Goal: Task Accomplishment & Management: Complete application form

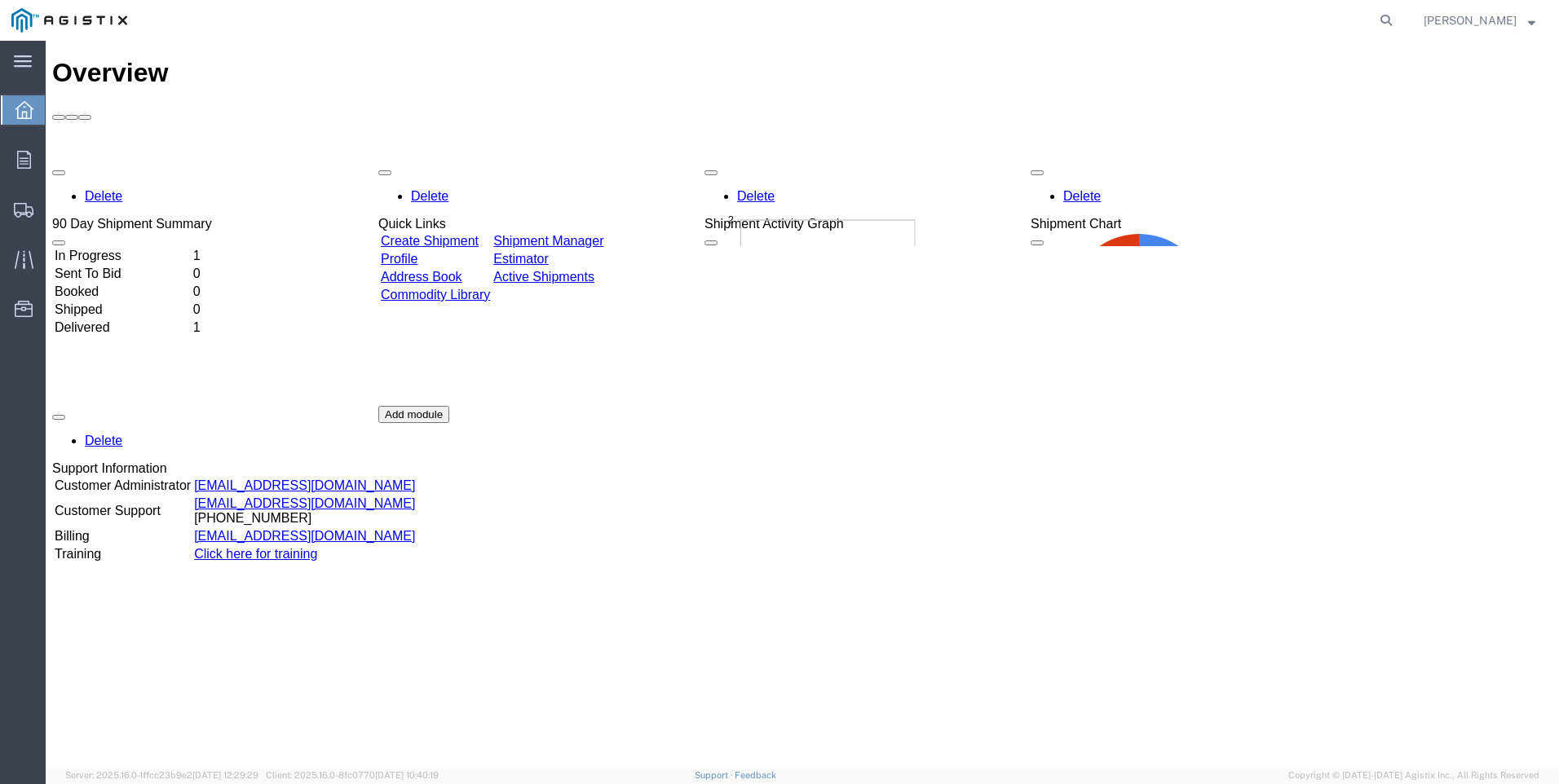
click at [463, 234] on link "Create Shipment" at bounding box center [430, 241] width 98 height 14
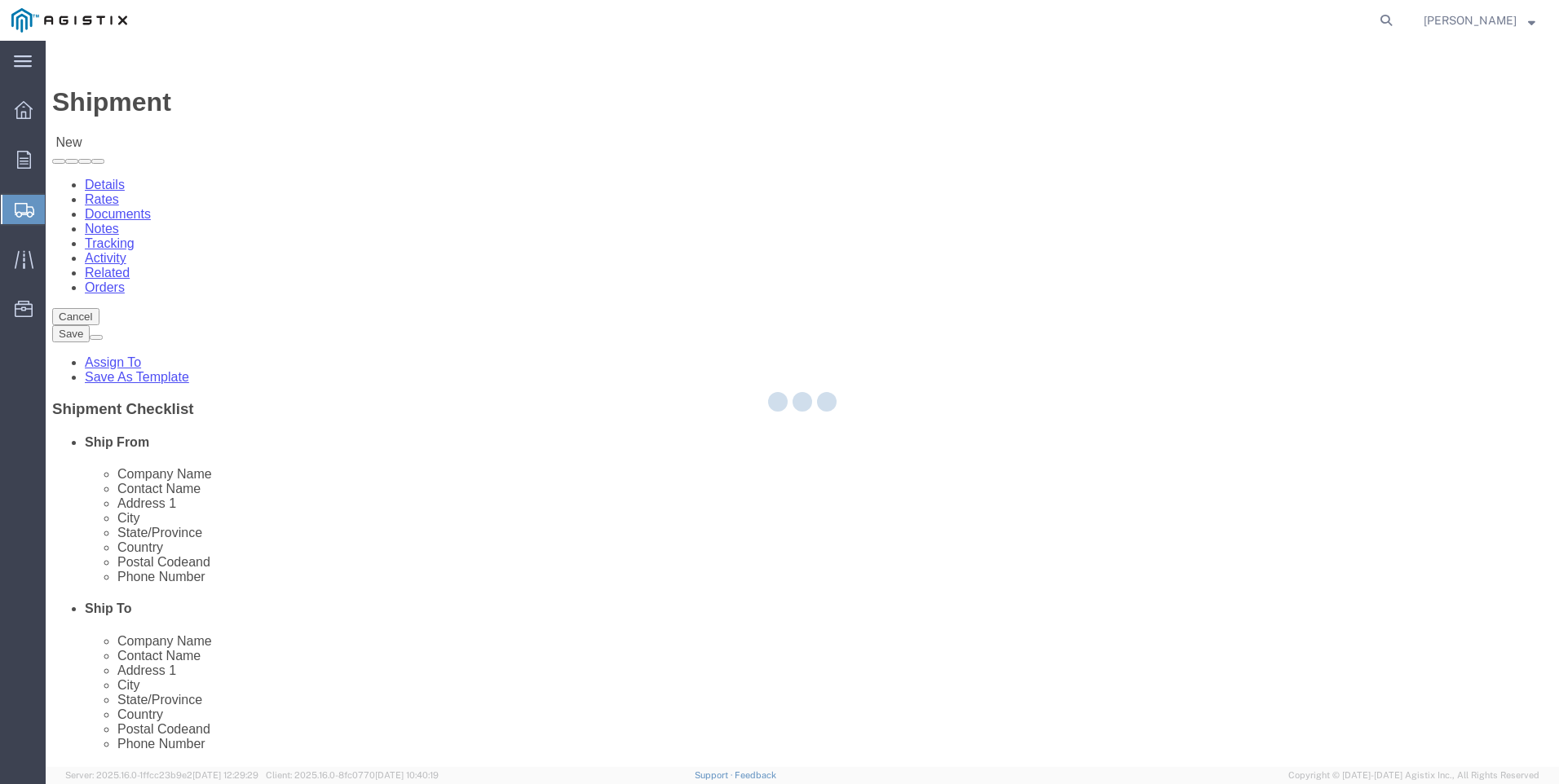
select select
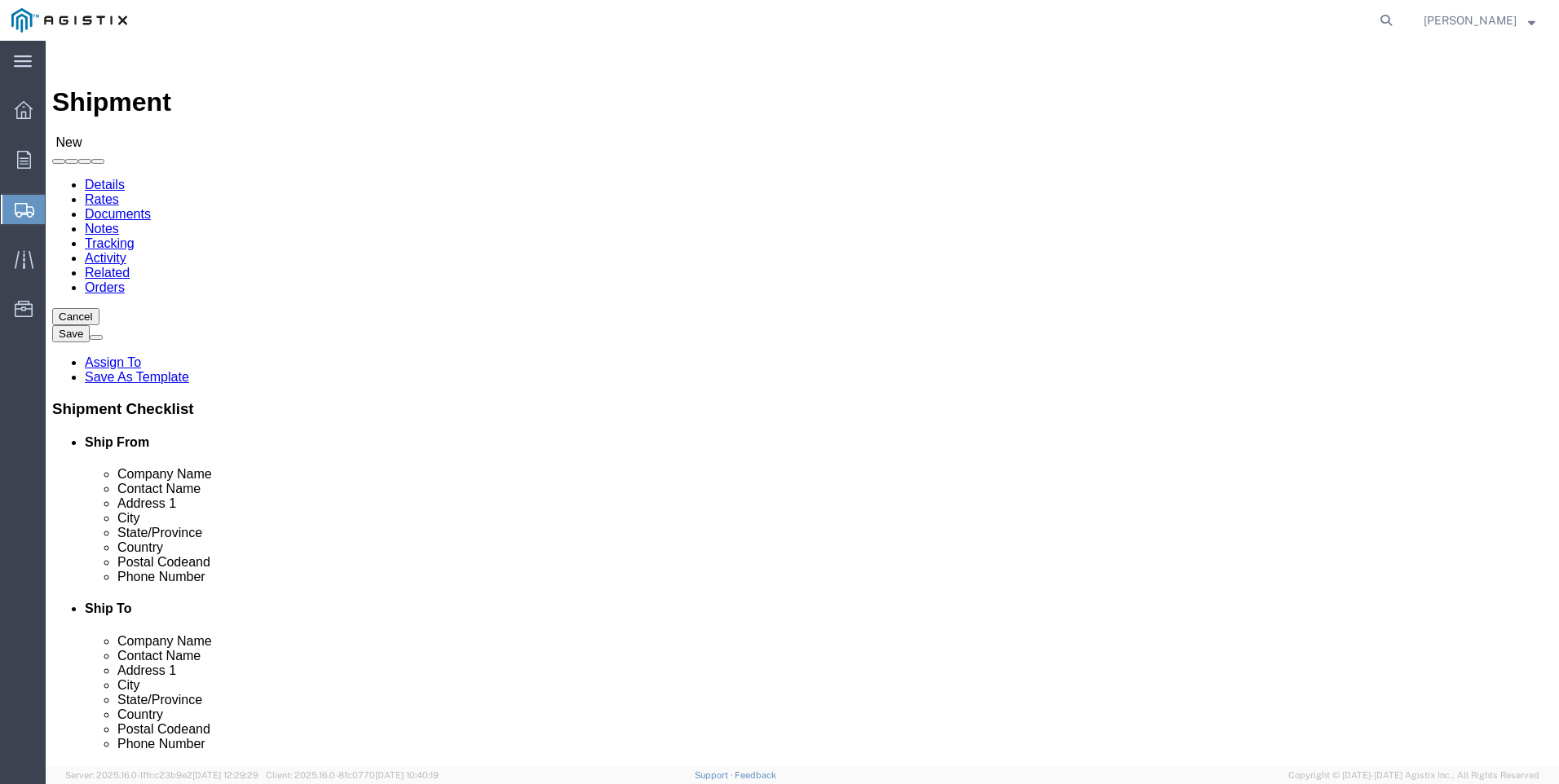
click select "Select PG&E Valmont Composite Structures"
select select "102035"
click select "Select PG&E Valmont Composite Structures"
select select
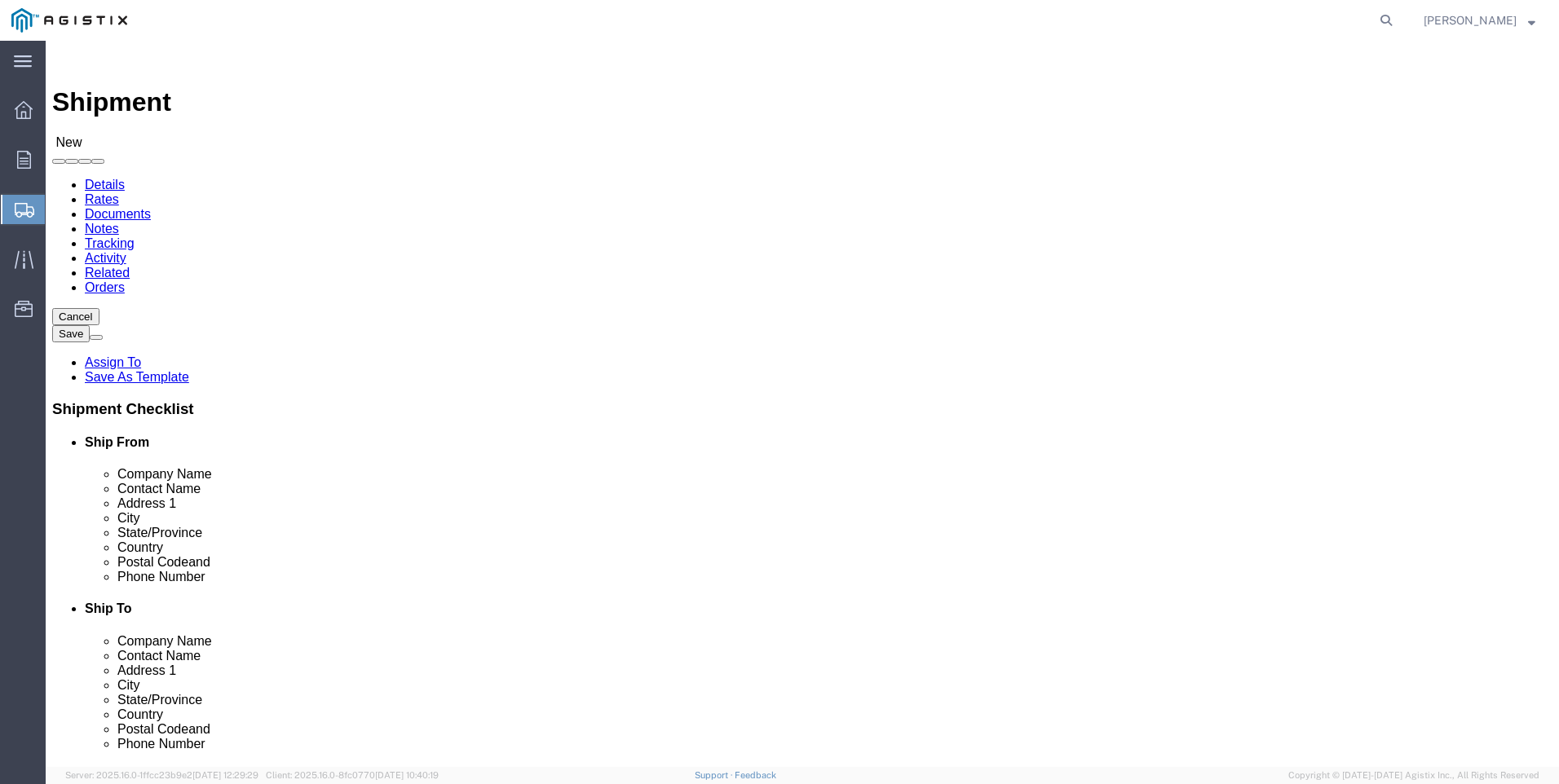
click select "Select PG&E Valmont Composite Structures"
select select "9596"
click select "Select PG&E Valmont Composite Structures"
select select "PURCHORD"
select select
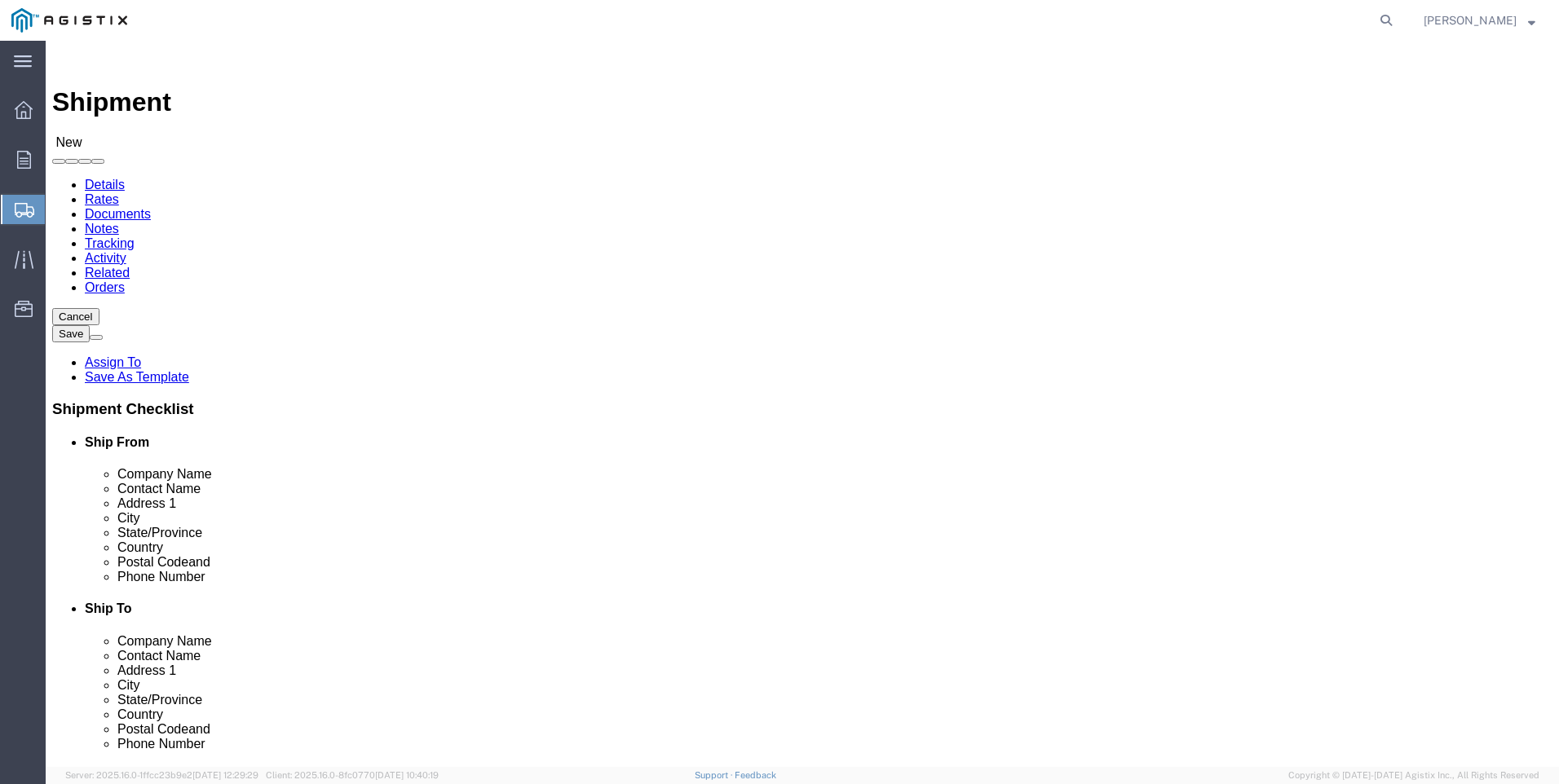
select select
click select "Select All Others [GEOGRAPHIC_DATA] [GEOGRAPHIC_DATA] [GEOGRAPHIC_DATA] [GEOGRA…"
select select "19745"
click select "Select All Others [GEOGRAPHIC_DATA] [GEOGRAPHIC_DATA] [GEOGRAPHIC_DATA] [GEOGRA…"
type input "v"
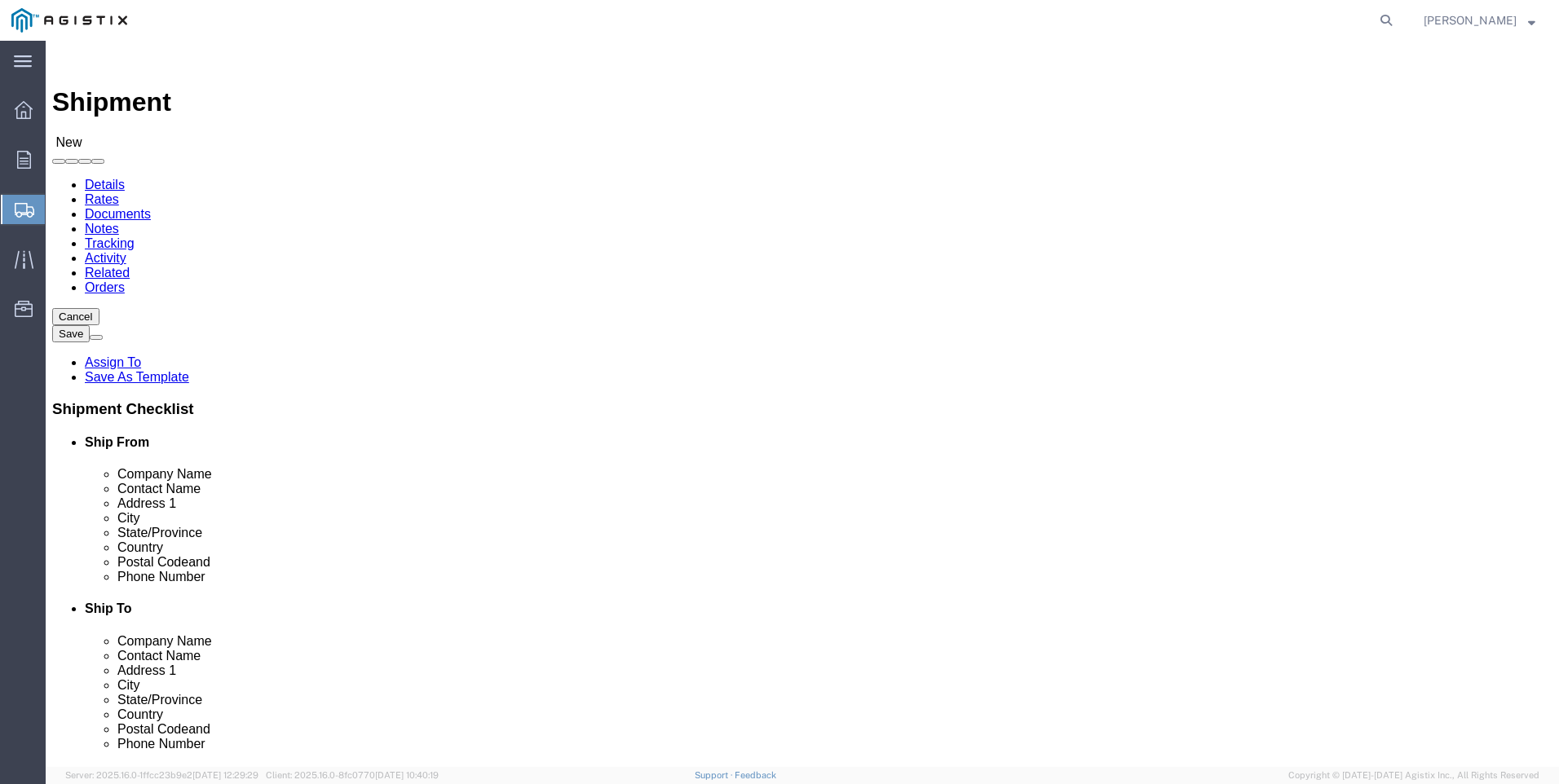
click input "text"
type input "valm"
click div "- Valmont Composite Structures - ([PERSON_NAME]) [STREET_ADDRESS]"
select select
type input "Valmont Composite Structures"
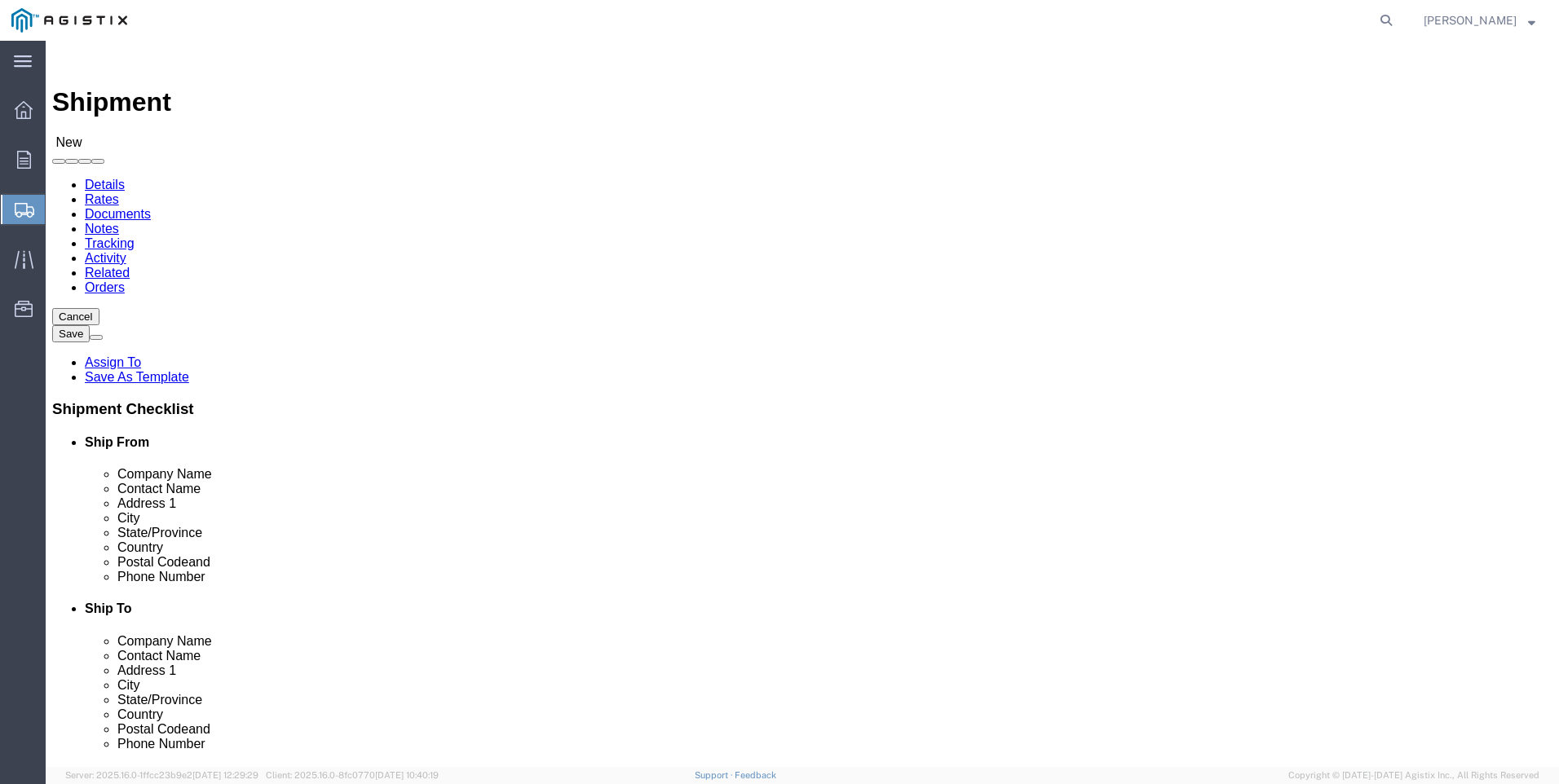
type input "[PERSON_NAME]"
type input "[STREET_ADDRESS]"
type input "[PERSON_NAME]"
type input "29108"
select select "SC"
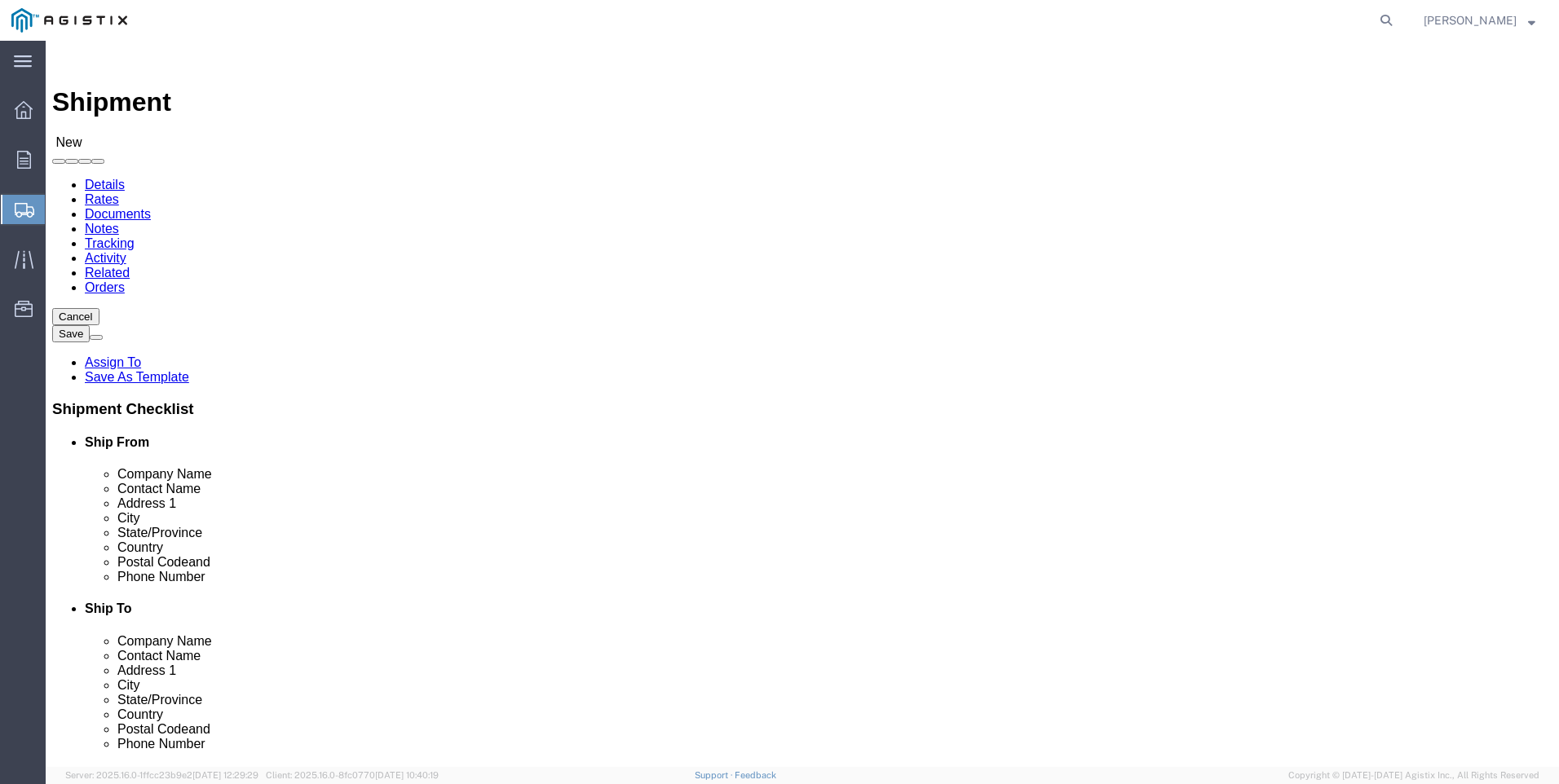
type input "Valmont Composite Structures"
drag, startPoint x: 338, startPoint y: 473, endPoint x: 170, endPoint y: 471, distance: 168.0
click div "Contact Name Liltarrell Williams"
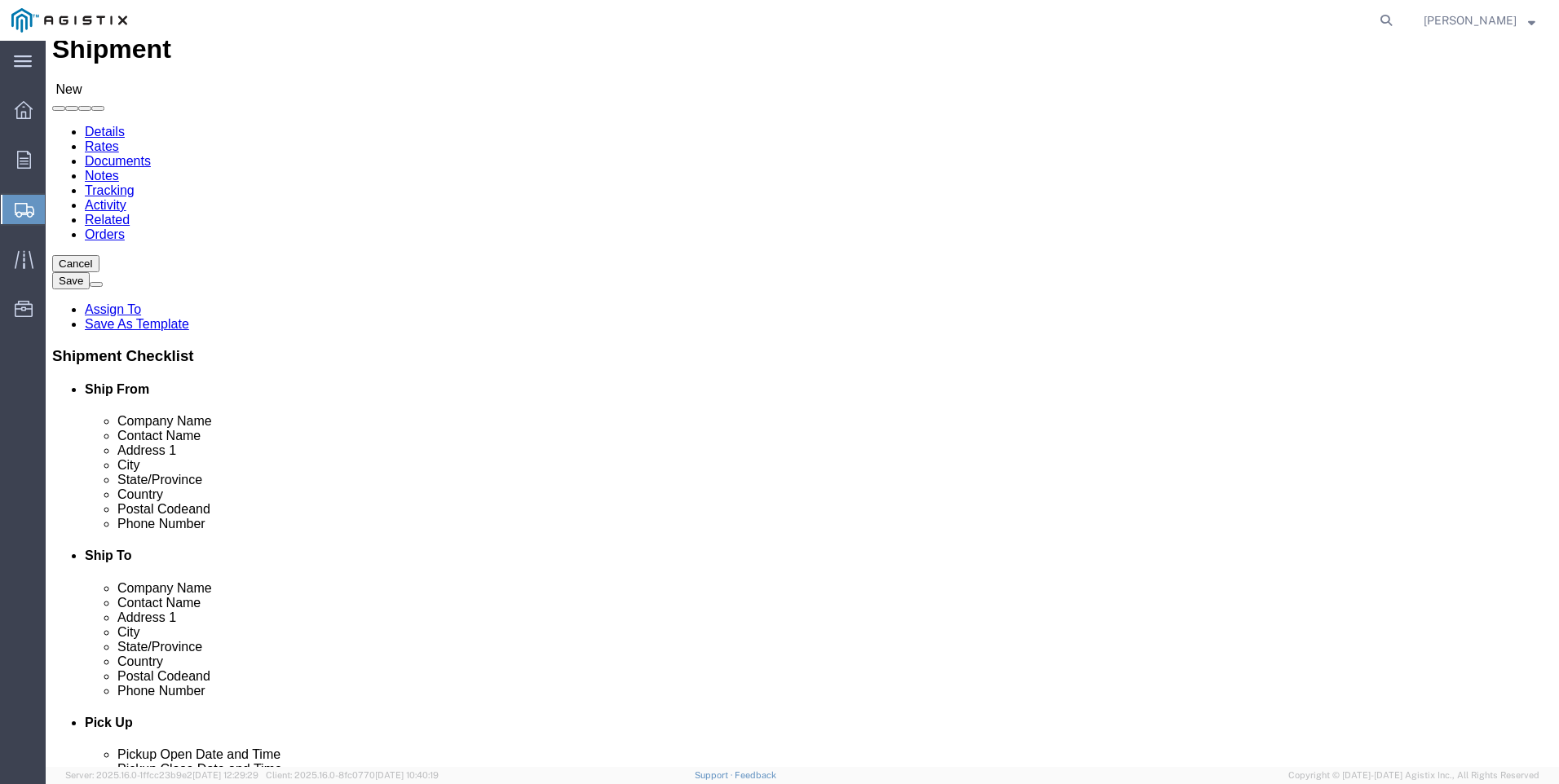
scroll to position [81, 0]
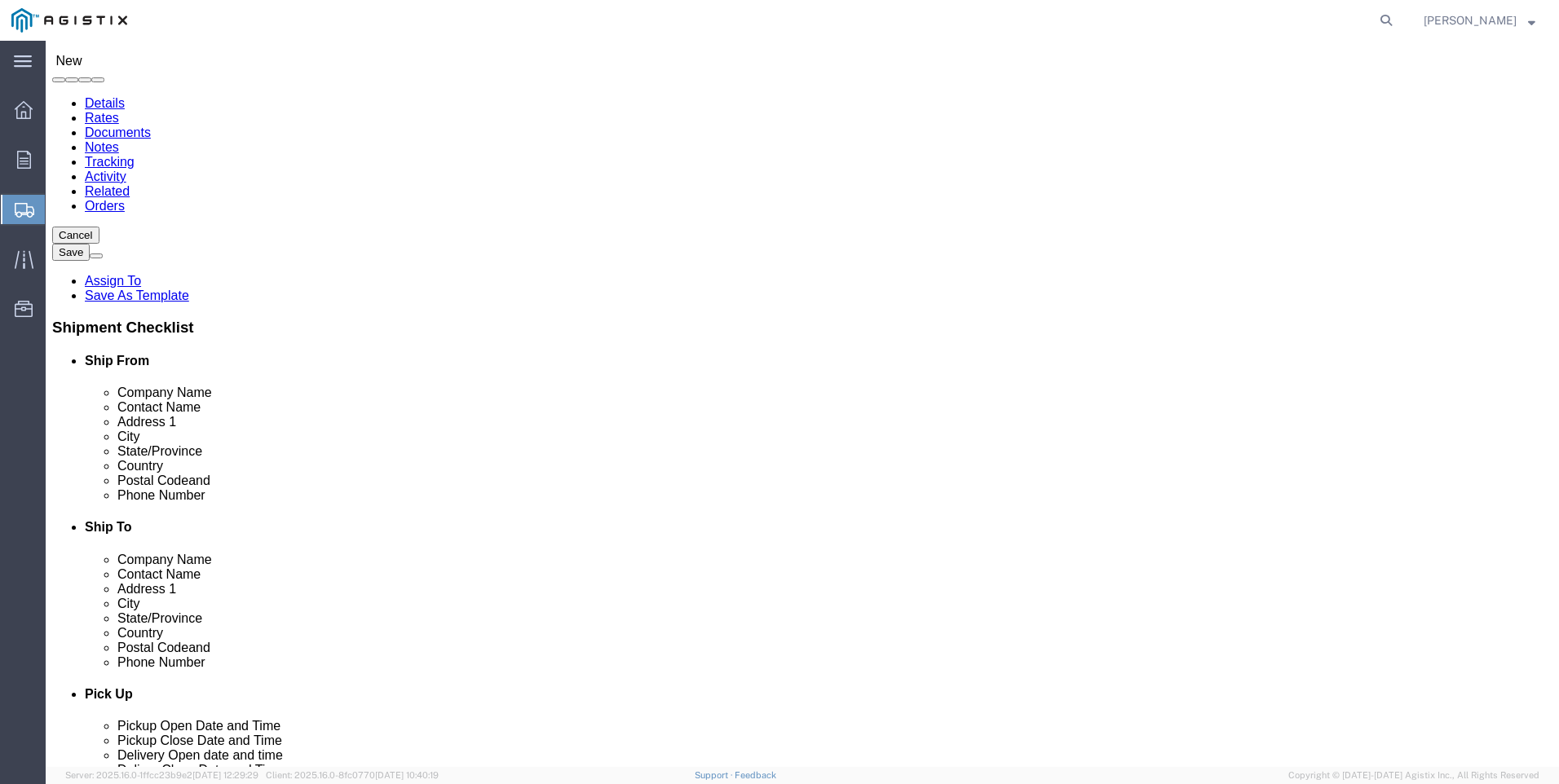
type input "Joy"
click input "text"
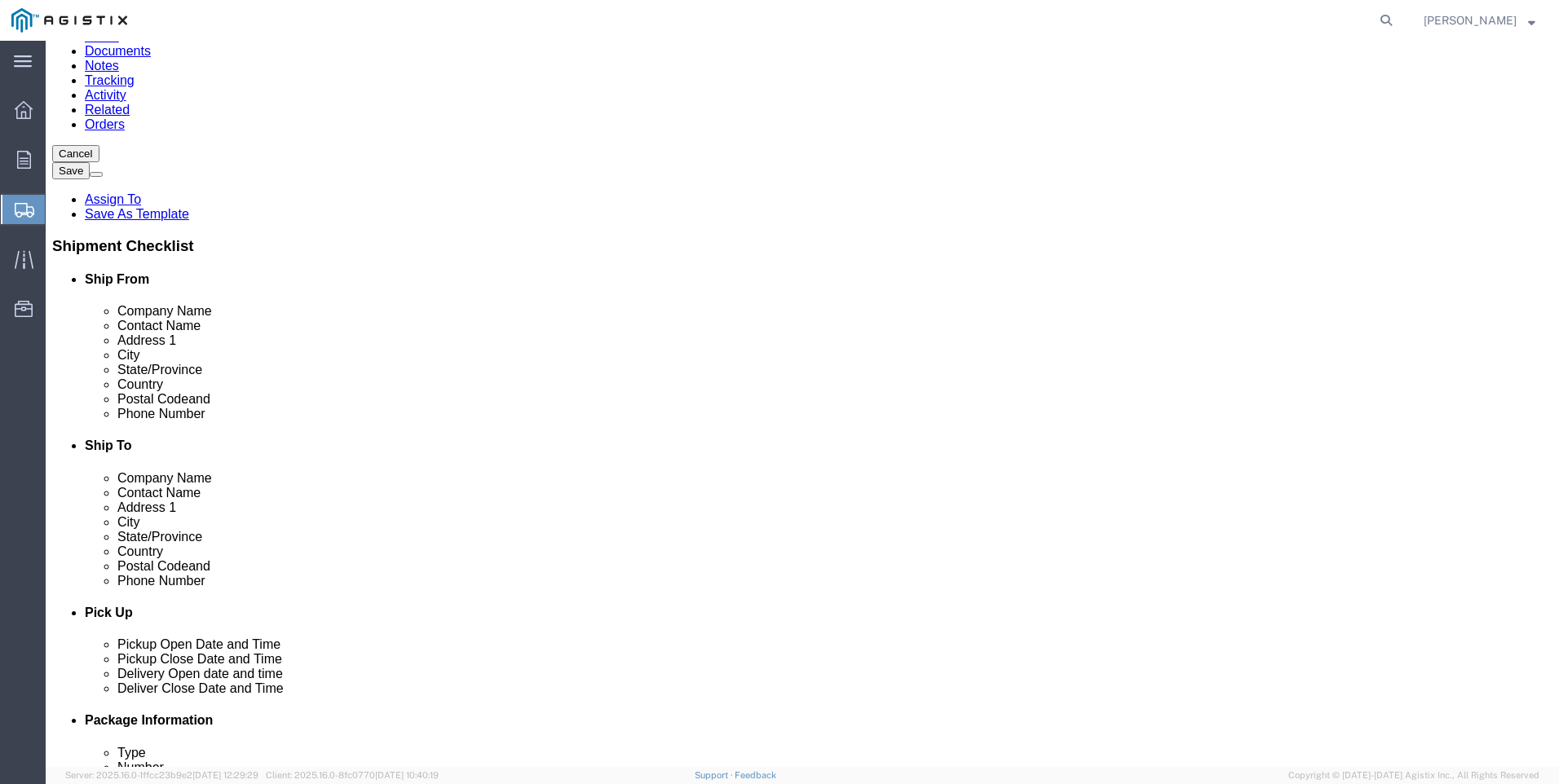
type input "8039479396"
click input "text"
type input "joysmith1110@yahoo.com"
checkbox input "true"
type input "[EMAIL_ADDRESS][DOMAIN_NAME]"
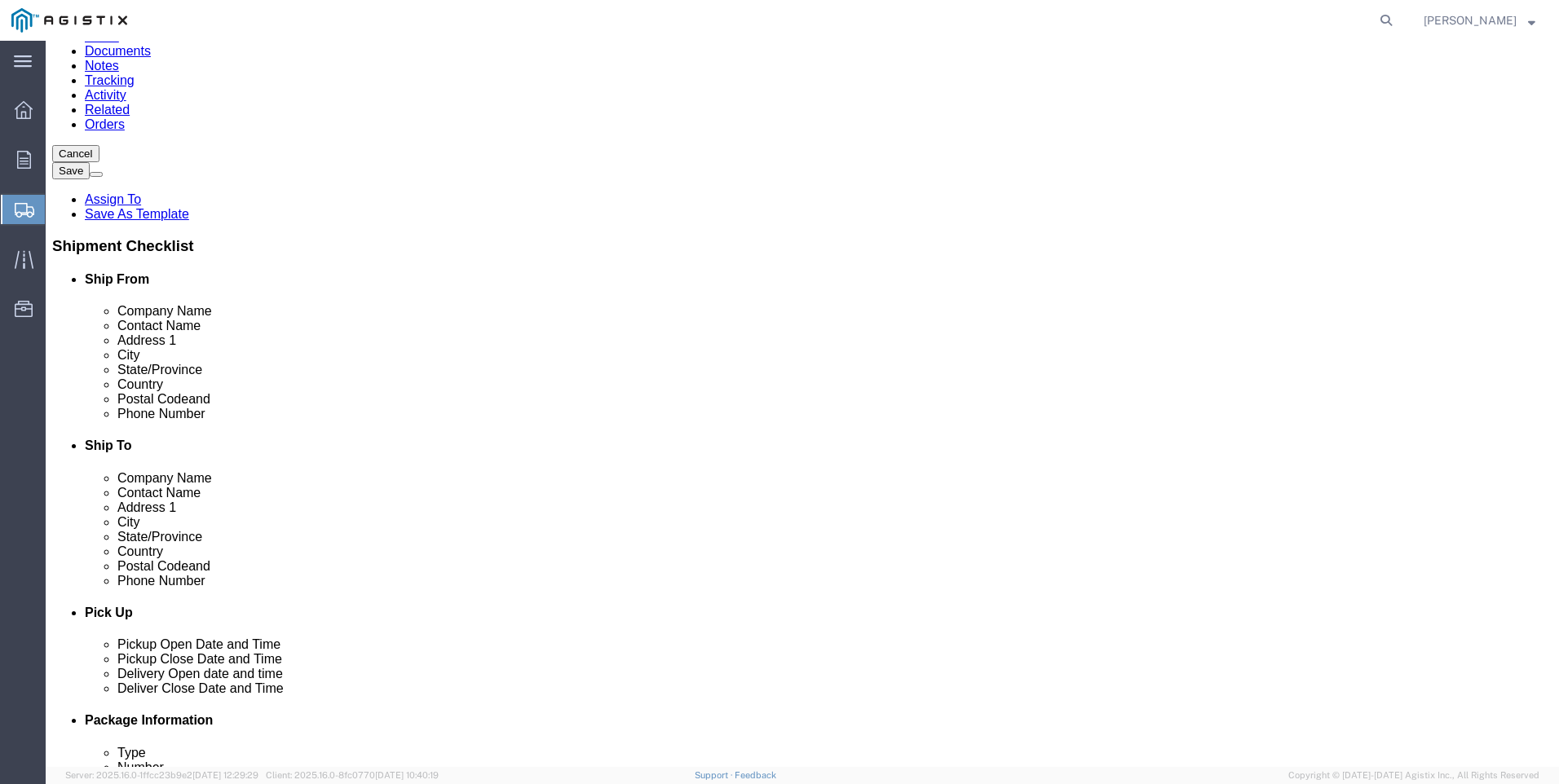
click input "text"
type input "pacific"
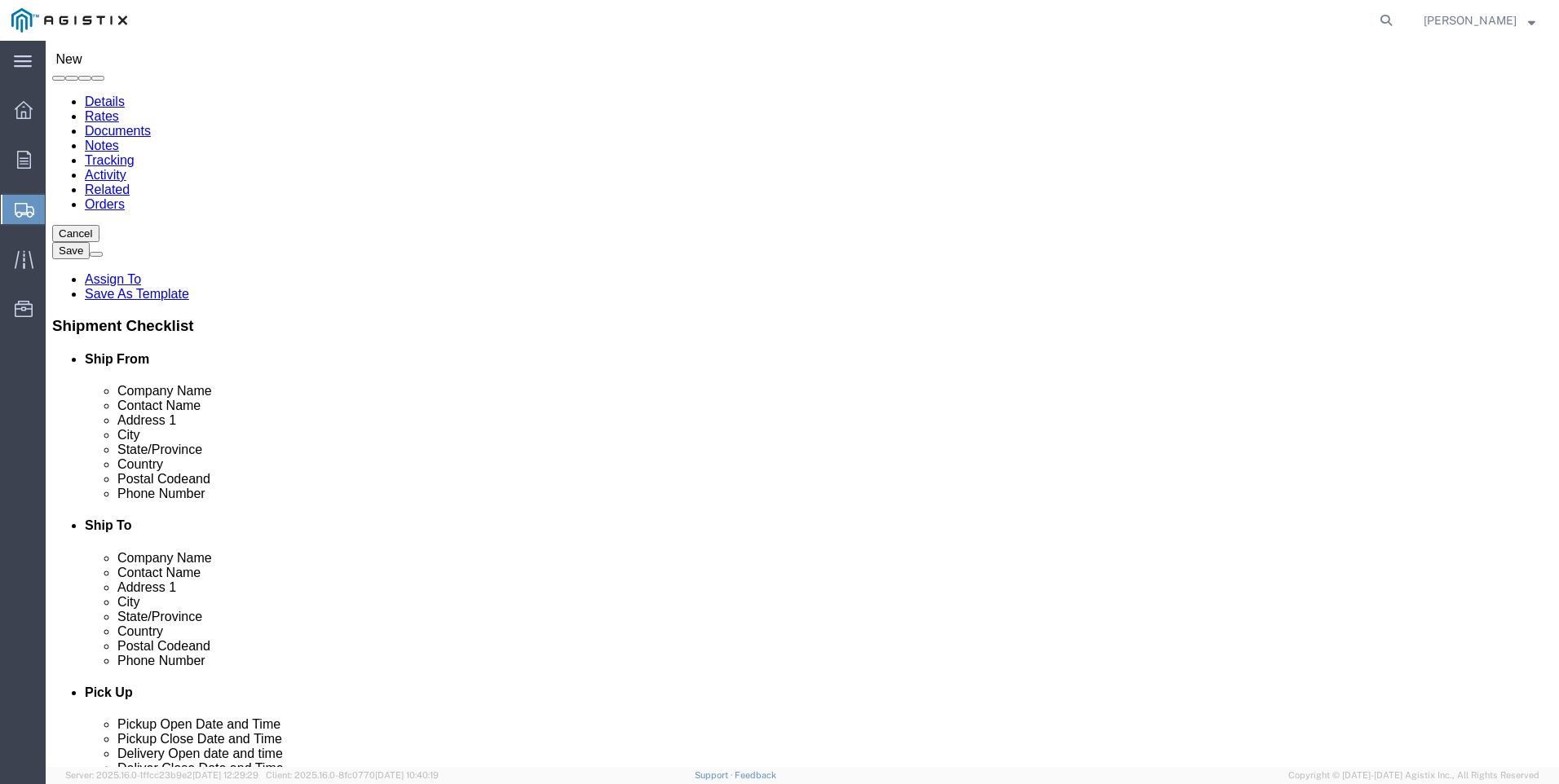
scroll to position [81, 0]
type input "f"
type input "2"
click input "pacific"
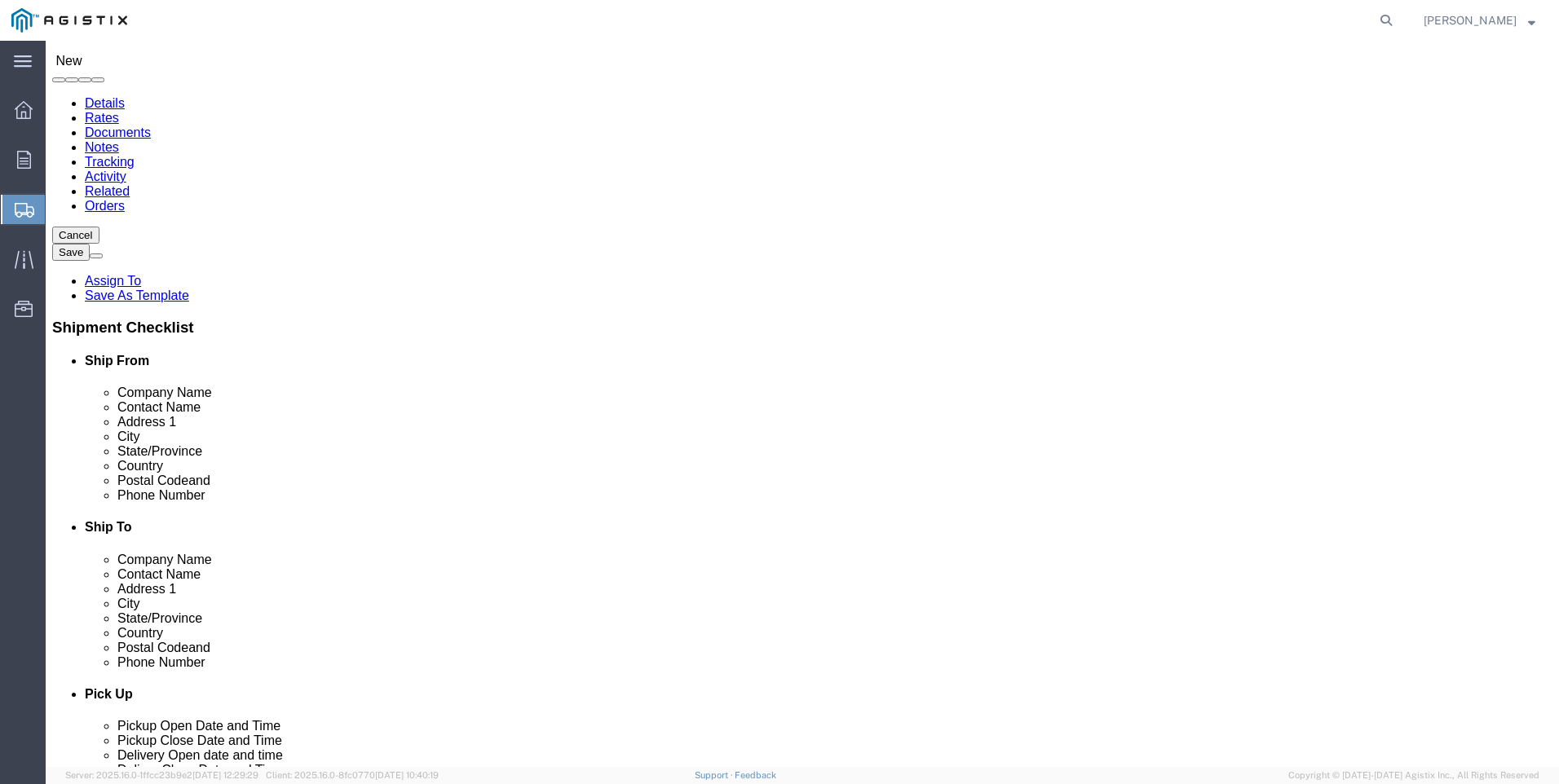
click input "pacific"
type input "P"
click input "text"
type input "2221 S Orange Ave"
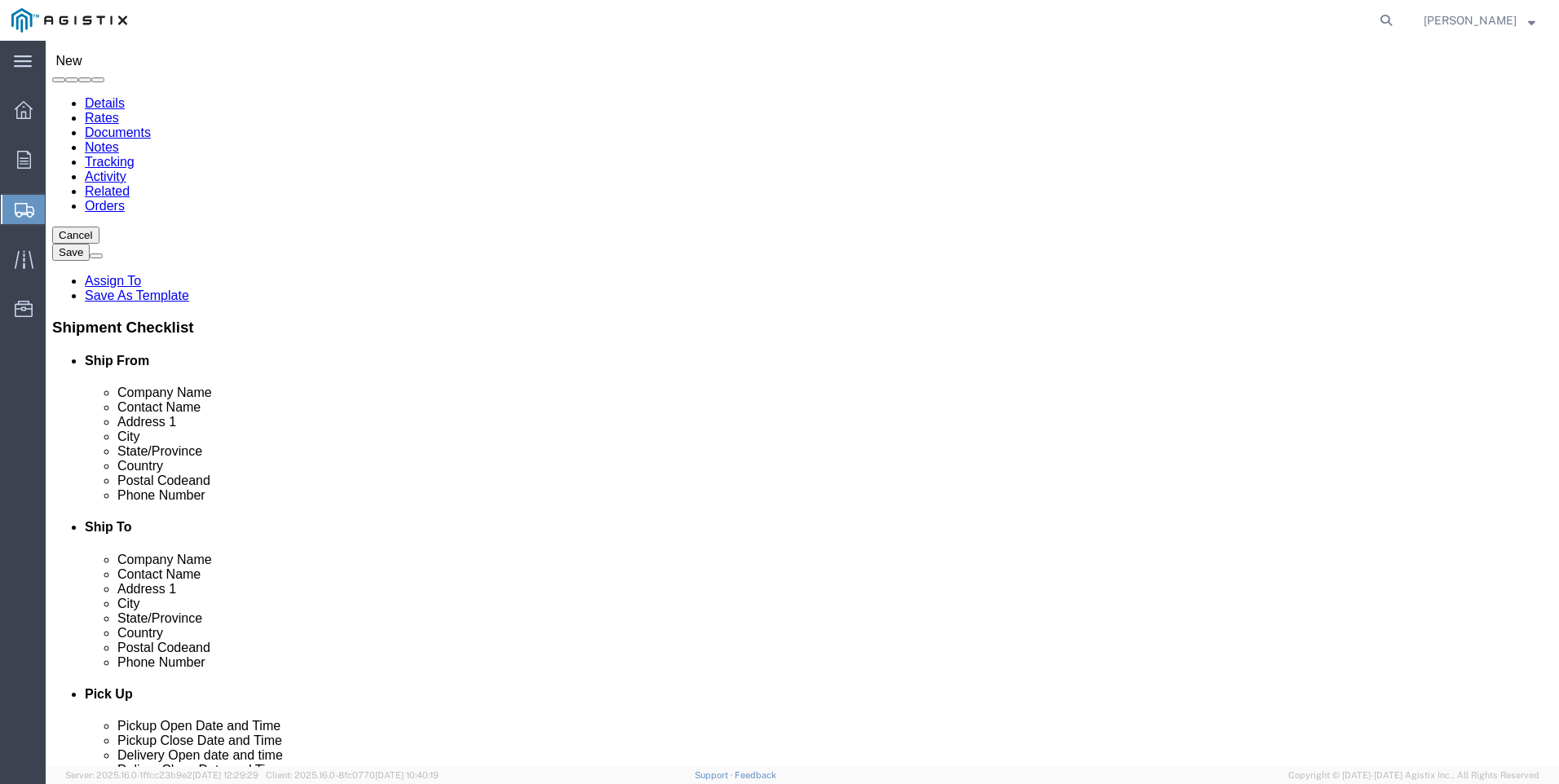
select select
click input "Ship To Location / Company Name : This field is required."
click input "Pacific"
type input "P"
click select "Select All Others [GEOGRAPHIC_DATA] [GEOGRAPHIC_DATA] [GEOGRAPHIC_DATA] [GEOGRA…"
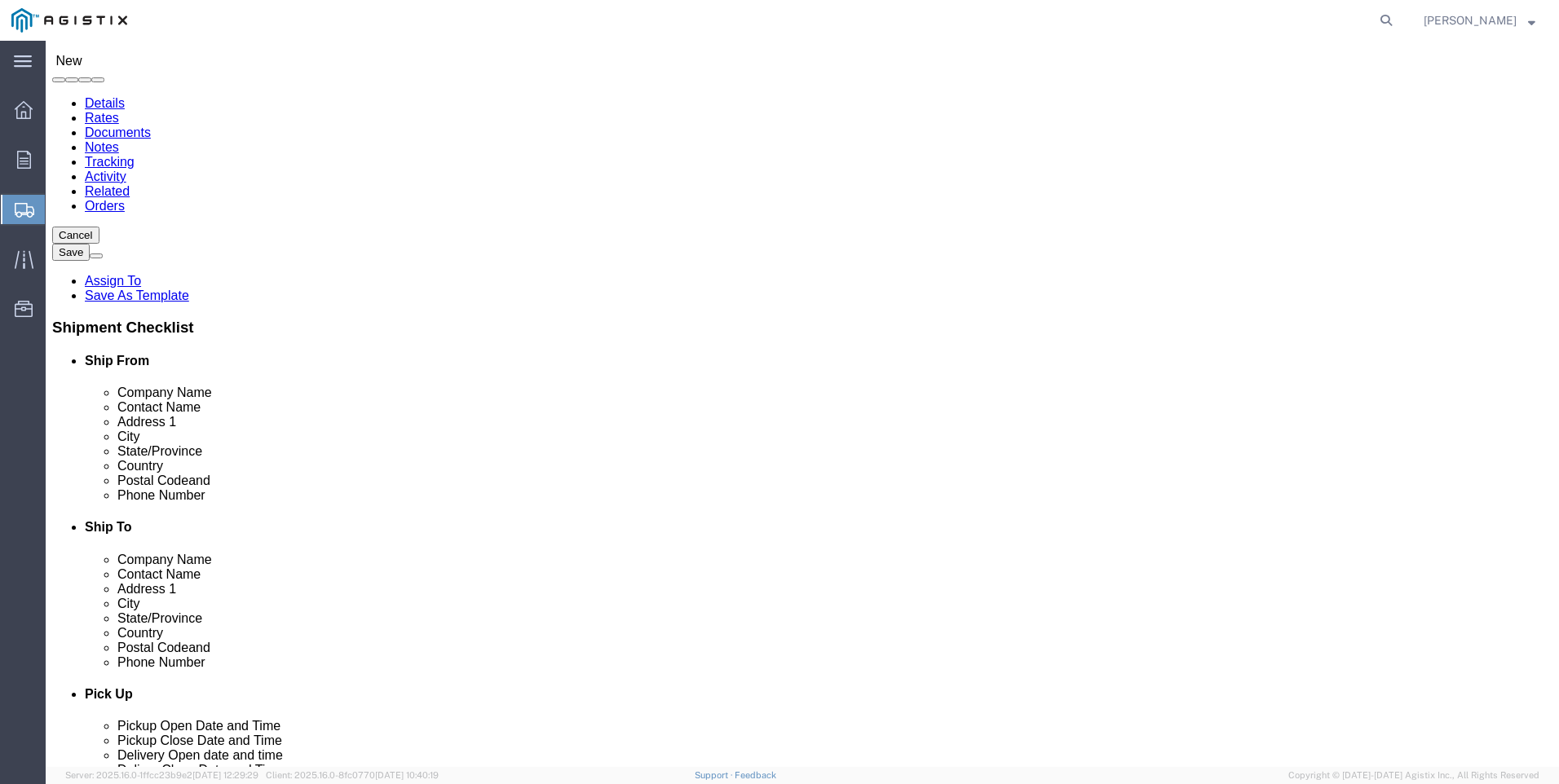
select select "23082"
click select "Select All Others [GEOGRAPHIC_DATA] [GEOGRAPHIC_DATA] [GEOGRAPHIC_DATA] [GEOGRA…"
click input "P"
type input "P"
type input "p"
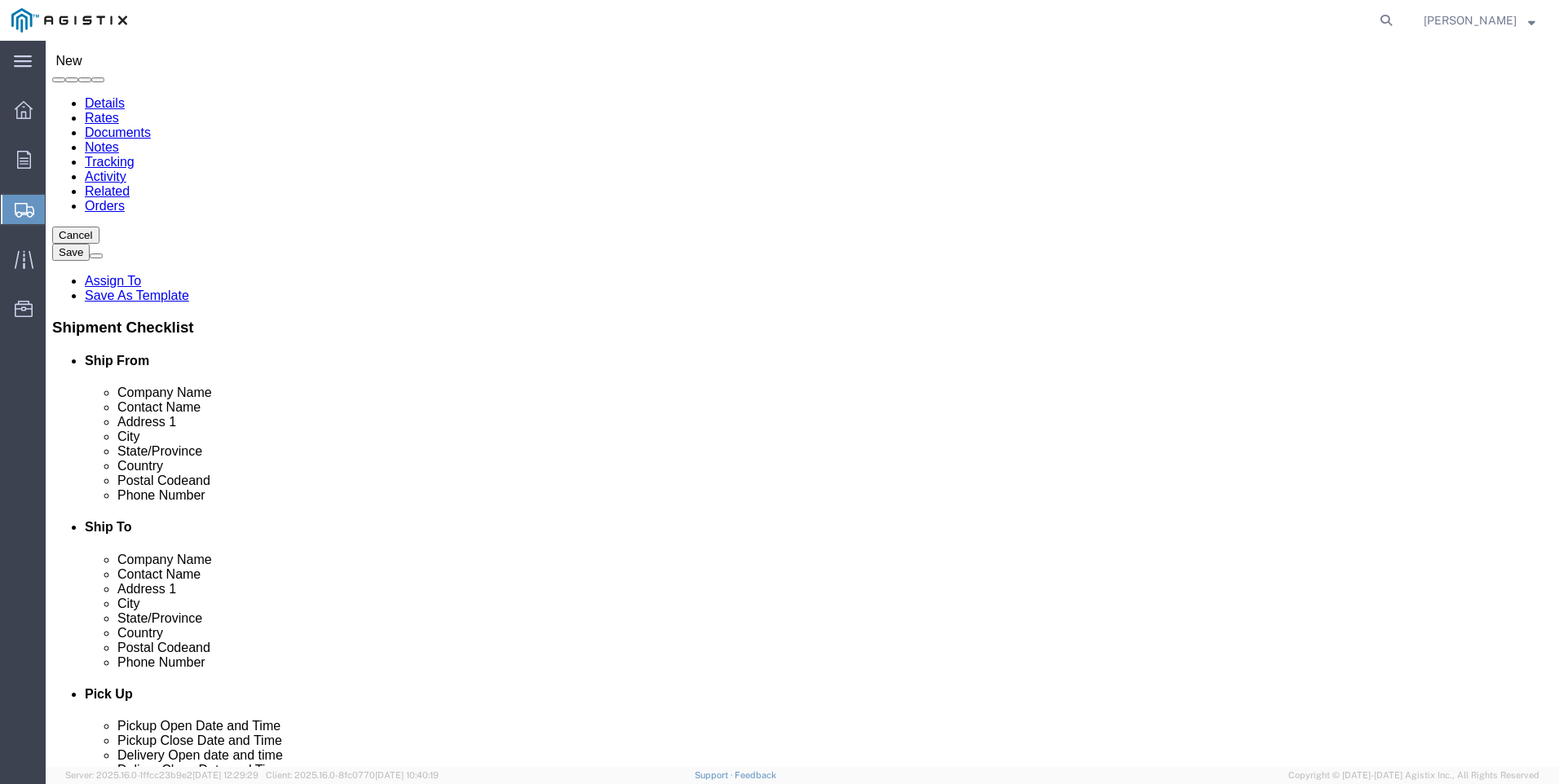
click select "Select PG&E Valmont Composite Structures"
select select "102035"
click select "Select PG&E Valmont Composite Structures"
select select "CUSTREF"
select select
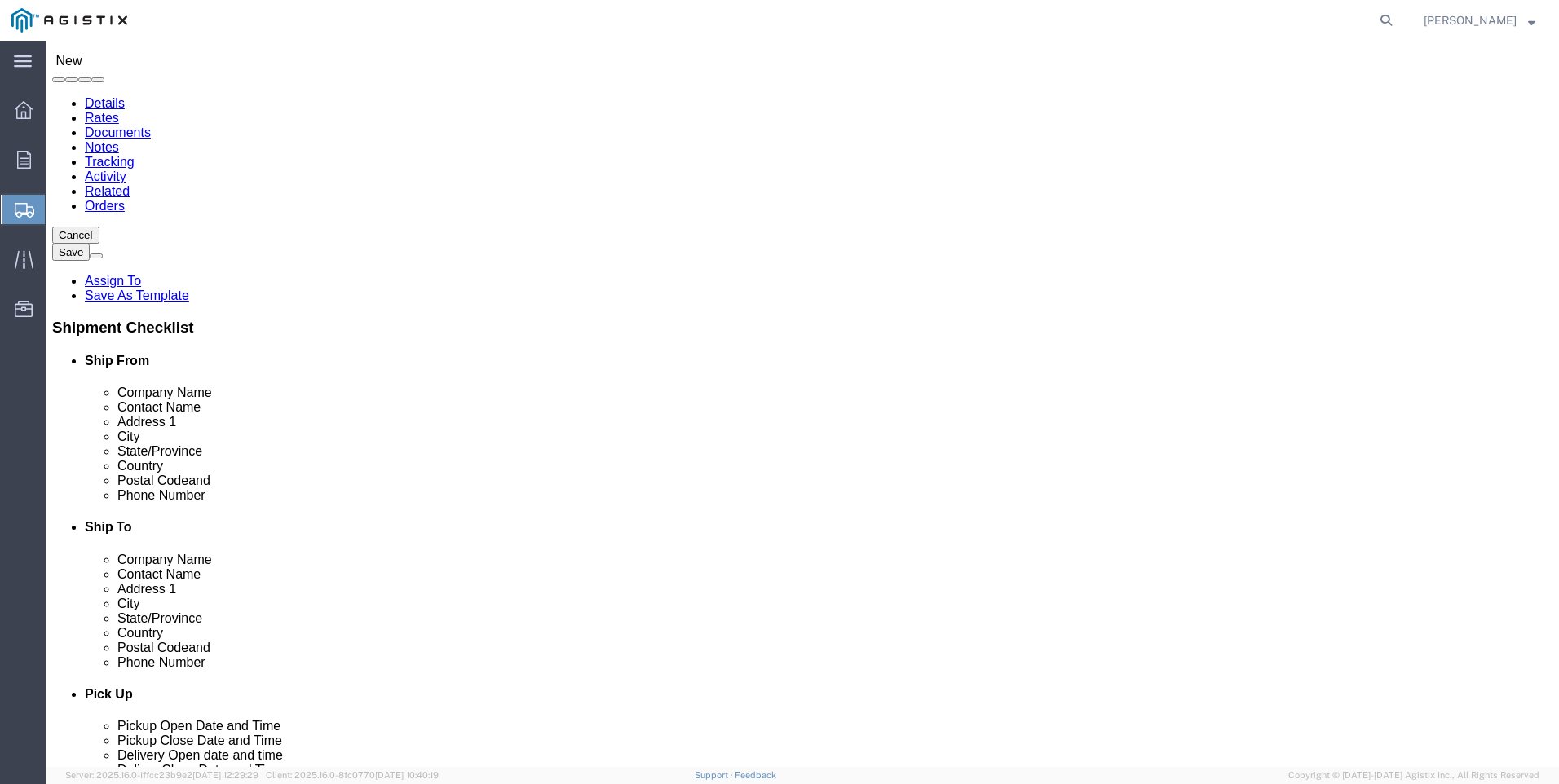
select select
click select "Select ATLANTA Newberry"
select select "34525"
click select "Select ATLANTA Newberry"
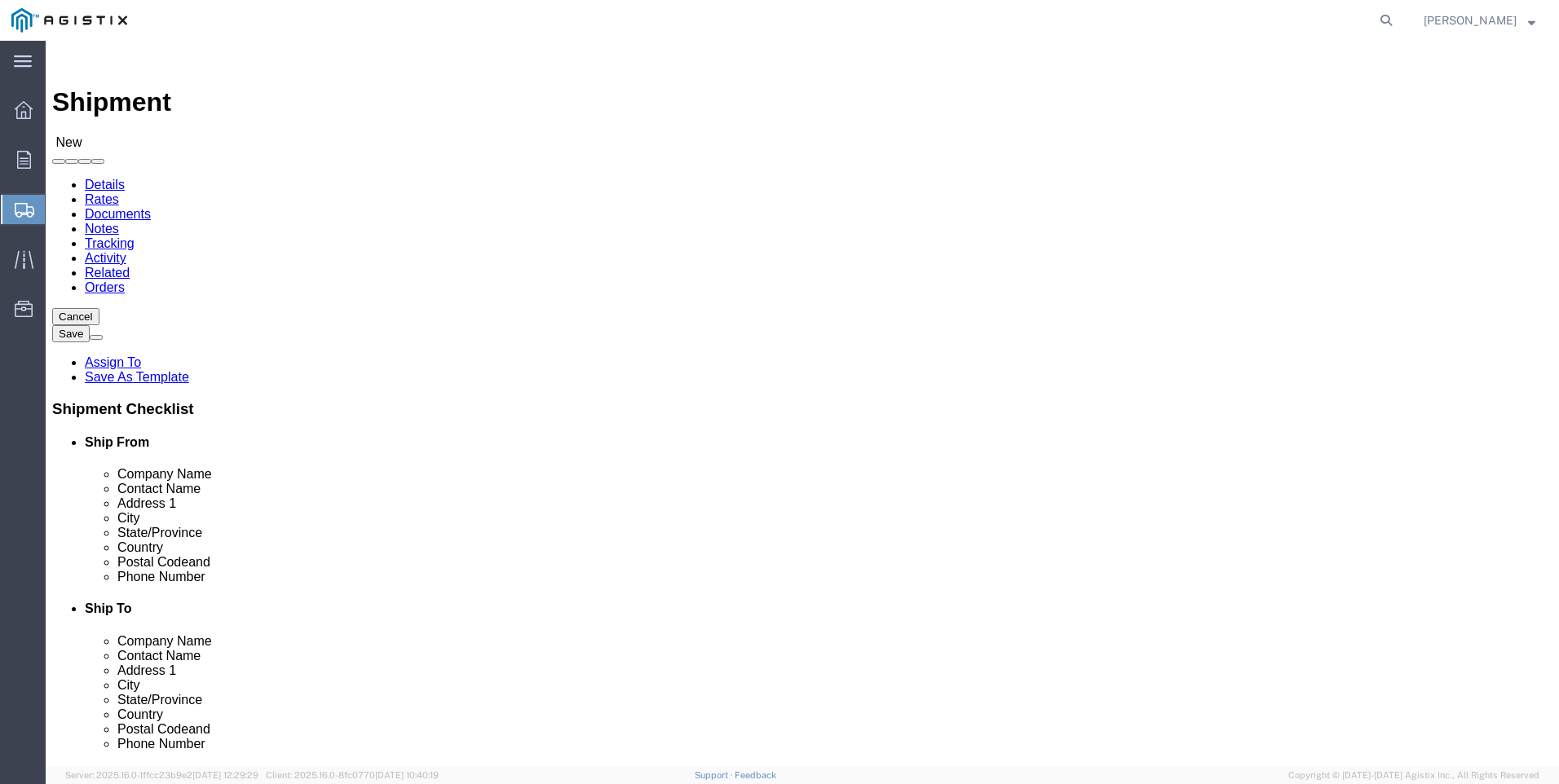
click input "text"
click input "p"
type input "p"
click p "- PG&E - ([PERSON_NAME]) [STREET_ADDRESS]"
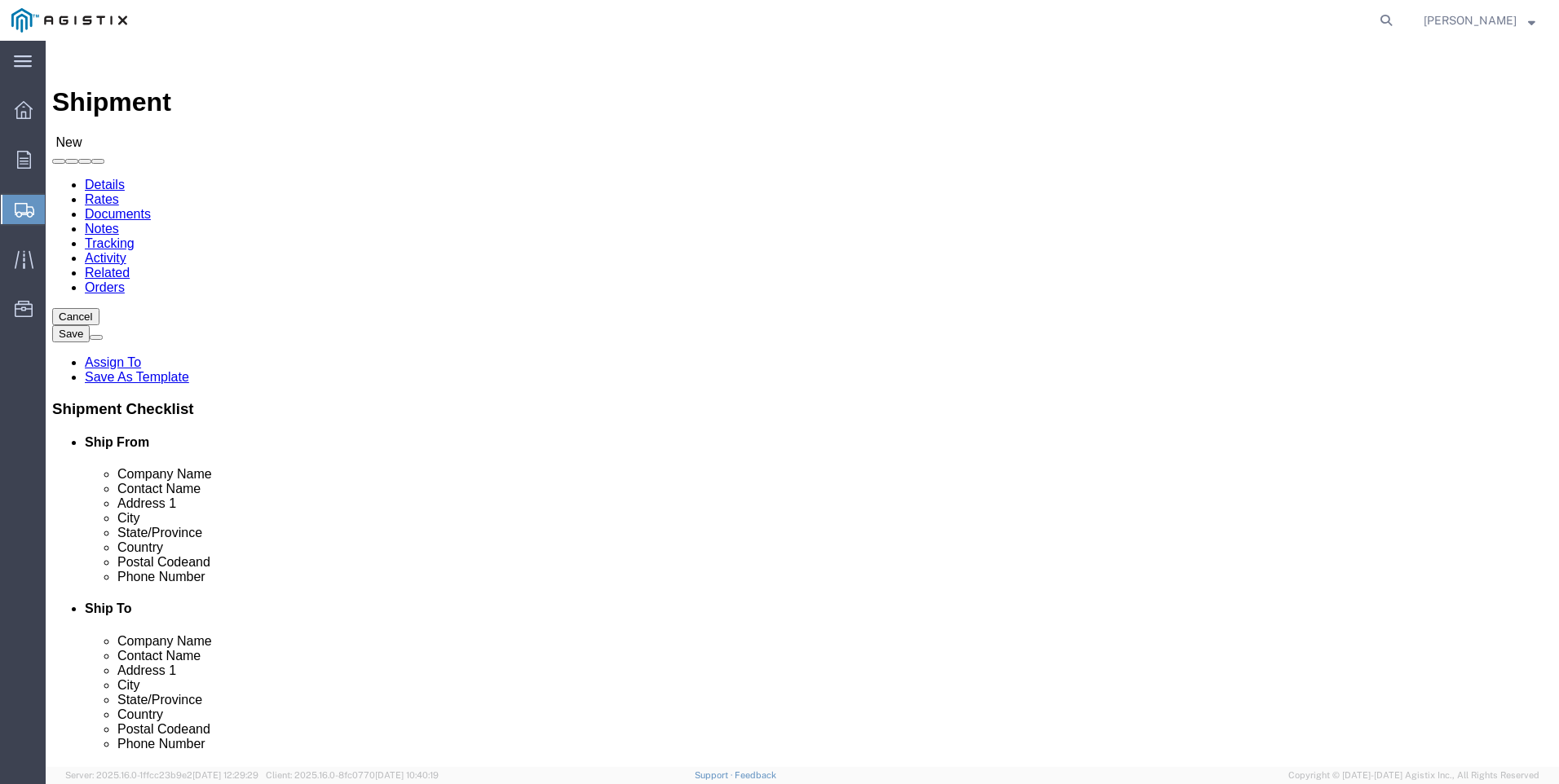
select select
type input "PG&E"
type input "[PERSON_NAME]"
type input "2221 S Orange"
type input "[GEOGRAPHIC_DATA]"
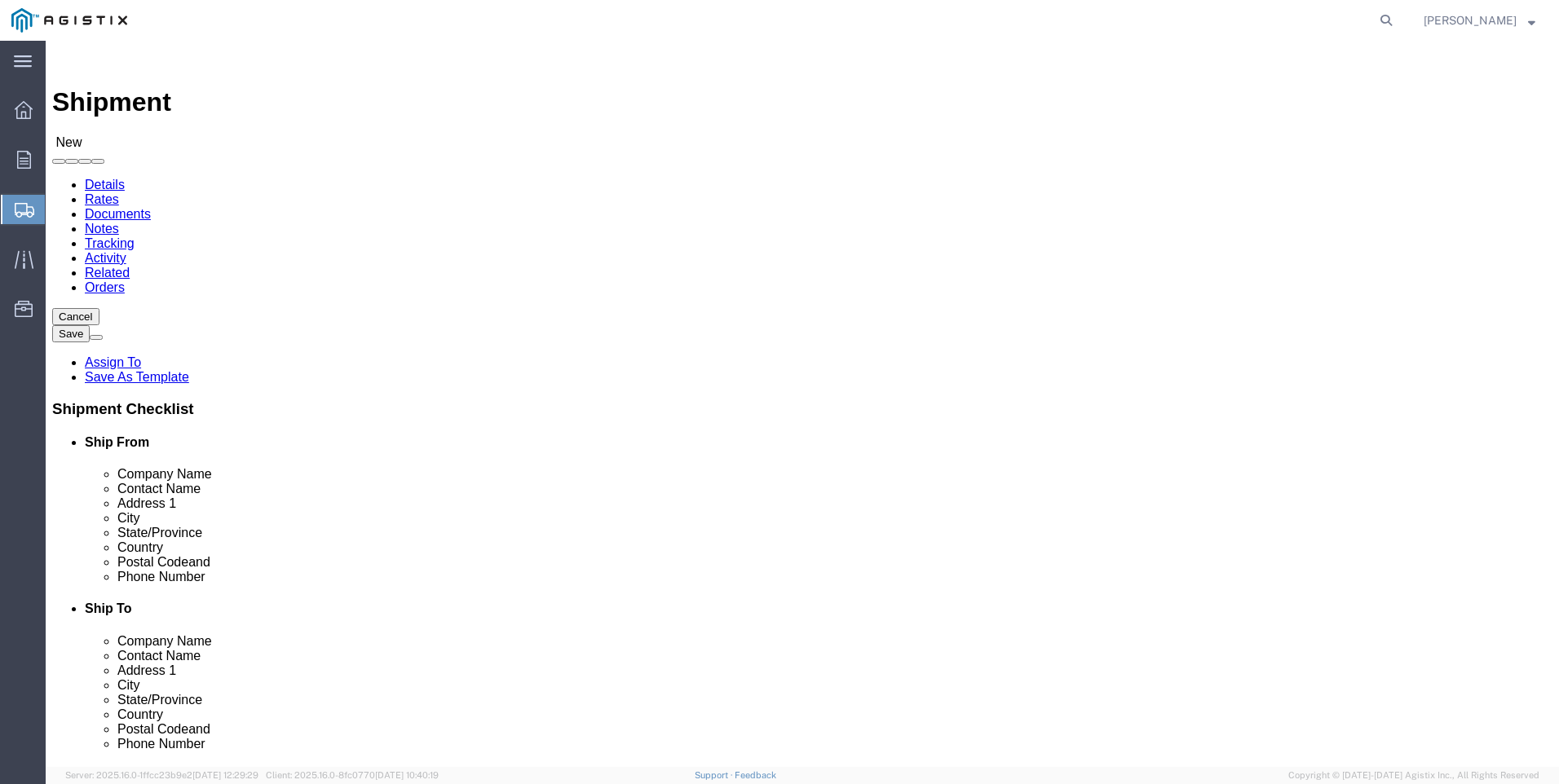
type input "93725"
select select "CA"
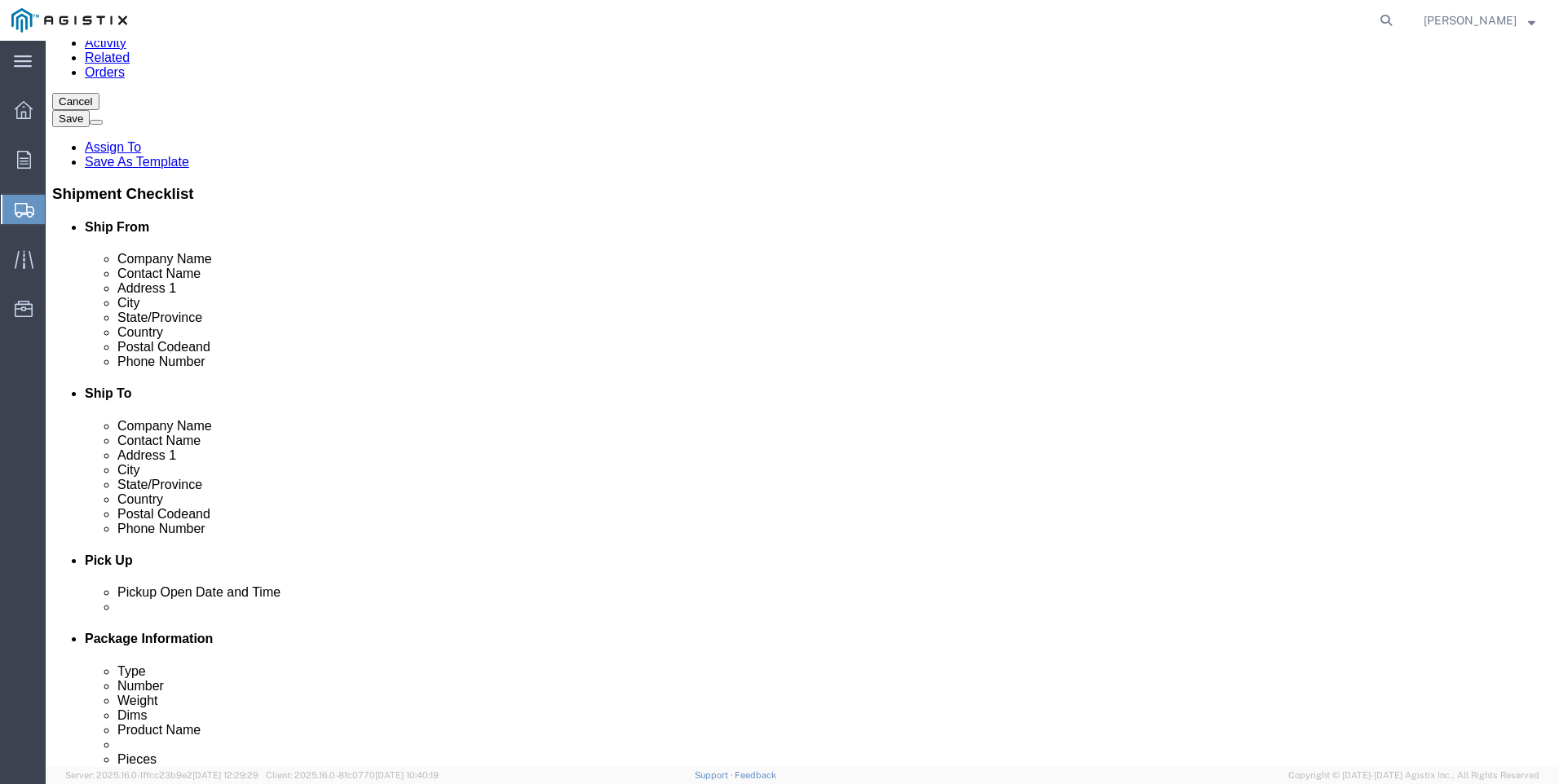
scroll to position [244, 0]
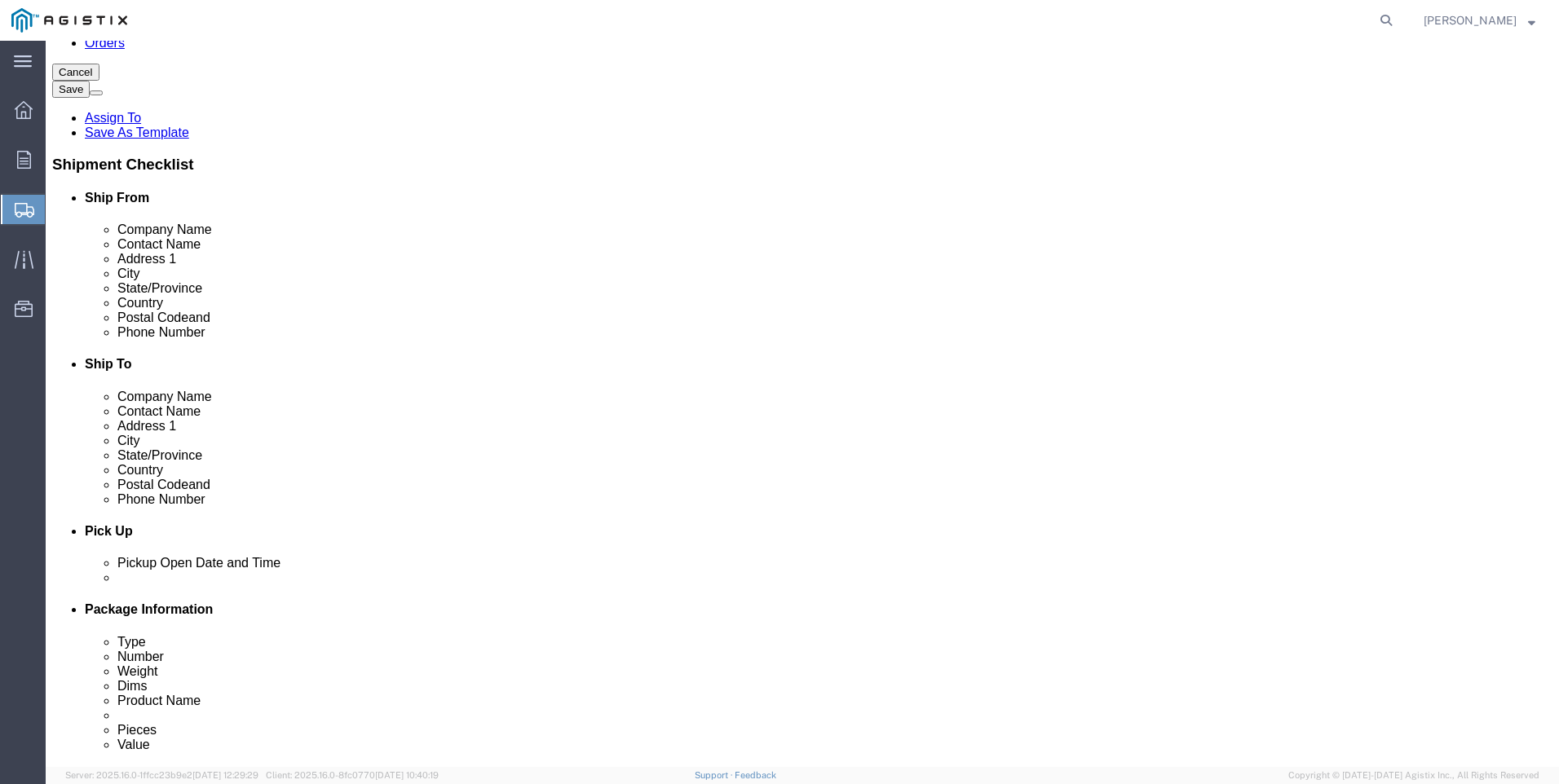
click div
click input "text"
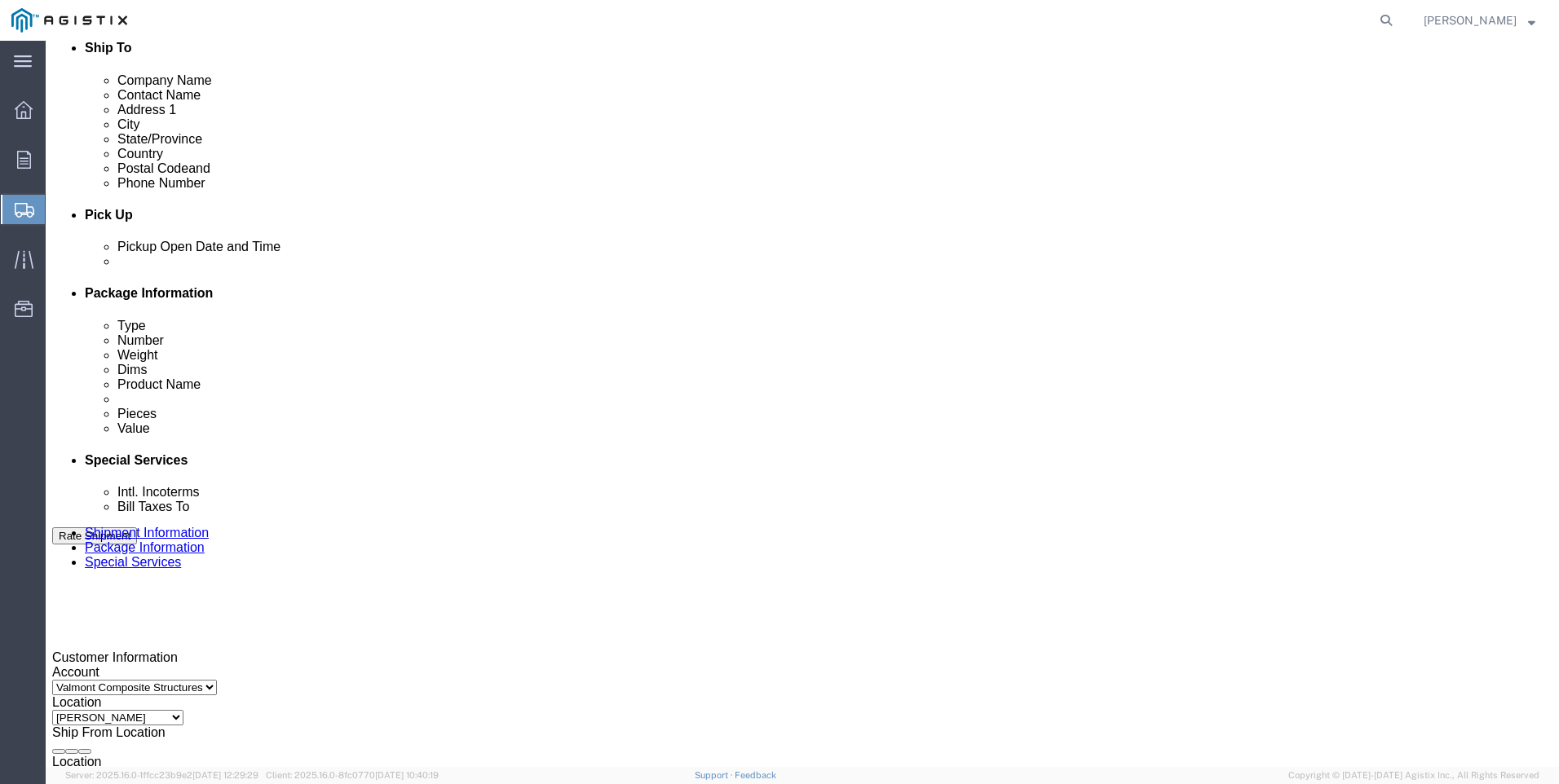
scroll to position [571, 0]
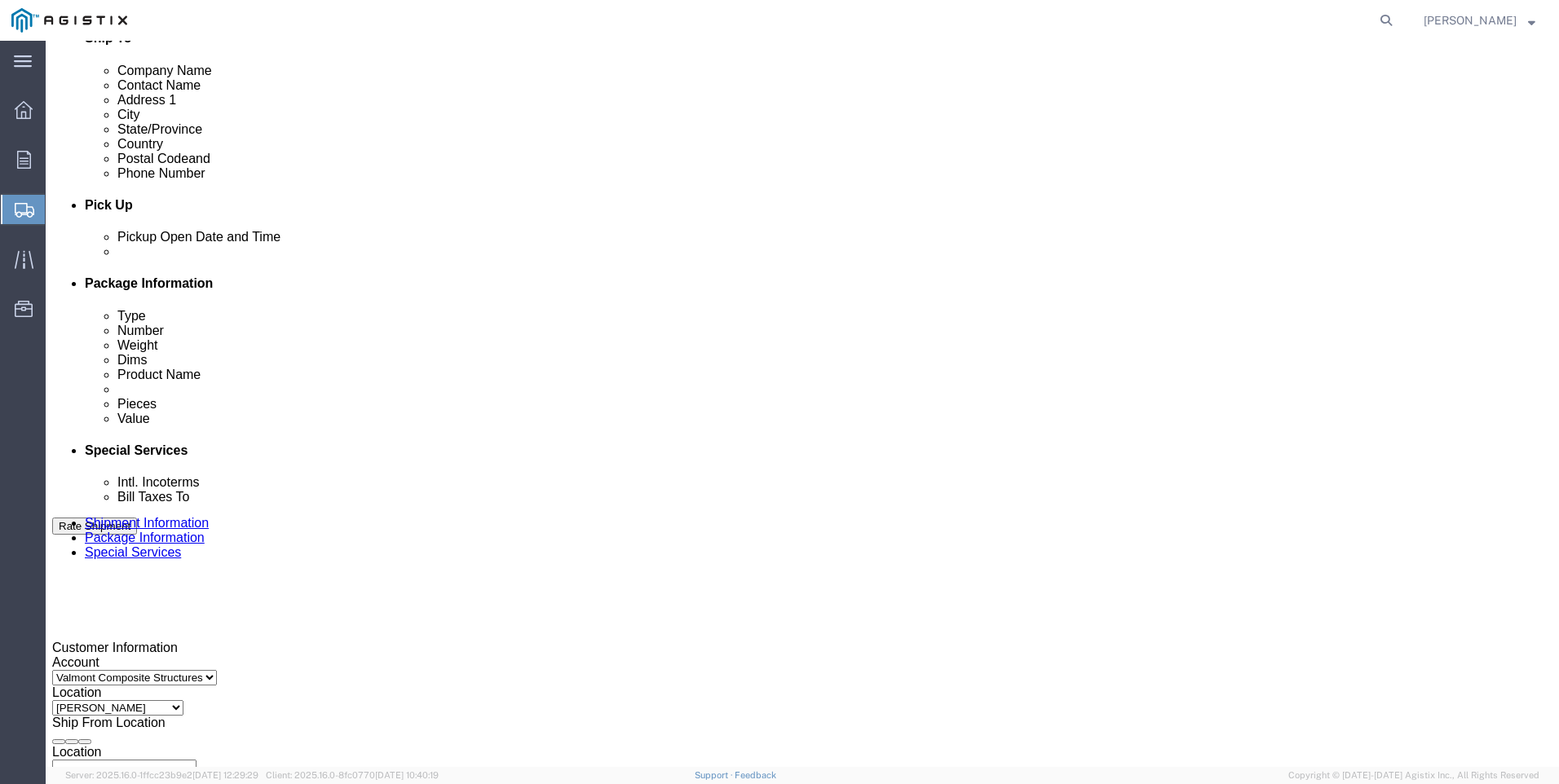
type input "[PHONE_NUMBER]"
click div "Aug 13 2025 11:00 AM"
type input "2:45 PM"
click button "Apply"
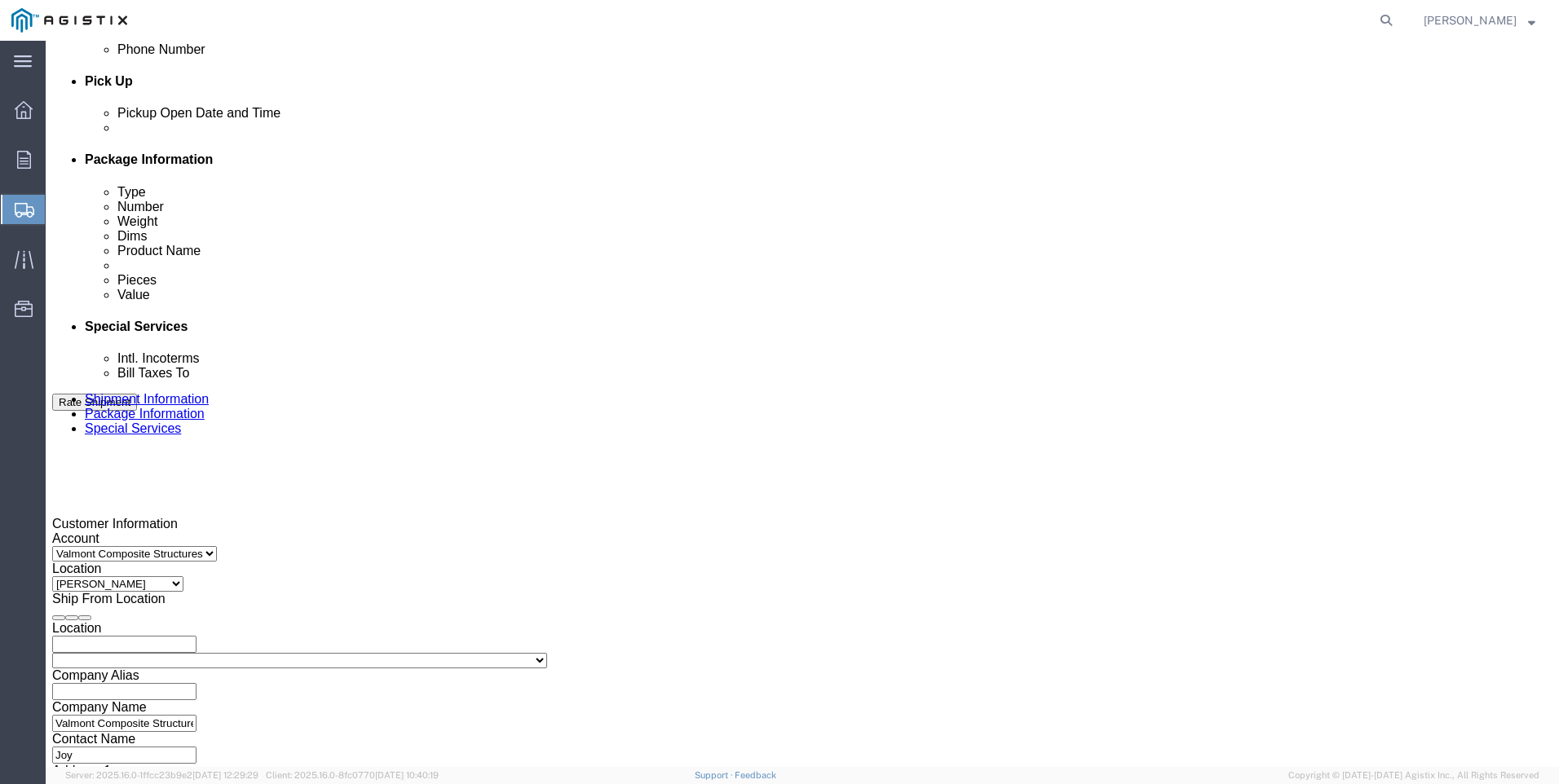
scroll to position [733, 0]
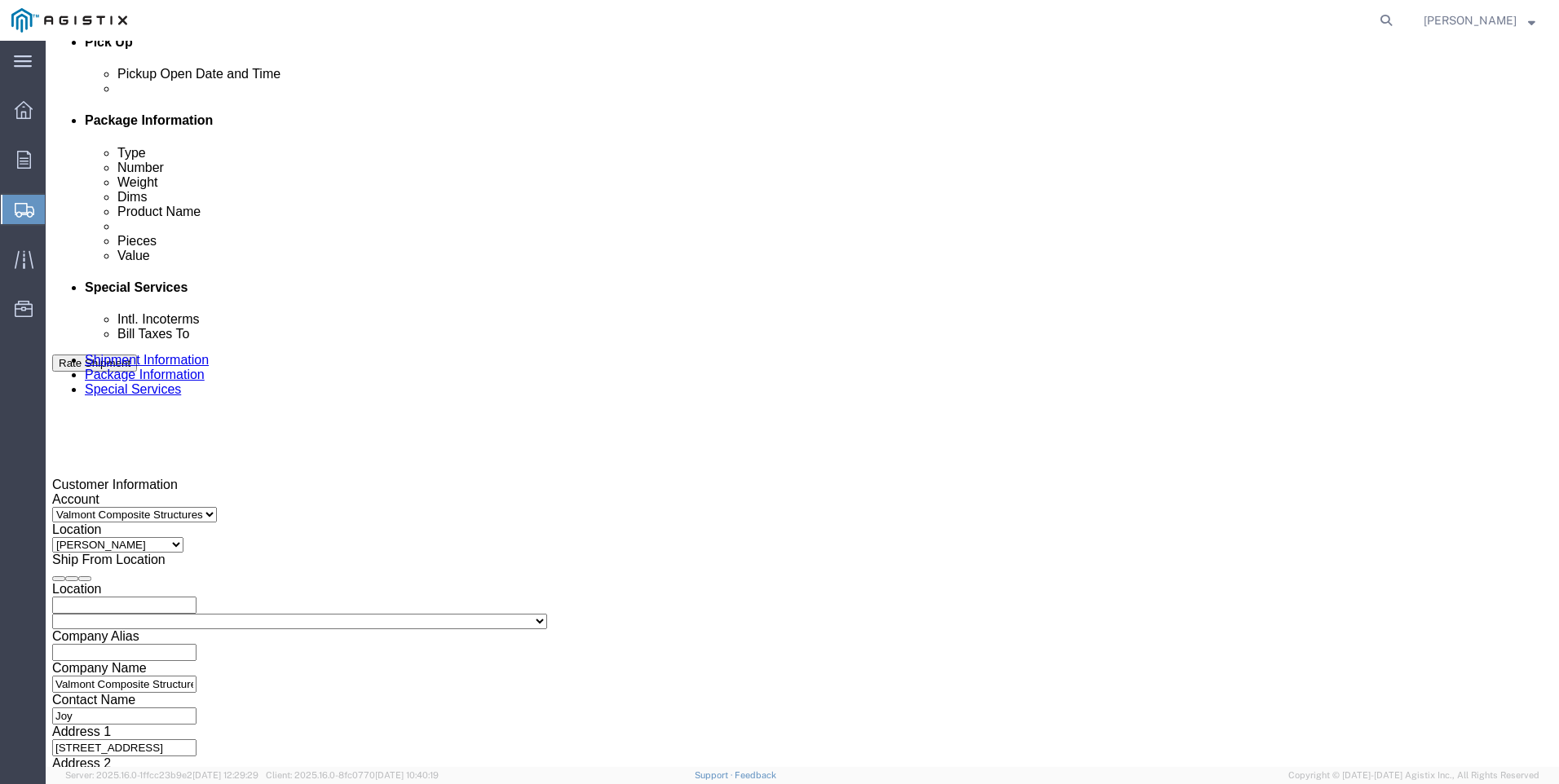
click select "Select Account Type Activity ID Airline Appointment Number ASN Batch Request # …"
select select "PURCHORD"
click select "Select Account Type Activity ID Airline Appointment Number ASN Batch Request # …"
click input "text"
type input "3501412116"
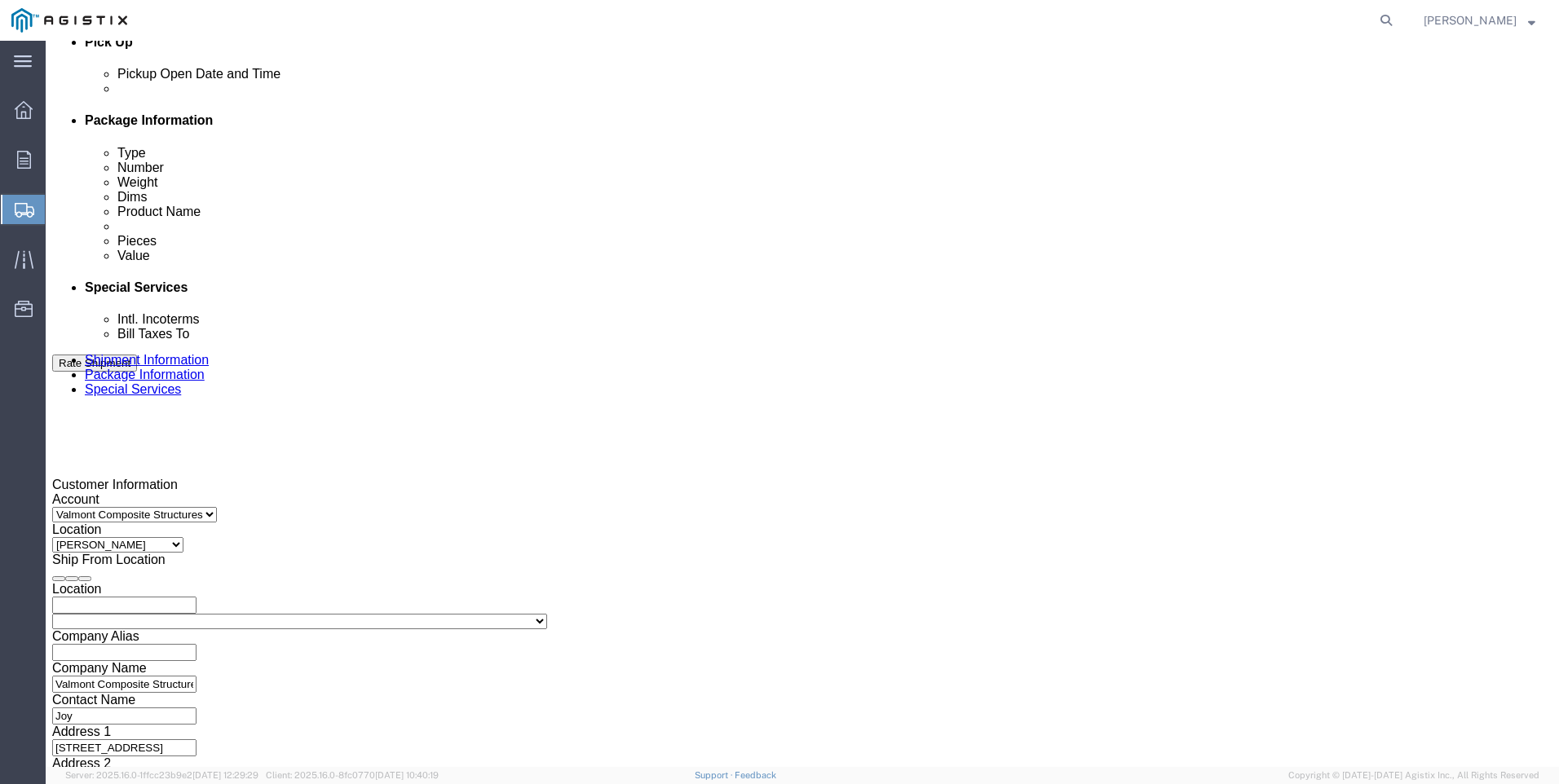
click select "Select Account Type Activity ID Airline Appointment Number ASN Batch Request # …"
select select "CUSTREF"
click select "Select Account Type Activity ID Airline Appointment Number ASN Batch Request # …"
click input "text"
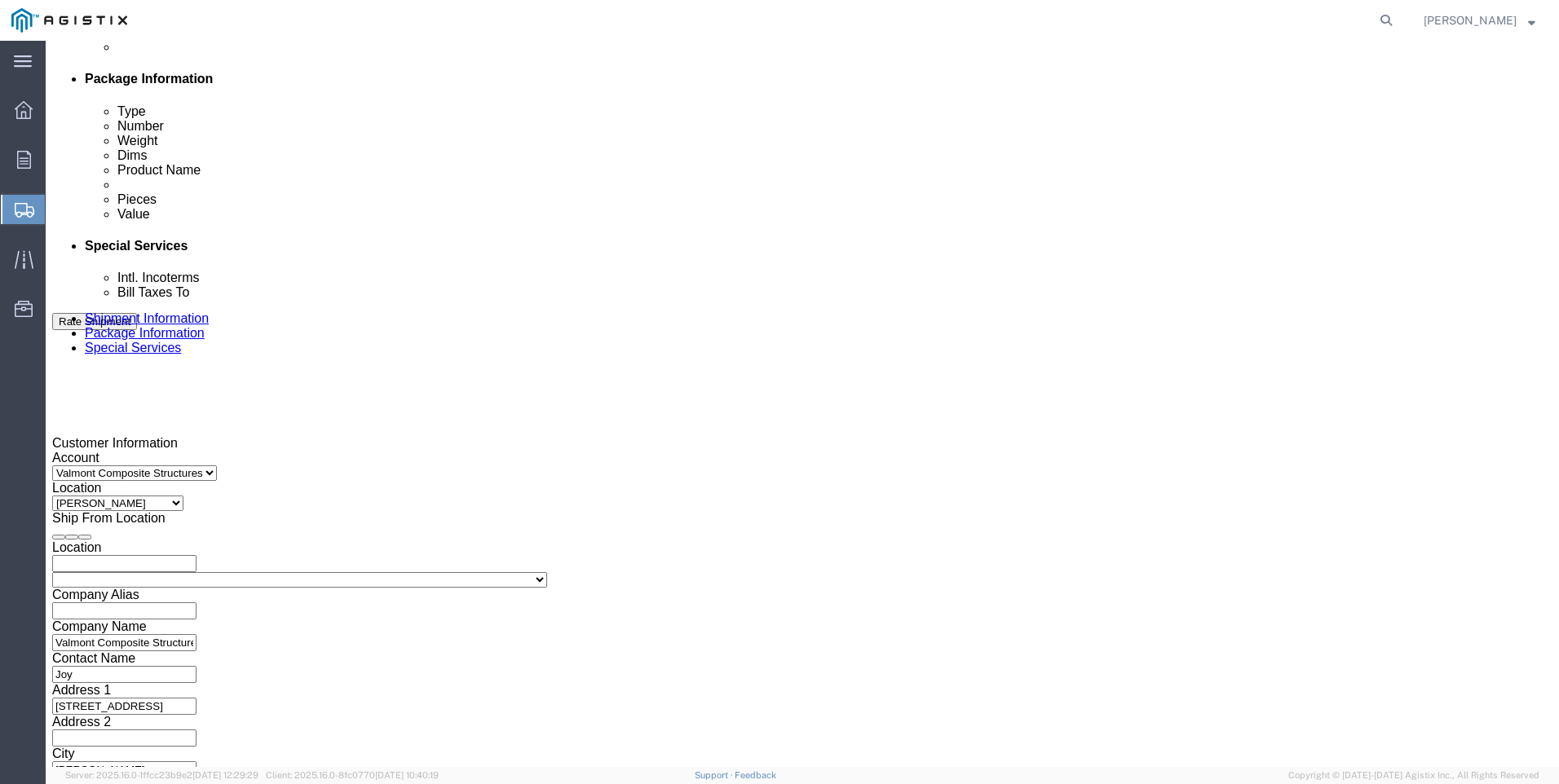
scroll to position [807, 0]
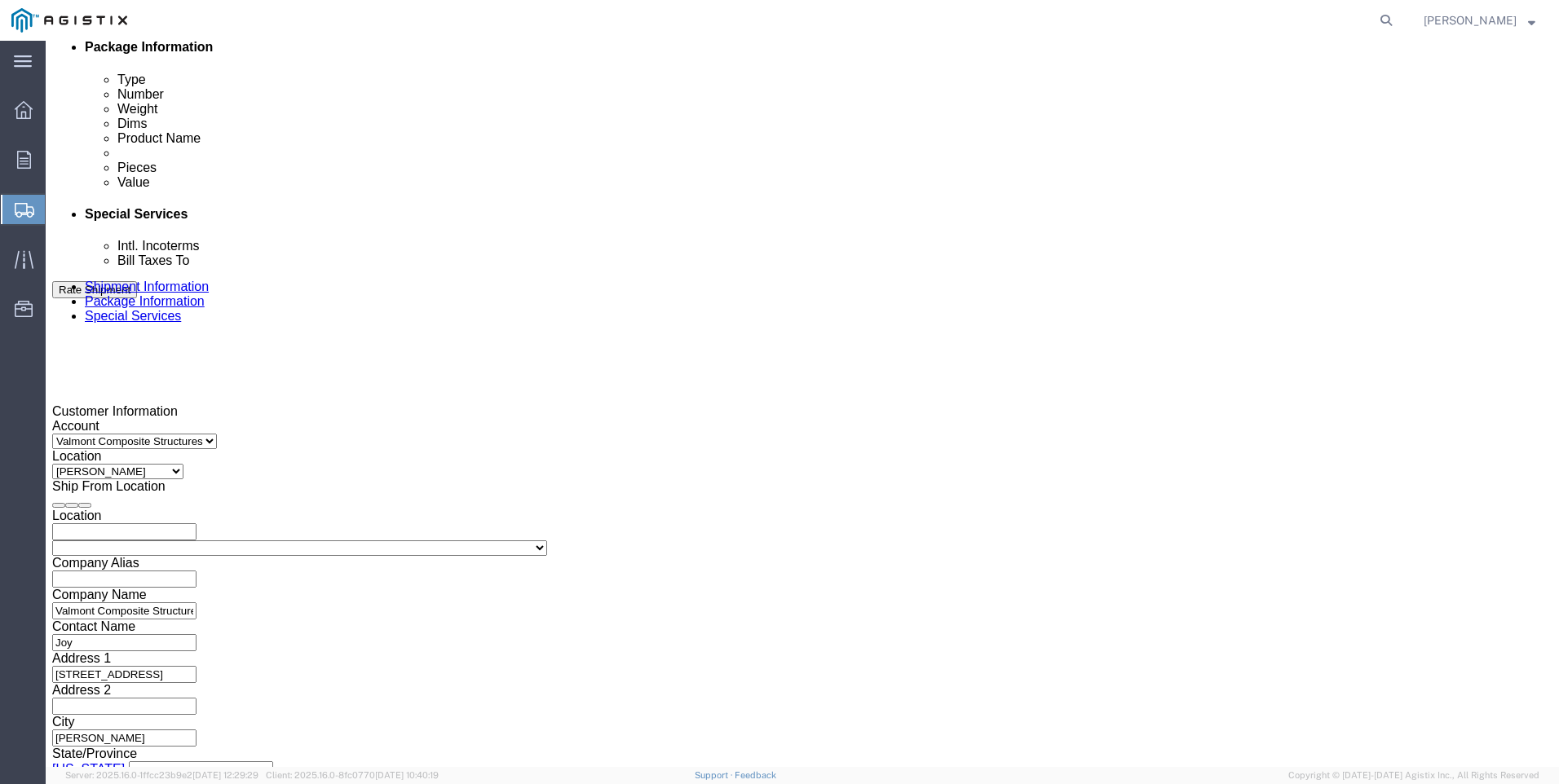
type input "897077"
click select "Select Air Less than Truckload Multi-Leg Ocean Freight Rail Small Parcel Truckl…"
select select "LTL"
click select "Select Air Less than Truckload Multi-Leg Ocean Freight Rail Small Parcel Truckl…"
click select "Select Straight Truck"
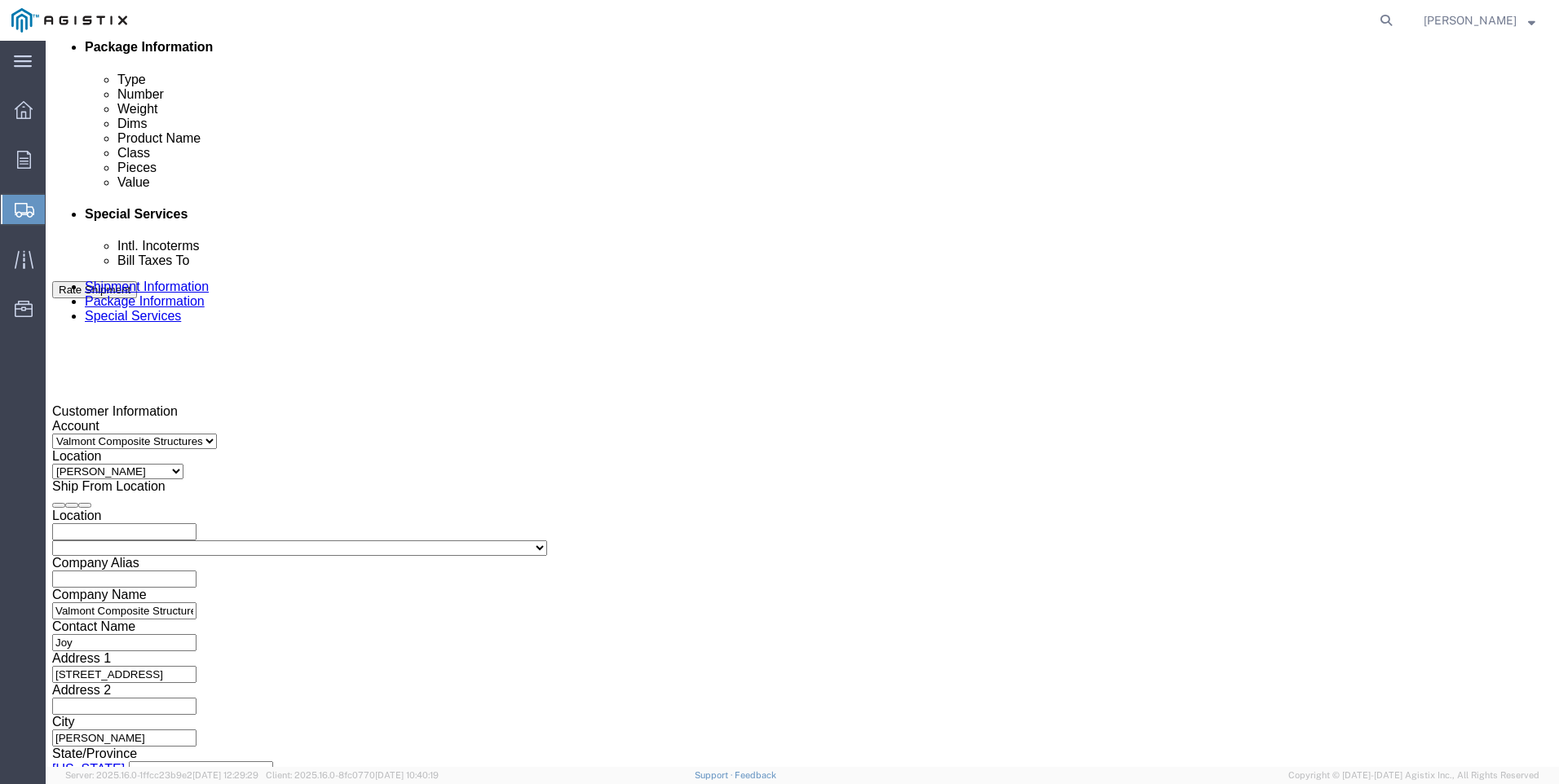
select select "STTR"
click select "Select Straight Truck"
click select "Select Air Less than Truckload Multi-Leg Ocean Freight Rail Small Parcel Truckl…"
select select
click select "Select Air Less than Truckload Multi-Leg Ocean Freight Rail Small Parcel Truckl…"
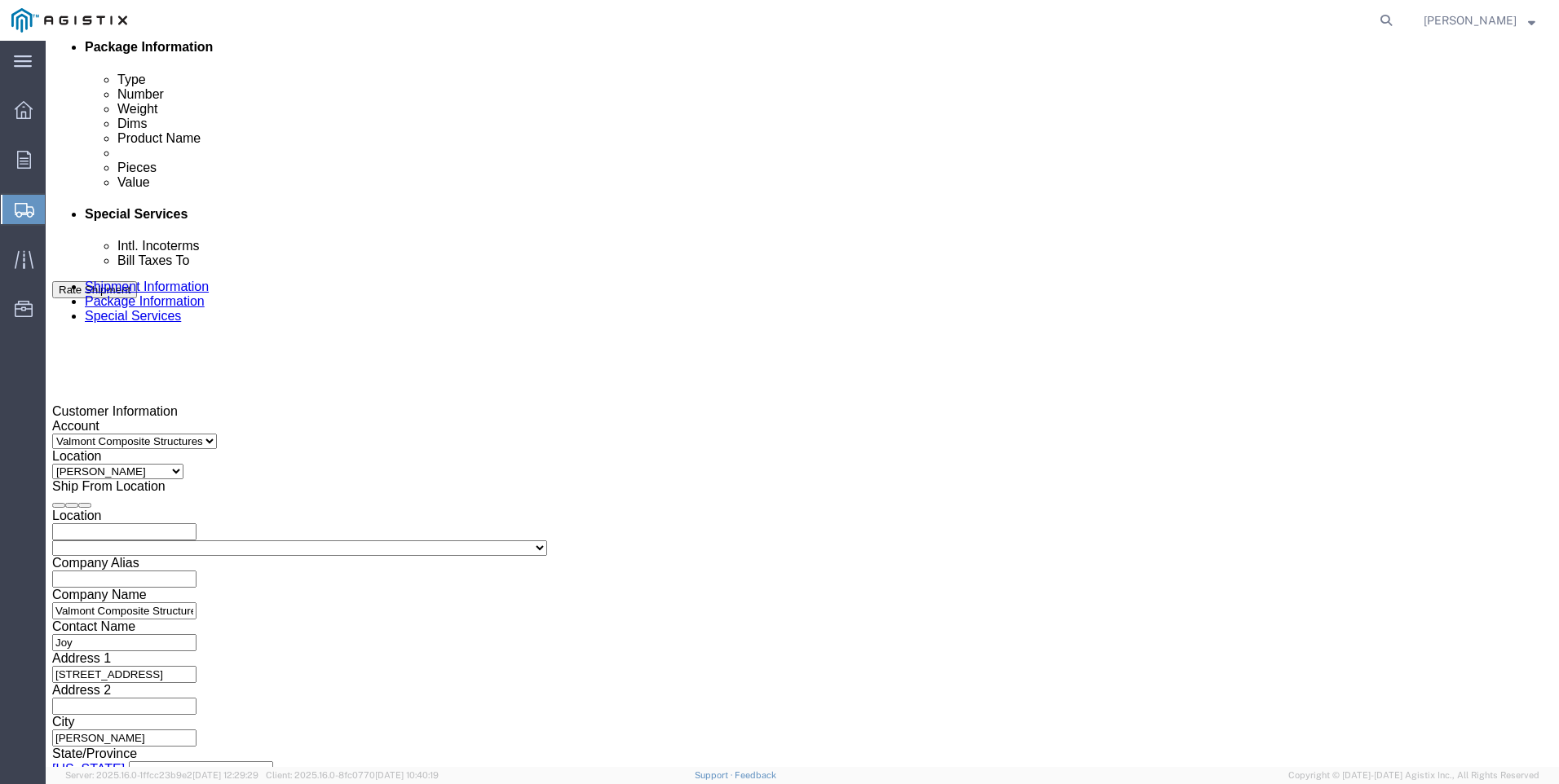
click button "Continue"
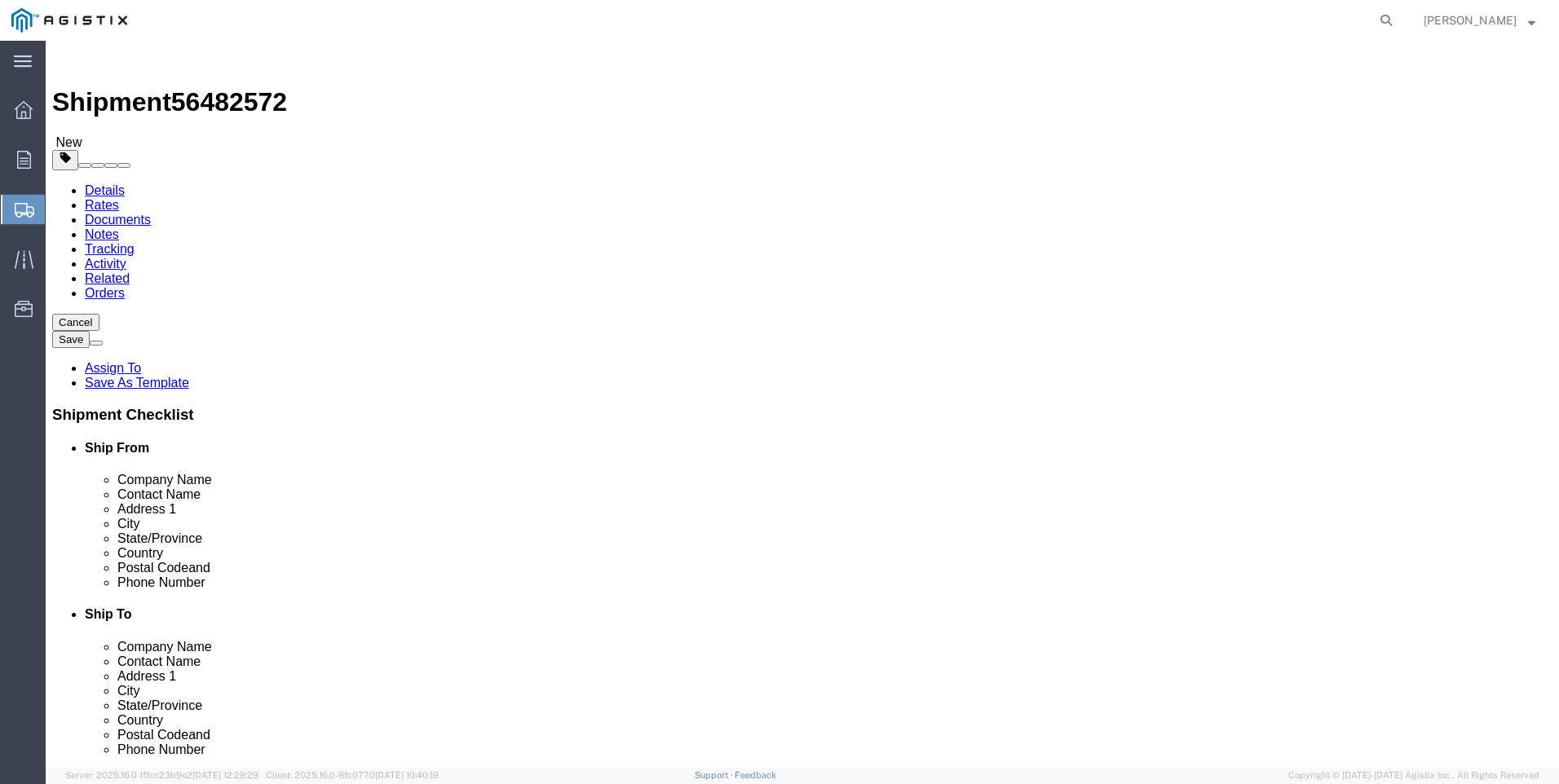
click select "Select Bale(s) Basket(s) Bolt(s) Bottle(s) Buckets Bulk Bundle(s) Can(s) Cardbo…"
select select "PSST"
click select "Select Bale(s) Basket(s) Bolt(s) Bottle(s) Buckets Bulk Bundle(s) Can(s) Cardbo…"
click input "text"
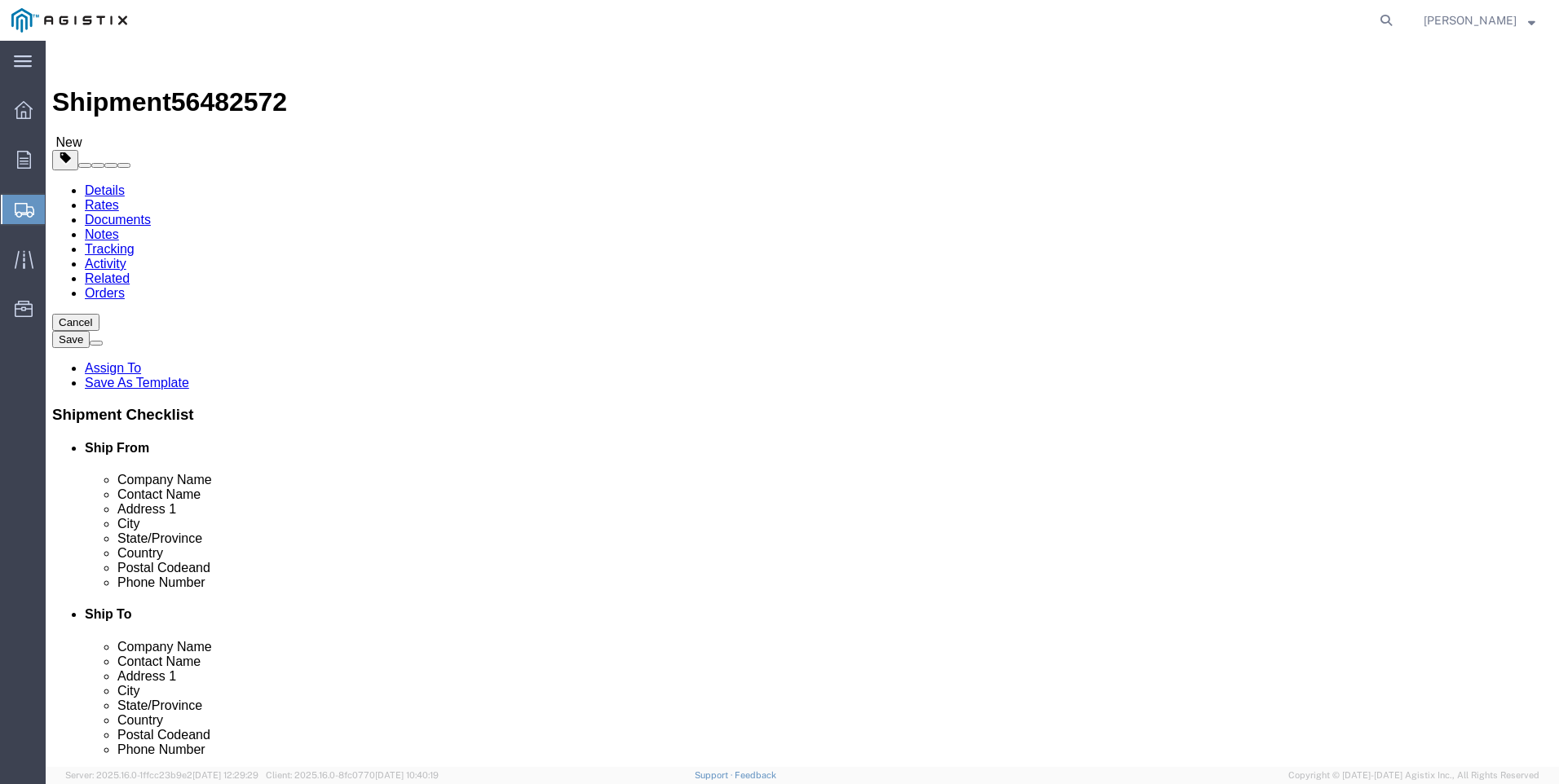
type input "73"
type input "39"
type input "12"
click input "0.00"
type input "88.00"
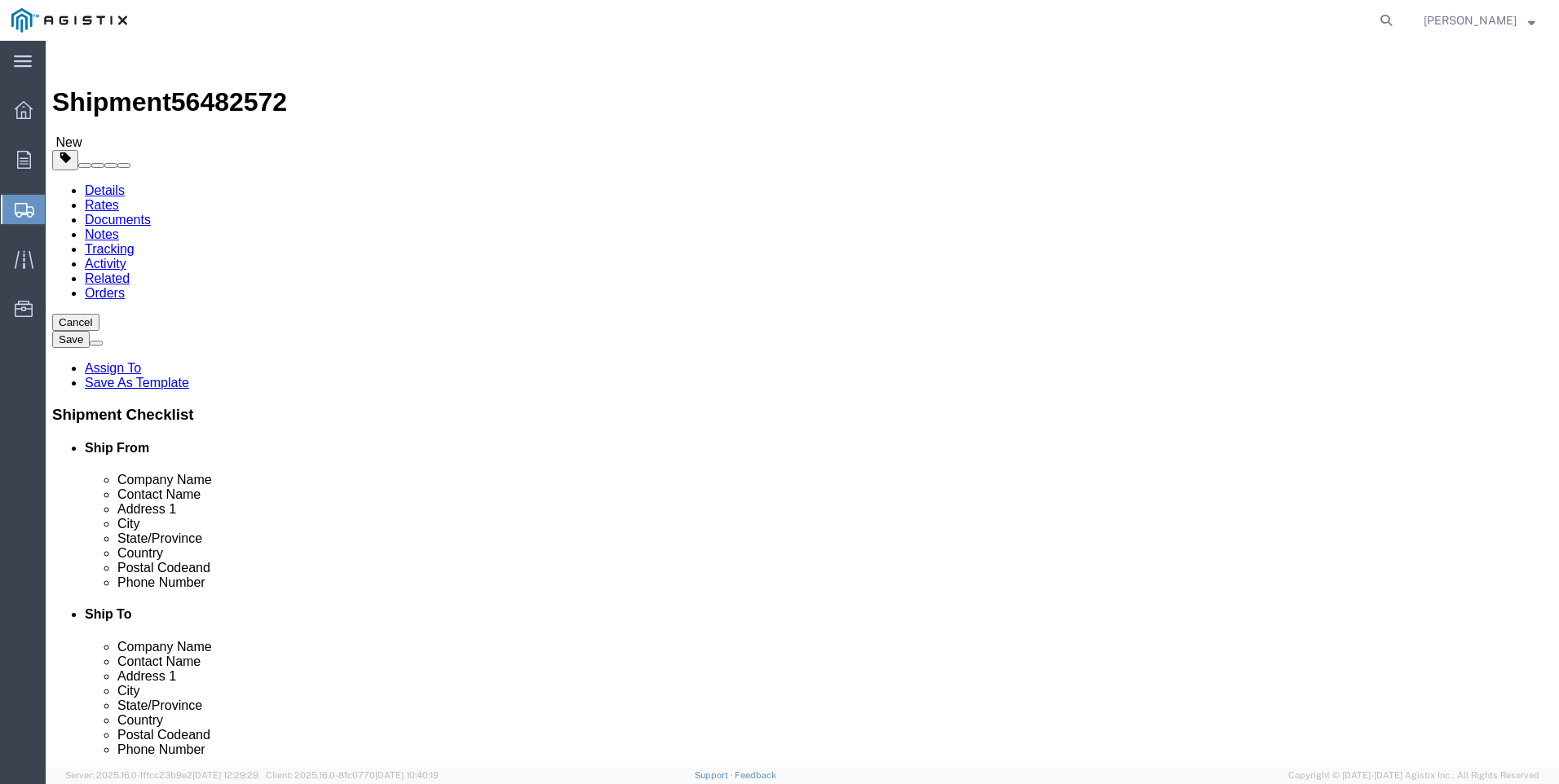
click button "Continue"
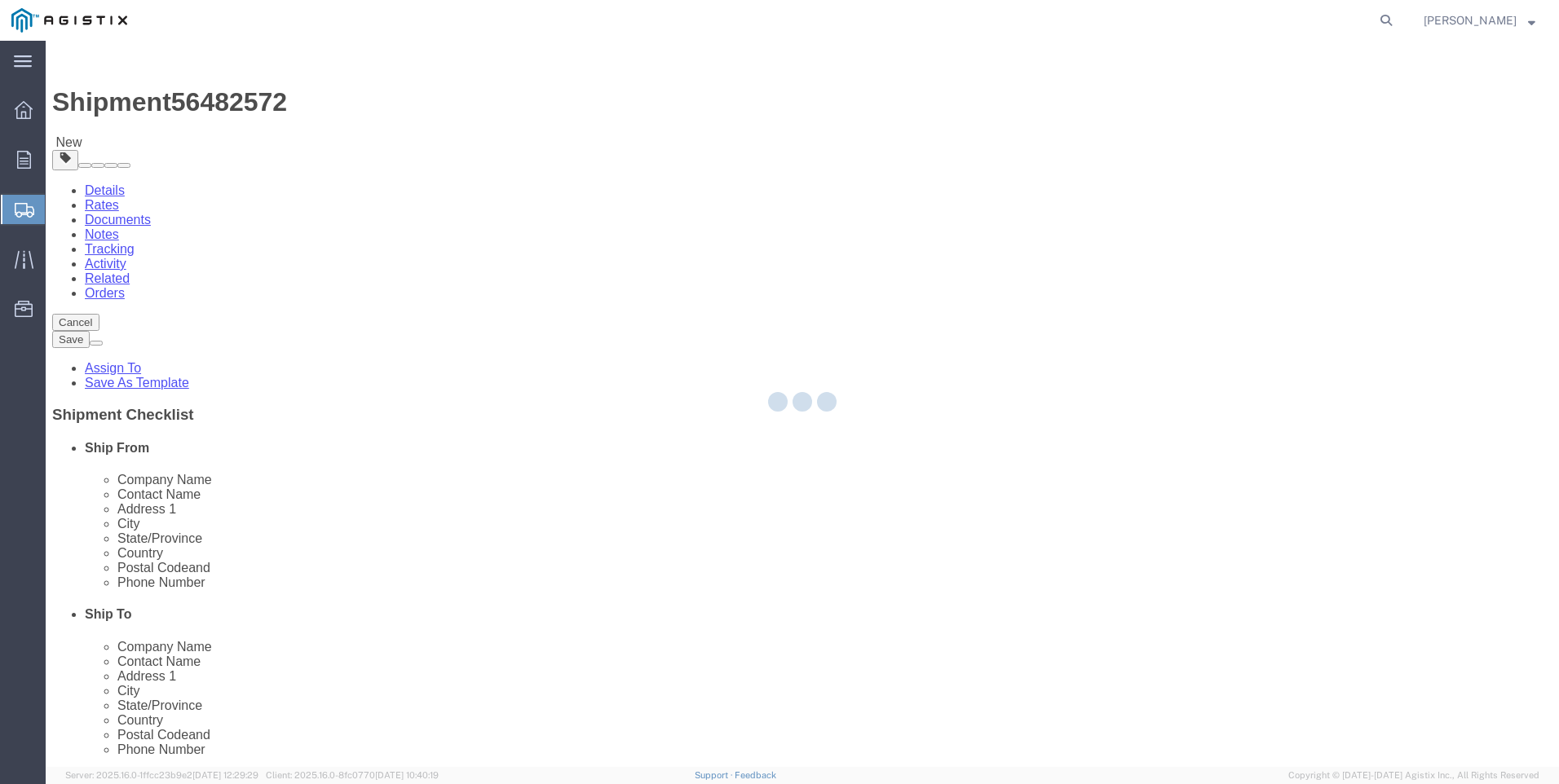
select select
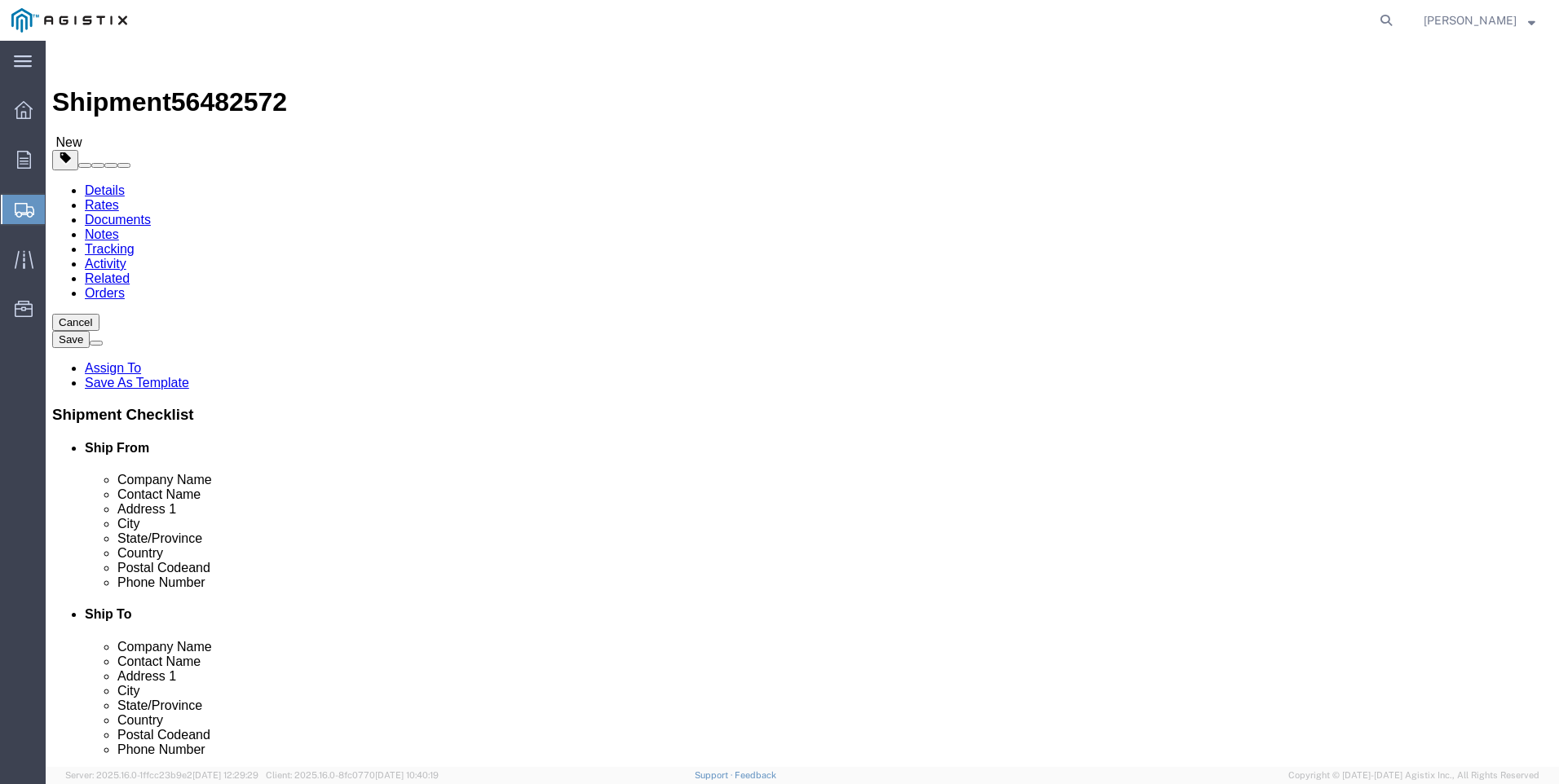
click button "Select one or more"
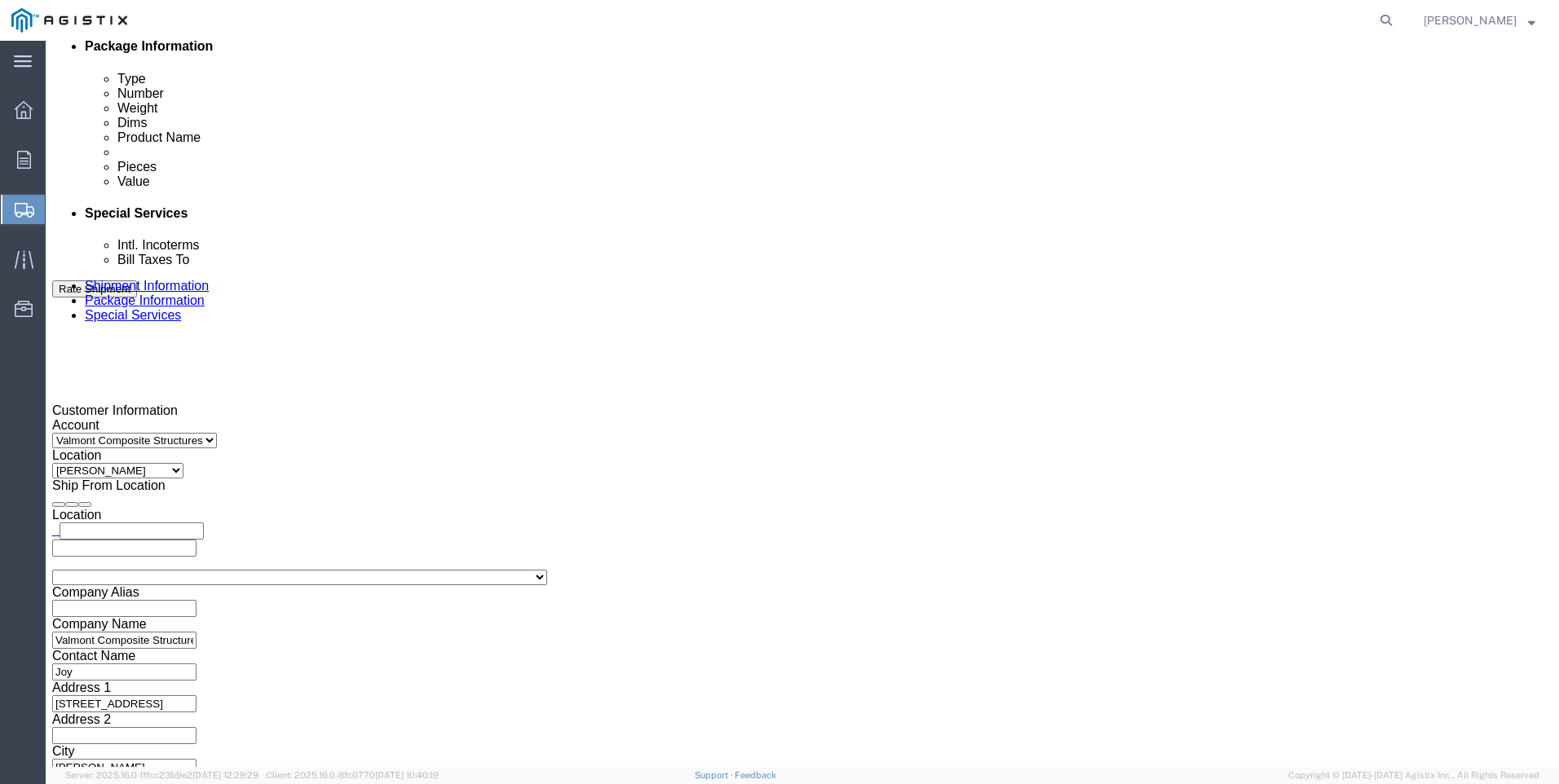
scroll to position [815, 0]
click input "text"
type input "[EMAIL_ADDRESS][PERSON_NAME][DOMAIN_NAME]"
click input "Include shipping documents"
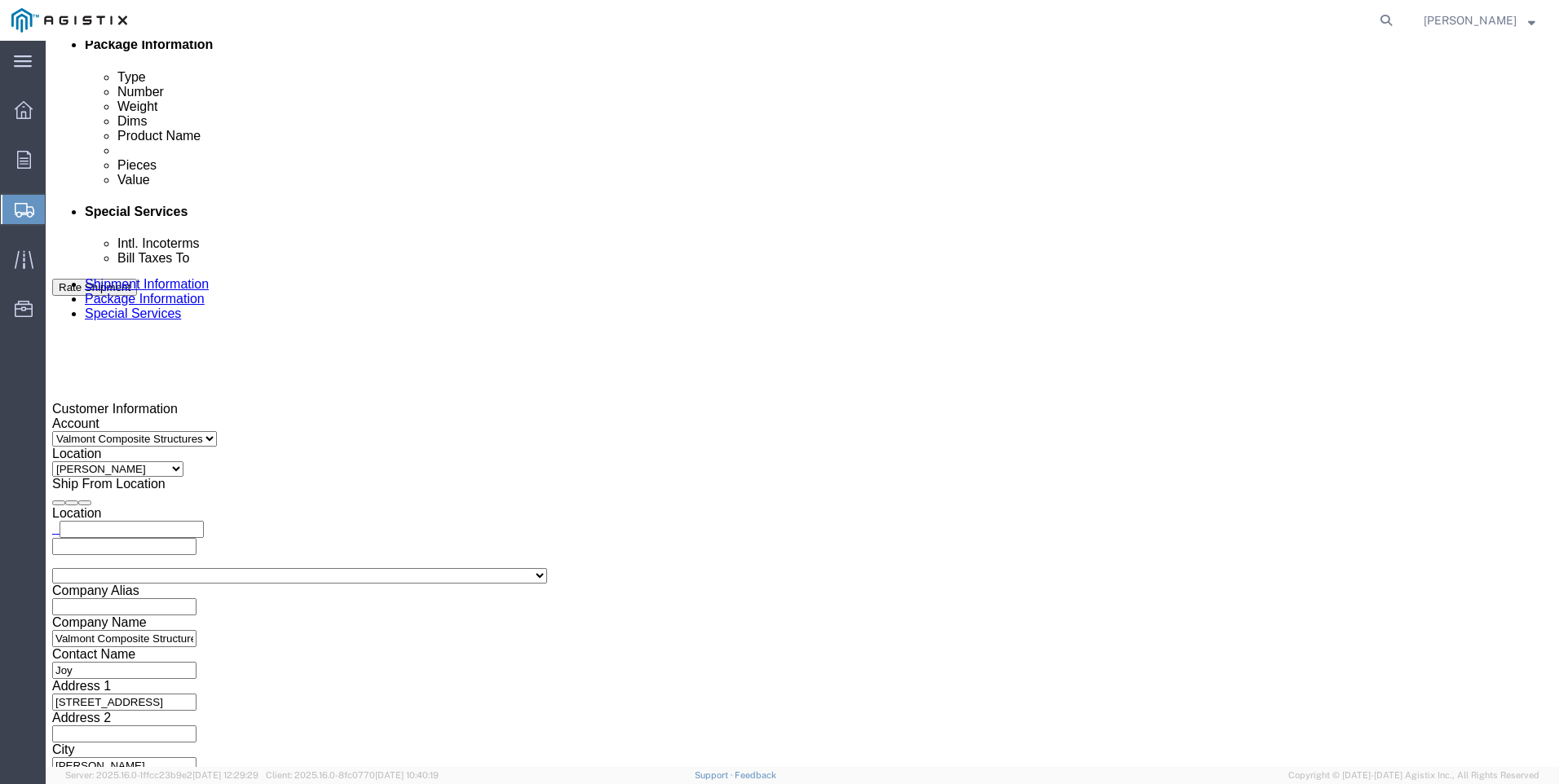
checkbox input "true"
click input "BOL"
checkbox input "true"
click input "Packing List"
checkbox input "true"
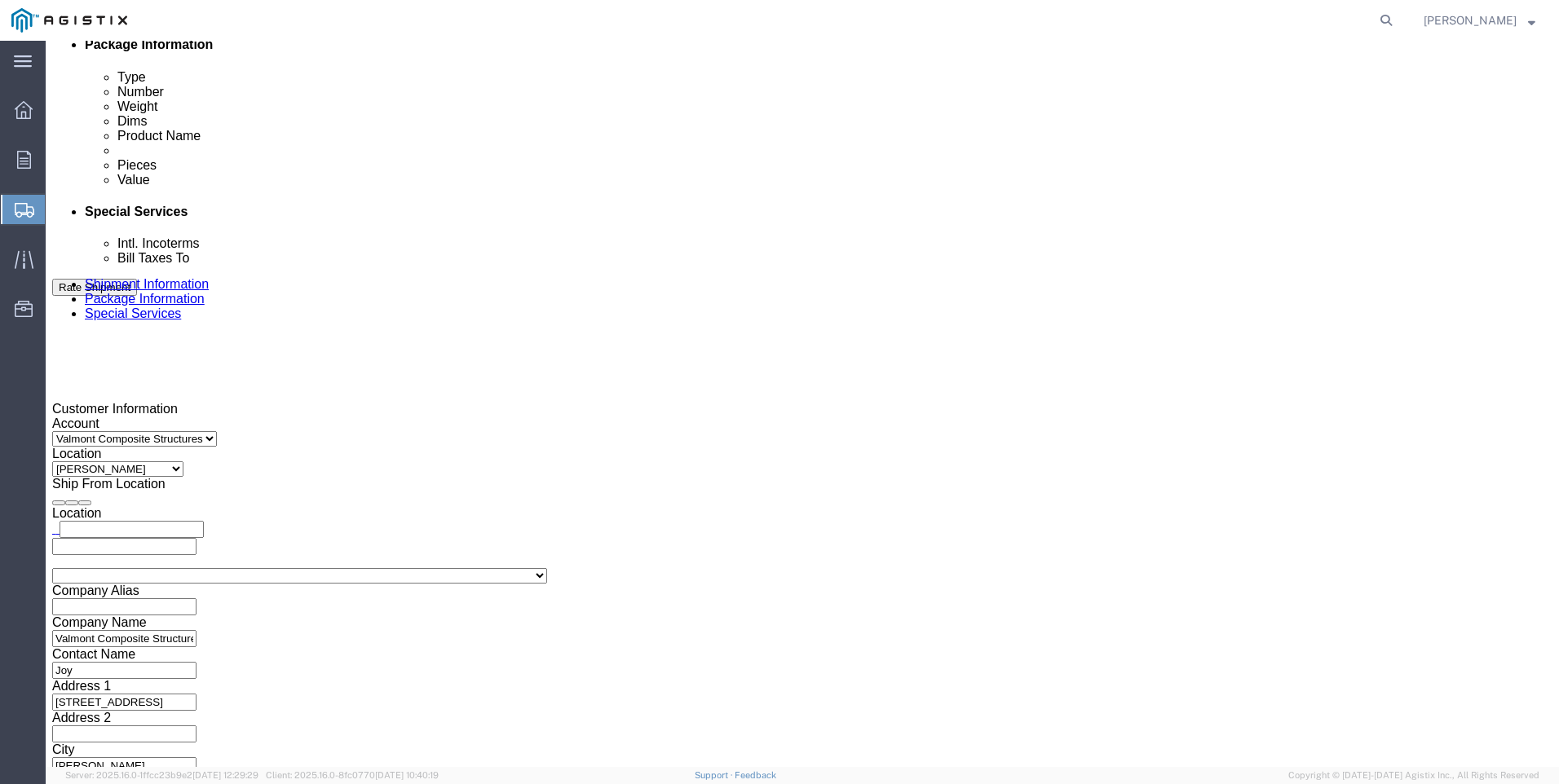
click input "Shipping Label"
checkbox input "true"
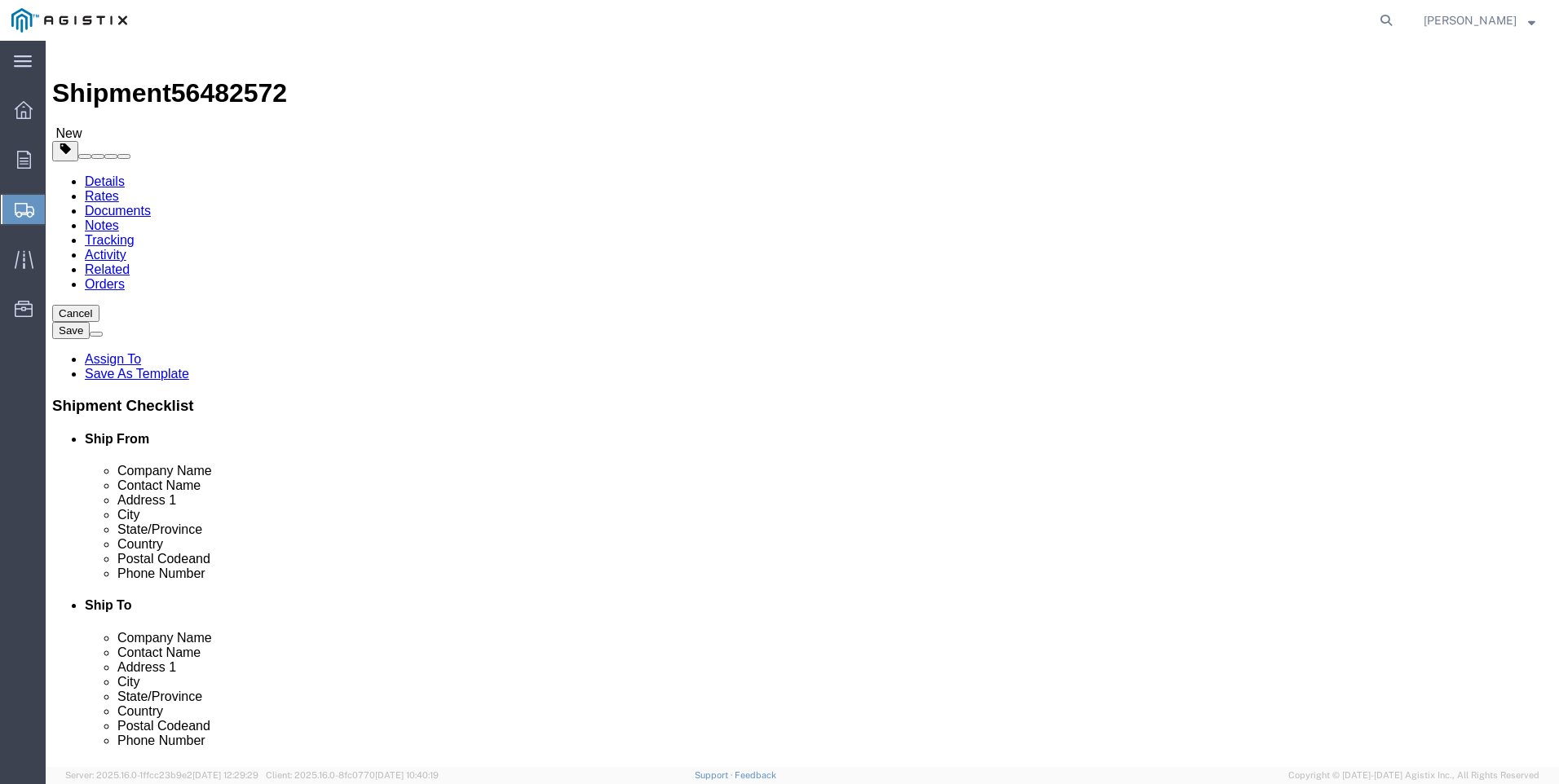
scroll to position [0, 0]
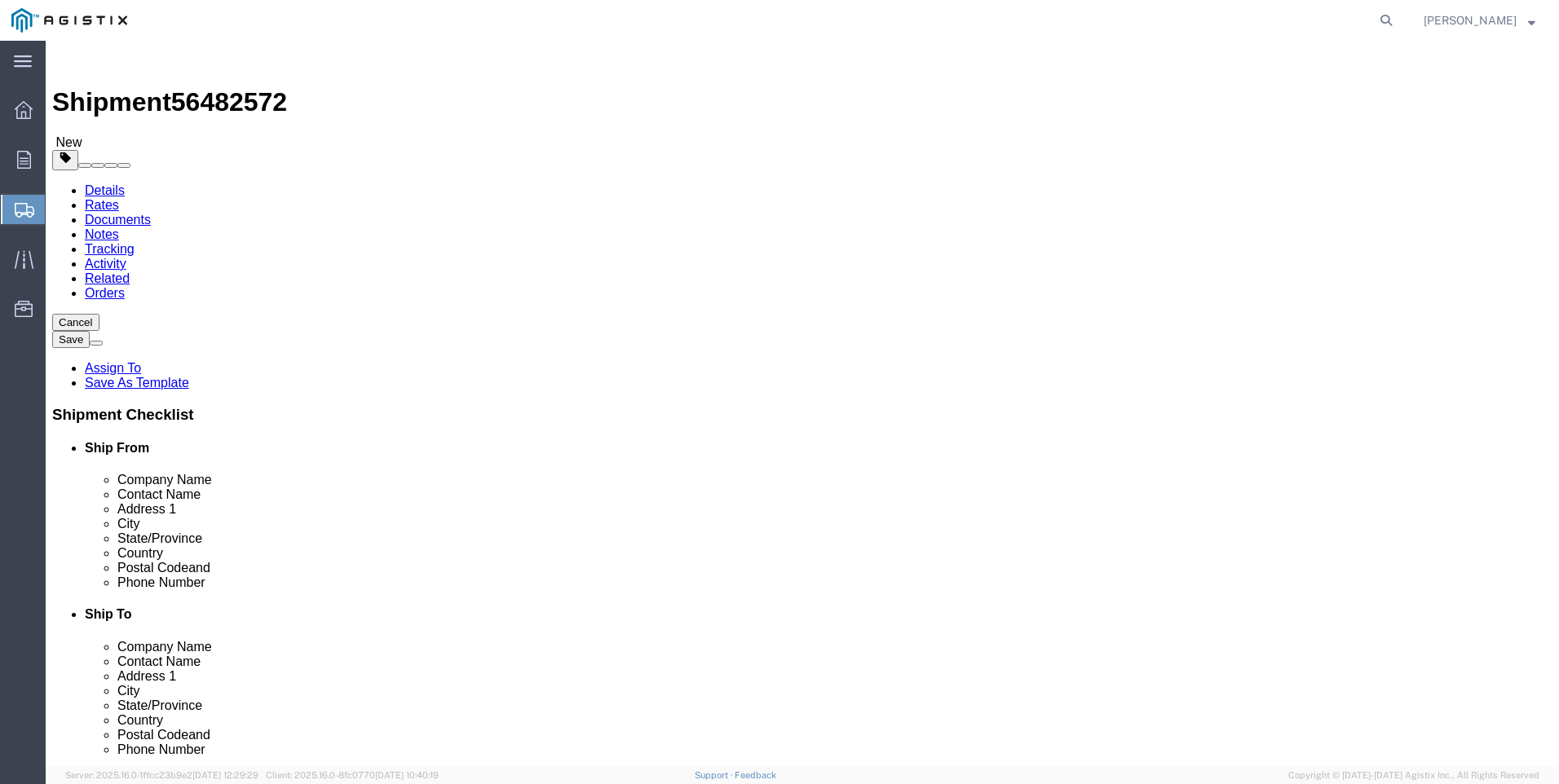
click h4 "Ship From"
drag, startPoint x: 1248, startPoint y: 149, endPoint x: 1208, endPoint y: 147, distance: 40.0
click h4 "Ship From"
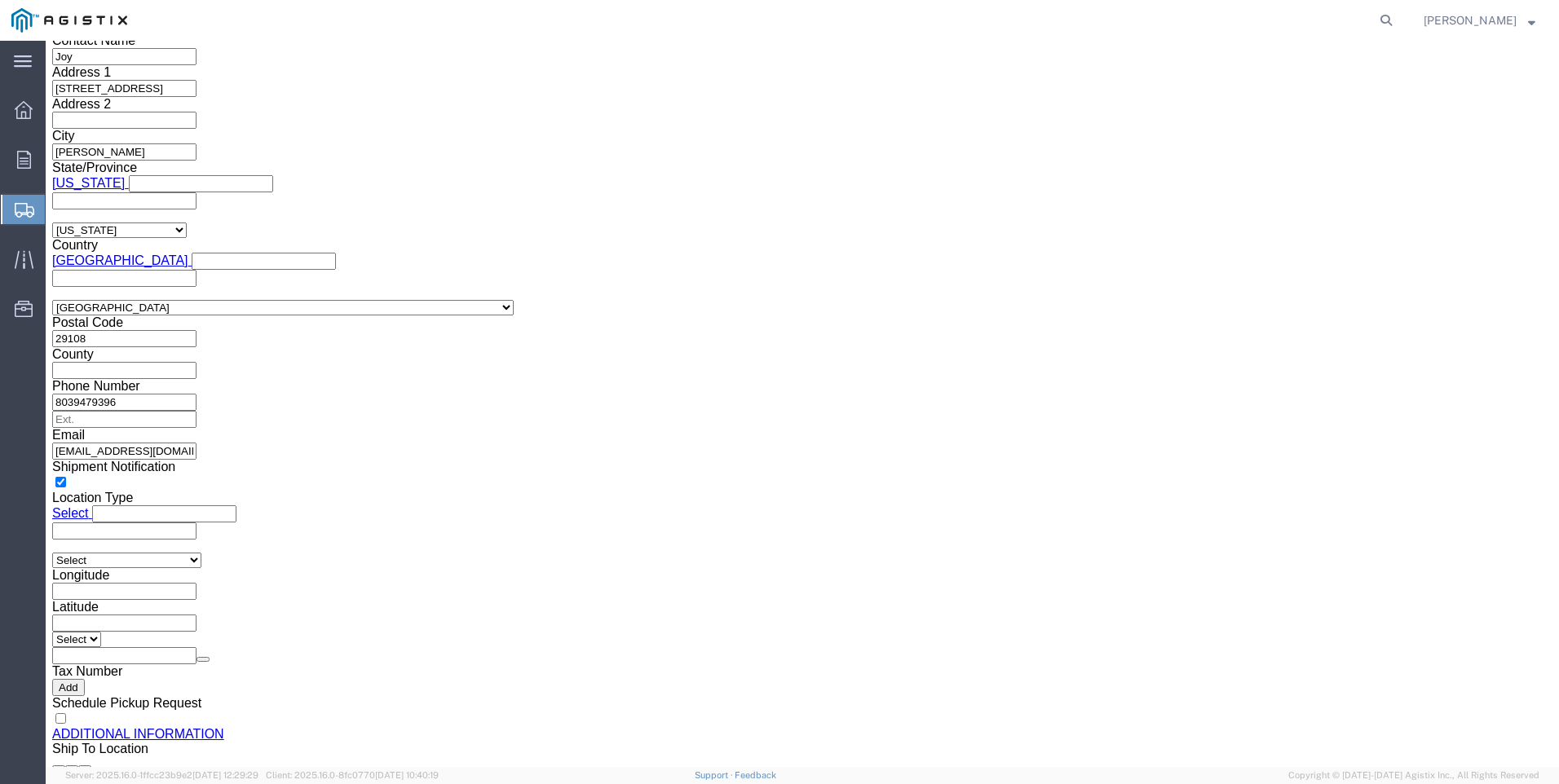
scroll to position [1489, 0]
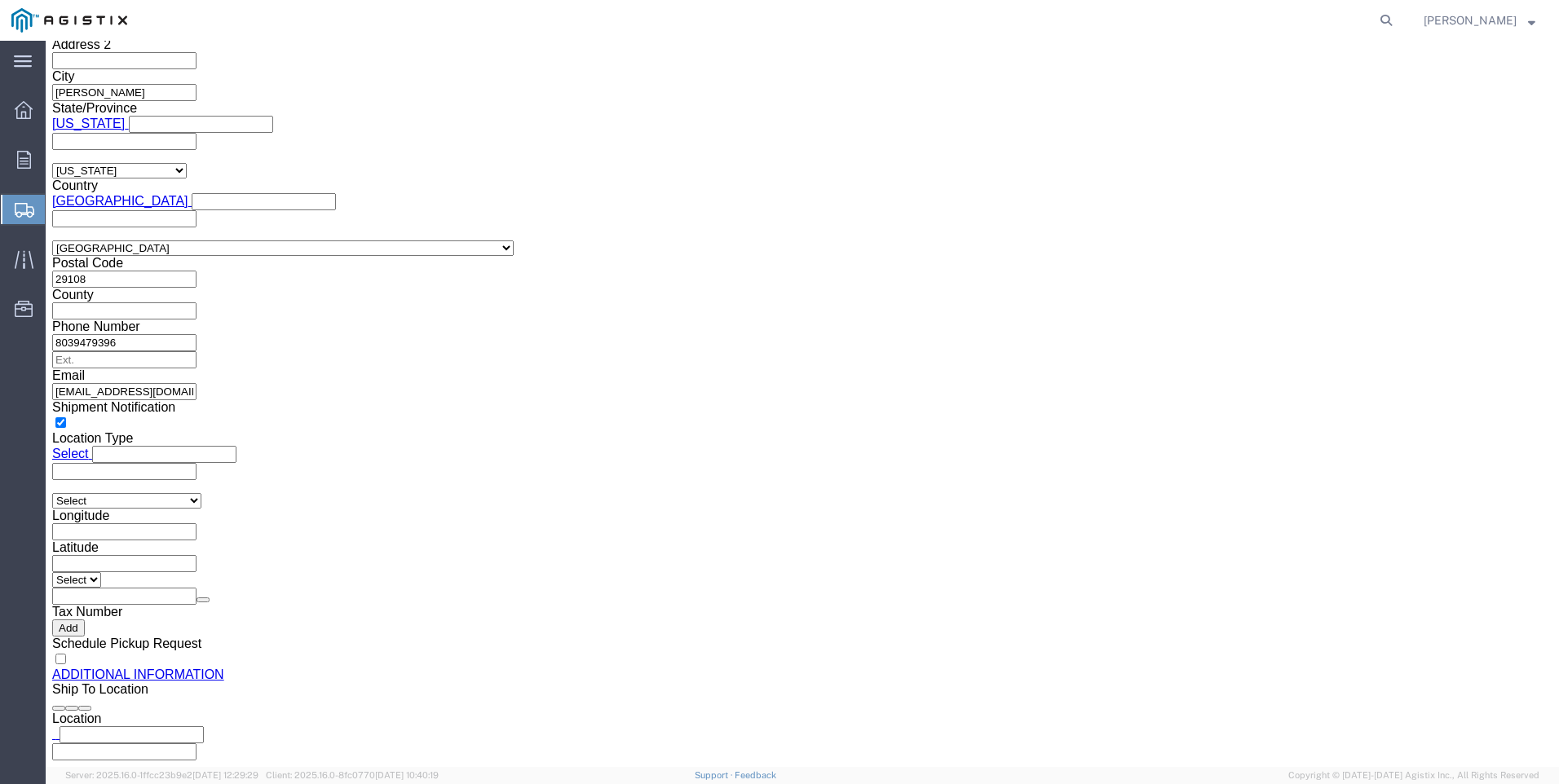
click div "Previous Continue"
click span "Product Name"
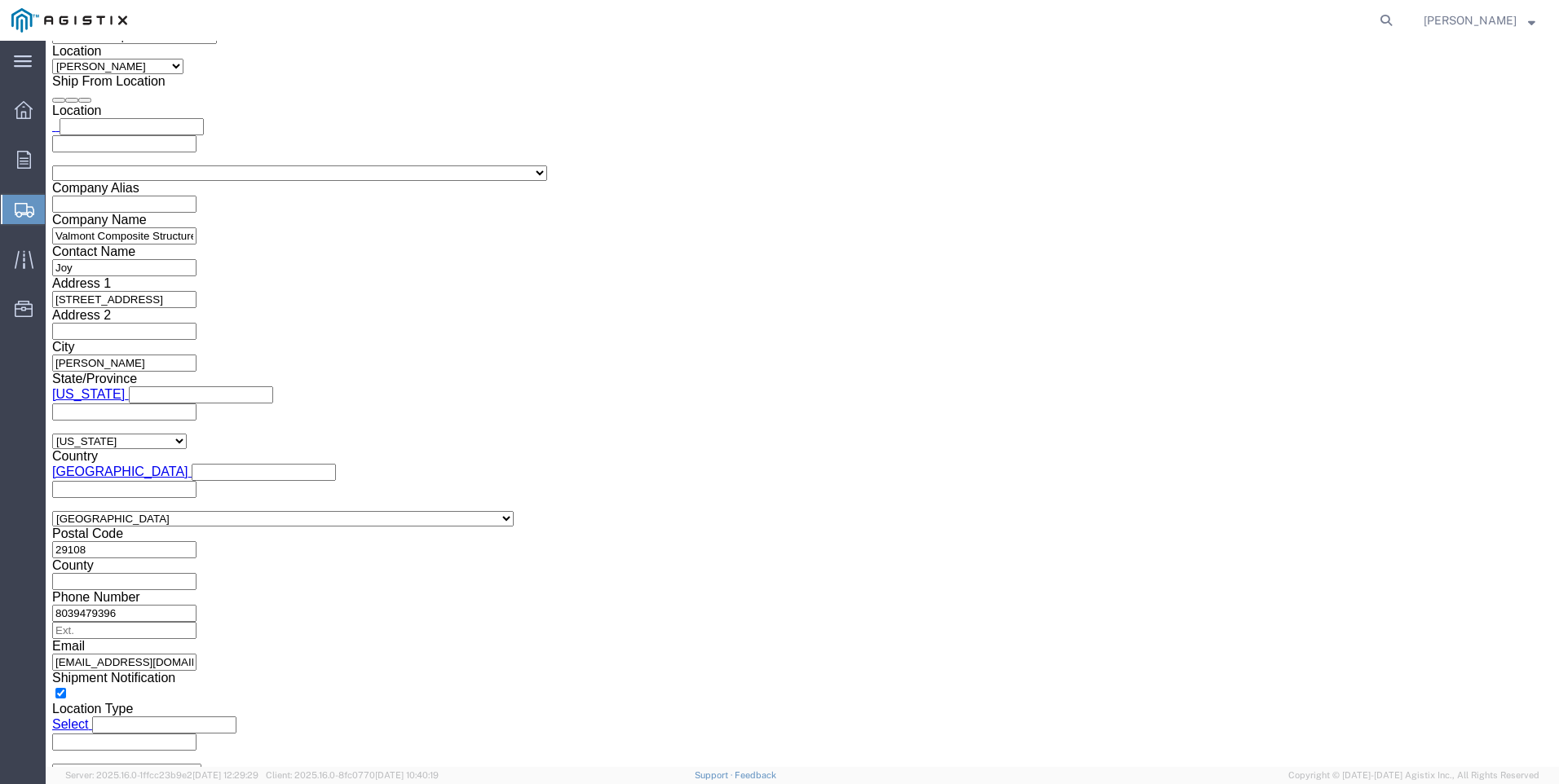
scroll to position [1162, 0]
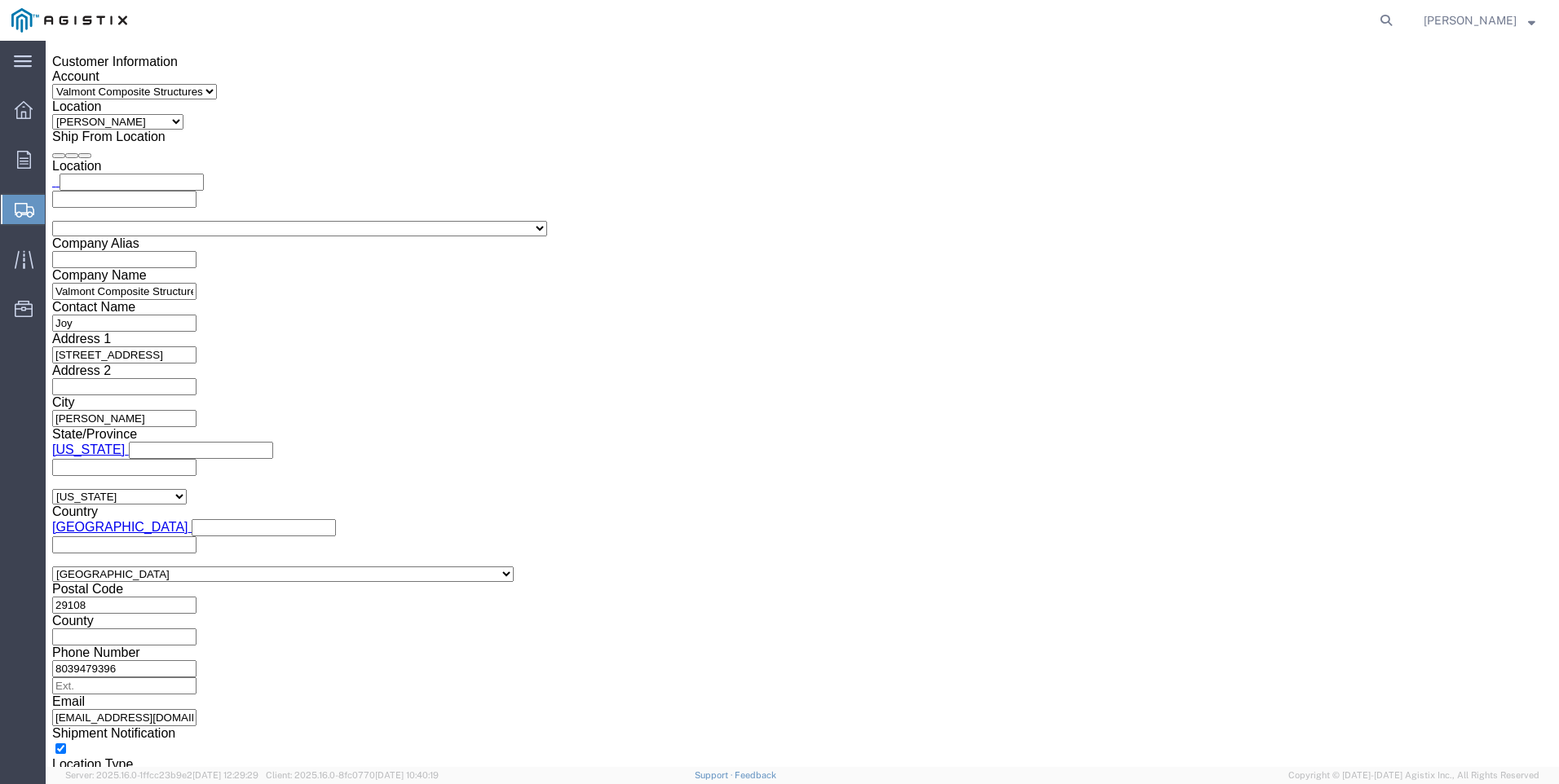
click span "Product Name"
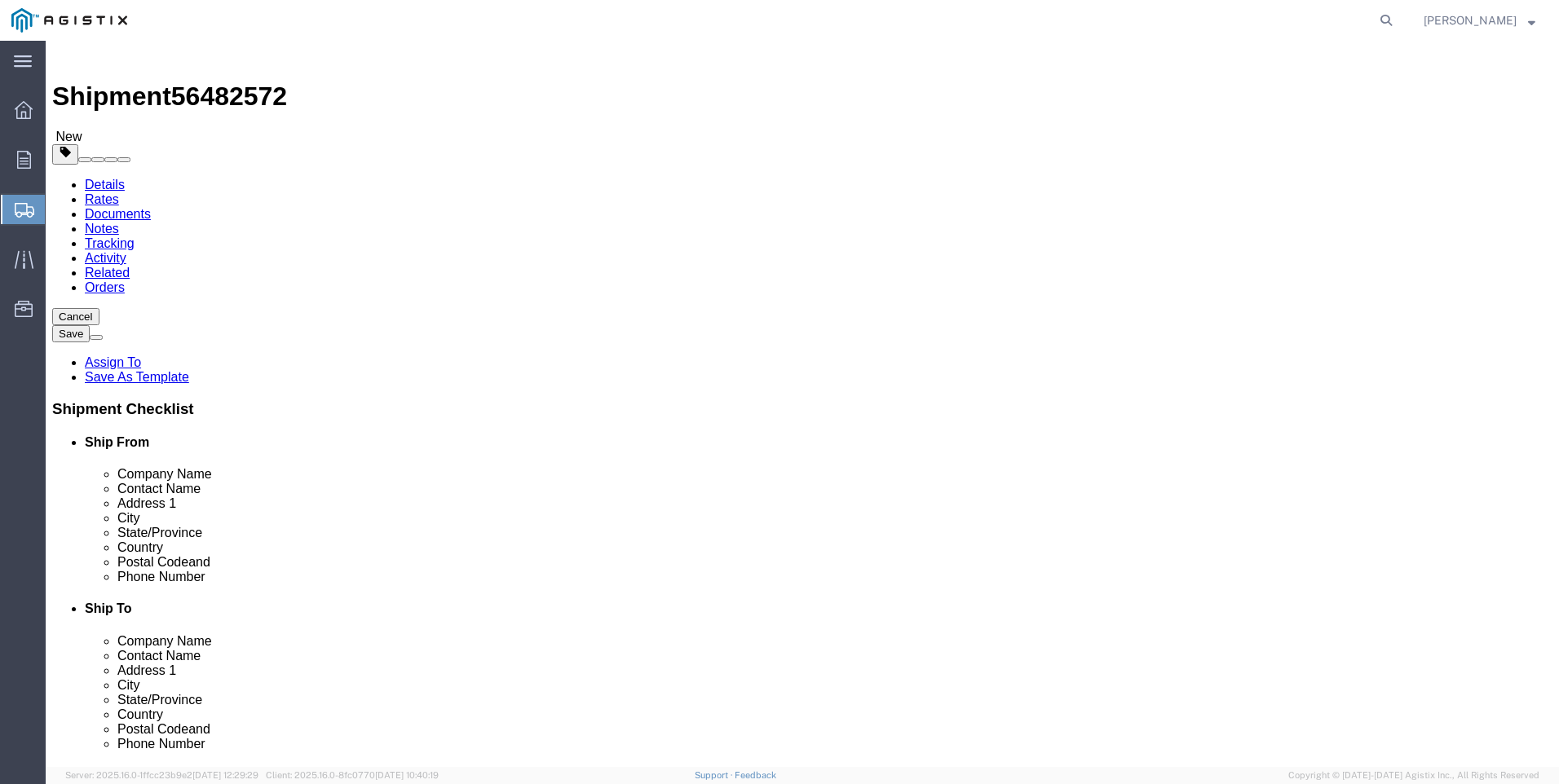
scroll to position [0, 0]
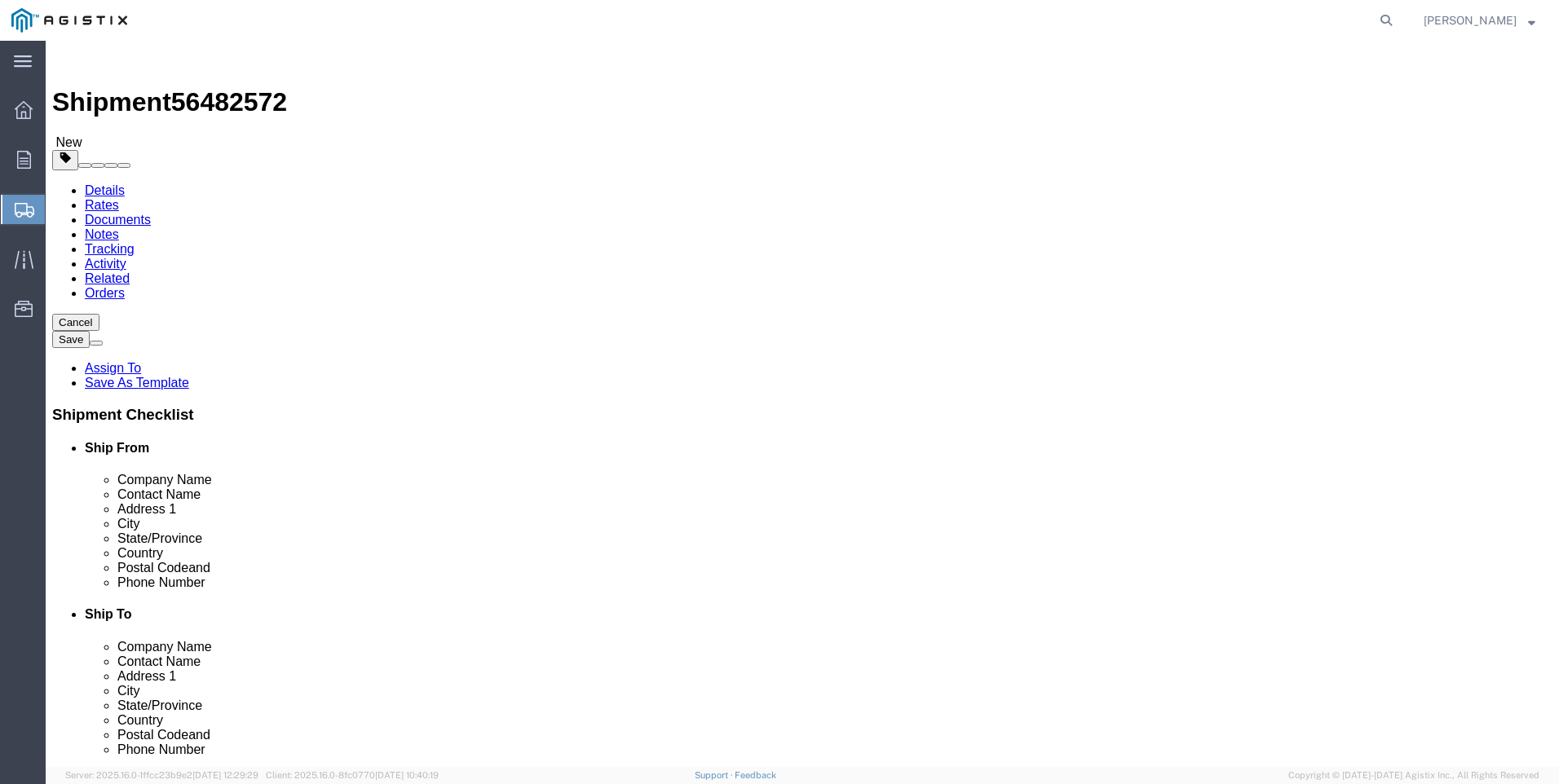
click button
click div "Manage special services Handling Options Hold at Location Return Info Service O…"
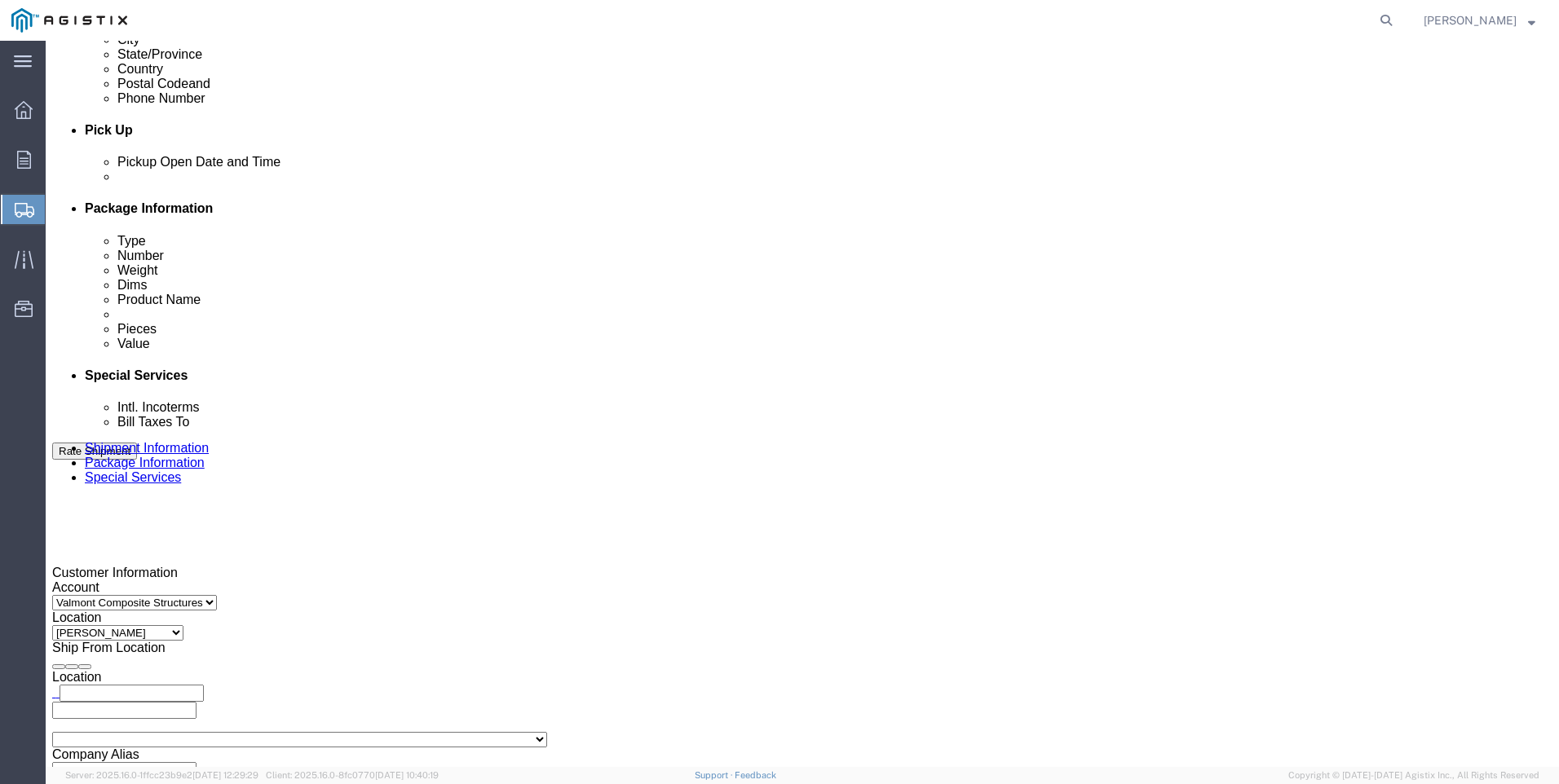
scroll to position [652, 0]
click select "Select Buyer Cost Center Department Operations Number Order Number Sales Person"
click select "Select Free of Charge Free of Cost NET 30 NET 45 NET 60 See Comment"
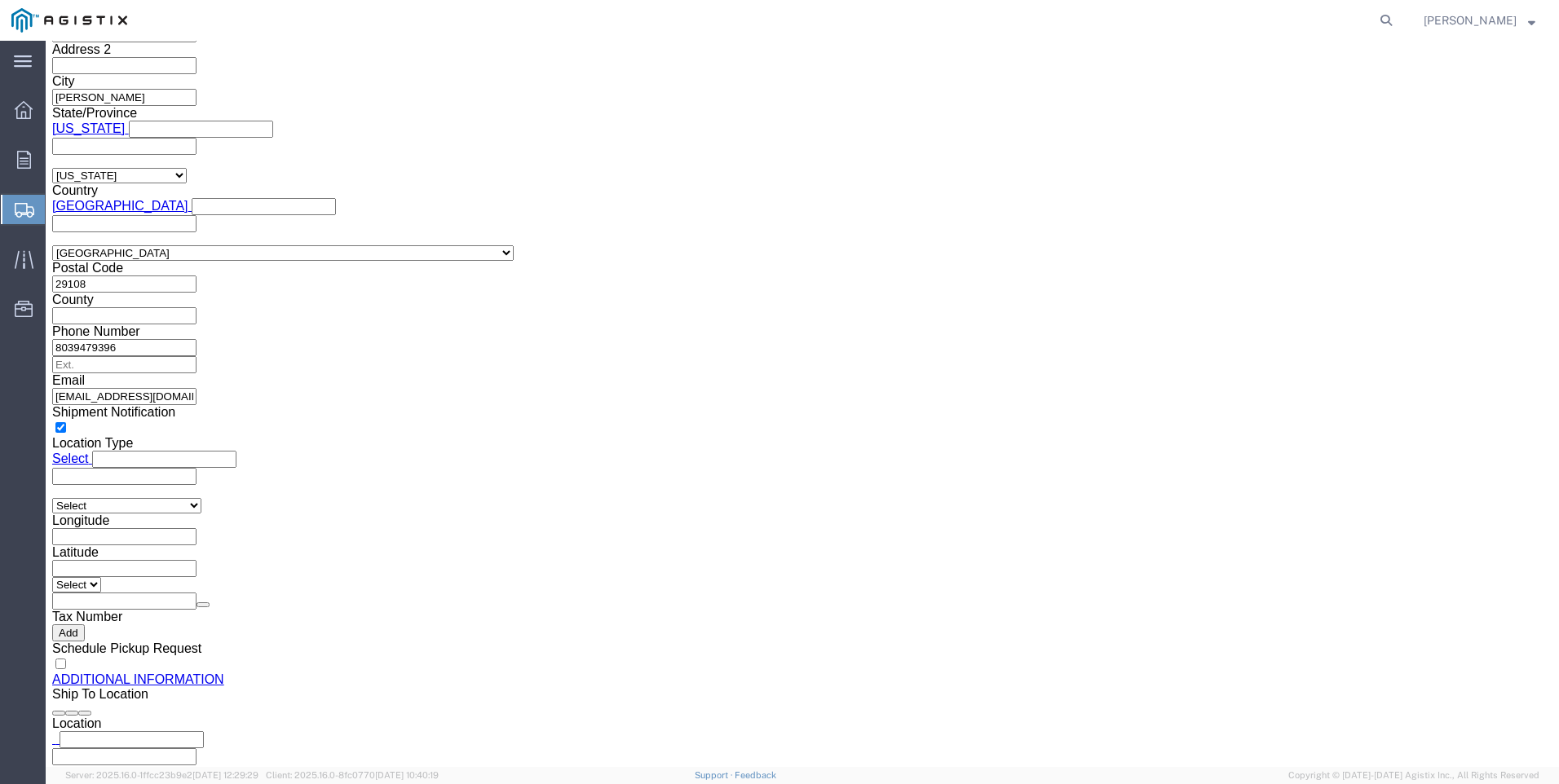
scroll to position [1489, 0]
click span "Pieces"
click span "Value"
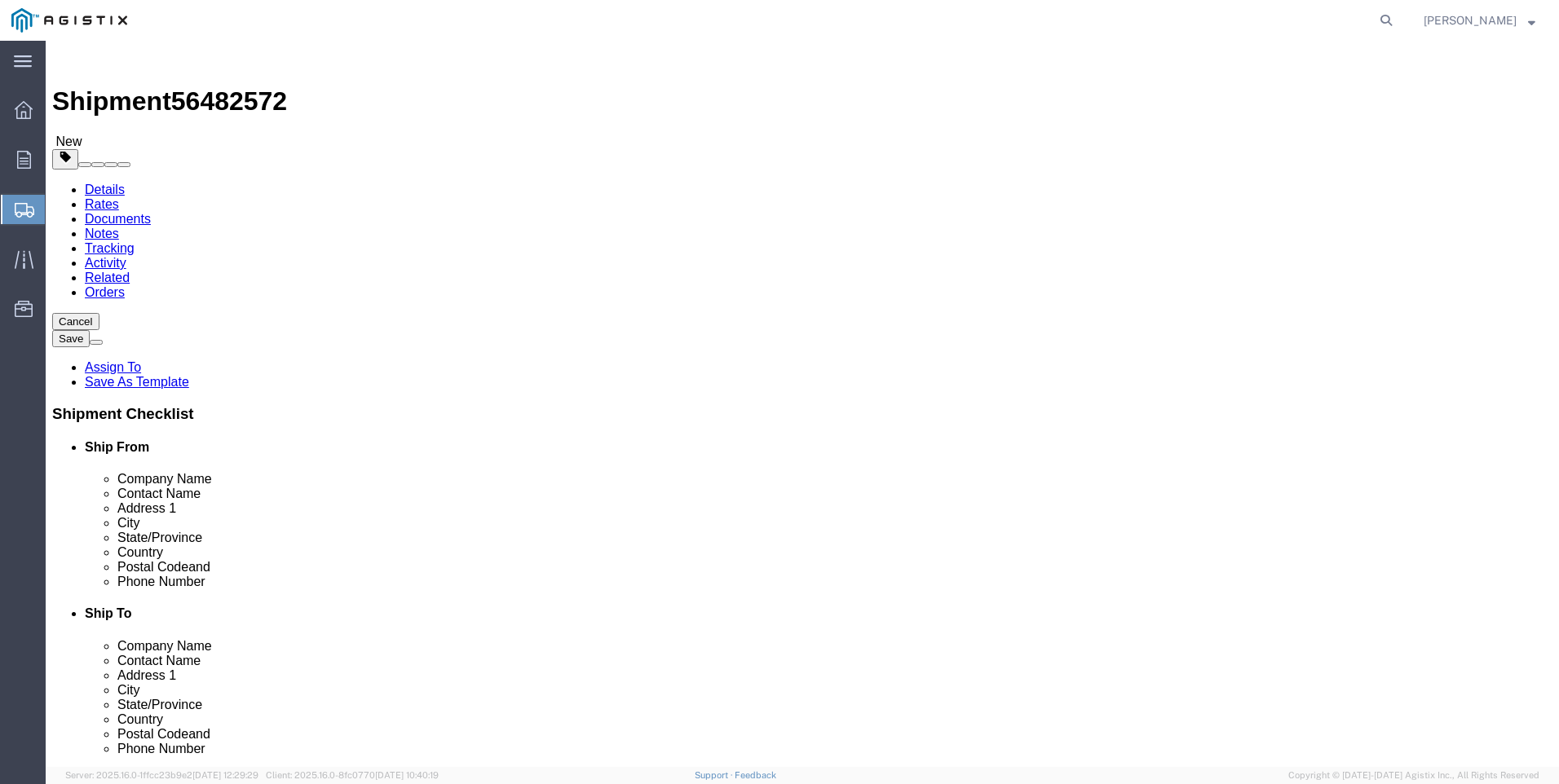
scroll to position [0, 0]
click icon
click link "Add Content"
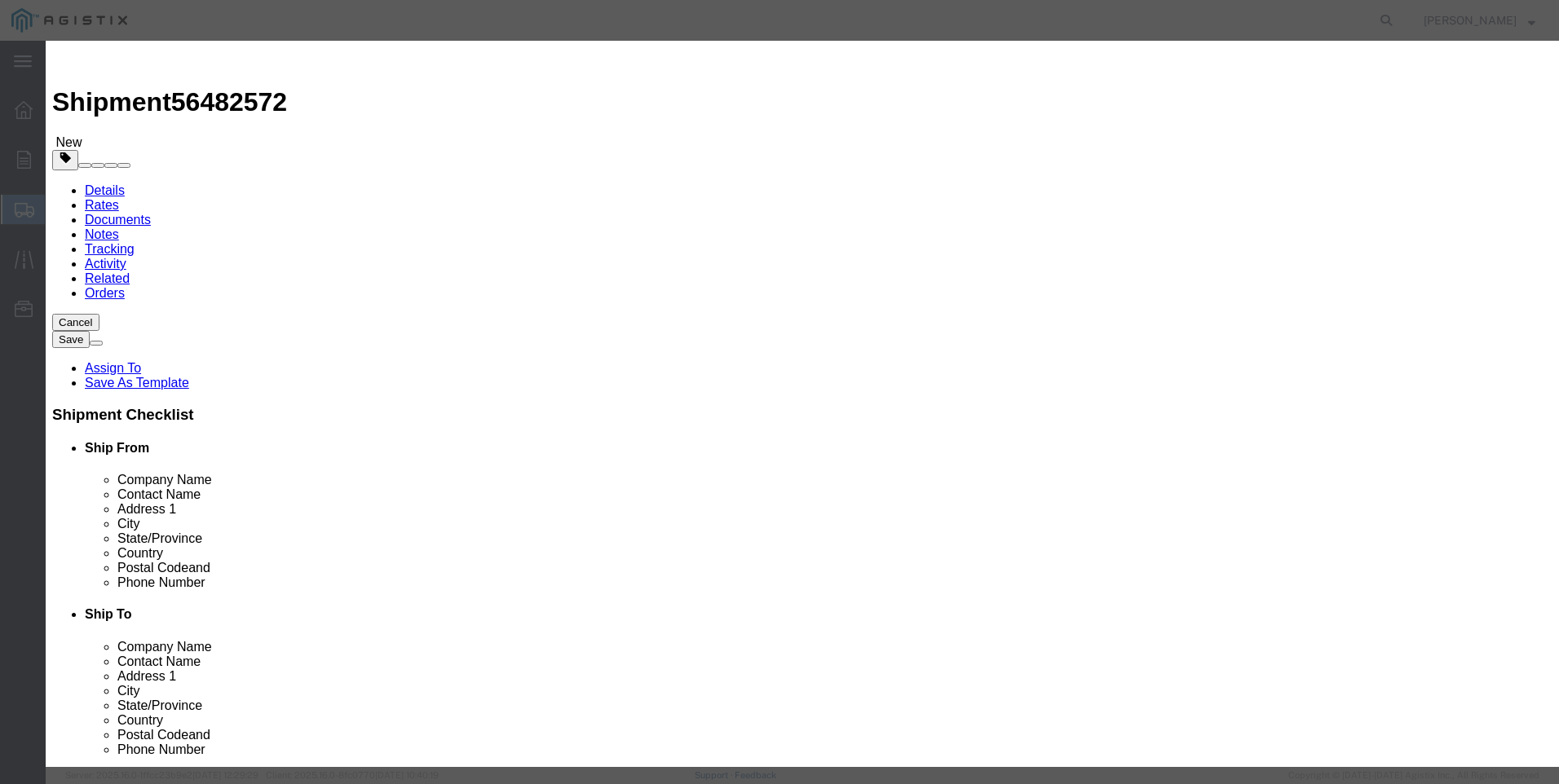
click input "text"
paste input "CLM 96" WITH 24" ORG ENH"
click input "CLM 96" WITH 24" ORG ENH with"
paste input "1 CLR 2 SIDED LMG GRAPHIC"
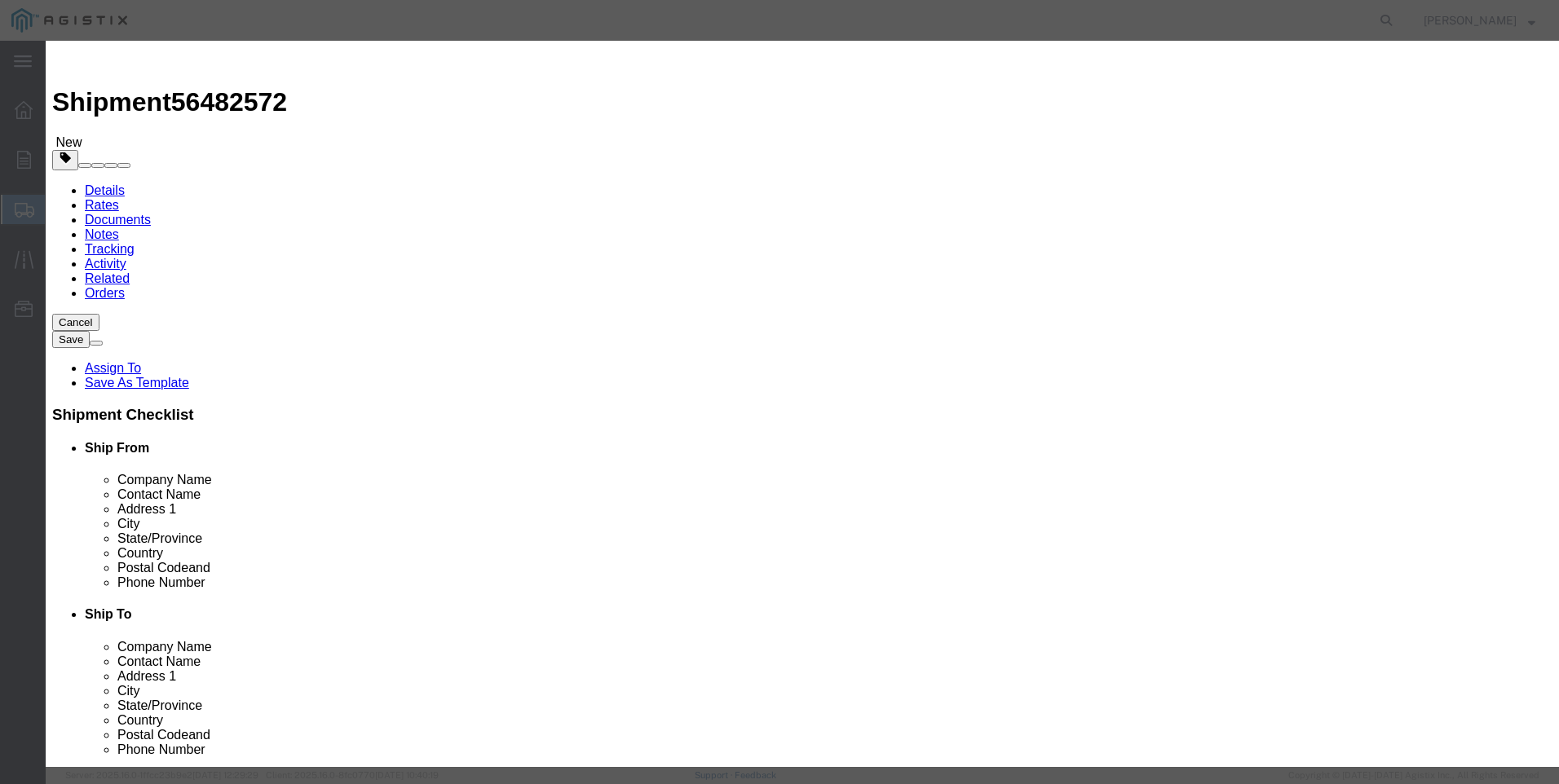
scroll to position [0, 82]
type input "CLM 96" WITH 24" ORG ENH with 1 CLR 2 SIDED LMG GRAPHIC"
click input "0"
type input "4"
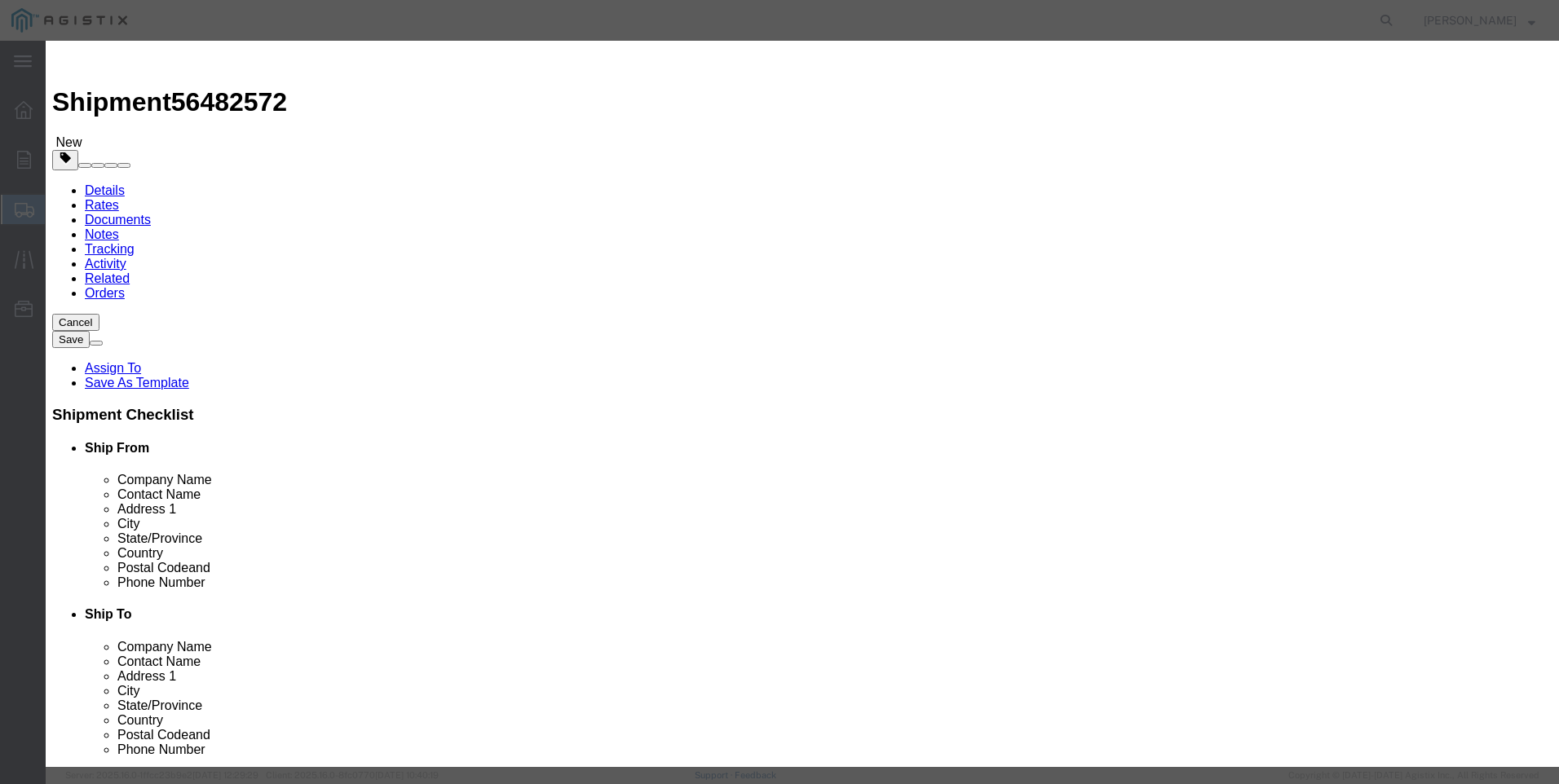
click input "text"
type input "342.00"
click textarea
click select "Select 50 55 60 65 70 85 92.5 100 125 175 250 300 400"
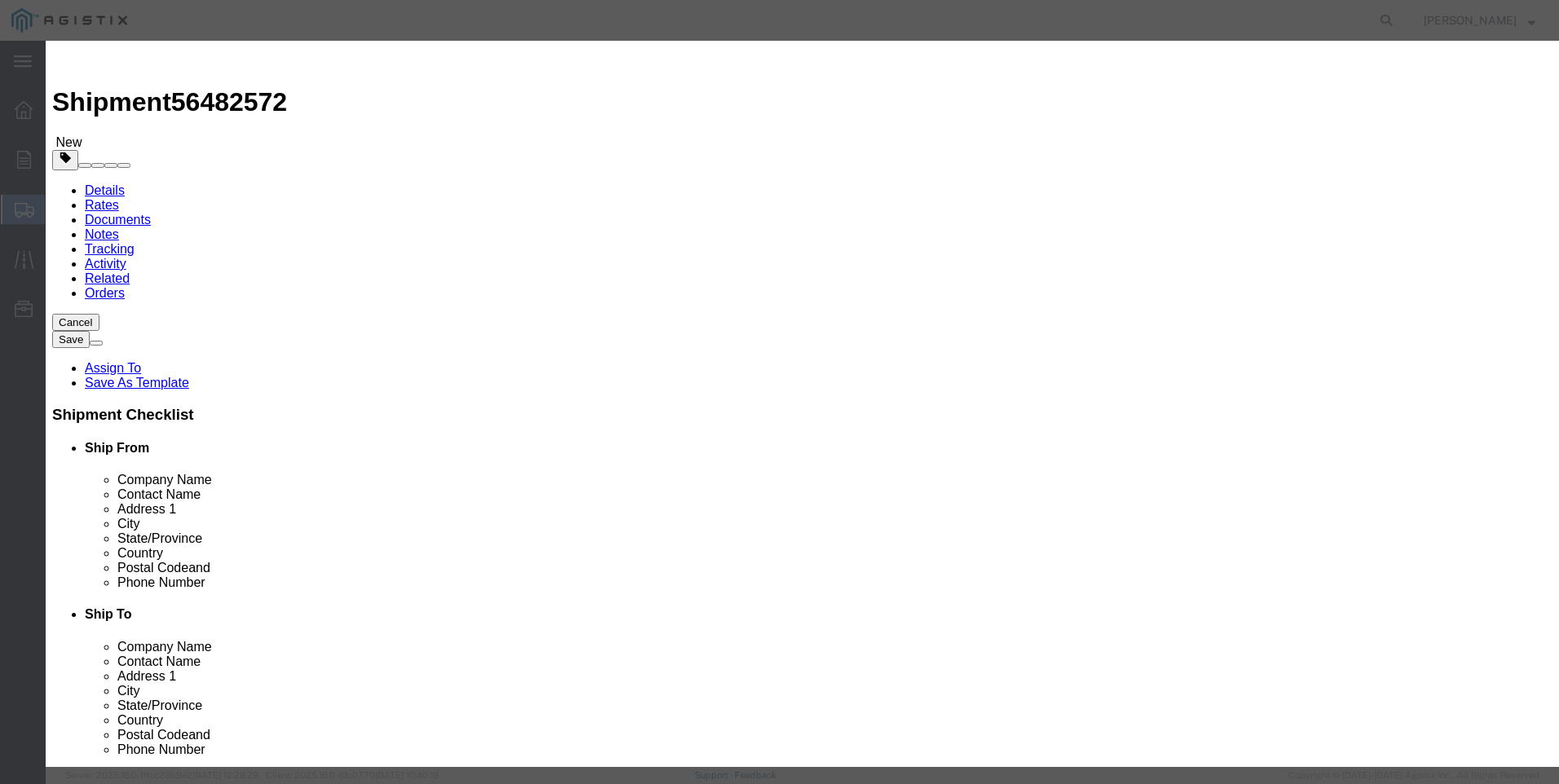
click div "Product Name CLM 96" WITH 24" ORG ENH with 1 CLR 2 SIDED LMG GRAPHIC Pieces 4 S…"
drag, startPoint x: 603, startPoint y: 214, endPoint x: 601, endPoint y: 227, distance: 13.2
click select "Select 50 55 60 65 70 85 92.5 100 125 175 250 300 400"
select select "92.5"
click select "Select 50 55 60 65 70 85 92.5 100 125 175 250 300 400"
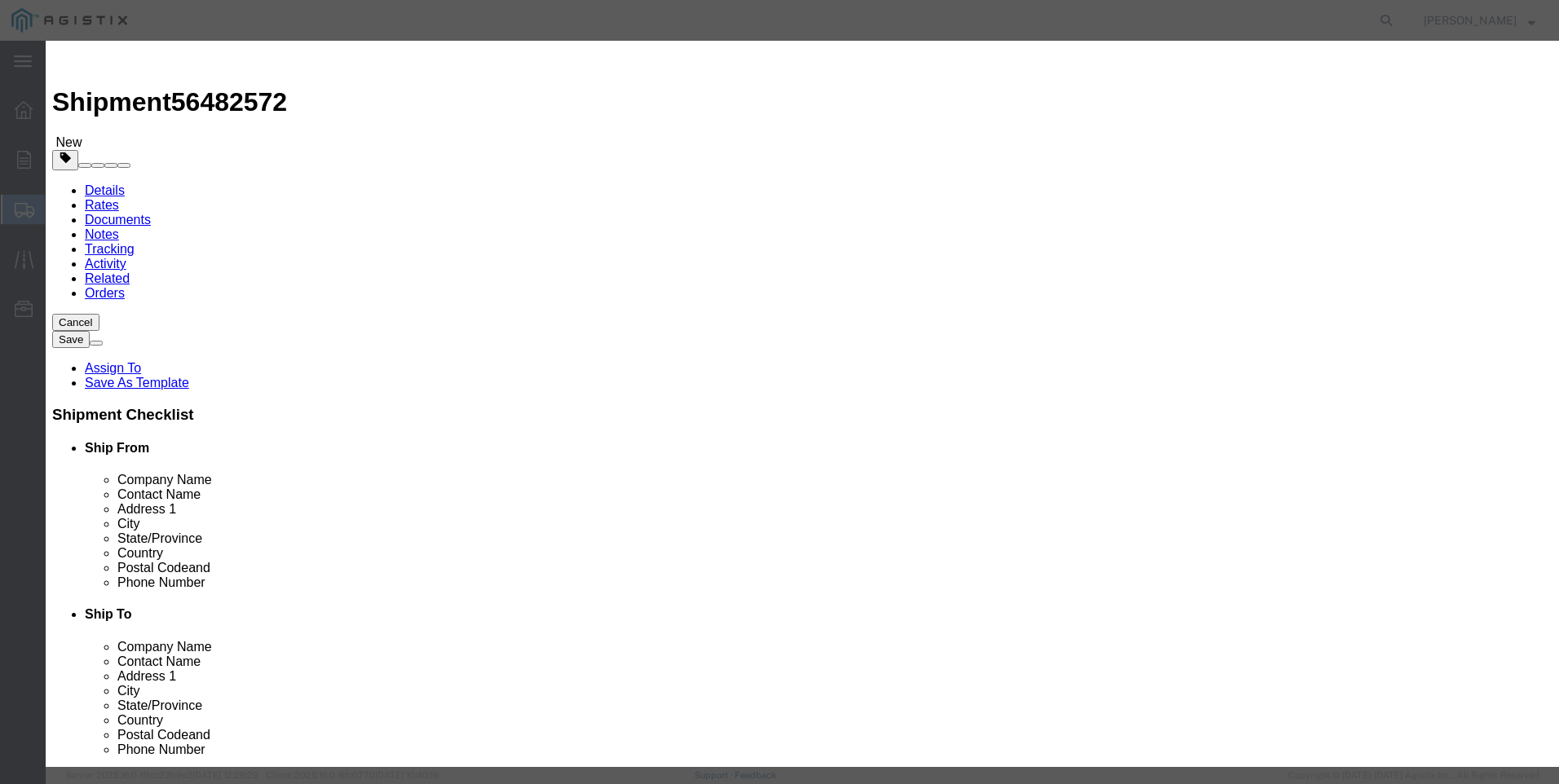
click button "Save & Close"
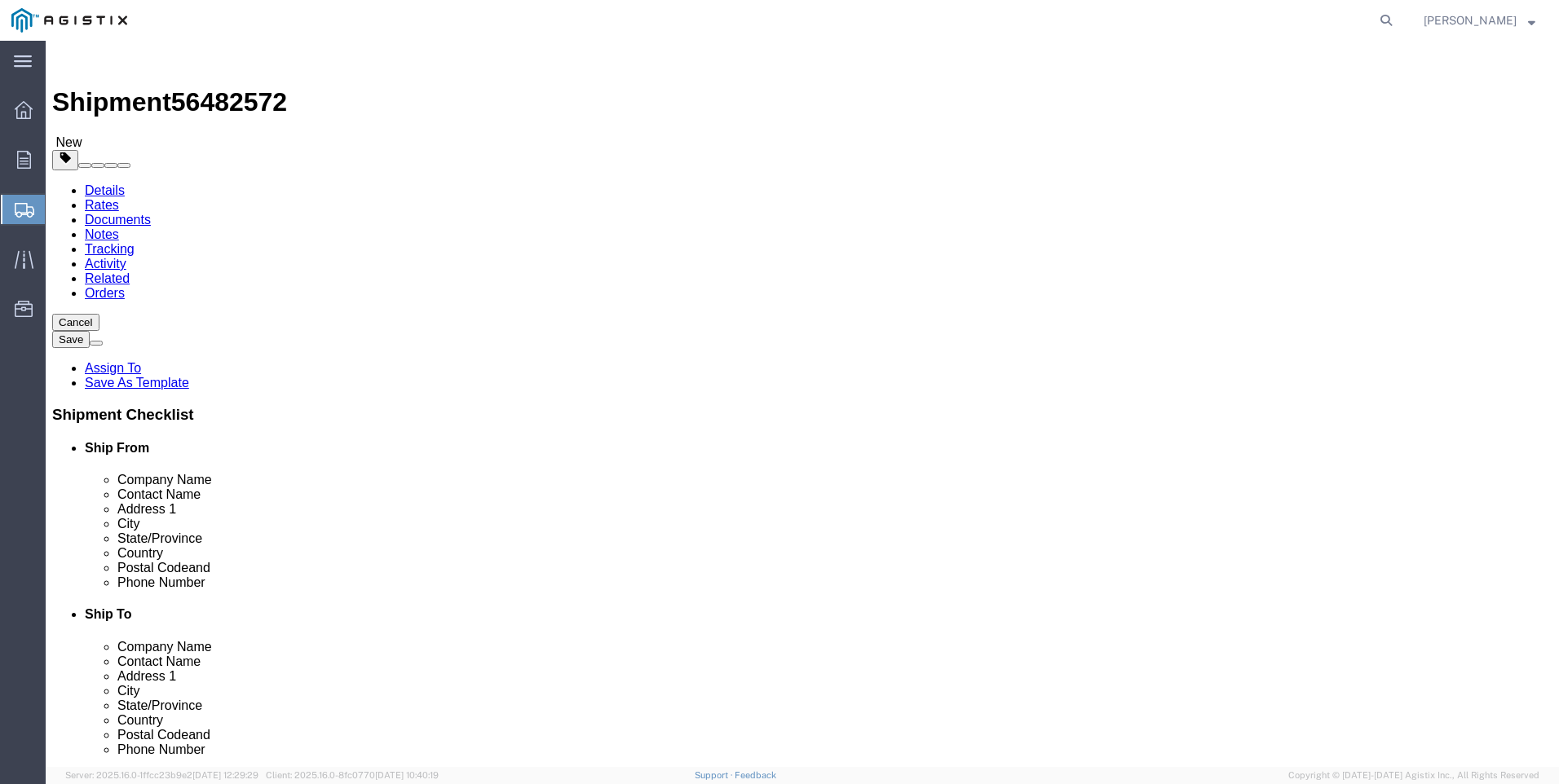
click button "Continue"
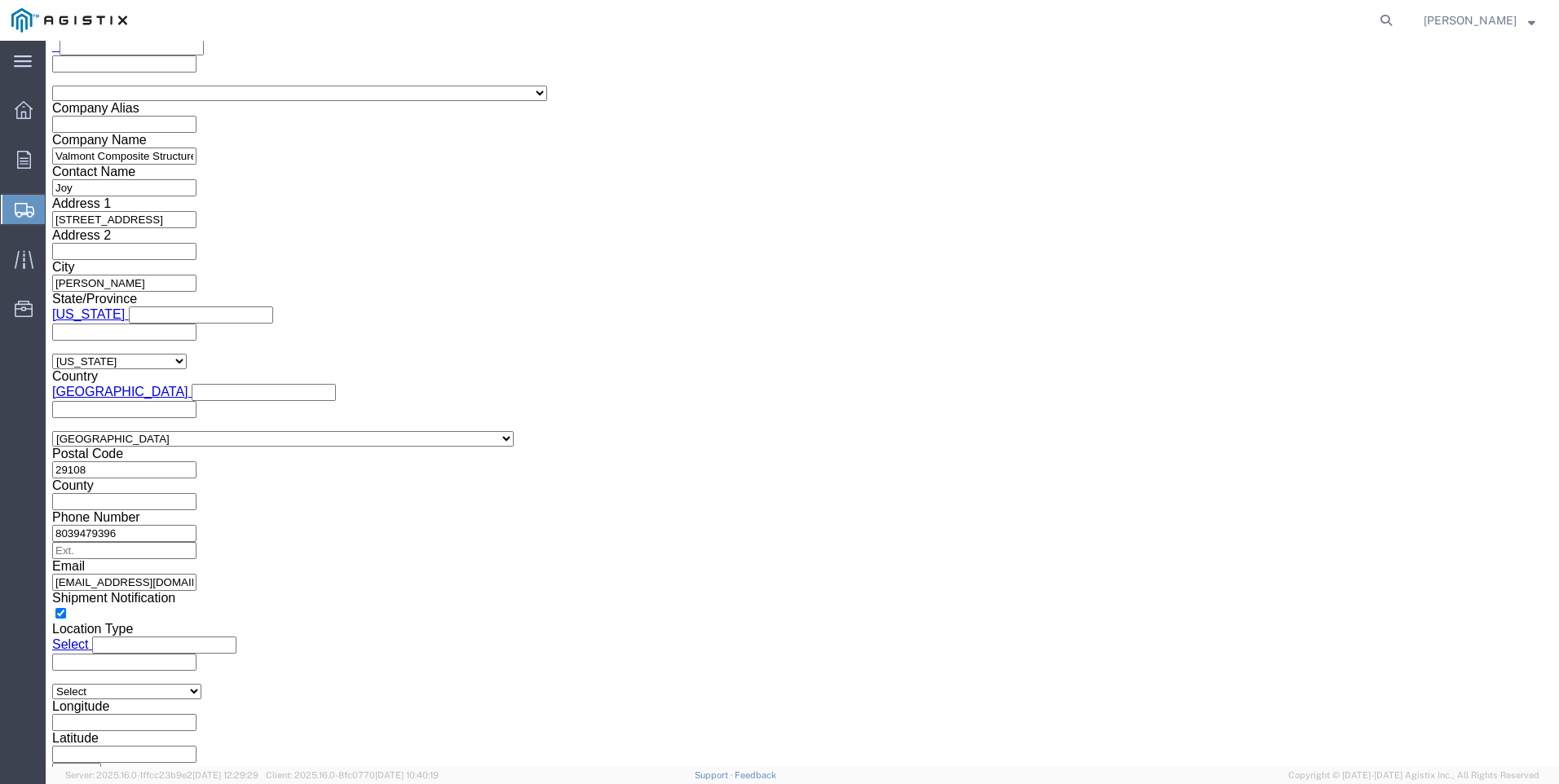
scroll to position [1489, 0]
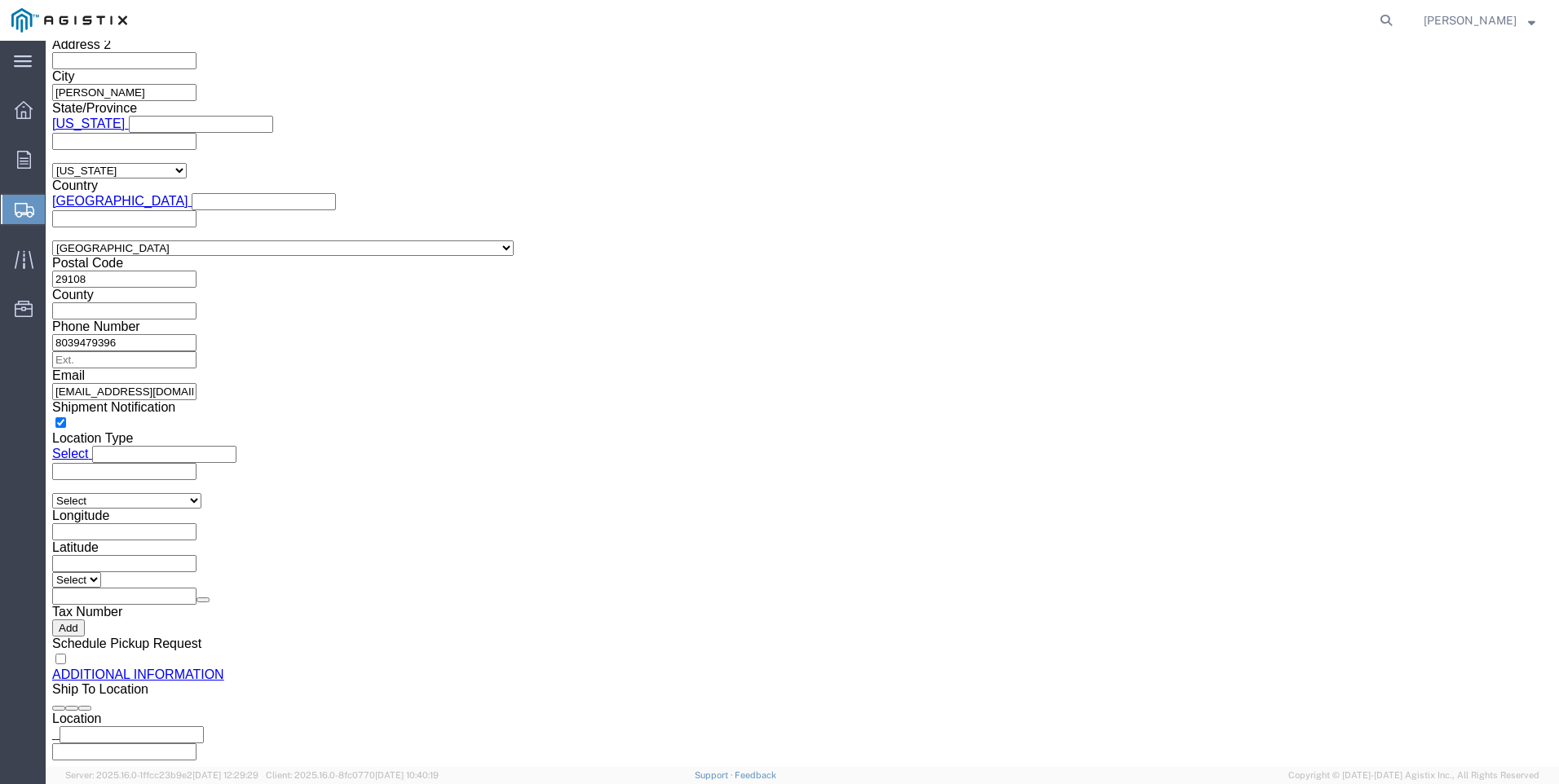
click button "Save"
click button "Rate Shipment"
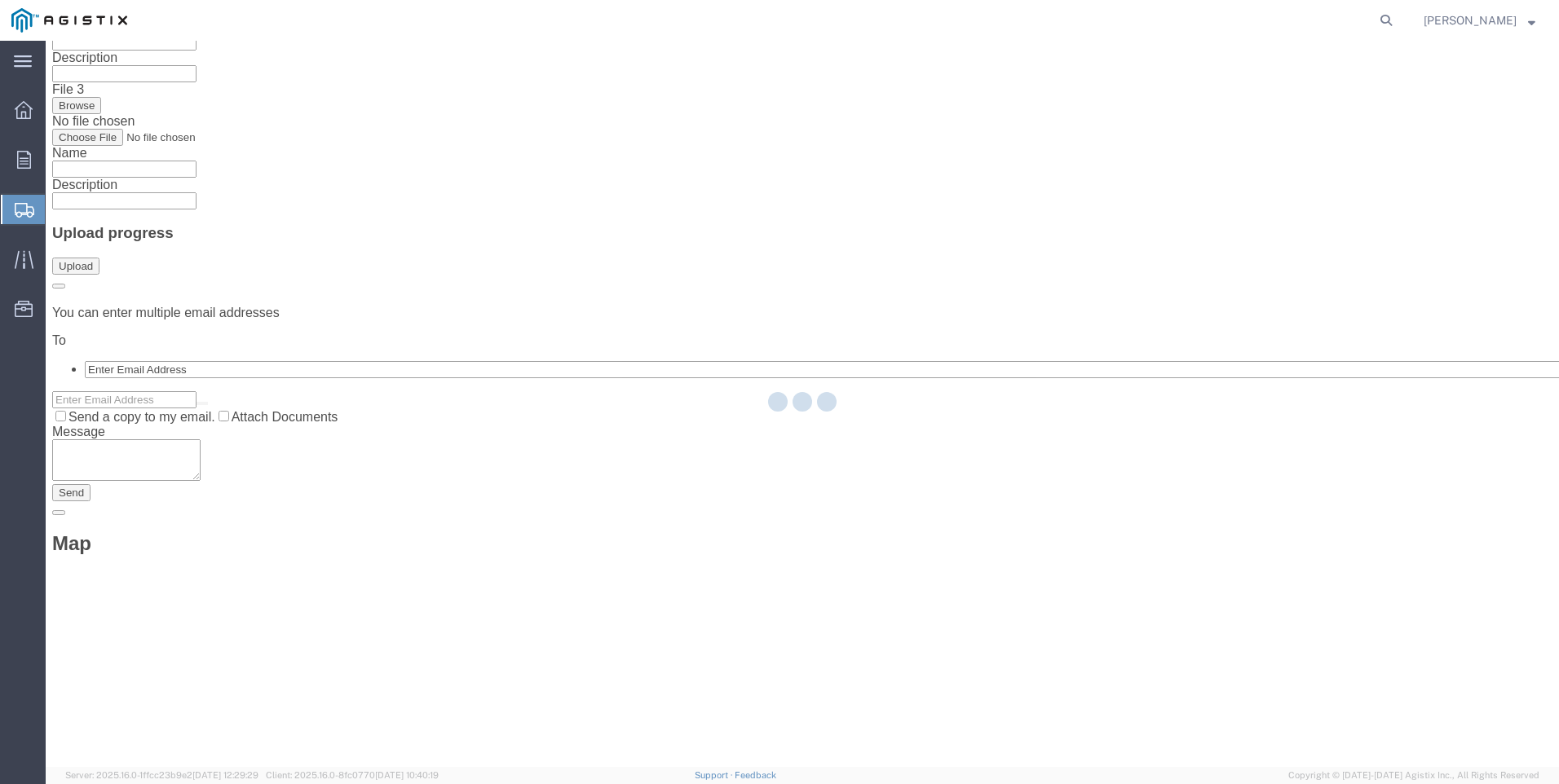
scroll to position [0, 0]
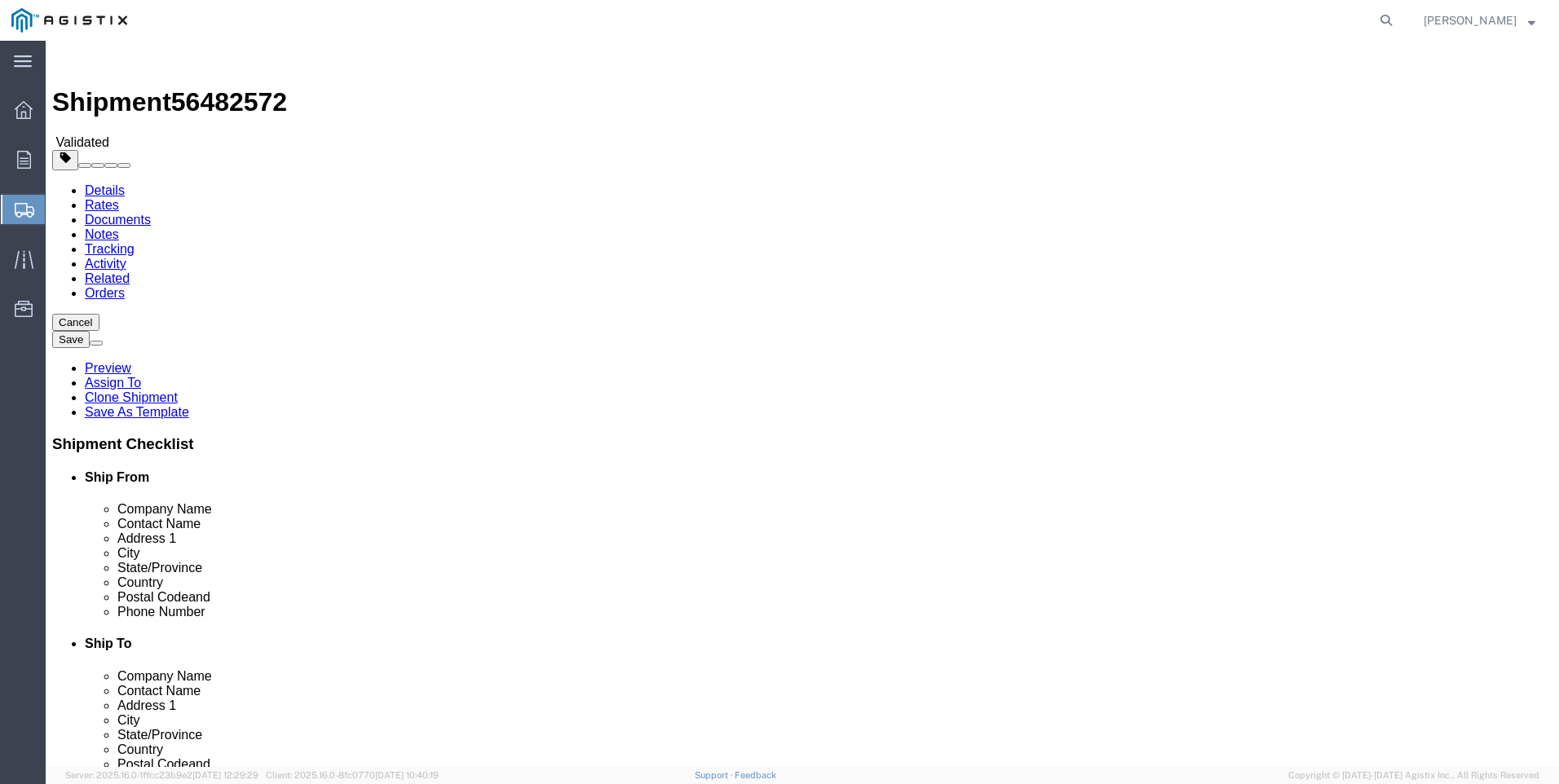
click at [102, 340] on button at bounding box center [96, 342] width 13 height 5
click at [141, 375] on link "Assign To" at bounding box center [113, 382] width 56 height 14
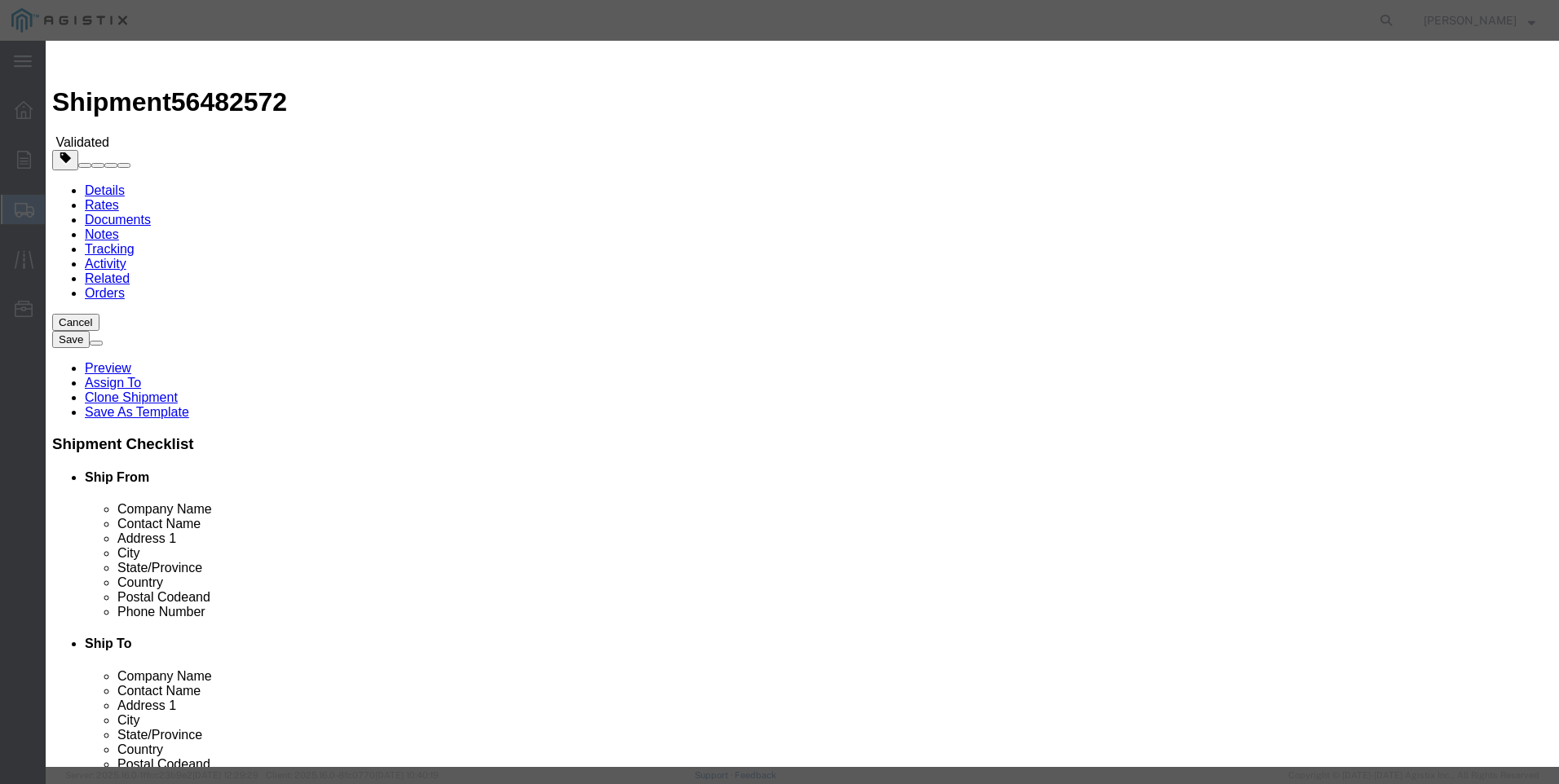
select select "102035"
select select "136705"
type textarea "897077"
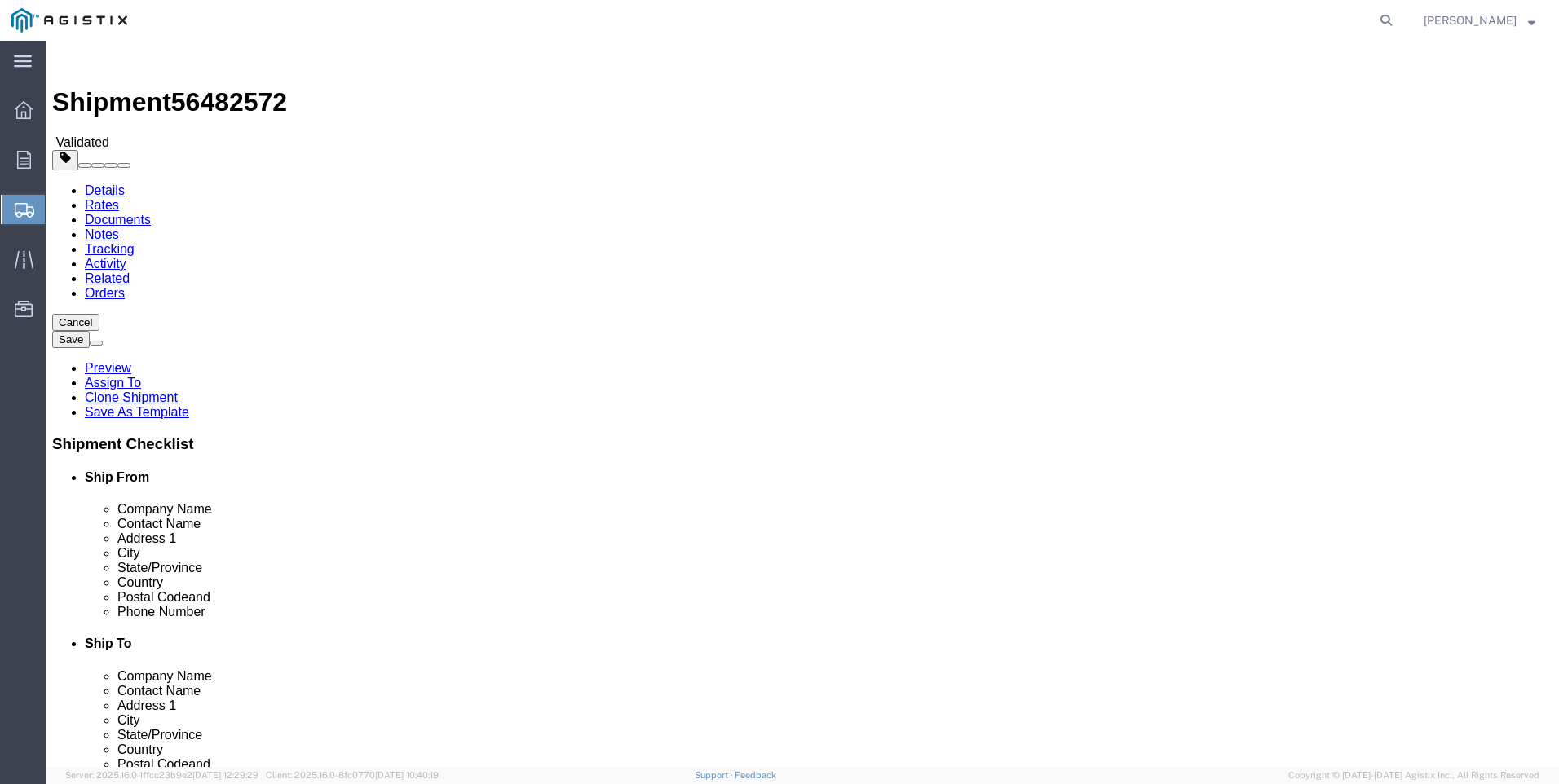
drag, startPoint x: 910, startPoint y: 642, endPoint x: 931, endPoint y: 639, distance: 21.2
click at [131, 361] on link "Preview" at bounding box center [108, 367] width 46 height 14
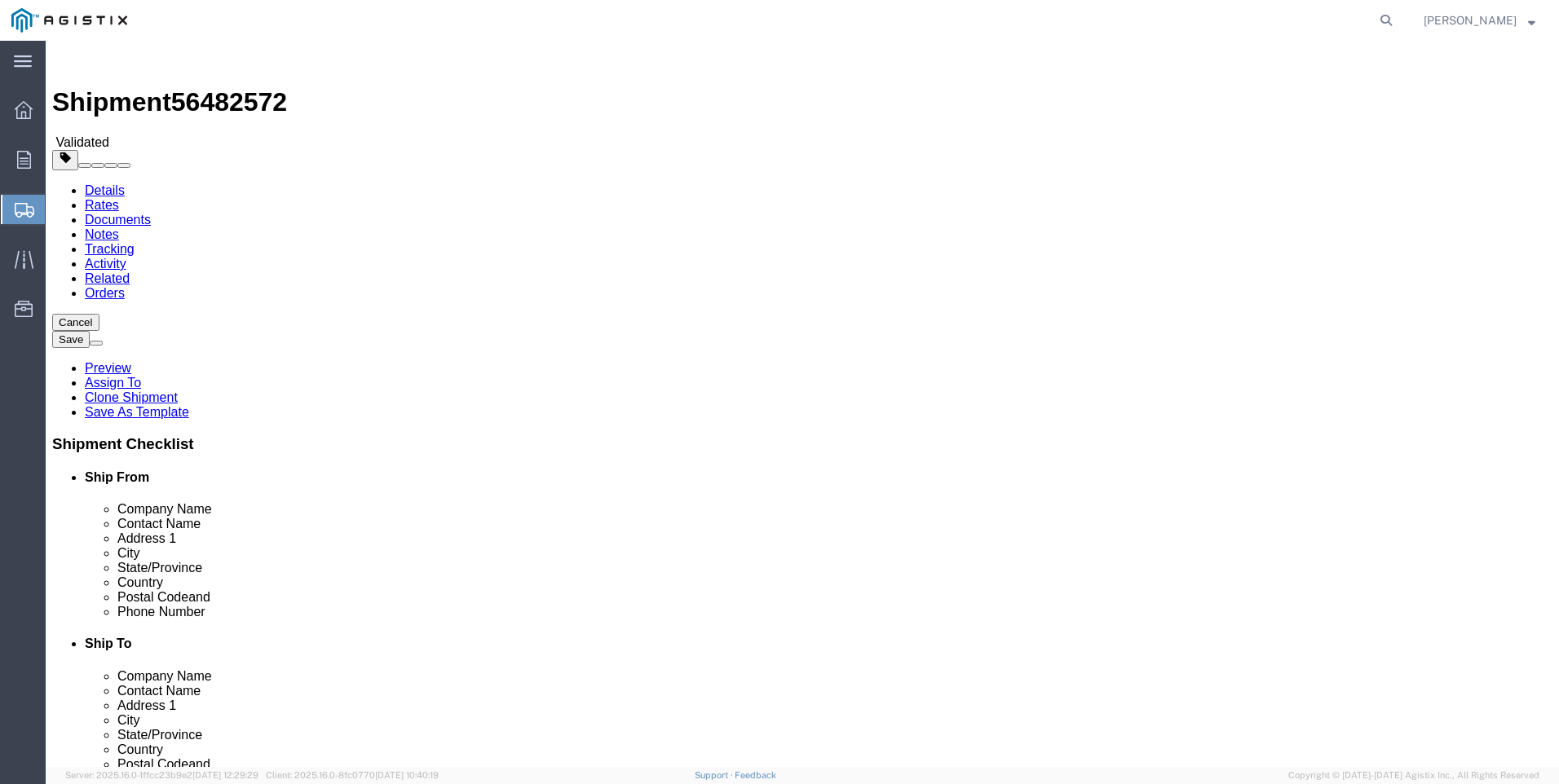
click at [96, 343] on span at bounding box center [96, 343] width 0 height 0
drag, startPoint x: 1132, startPoint y: 594, endPoint x: 1150, endPoint y: 600, distance: 19.0
click at [94, 184] on link "Details" at bounding box center [104, 190] width 40 height 14
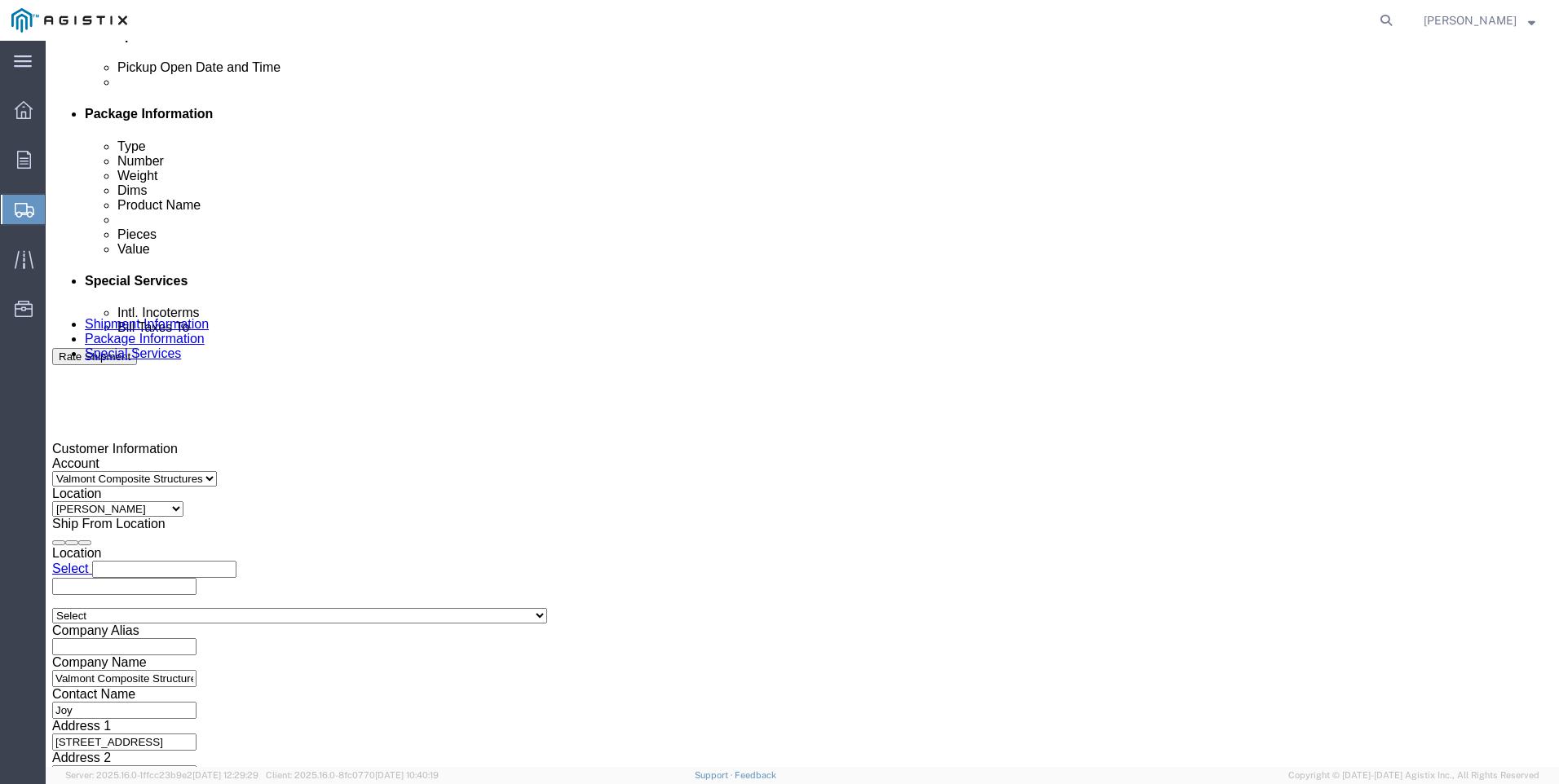
scroll to position [807, 0]
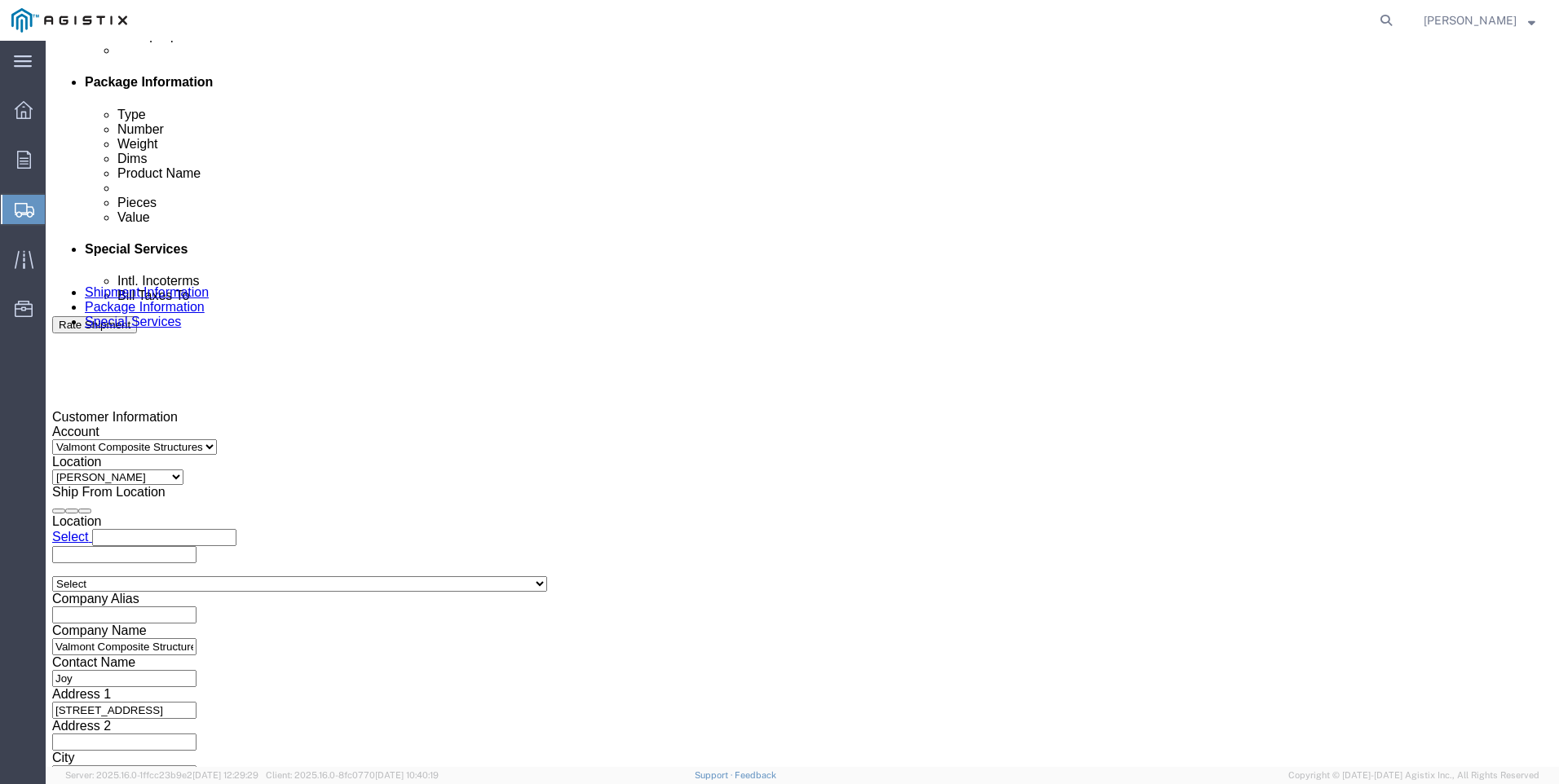
click button "Continue"
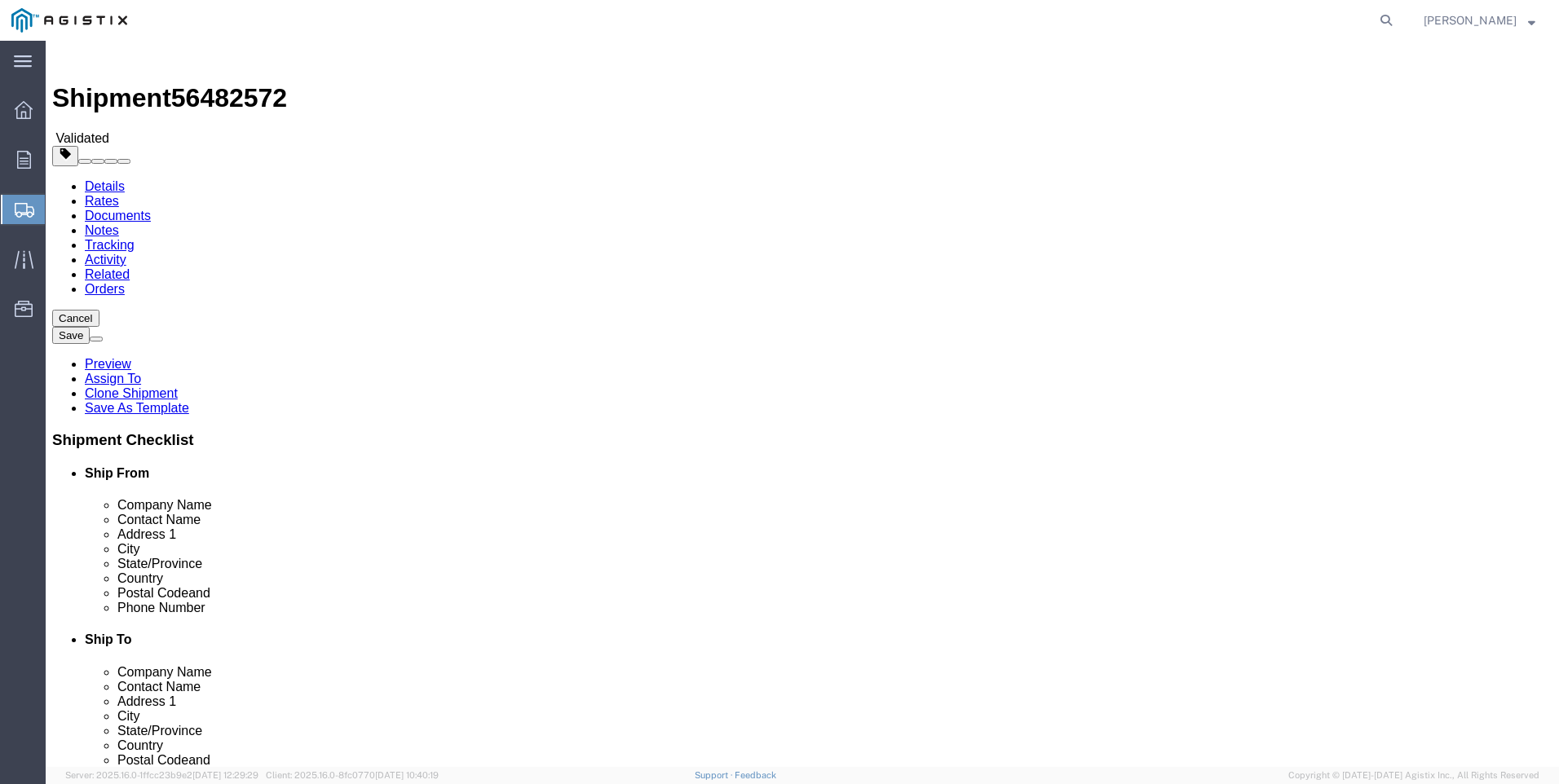
scroll to position [5, 0]
click button "Continue"
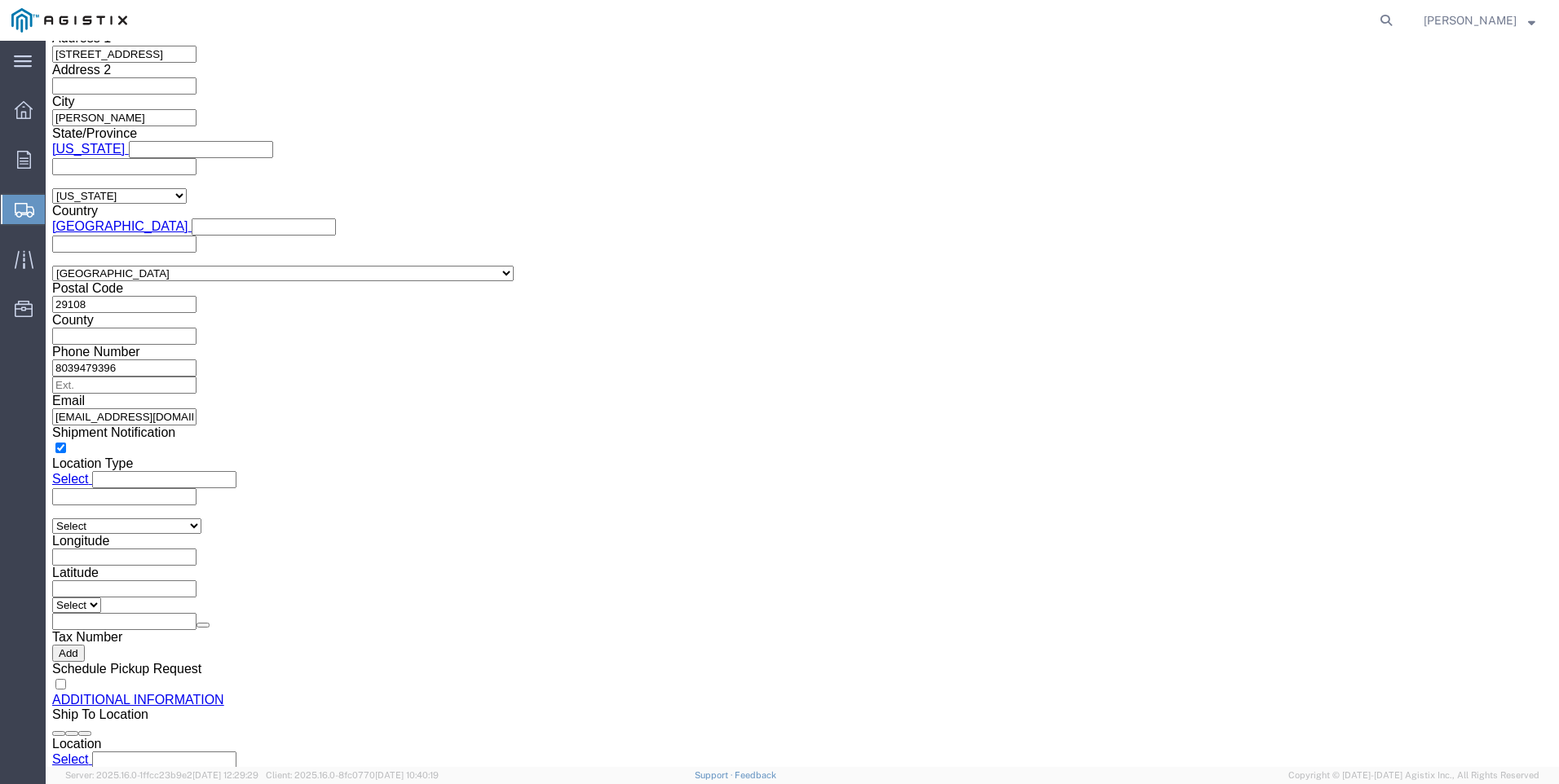
scroll to position [1489, 0]
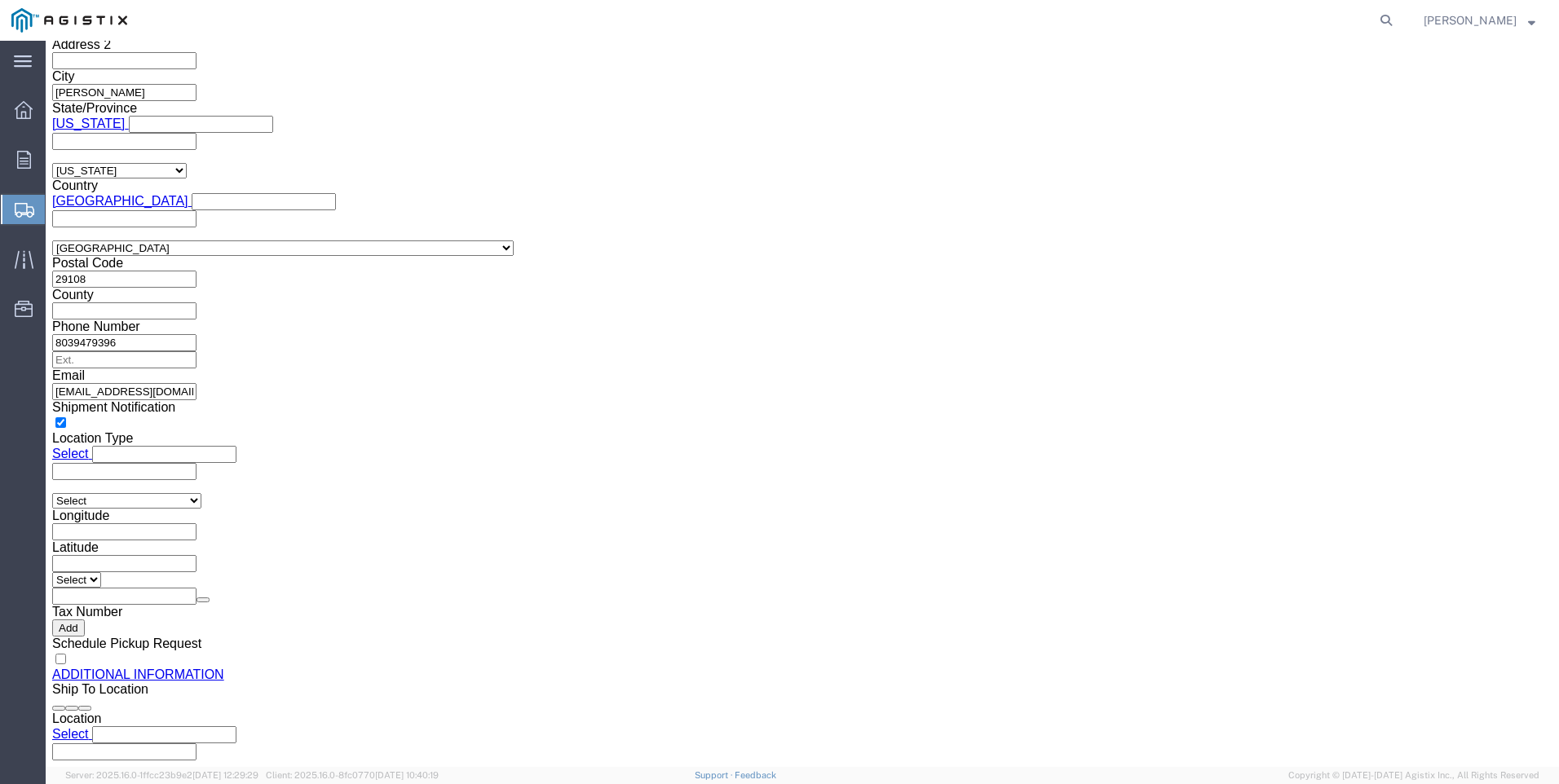
click span
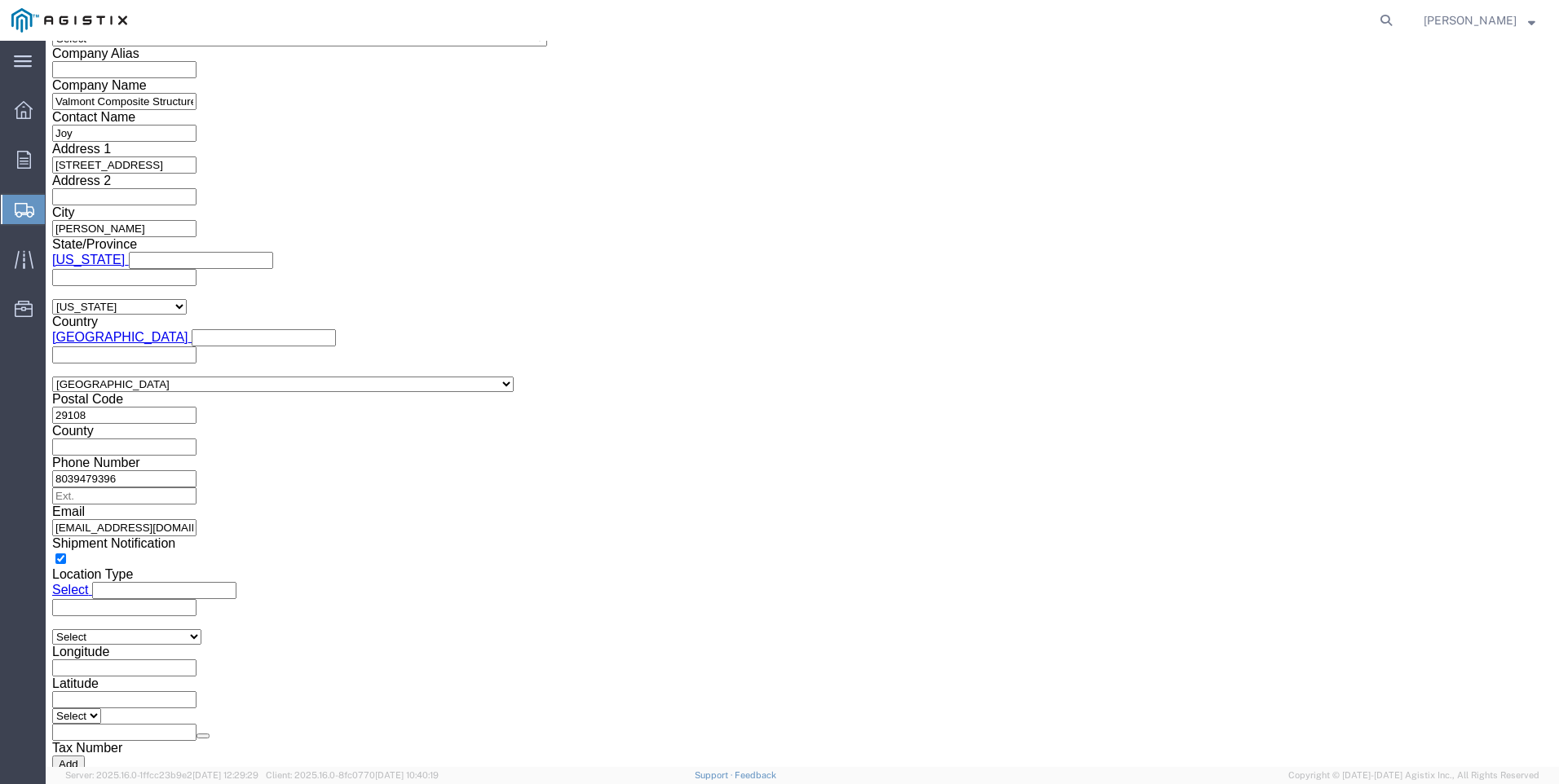
click link "Orders"
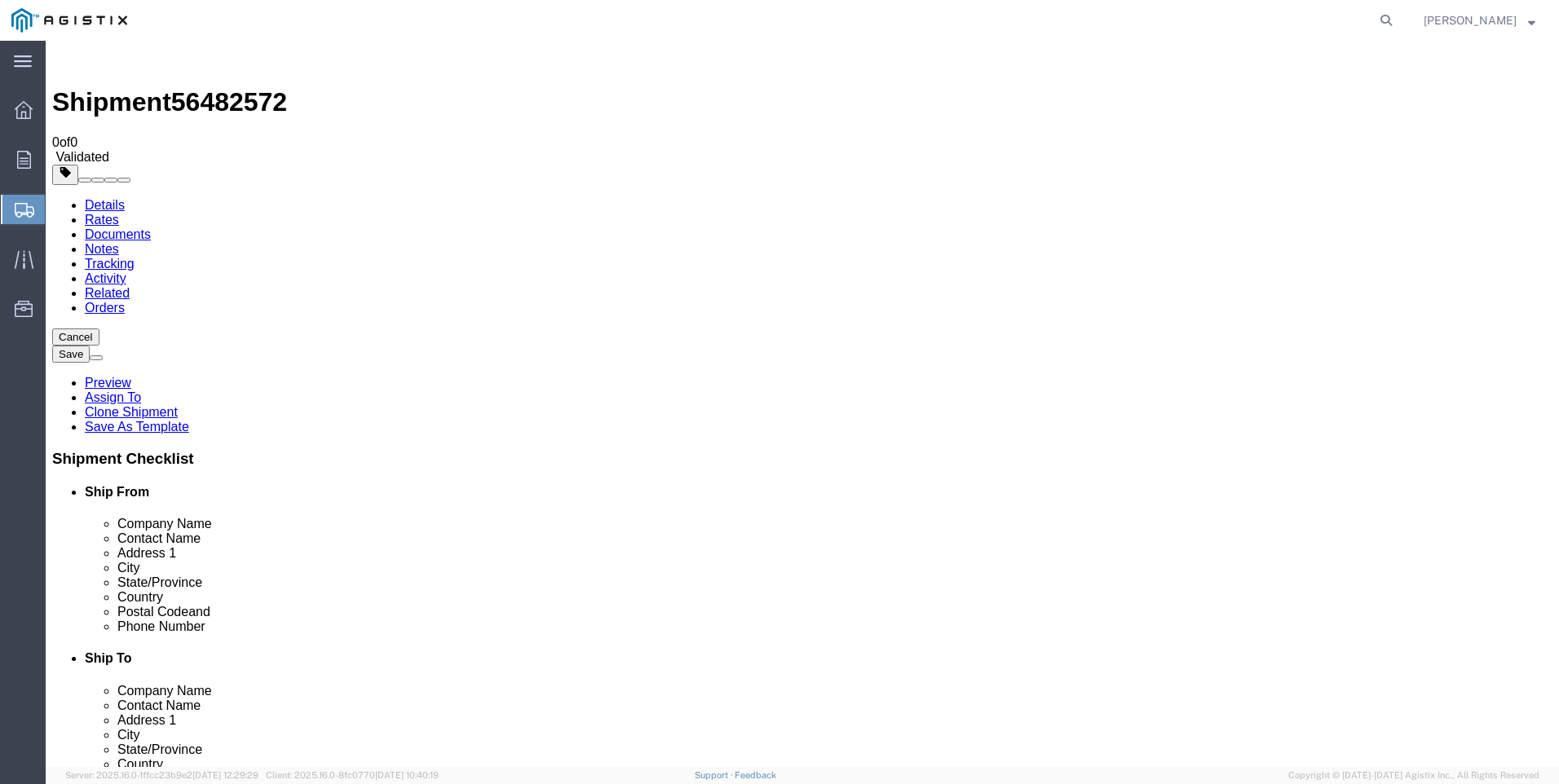
click at [135, 256] on link "Tracking" at bounding box center [110, 263] width 50 height 14
click at [119, 213] on link "Rates" at bounding box center [101, 220] width 34 height 14
click at [150, 228] on link "Documents" at bounding box center [118, 234] width 66 height 14
click at [109, 150] on span "Validated" at bounding box center [82, 157] width 54 height 14
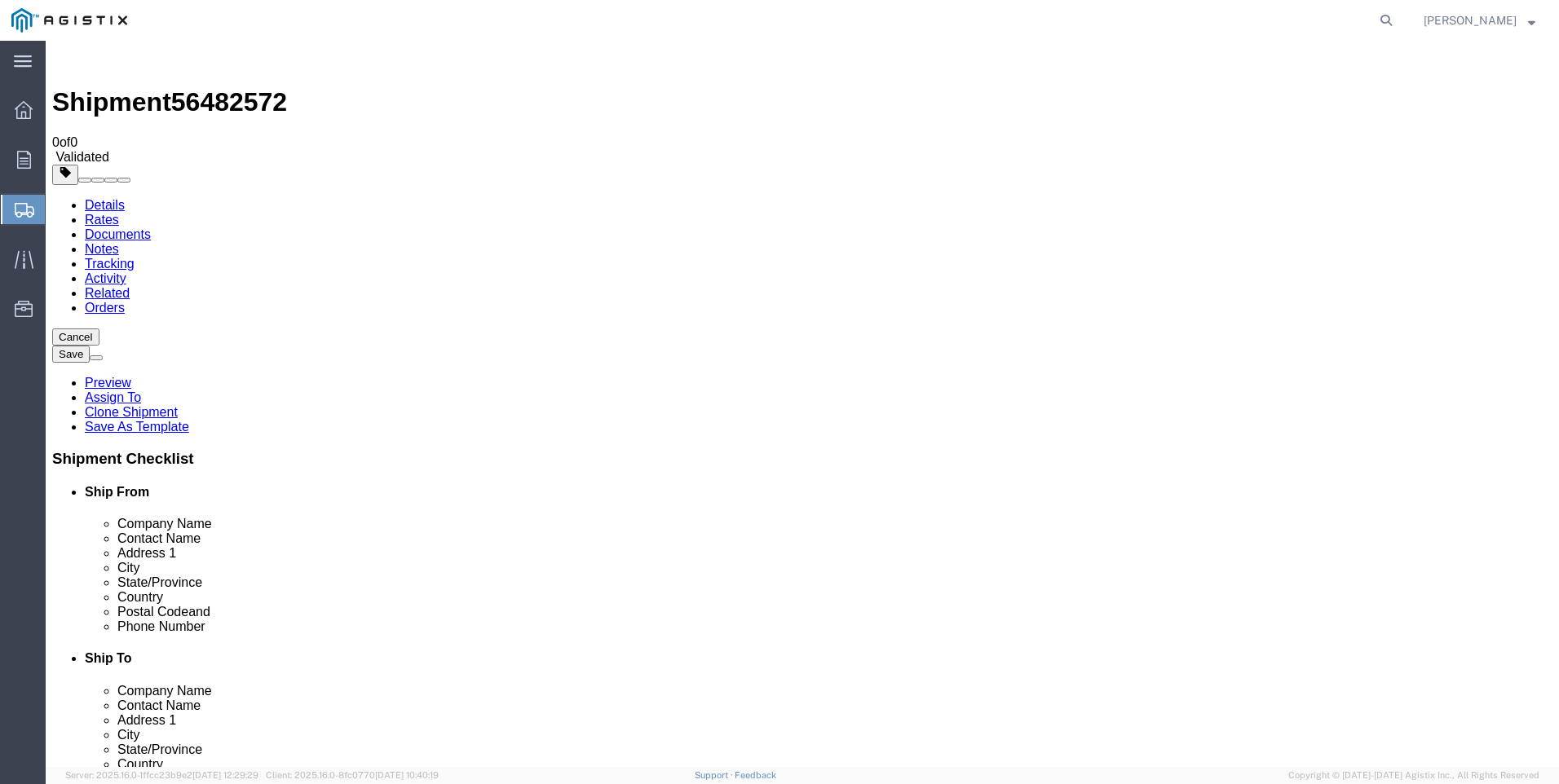
click at [89, 346] on button "Save" at bounding box center [71, 354] width 38 height 18
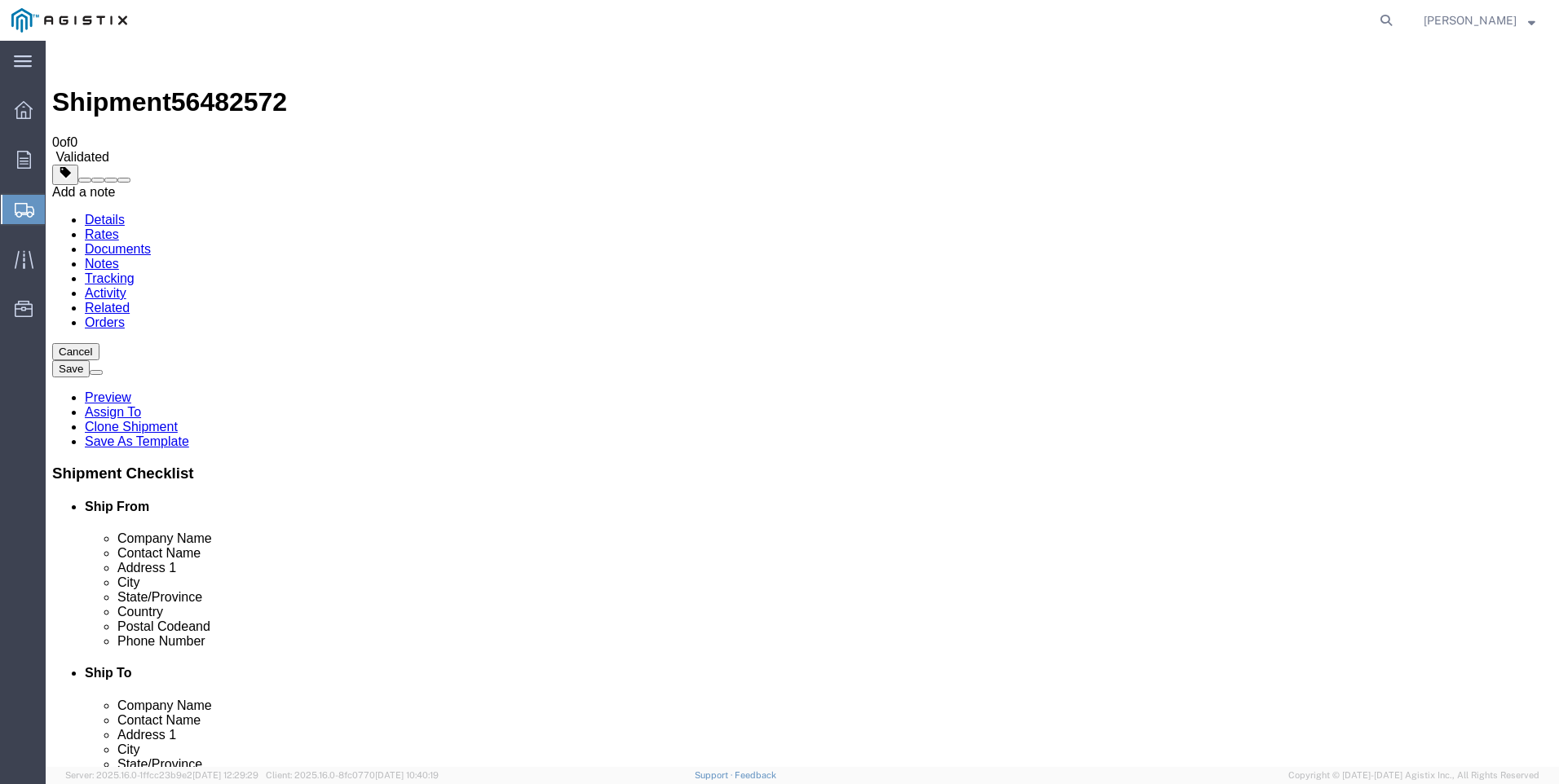
click at [124, 180] on span at bounding box center [124, 180] width 0 height 0
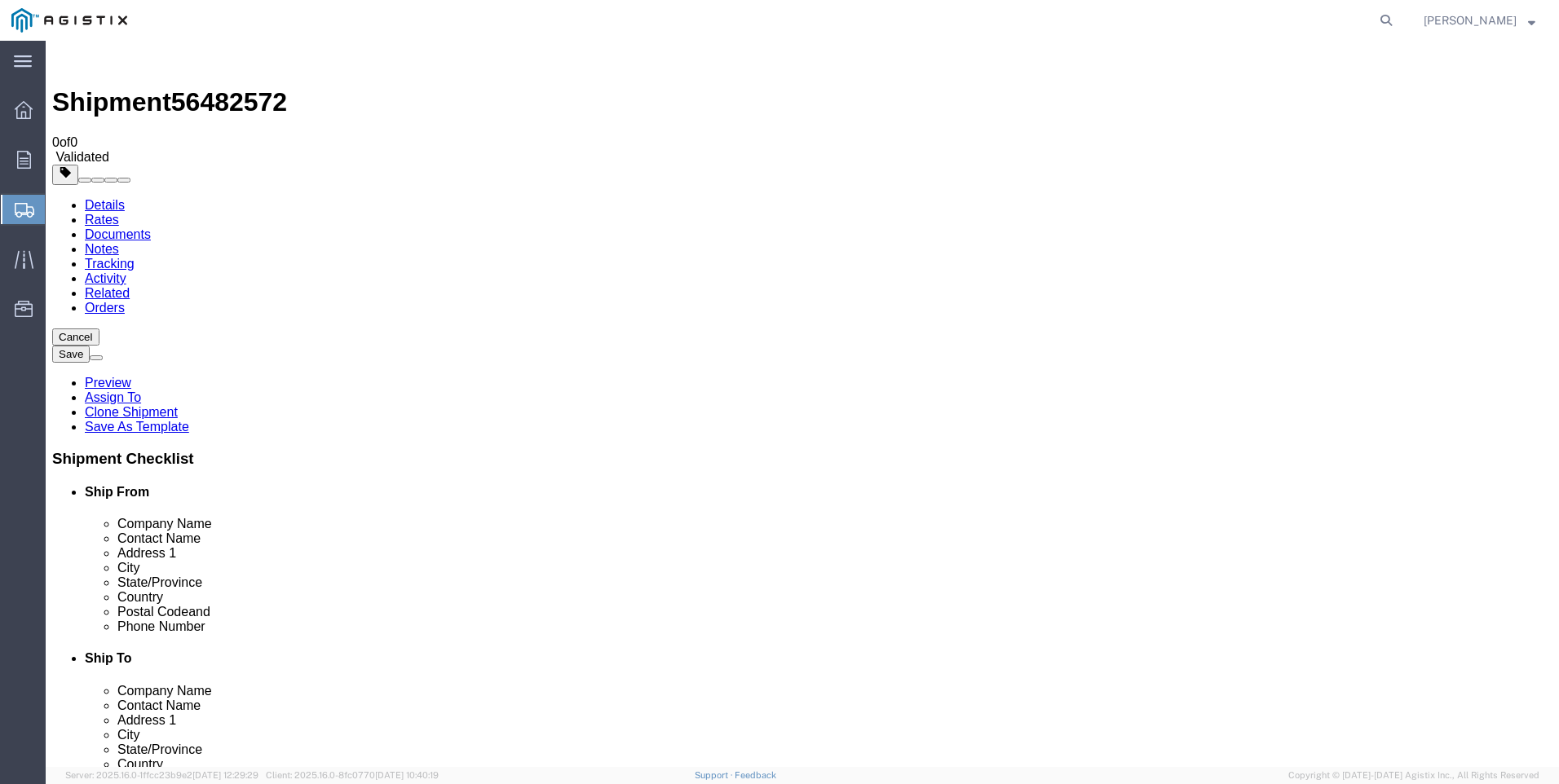
click at [1511, 23] on span "[PERSON_NAME]" at bounding box center [1479, 19] width 112 height 18
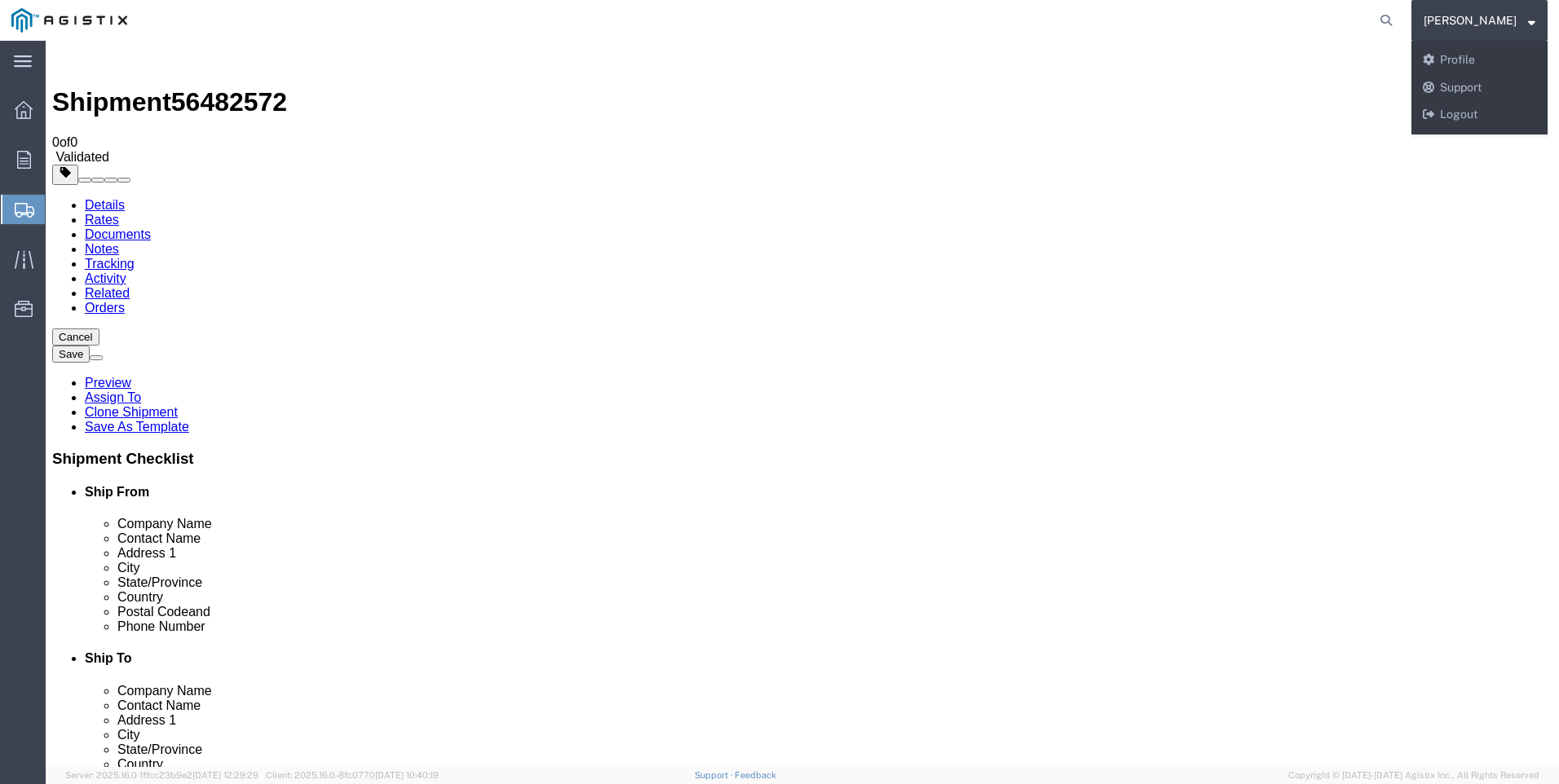
click at [1284, 31] on agx-global-search at bounding box center [1139, 20] width 522 height 41
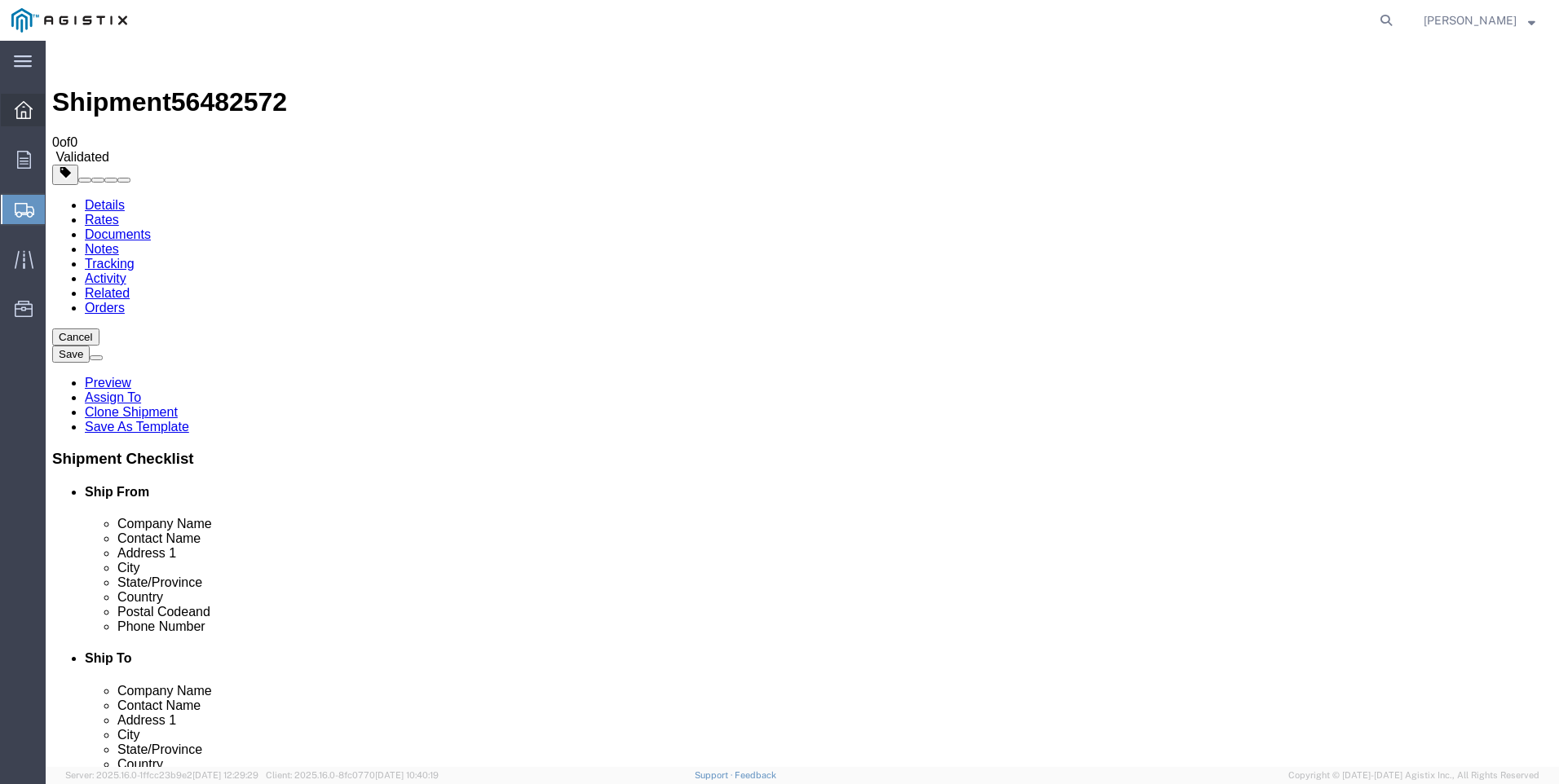
click at [21, 113] on icon at bounding box center [23, 110] width 18 height 18
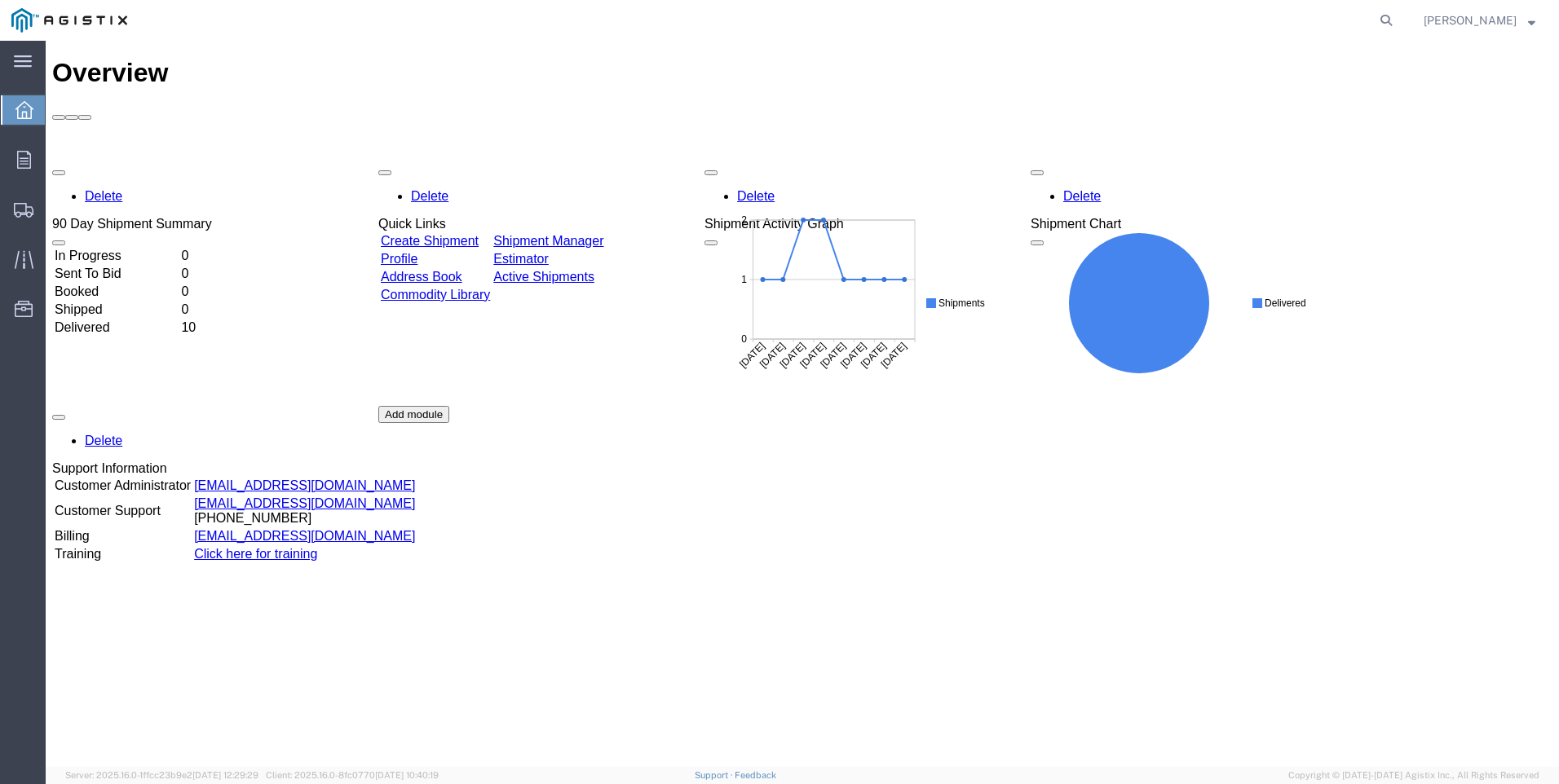
click at [599, 234] on link "Shipment Manager" at bounding box center [548, 241] width 110 height 14
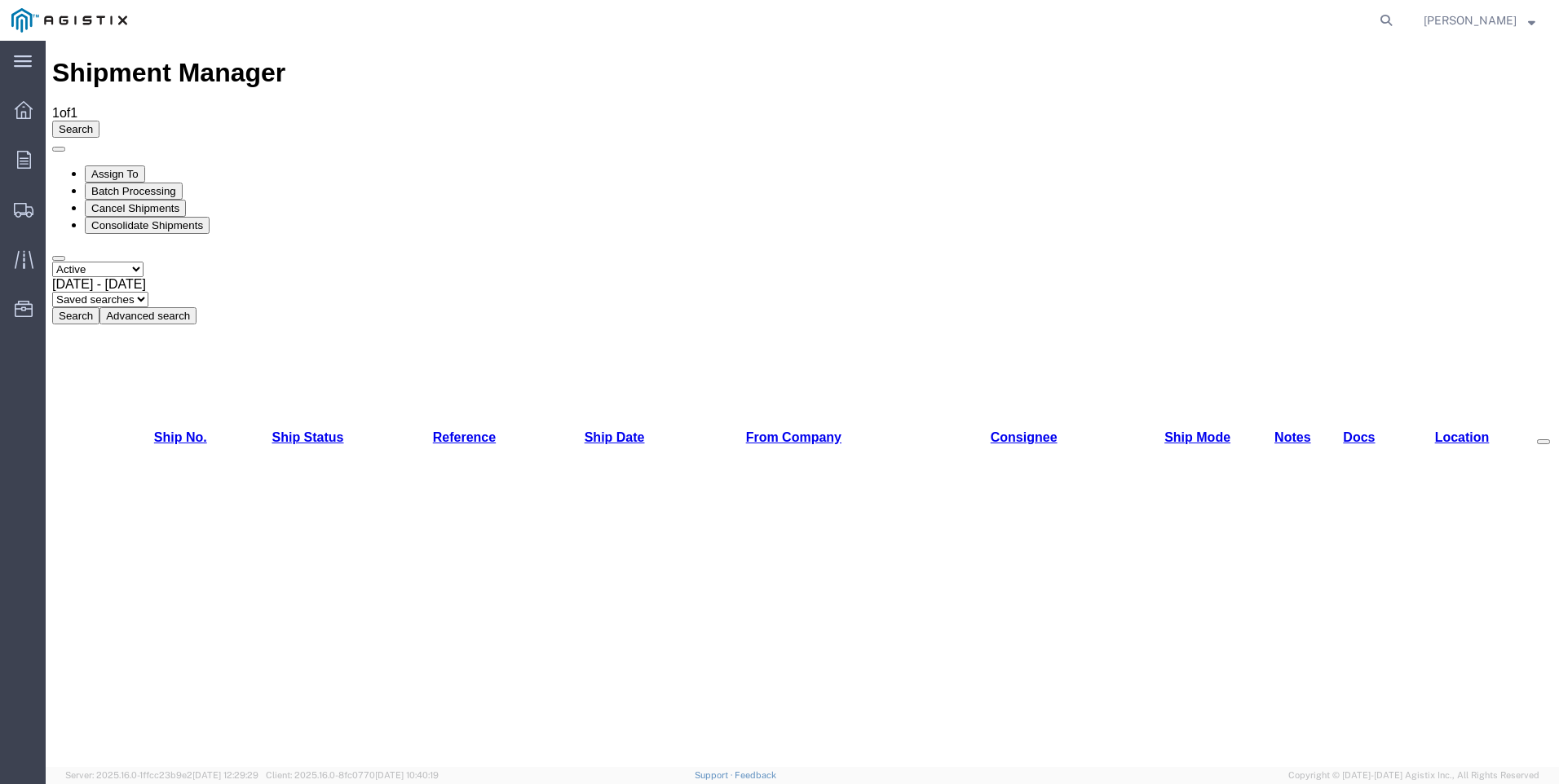
checkbox input "true"
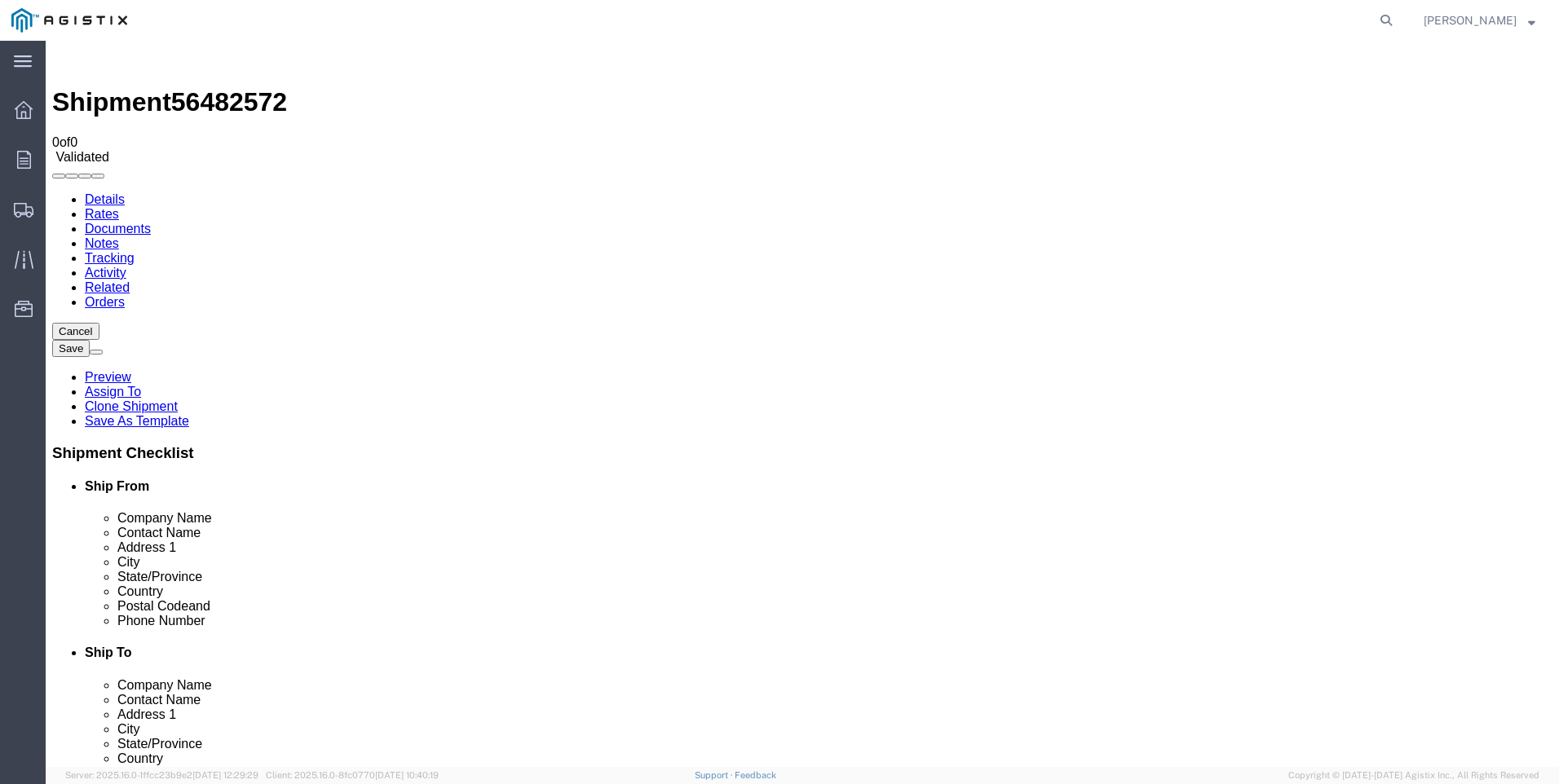
click at [1528, 18] on strong "button" at bounding box center [1531, 20] width 7 height 6
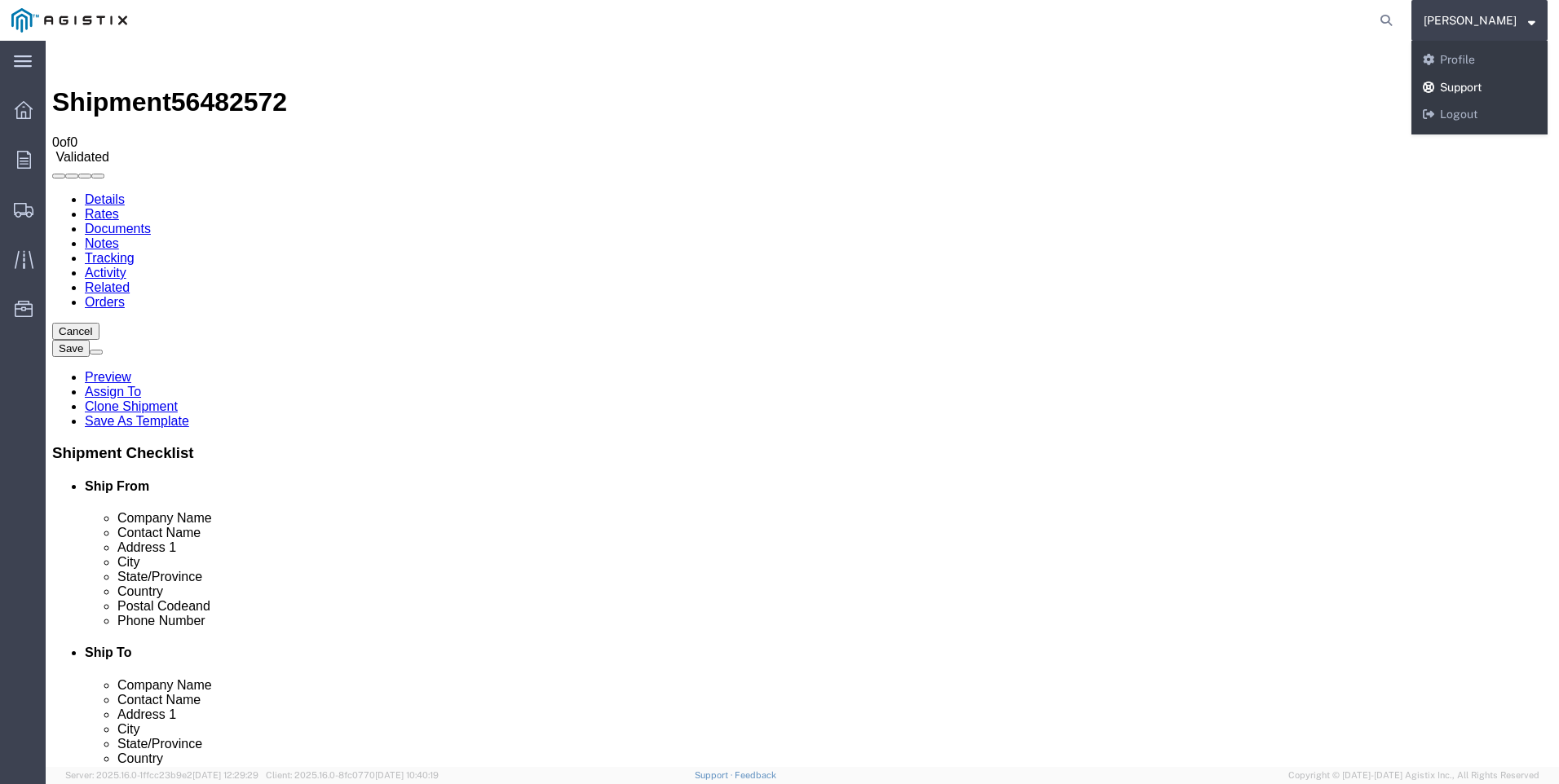
click at [1503, 83] on link "Support" at bounding box center [1480, 88] width 137 height 28
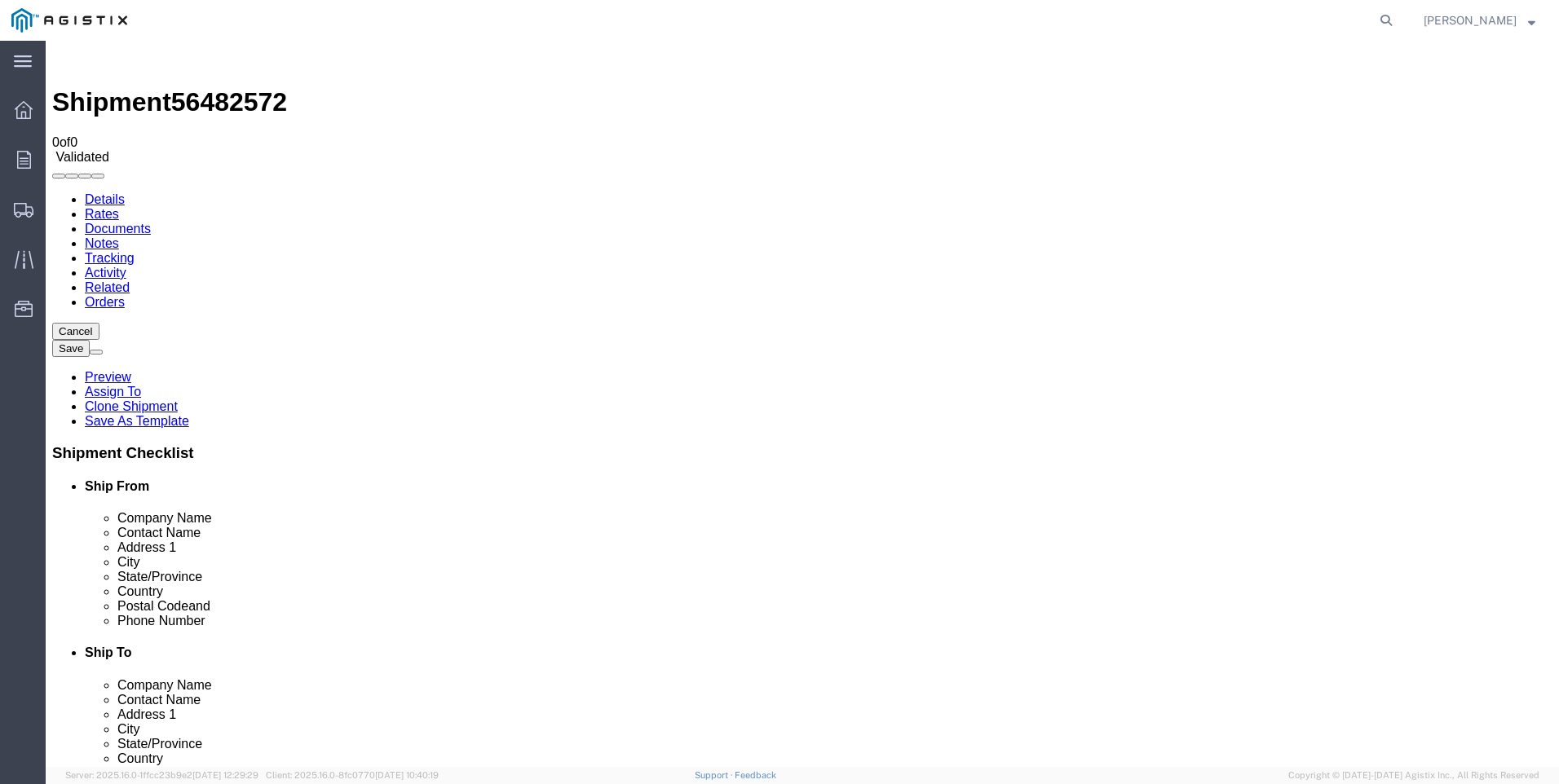
click at [95, 193] on link "Details" at bounding box center [104, 199] width 40 height 14
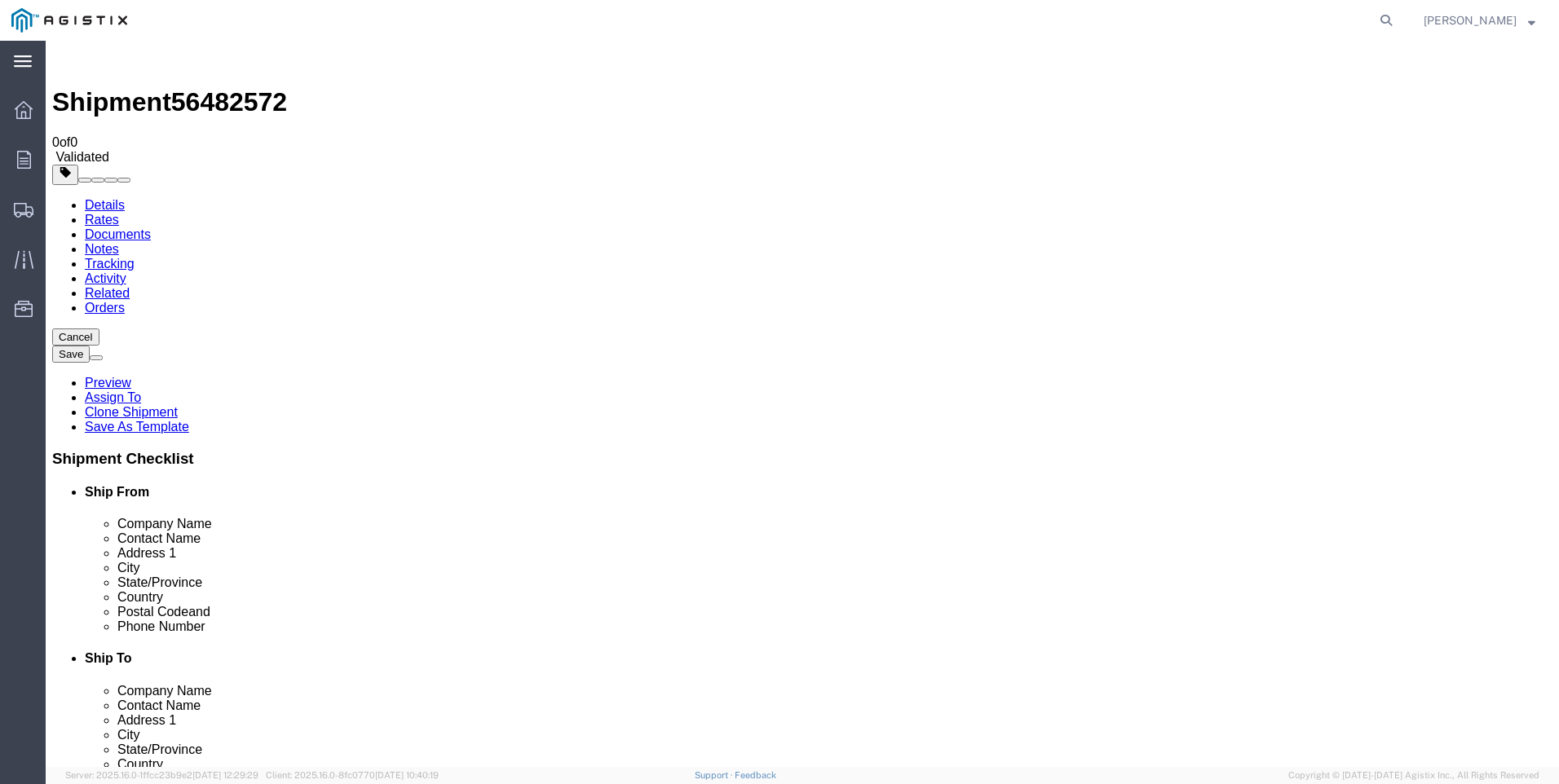
click at [19, 60] on icon at bounding box center [22, 61] width 18 height 12
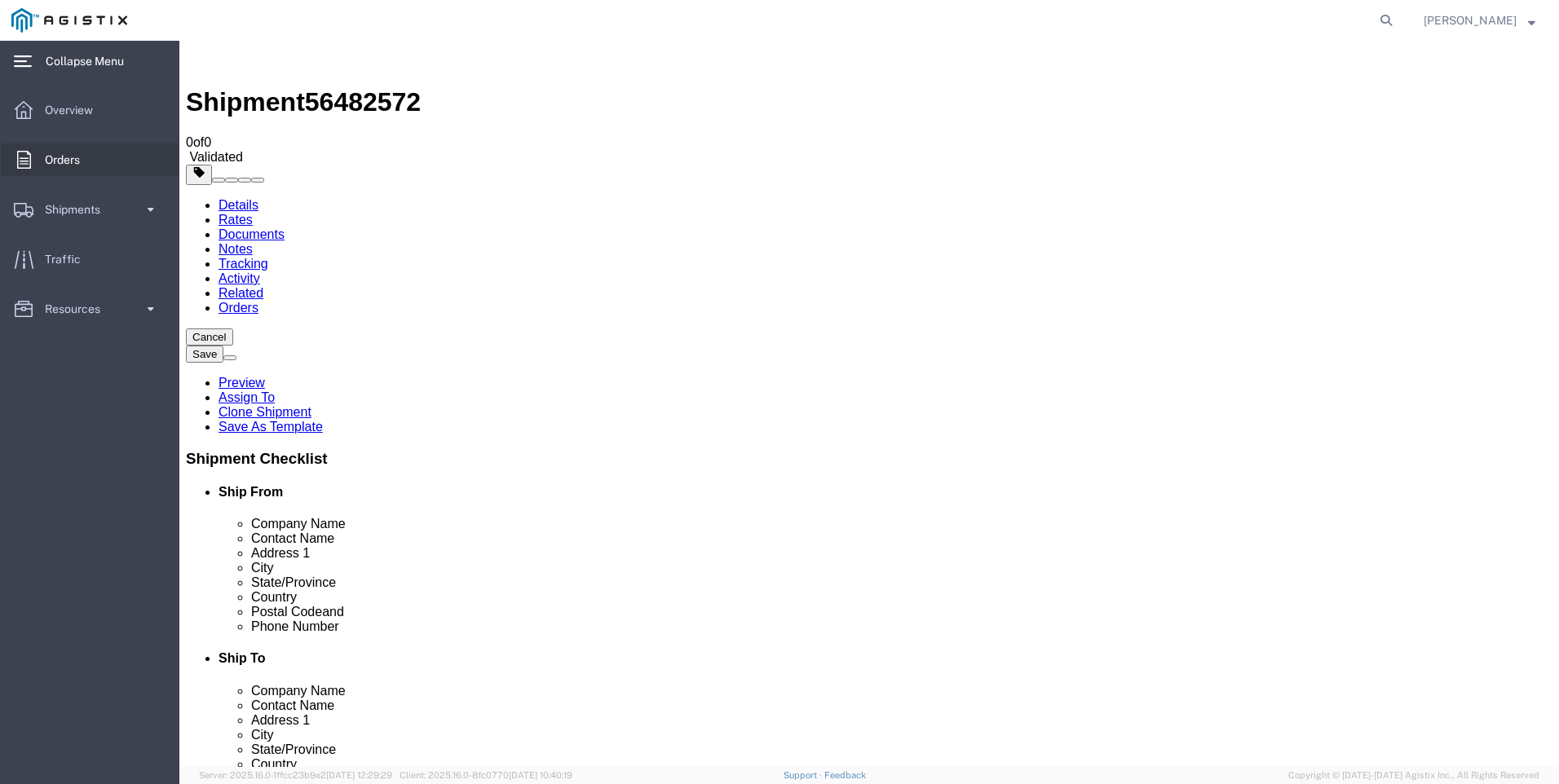
click at [103, 172] on link "Orders" at bounding box center [89, 160] width 178 height 32
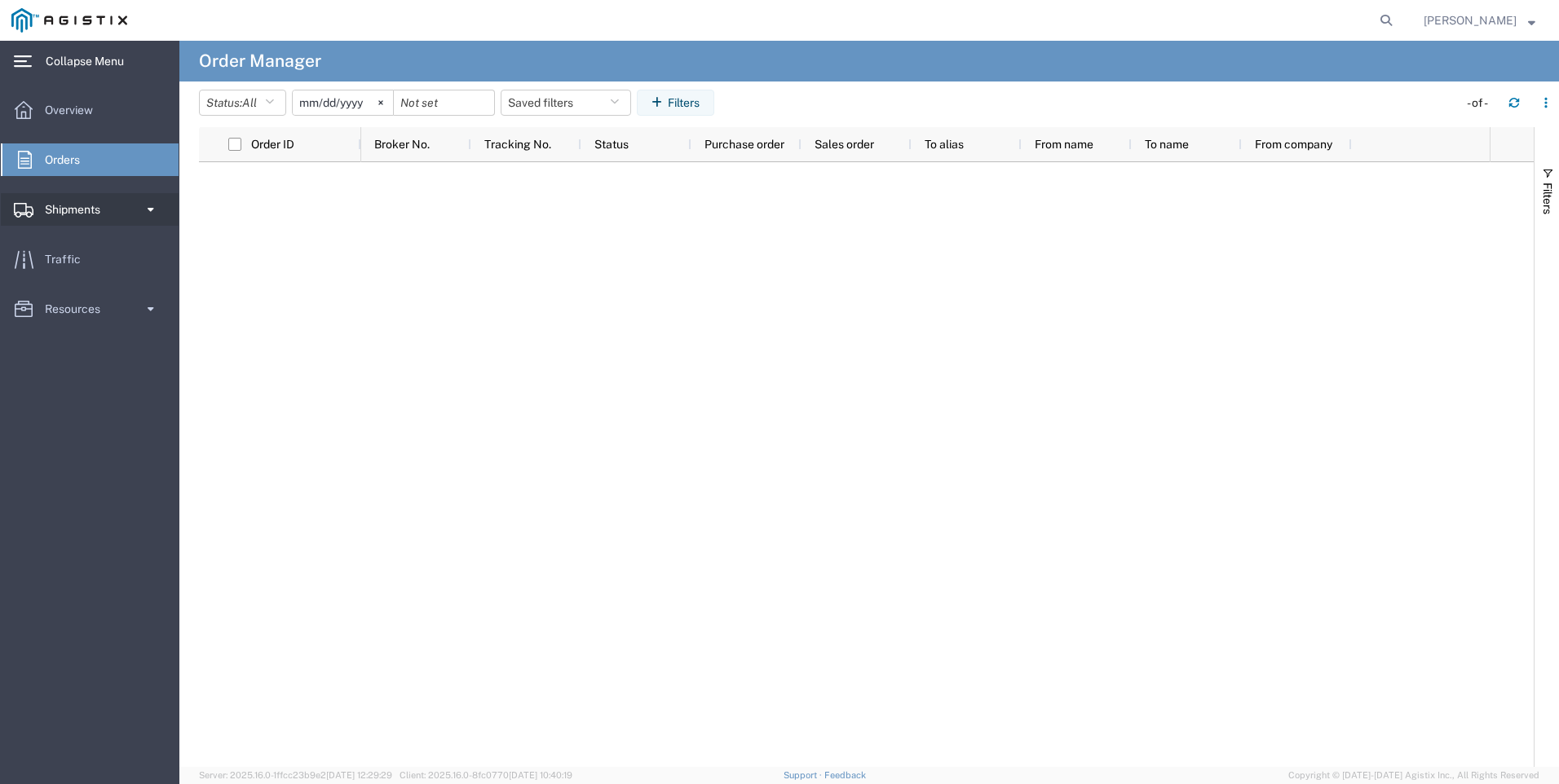
click at [150, 208] on span at bounding box center [150, 208] width 14 height 32
click at [57, 237] on span "Shipment Manager" at bounding box center [91, 238] width 150 height 32
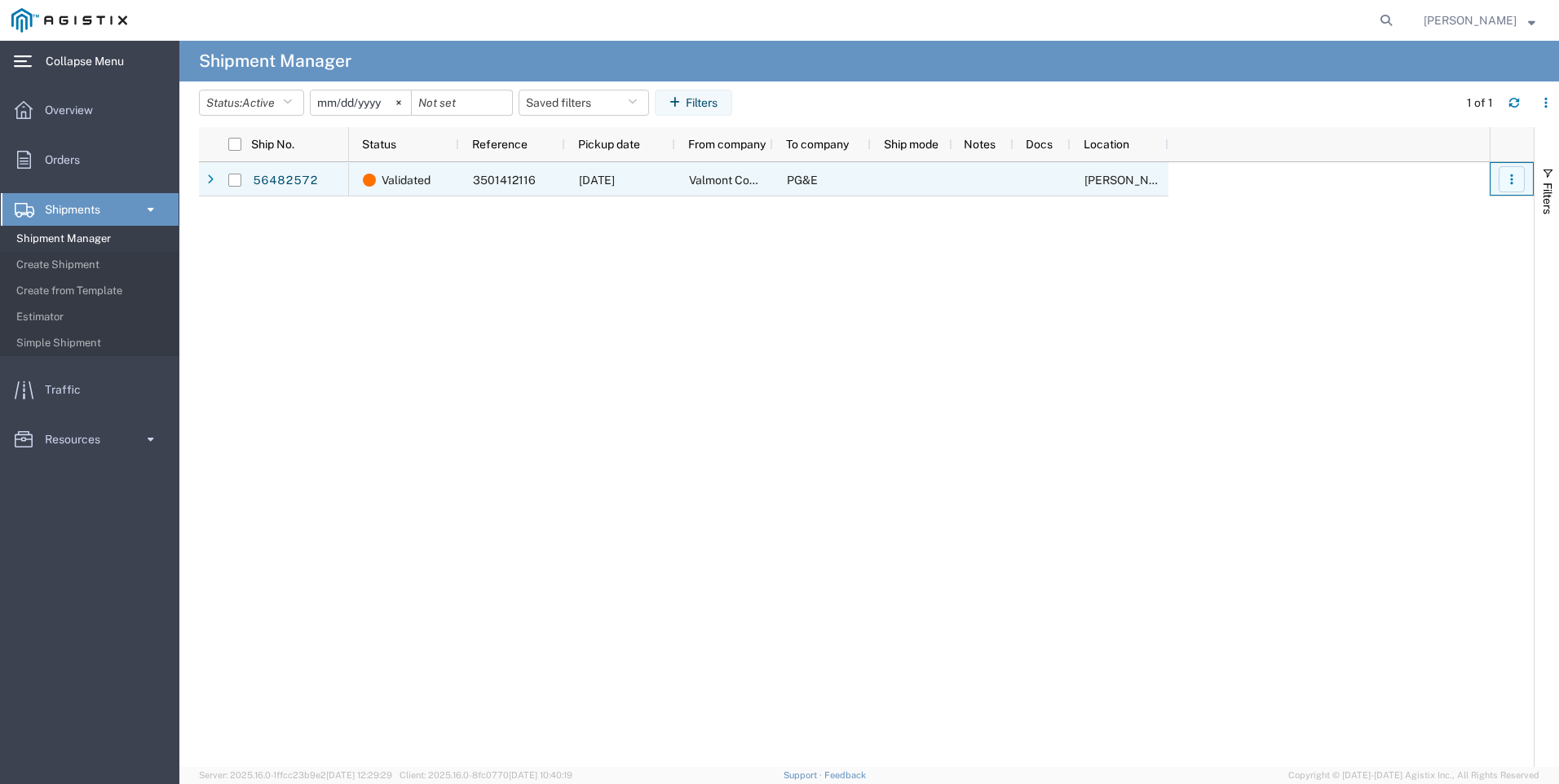
click at [1510, 176] on icon "button" at bounding box center [1511, 174] width 3 height 3
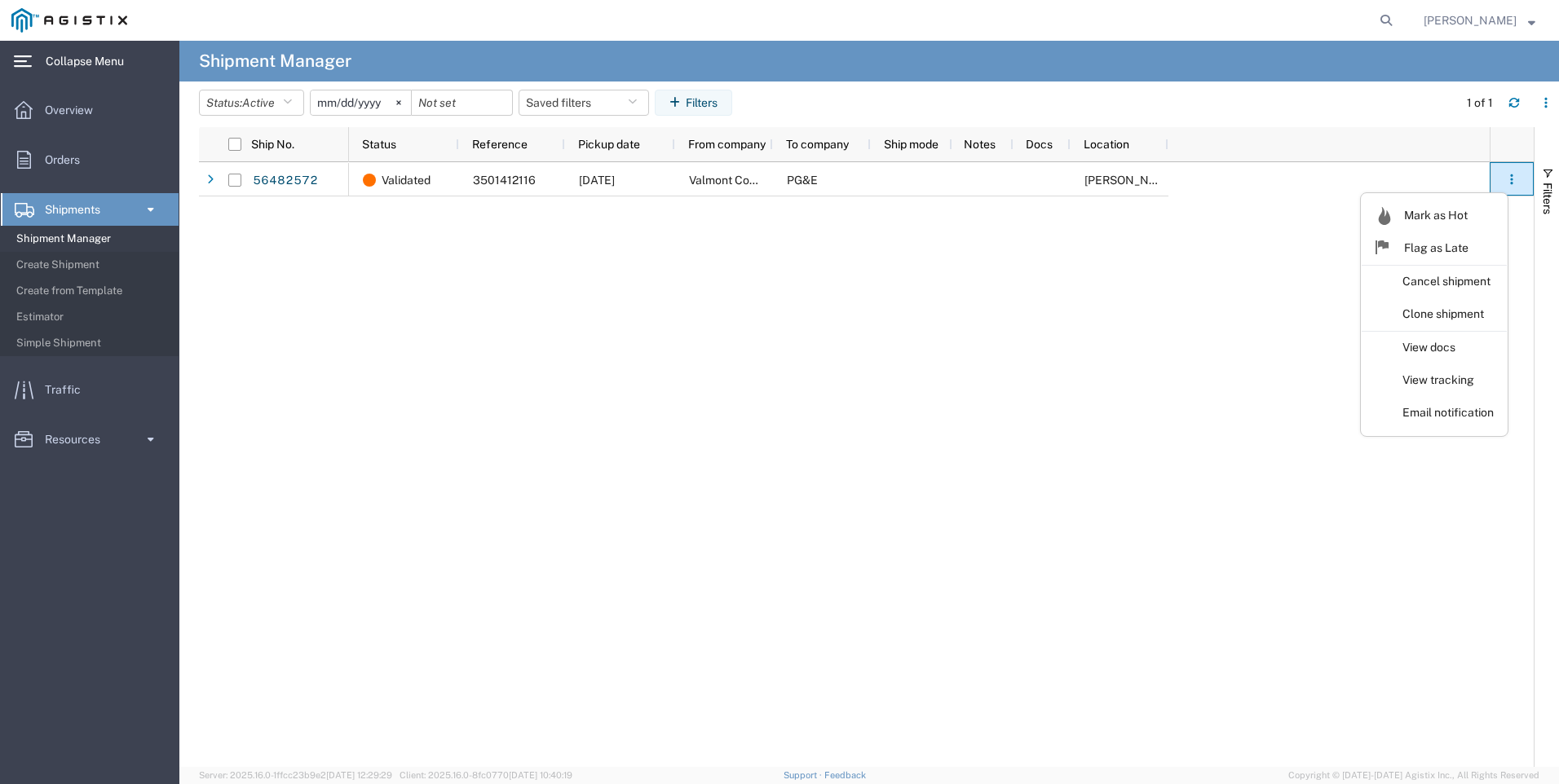
click at [967, 450] on div "Validated 3501412116 [DATE] Valmont Composite Structures PG&E [PERSON_NAME]" at bounding box center [919, 465] width 1140 height 605
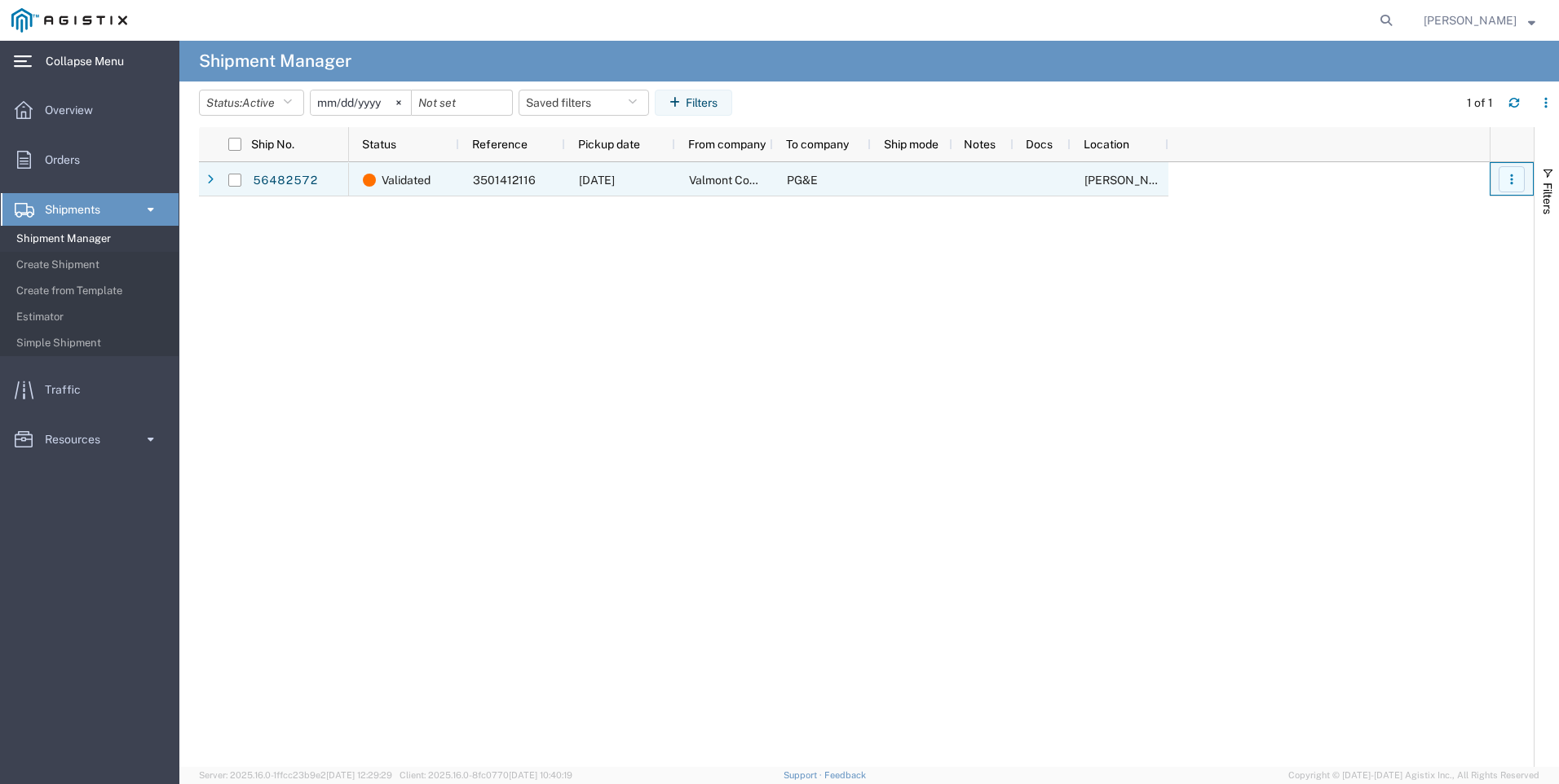
click at [1511, 184] on icon "button" at bounding box center [1511, 183] width 3 height 3
click at [641, 193] on div "[DATE]" at bounding box center [619, 179] width 110 height 34
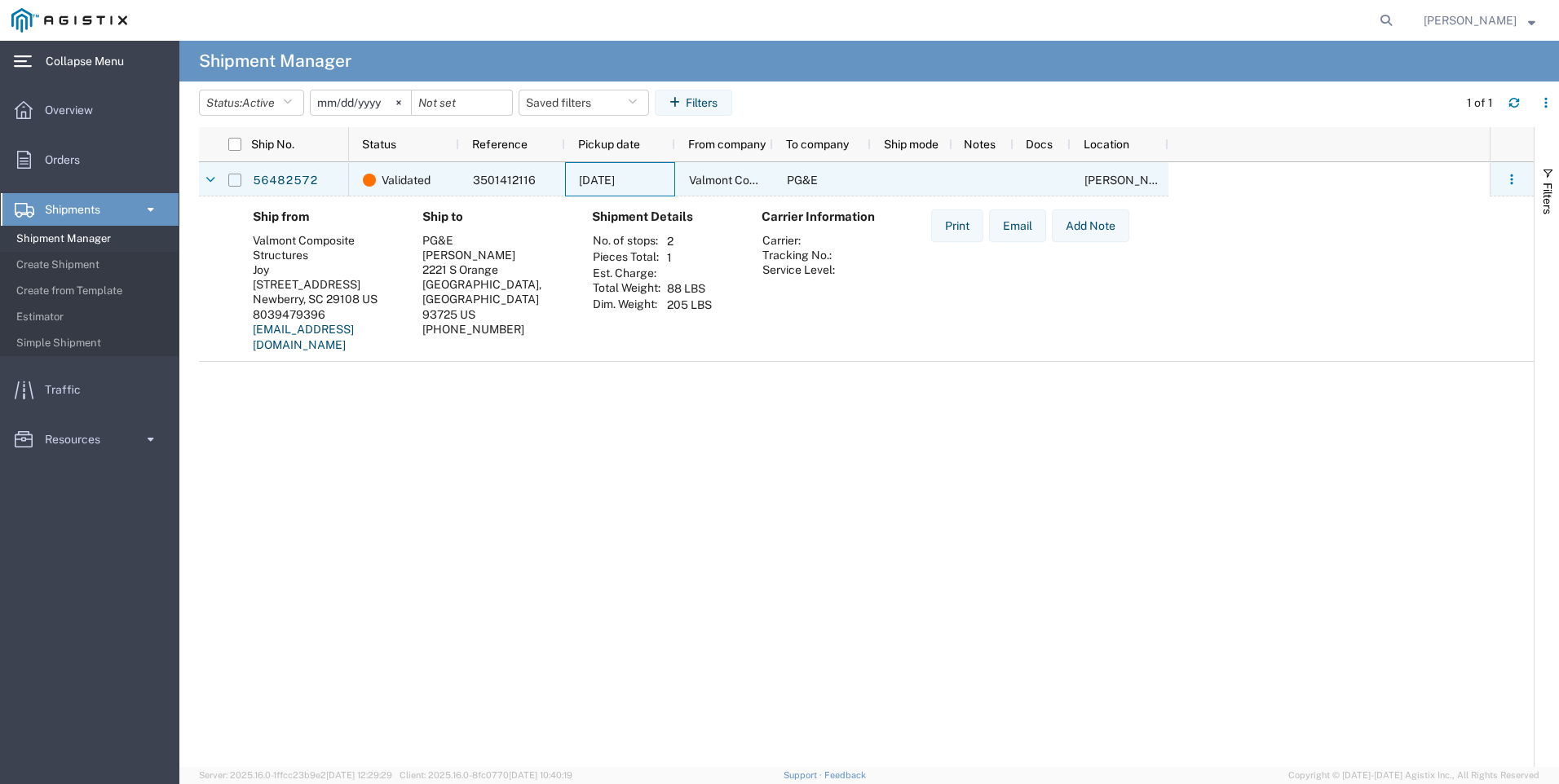
click at [232, 181] on input "Press Space to toggle row selection (unchecked)" at bounding box center [234, 180] width 13 height 13
checkbox input "true"
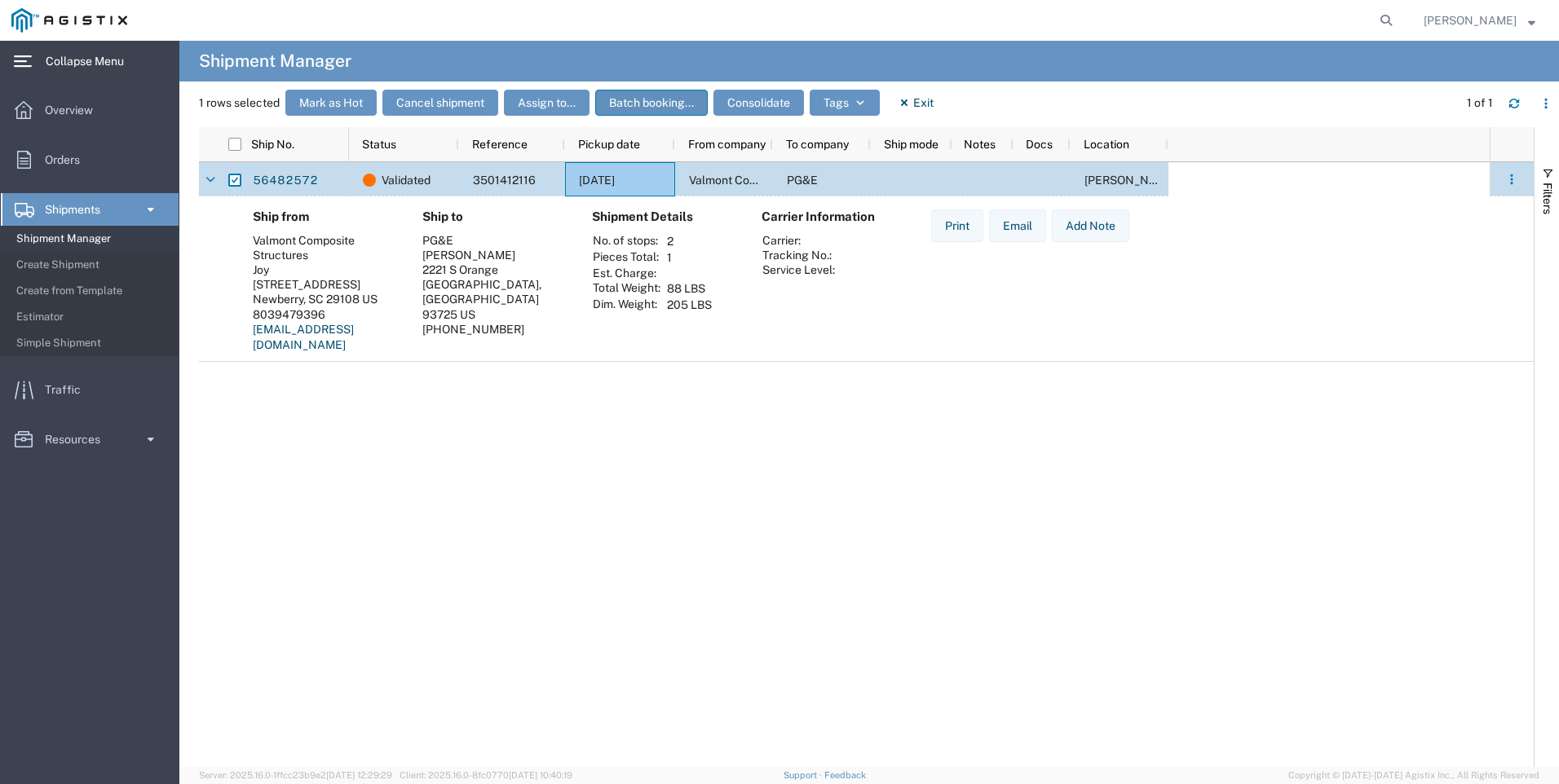
click at [636, 101] on button "Batch booking..." at bounding box center [651, 102] width 113 height 26
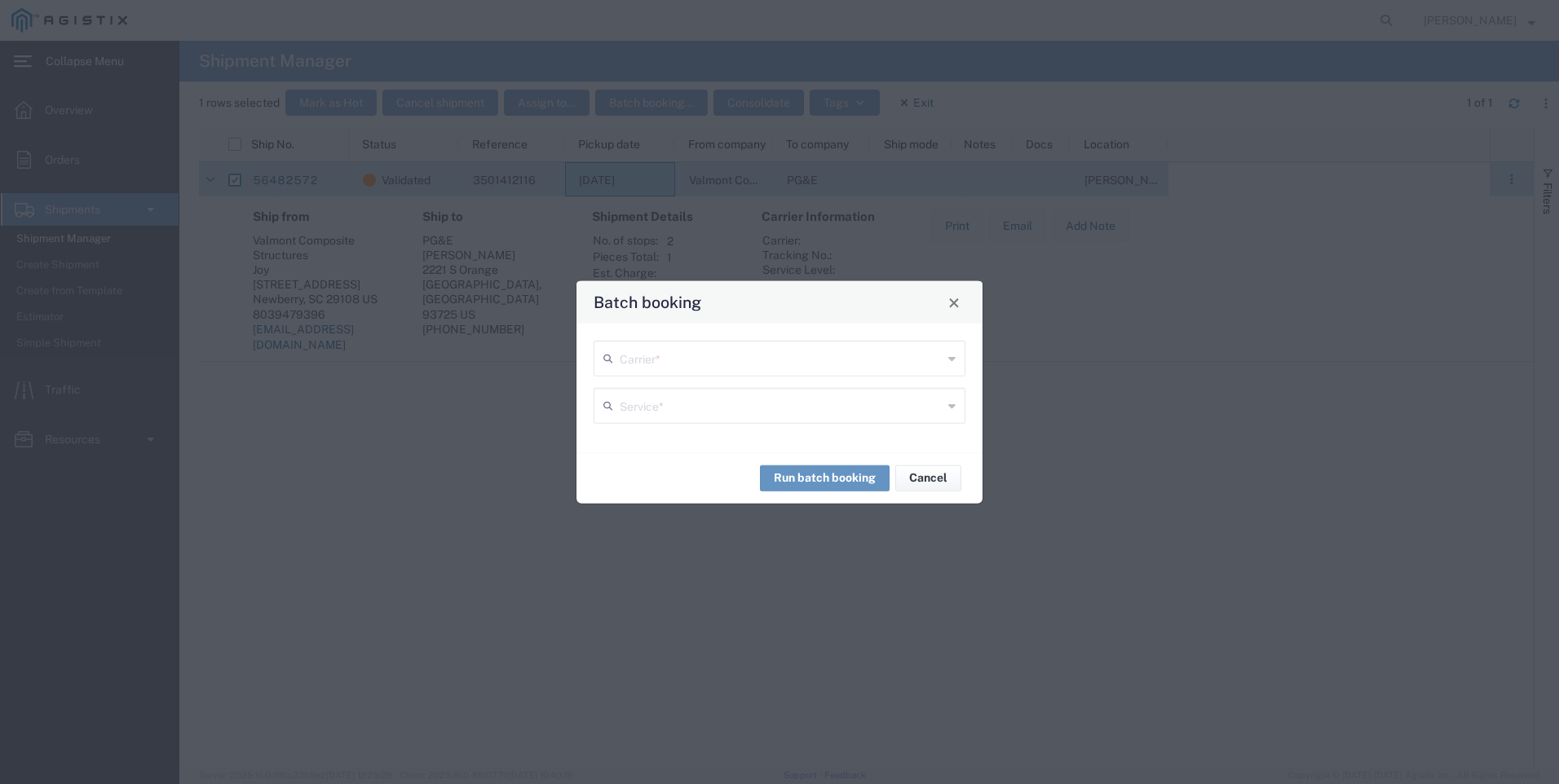
click at [949, 357] on icon at bounding box center [952, 359] width 7 height 26
click at [874, 315] on div "Batch booking" at bounding box center [779, 303] width 406 height 42
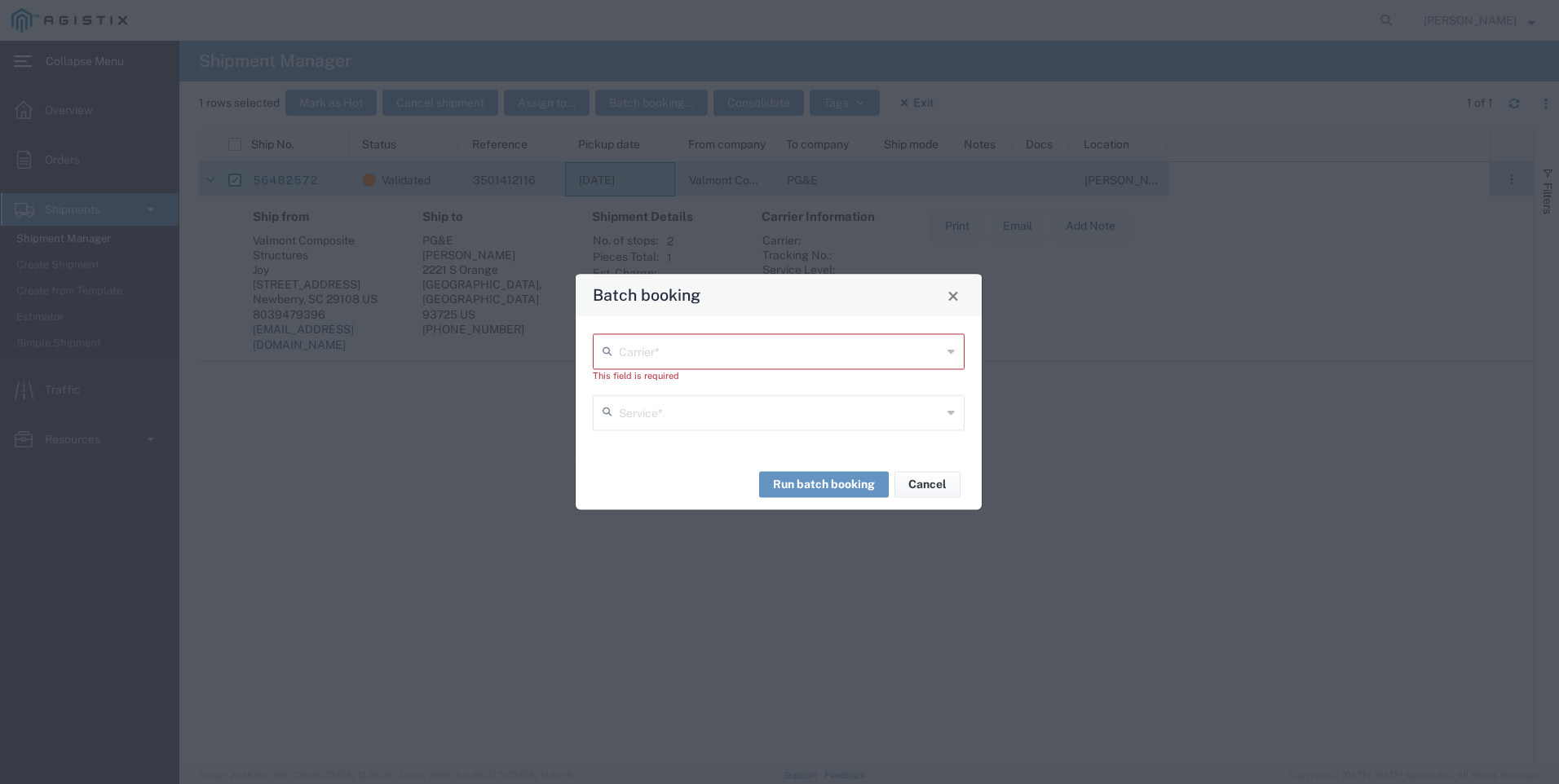
click at [887, 411] on input "text" at bounding box center [780, 410] width 323 height 29
click at [941, 291] on div "Batch booking" at bounding box center [779, 296] width 406 height 42
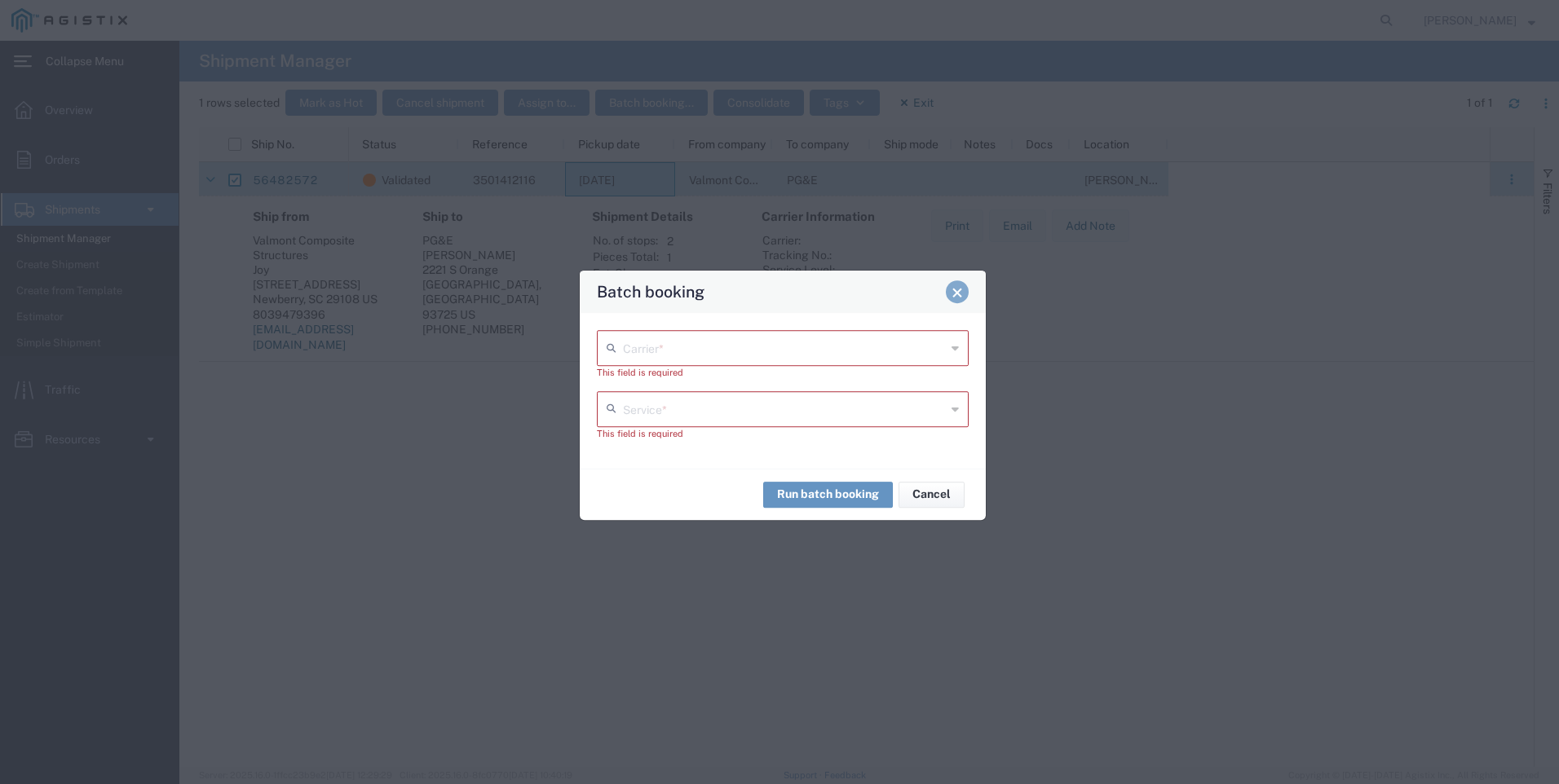
click at [952, 298] on button "Close" at bounding box center [957, 291] width 23 height 23
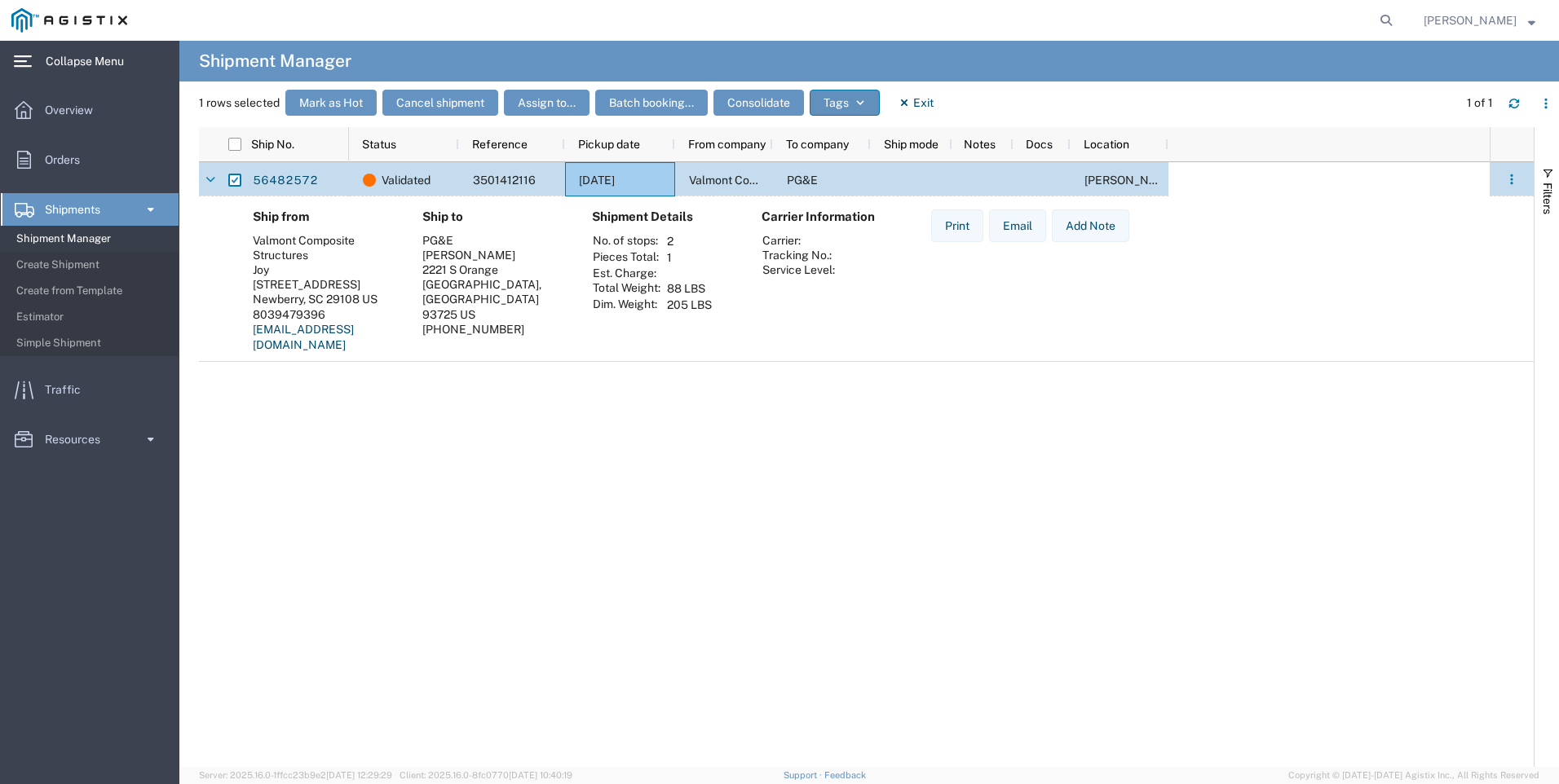
click at [868, 95] on button "Tags" at bounding box center [844, 102] width 70 height 26
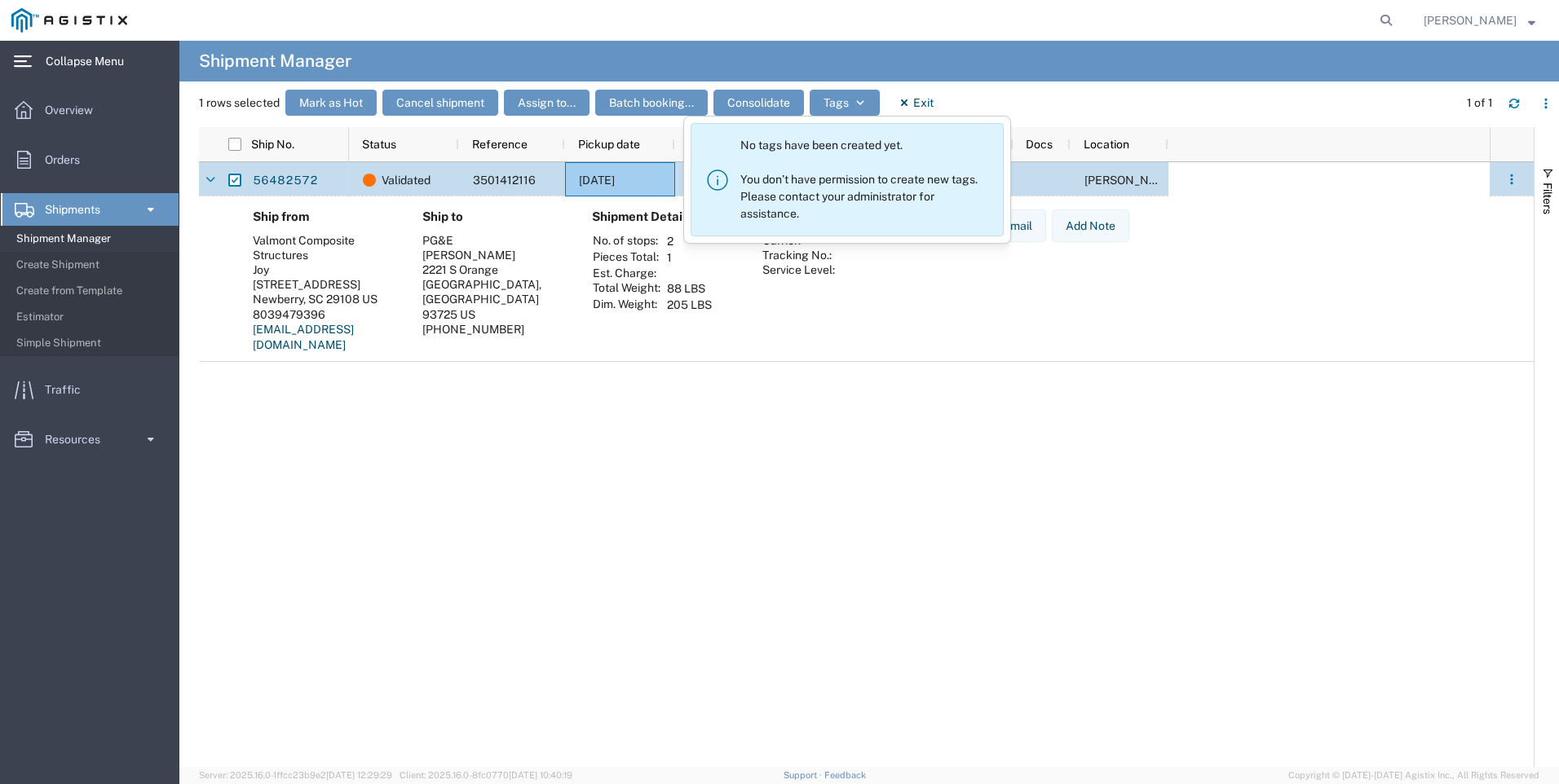
click at [610, 426] on div "Validated 3501412116 [DATE] Valmont Composite Structures PG&E [PERSON_NAME]" at bounding box center [919, 465] width 1140 height 605
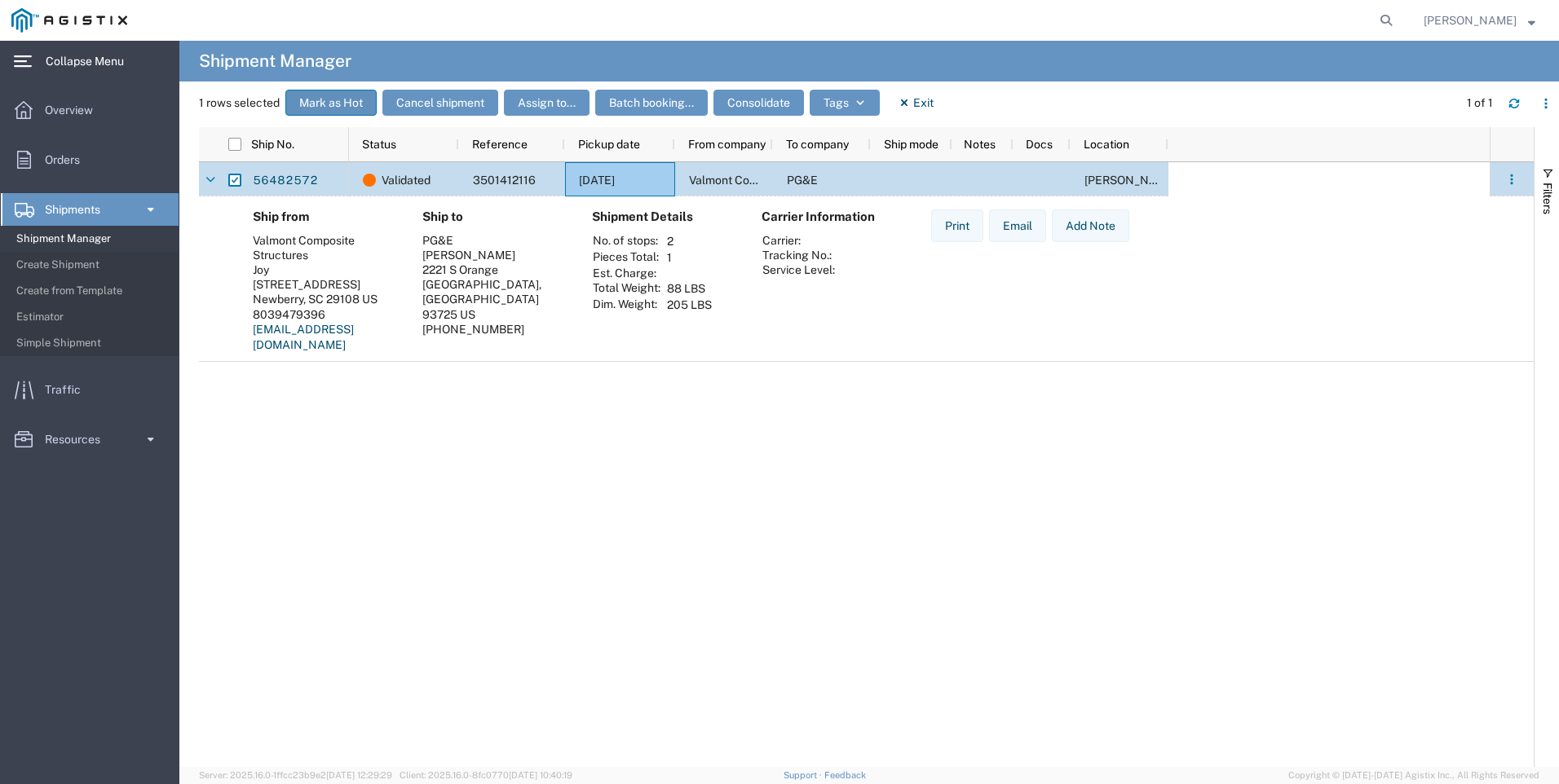
click at [325, 106] on button "Mark as Hot" at bounding box center [330, 102] width 91 height 26
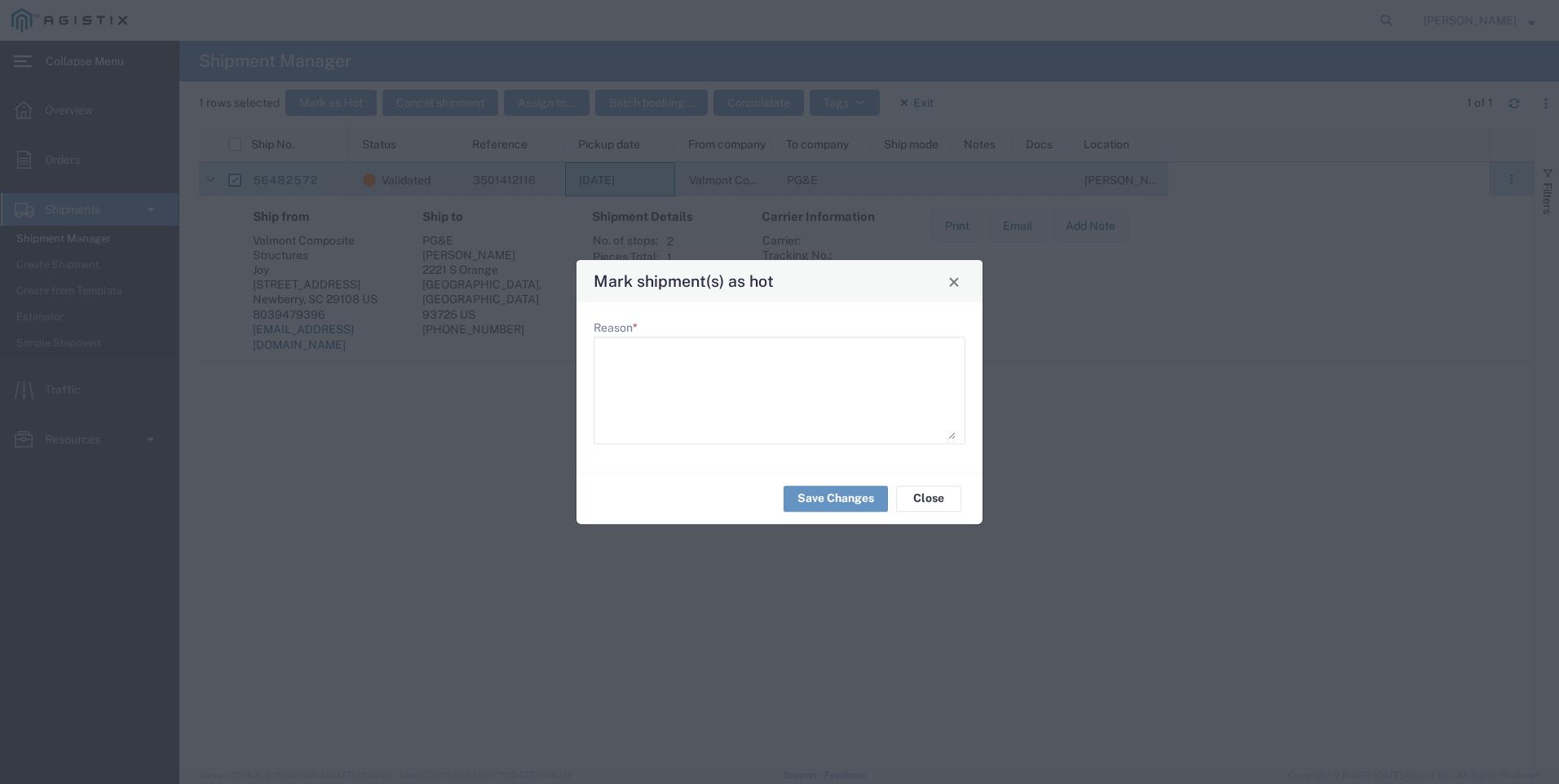
click at [655, 353] on textarea "Reason *" at bounding box center [780, 390] width 352 height 98
type textarea "Due Date 08.08.25"
click at [835, 498] on button "Save Changes" at bounding box center [835, 499] width 104 height 26
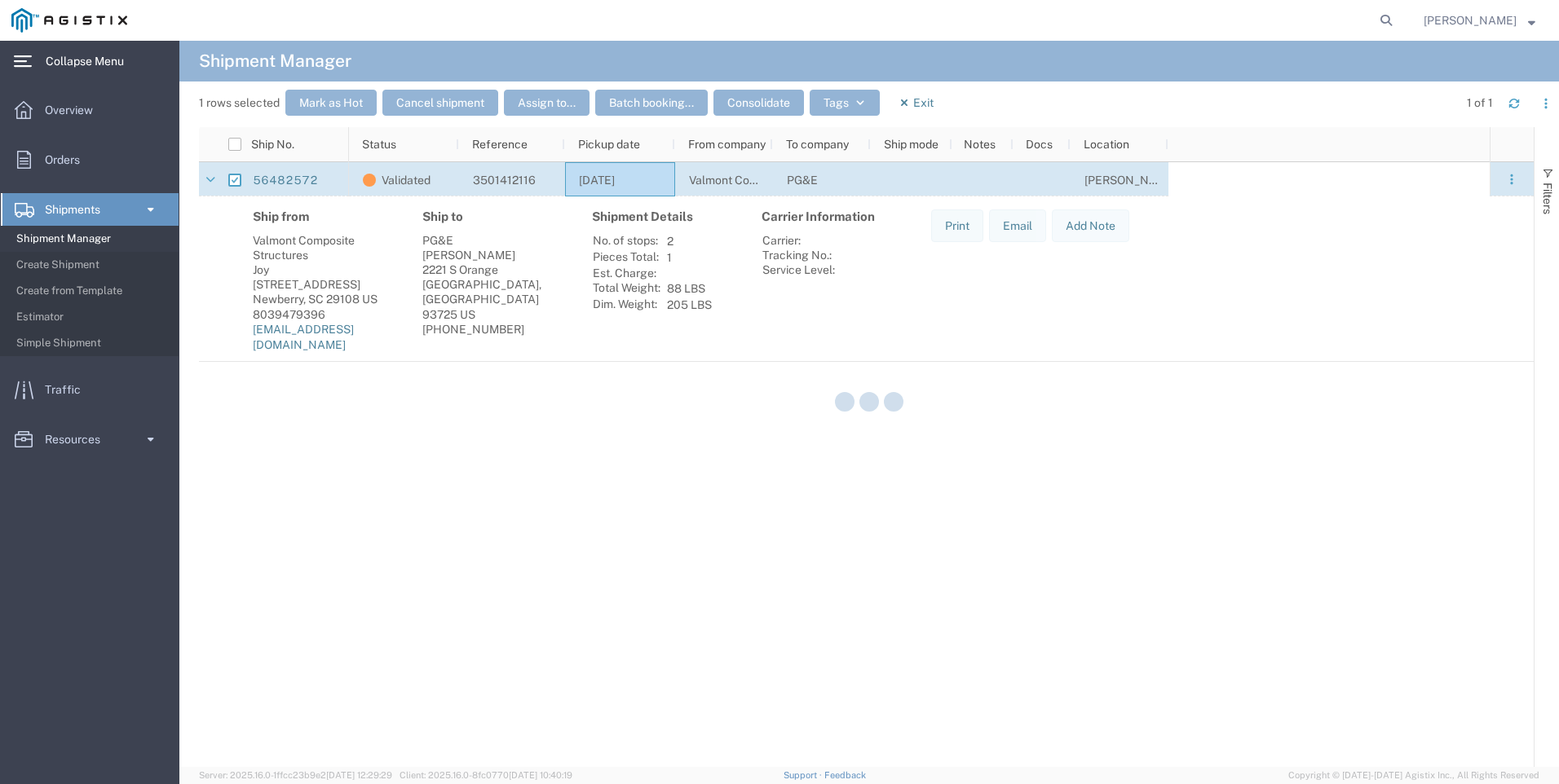
checkbox input "false"
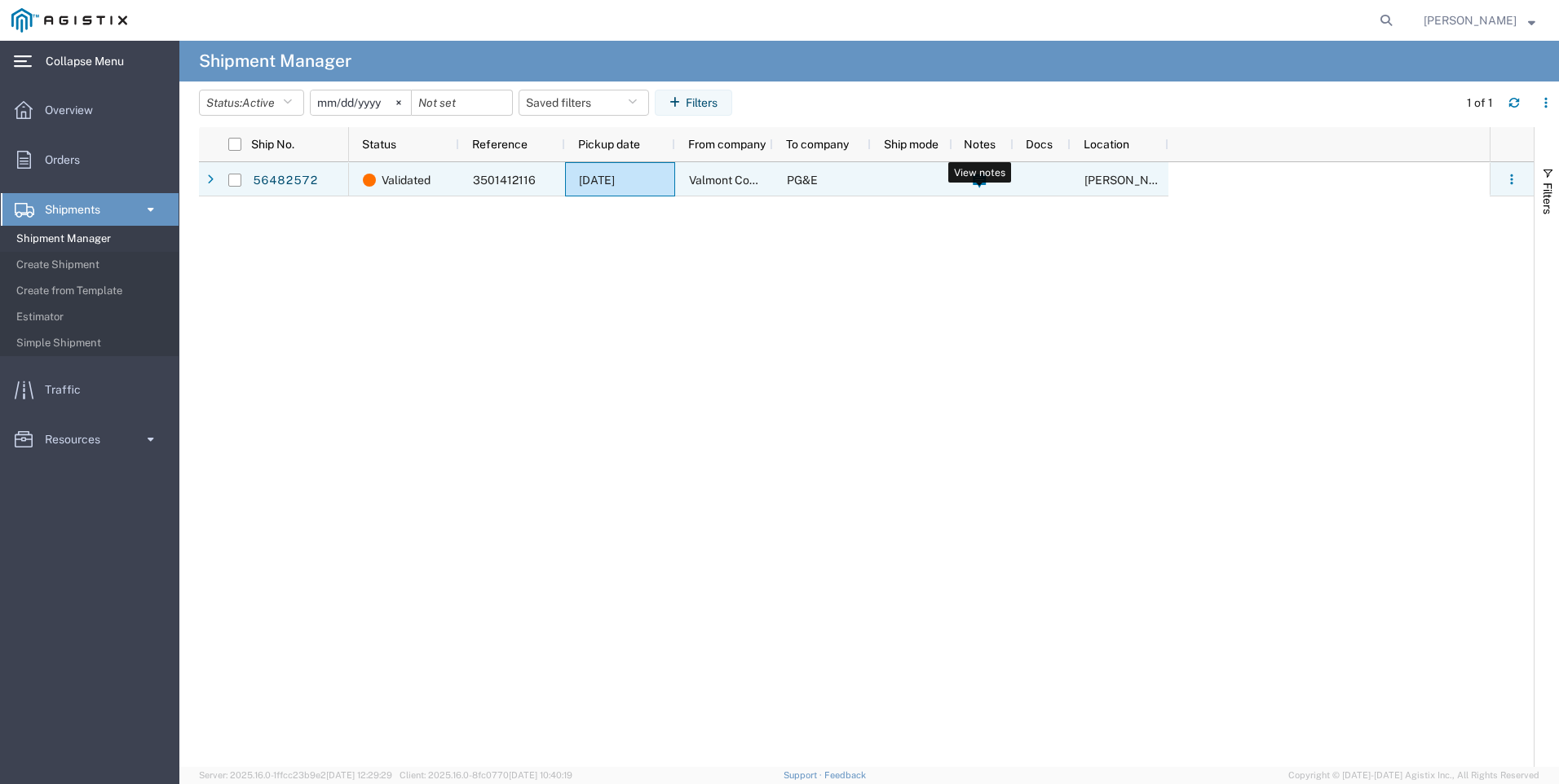
click at [981, 180] on icon at bounding box center [979, 181] width 14 height 14
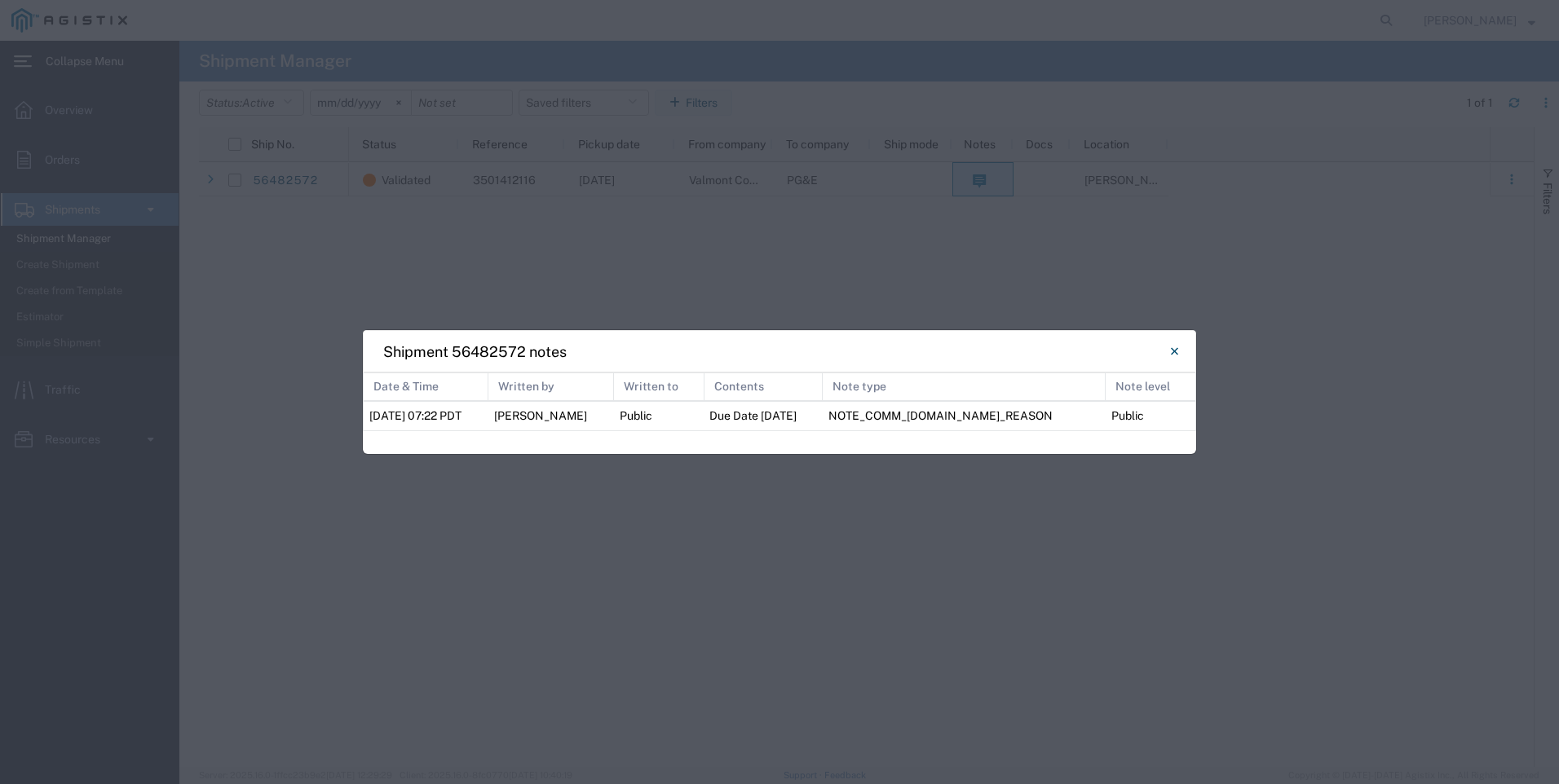
click at [457, 414] on span "08/13/2025 07:22 PDT" at bounding box center [415, 416] width 92 height 13
drag, startPoint x: 465, startPoint y: 416, endPoint x: 506, endPoint y: 418, distance: 41.0
click at [488, 418] on td "08/13/2025 07:22 PDT" at bounding box center [425, 416] width 125 height 30
drag, startPoint x: 506, startPoint y: 418, endPoint x: 587, endPoint y: 422, distance: 81.1
click at [581, 422] on span "[PERSON_NAME]" at bounding box center [540, 416] width 93 height 13
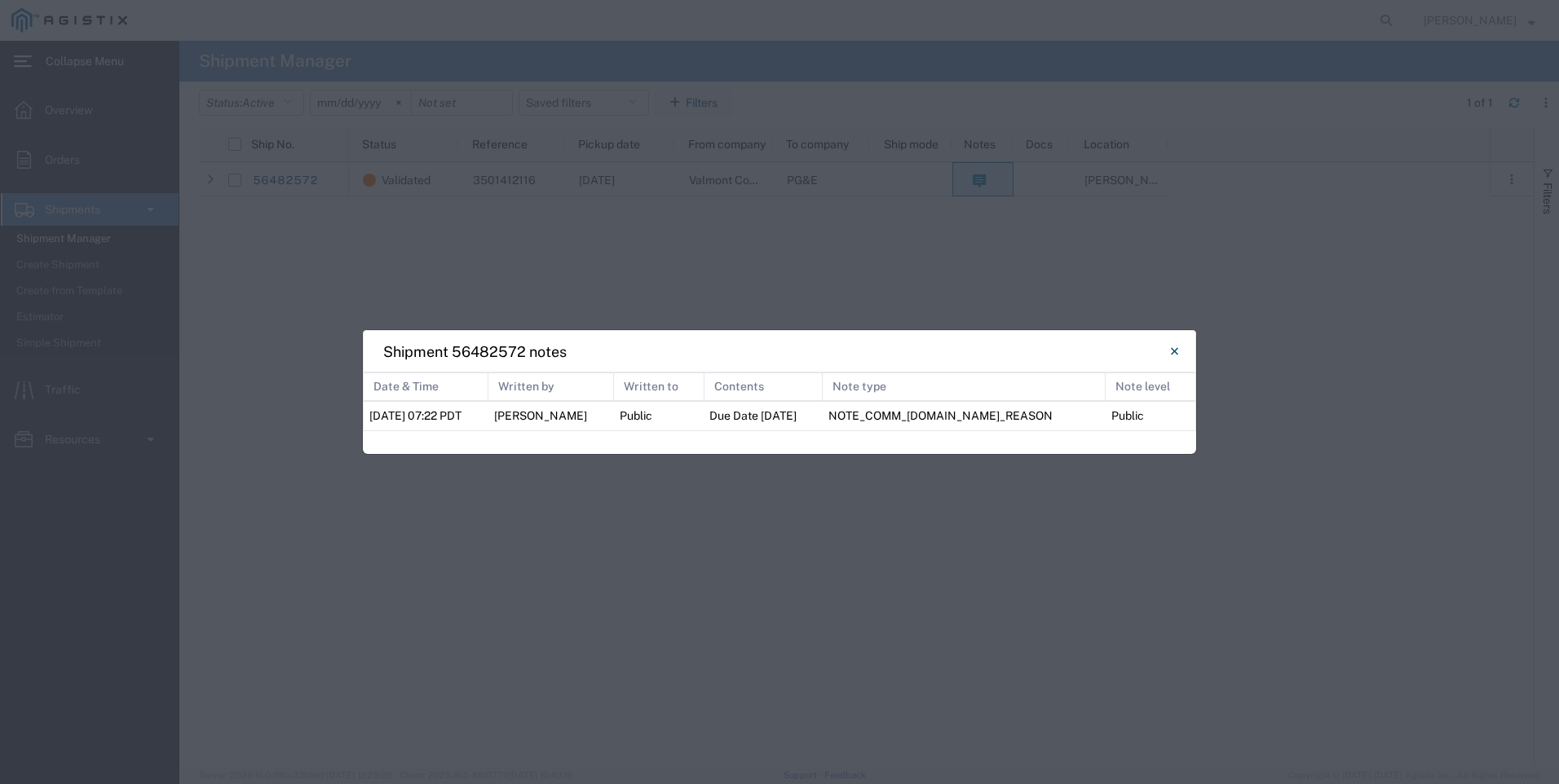
drag, startPoint x: 587, startPoint y: 422, endPoint x: 746, endPoint y: 431, distance: 159.3
click at [636, 417] on span "Public" at bounding box center [636, 416] width 32 height 13
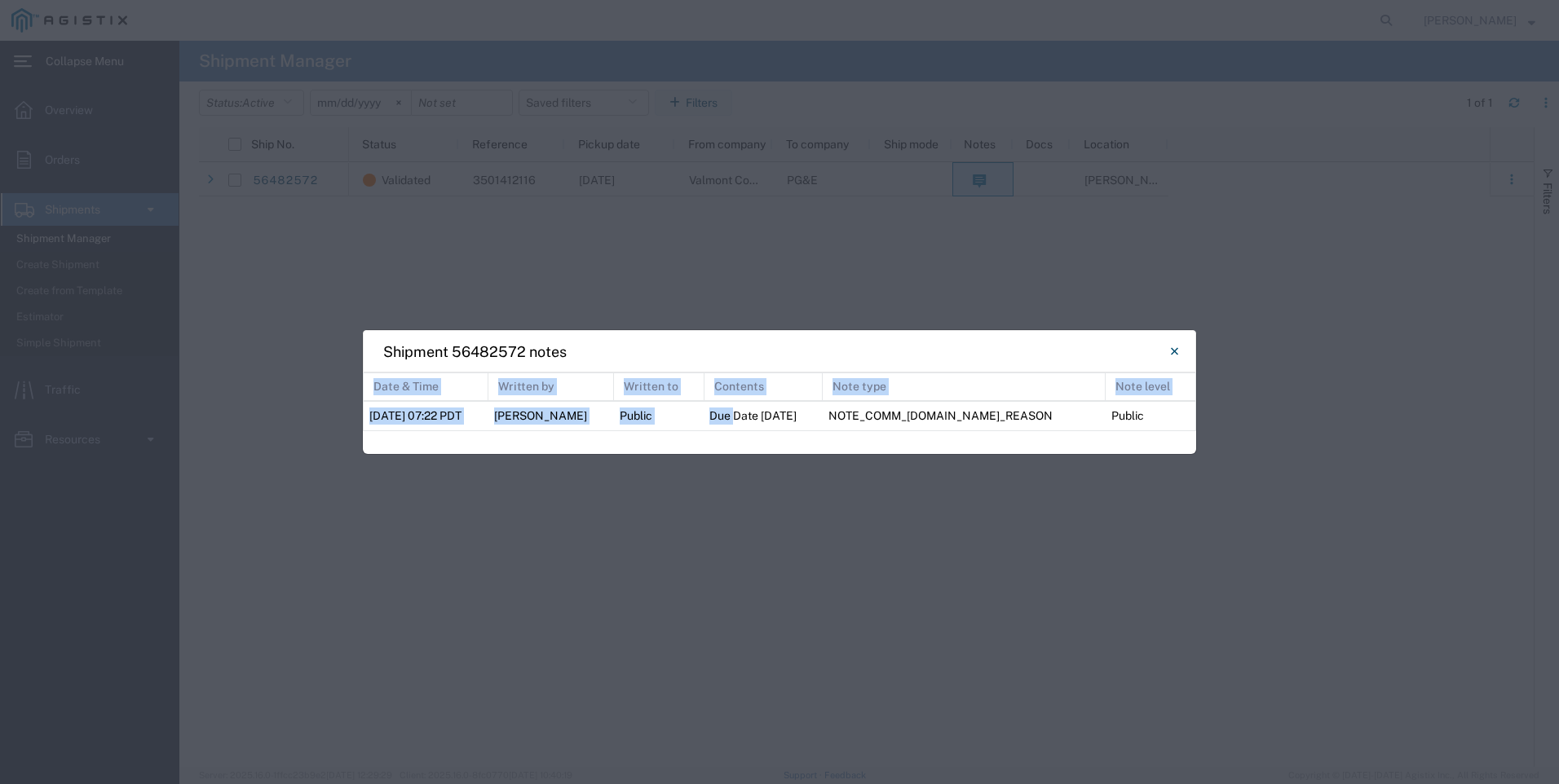
drag, startPoint x: 746, startPoint y: 431, endPoint x: 790, endPoint y: 437, distance: 44.4
click at [786, 438] on agx-shipment-notes "Date & Time Written by Written to Contents Note type Note level 08/13/2025 07:2…" at bounding box center [779, 413] width 833 height 81
click at [1173, 349] on icon "Close" at bounding box center [1174, 350] width 7 height 19
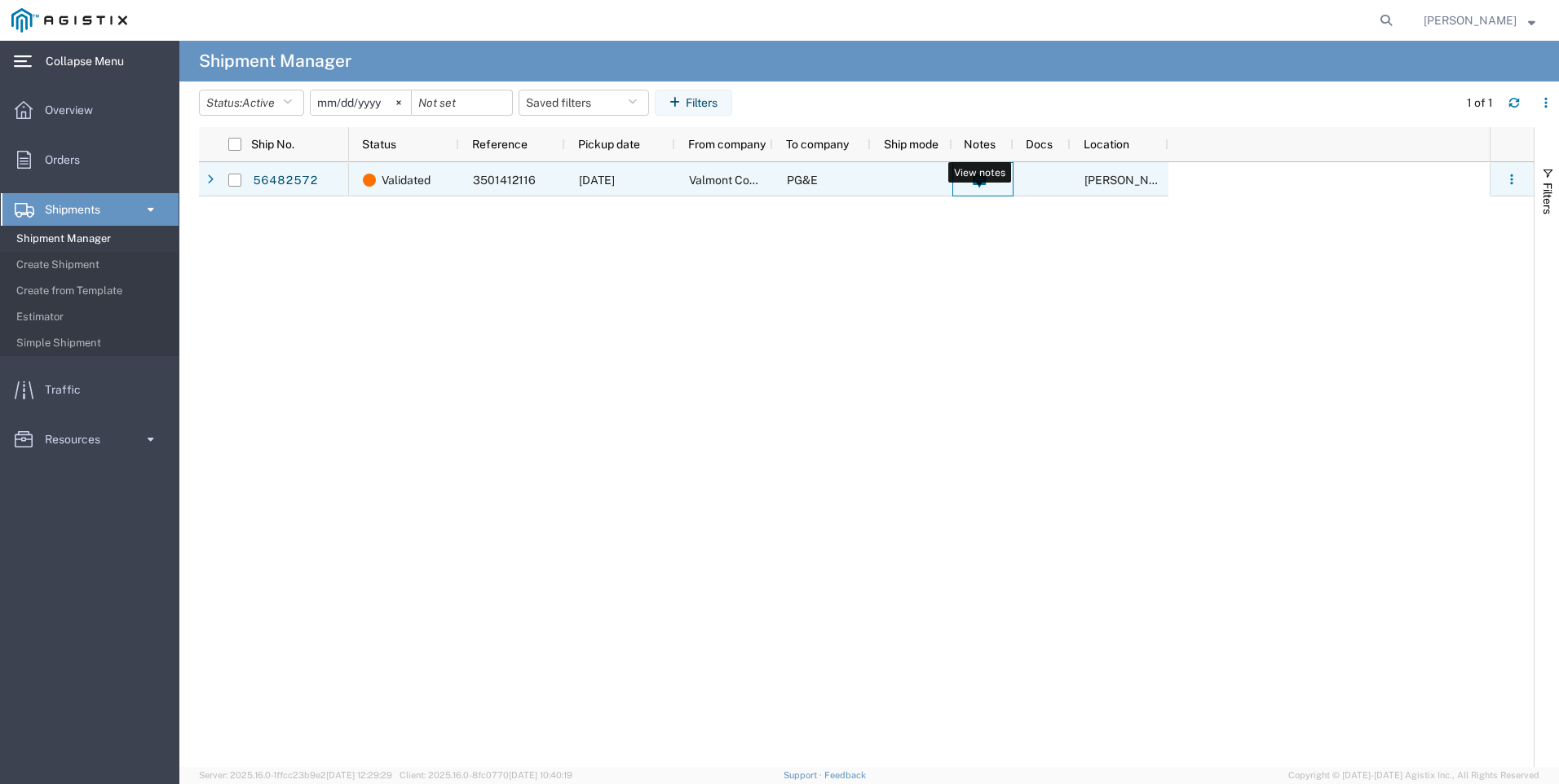
drag, startPoint x: 973, startPoint y: 172, endPoint x: 917, endPoint y: 265, distance: 108.6
click at [917, 265] on div "Validated 3501412116 08/13/2025 Valmont Composite Structures PG&E Newberry" at bounding box center [919, 465] width 1140 height 605
click at [1503, 185] on button "button" at bounding box center [1511, 179] width 26 height 26
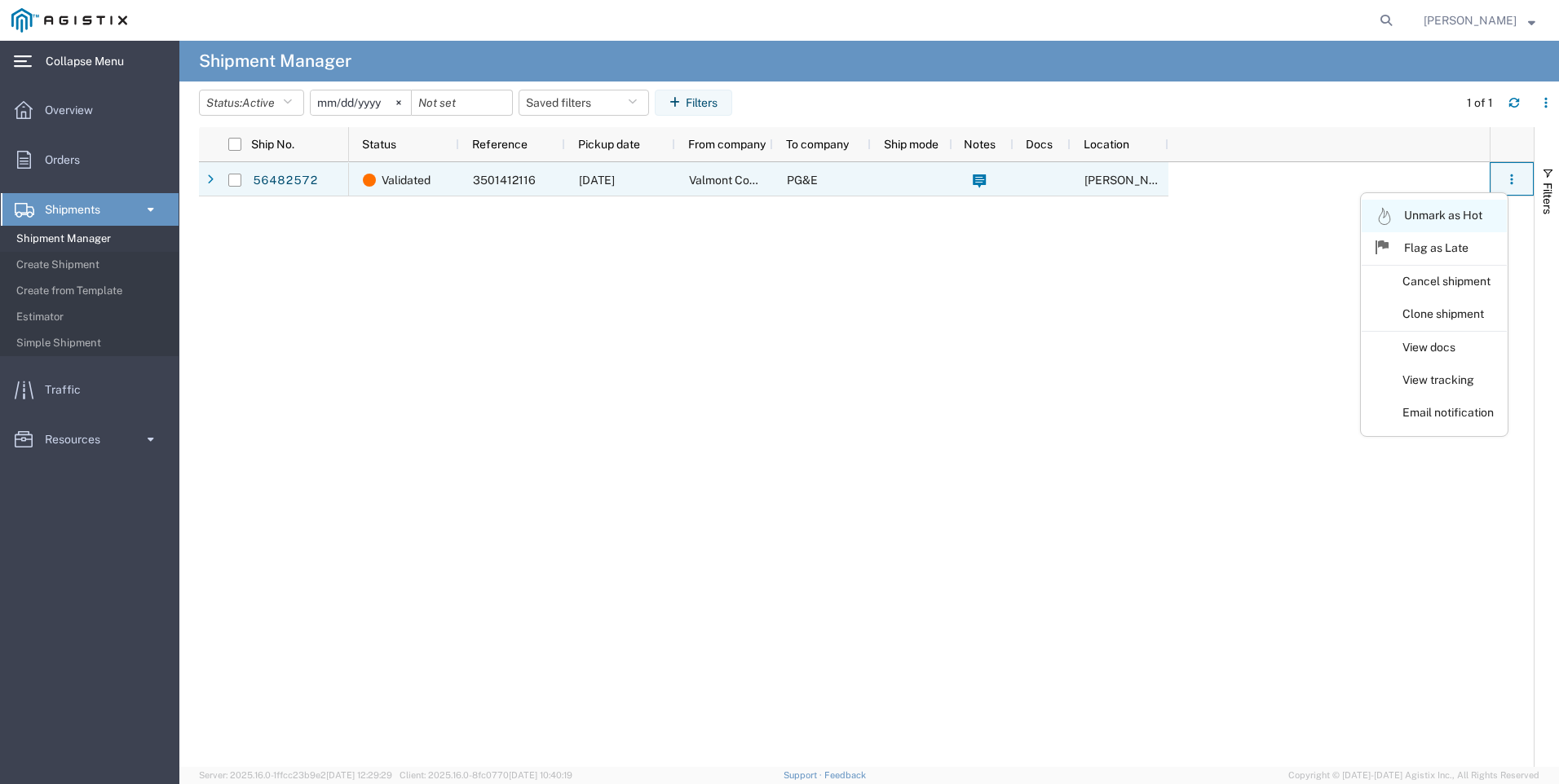
click at [1436, 220] on link "Unmark as Hot" at bounding box center [1434, 215] width 145 height 32
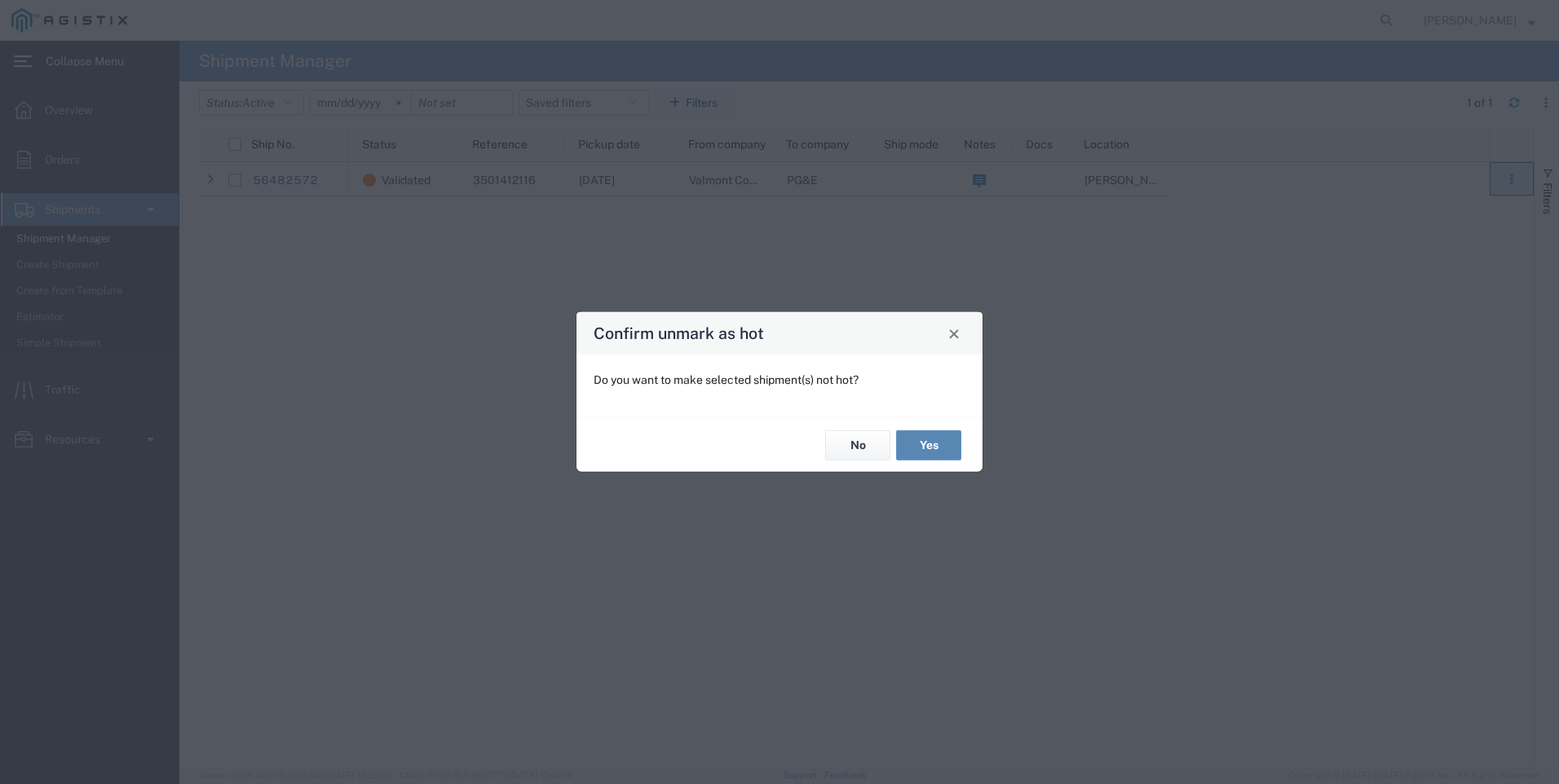
click at [925, 443] on button "Yes" at bounding box center [928, 445] width 65 height 30
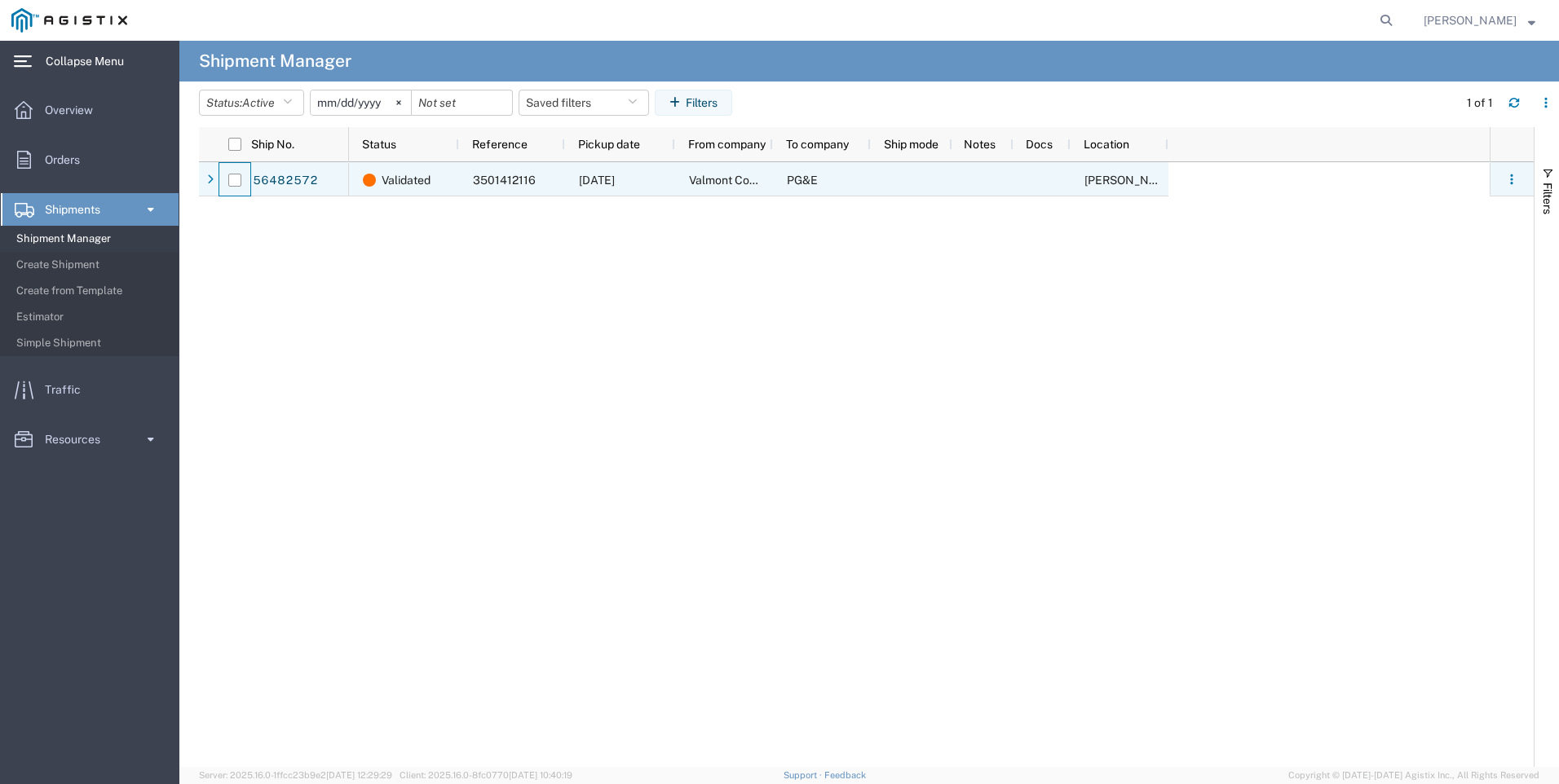
click at [242, 182] on div at bounding box center [235, 180] width 31 height 34
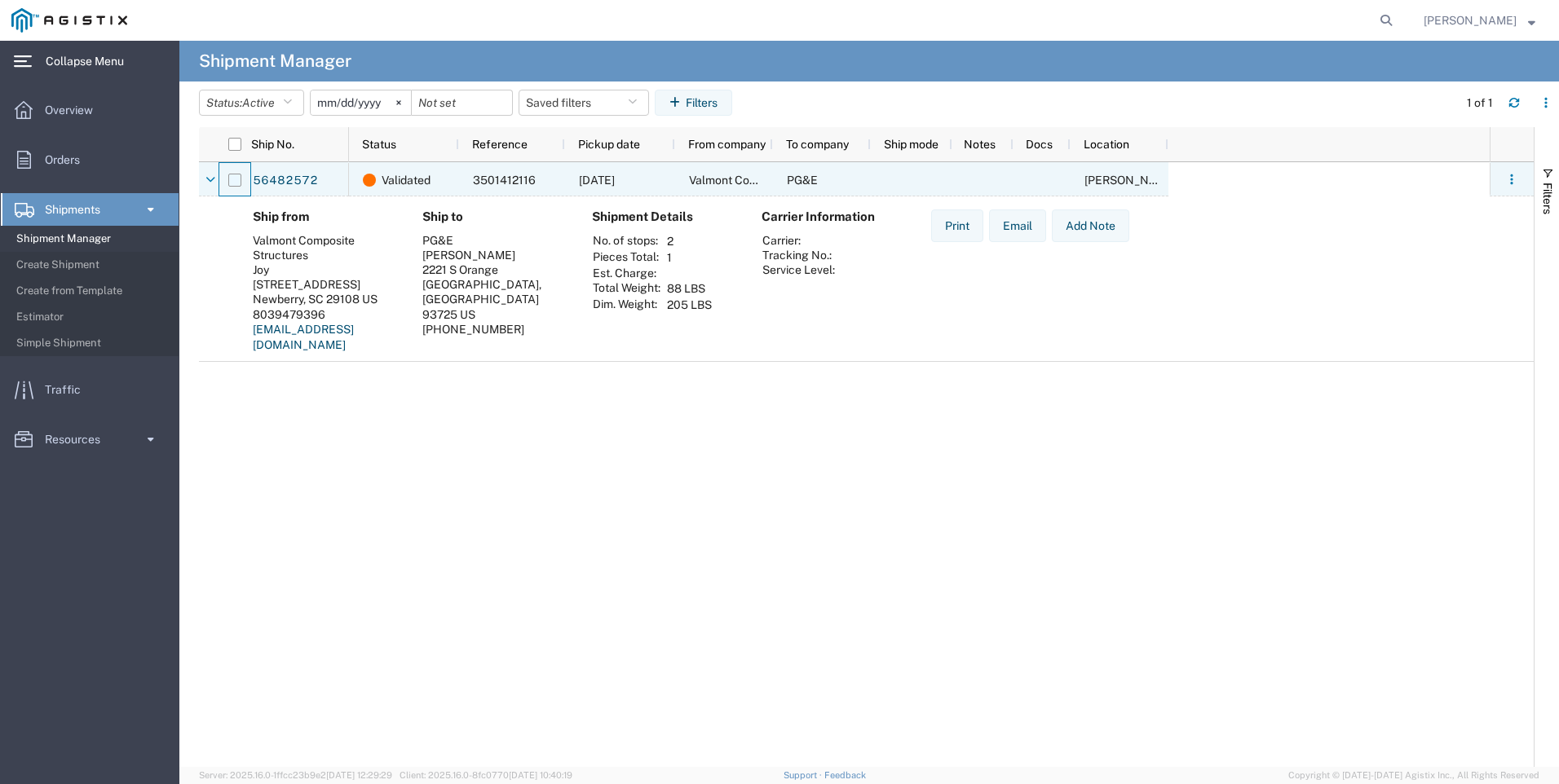
click at [232, 183] on input "Press Space to toggle row selection (unchecked)" at bounding box center [234, 180] width 13 height 13
checkbox input "true"
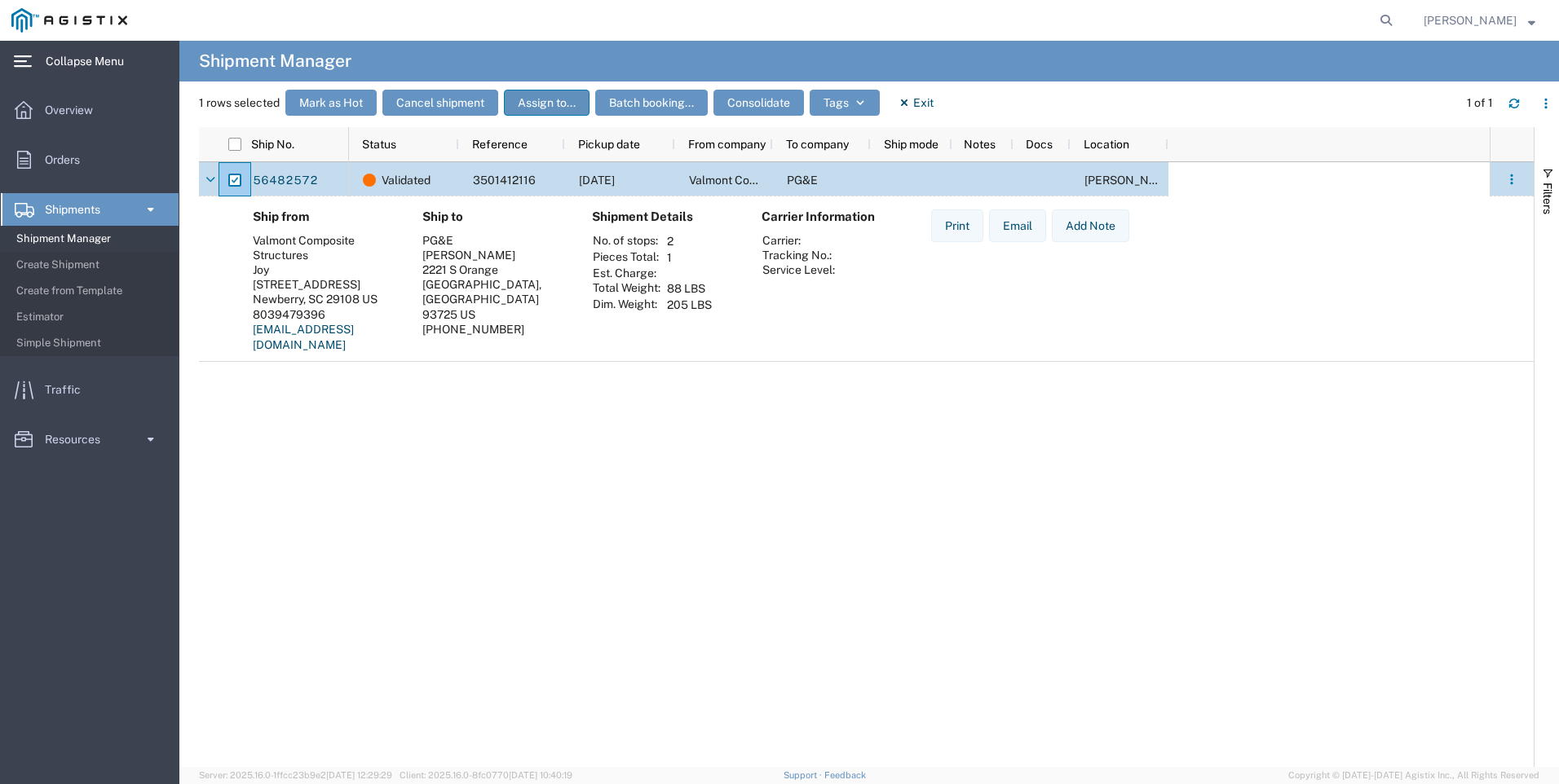
click at [560, 106] on button "Assign to..." at bounding box center [546, 102] width 86 height 26
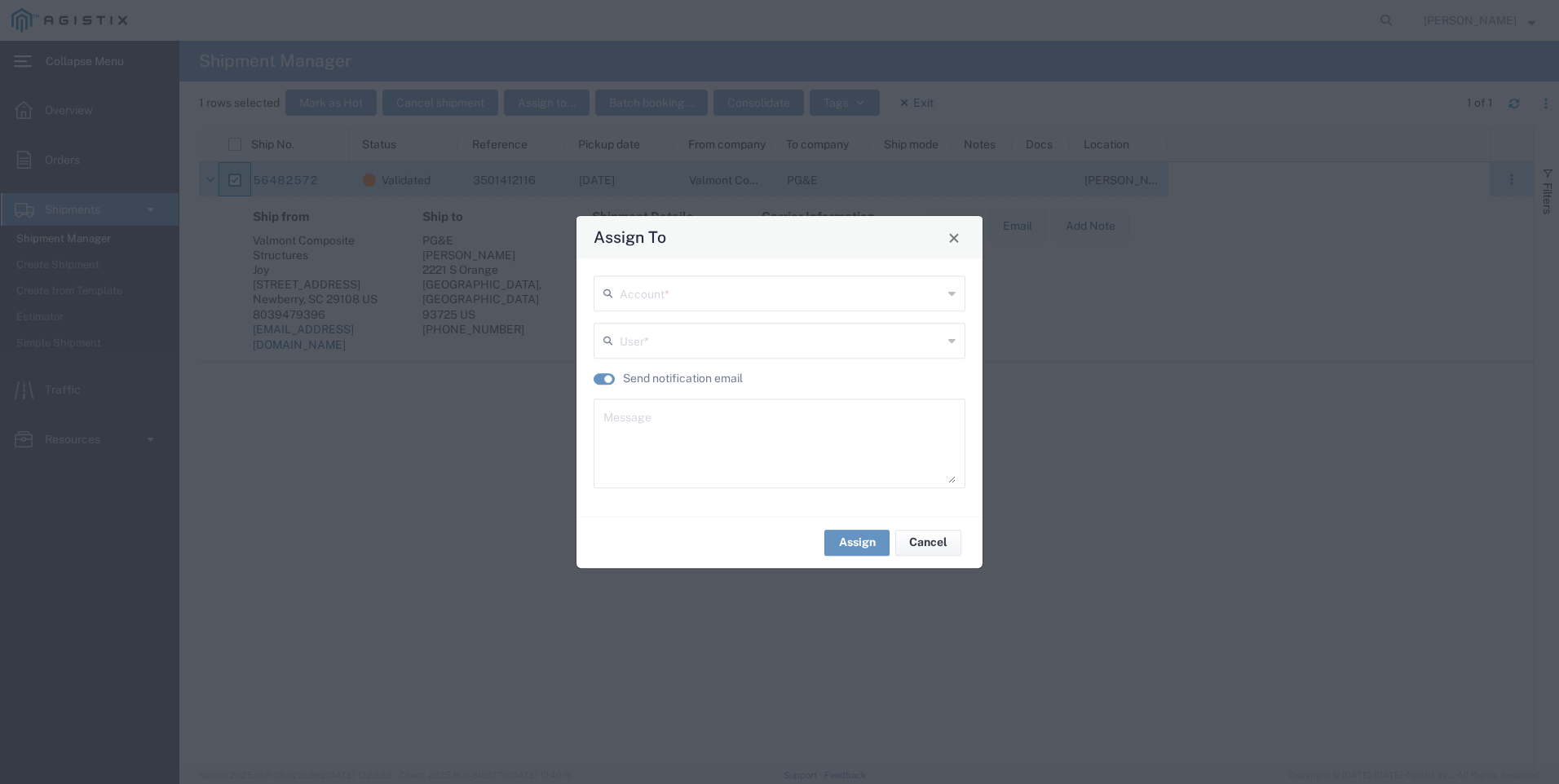
click at [744, 304] on input "text" at bounding box center [781, 291] width 323 height 29
click at [957, 292] on div "Account *" at bounding box center [779, 293] width 372 height 36
click at [756, 327] on span "Valmont Composite Structures" at bounding box center [779, 328] width 368 height 25
type input "Valmont Composite Structures"
click at [947, 346] on div "User *" at bounding box center [779, 340] width 372 height 36
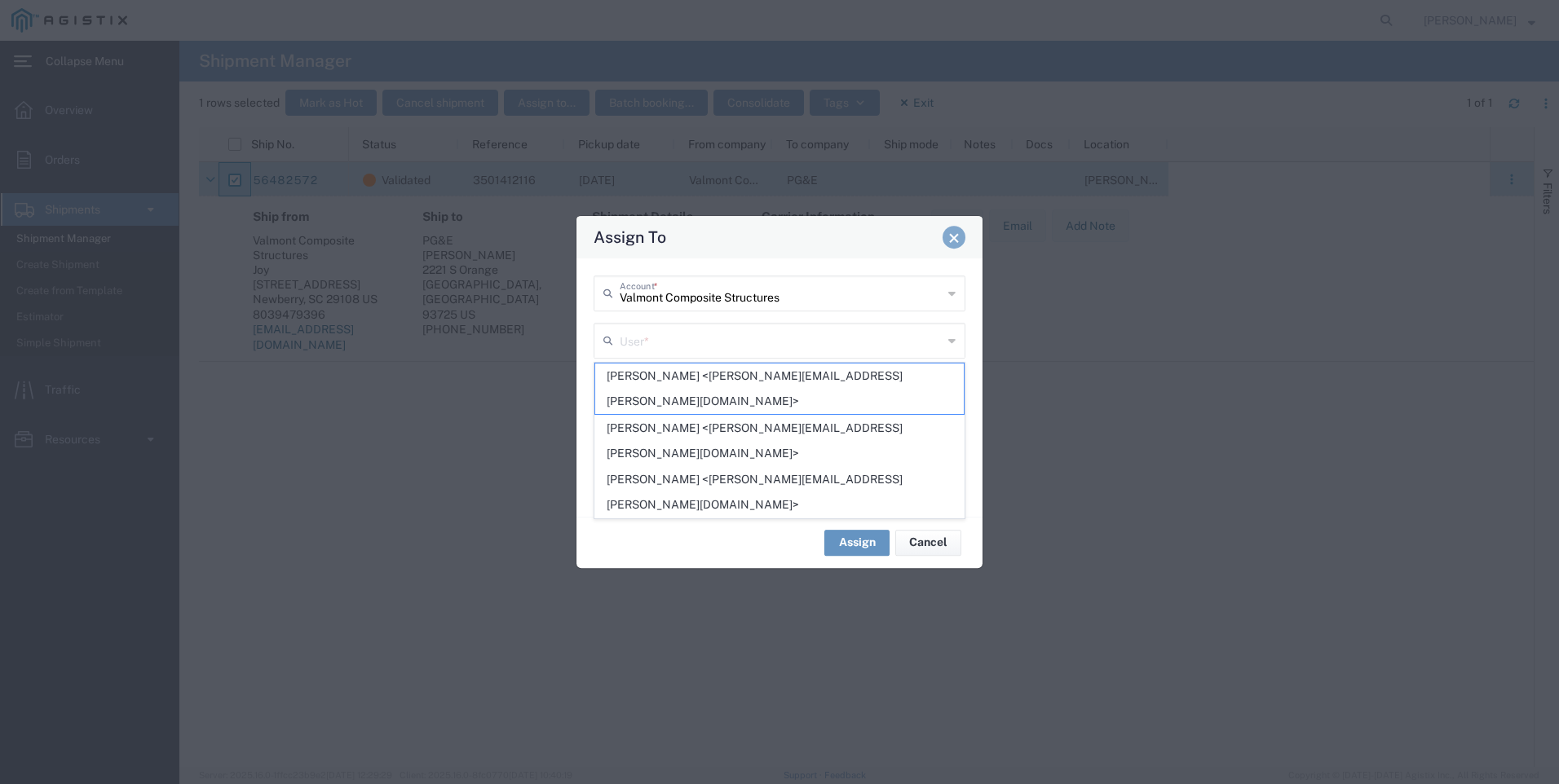
click at [956, 235] on span "Close" at bounding box center [954, 238] width 11 height 11
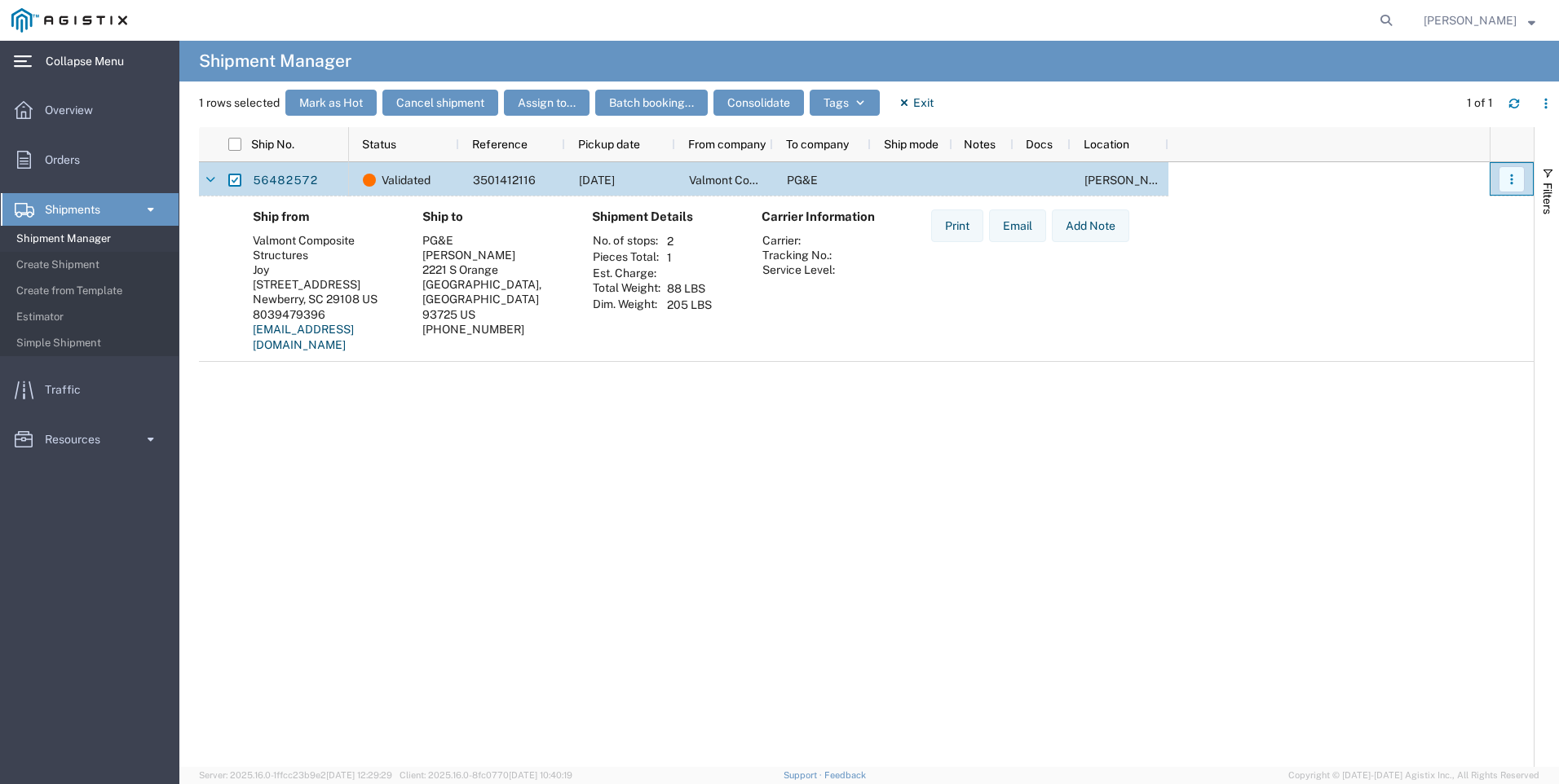
click at [1512, 178] on icon "button" at bounding box center [1511, 179] width 11 height 11
click at [799, 520] on div "Validated 3501412116 [DATE] Valmont Composite Structures PG&E [PERSON_NAME]" at bounding box center [919, 465] width 1140 height 605
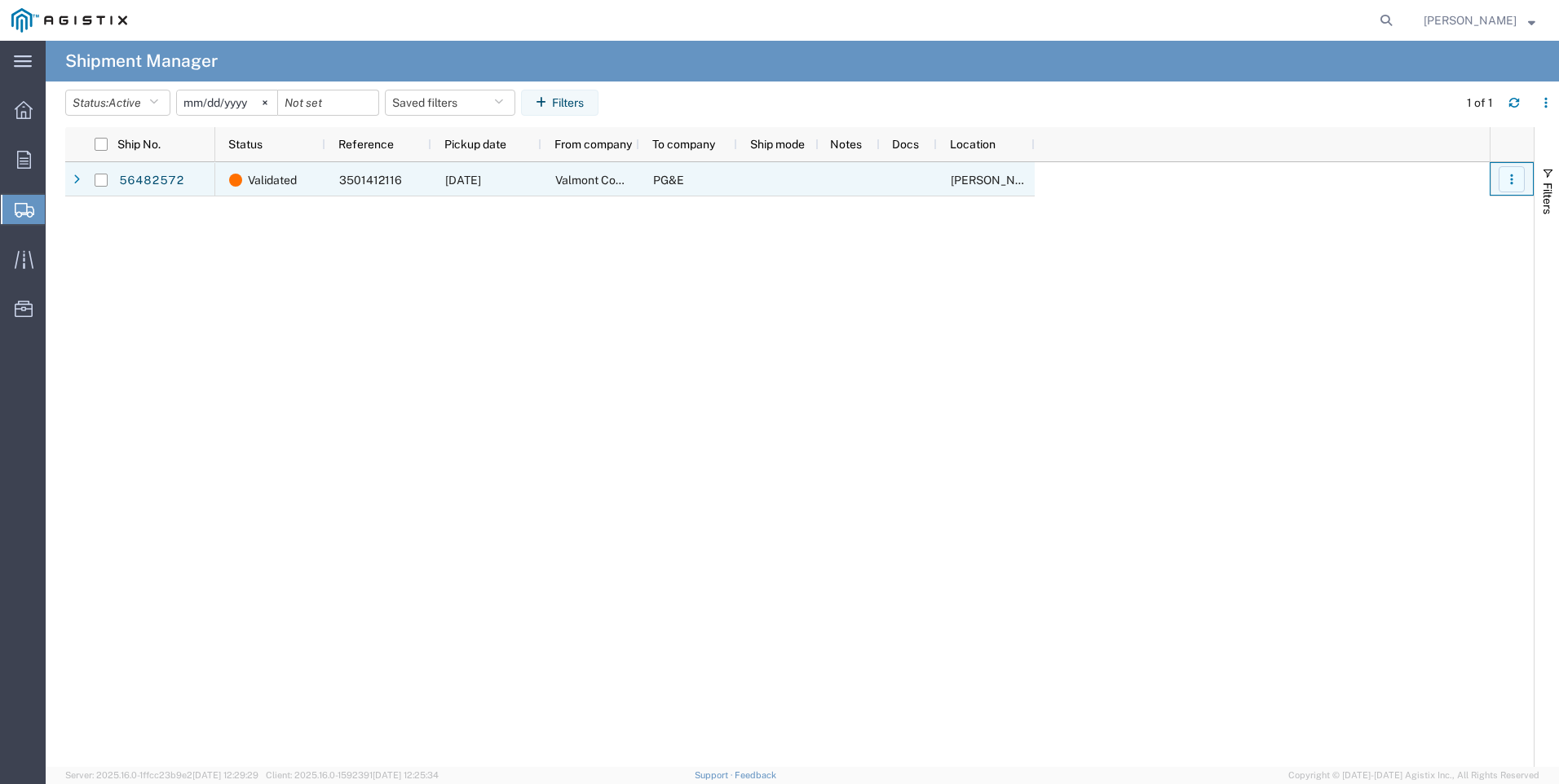
click at [1503, 182] on button "button" at bounding box center [1511, 179] width 26 height 26
click at [101, 174] on input "Press Space to toggle row selection (unchecked)" at bounding box center [101, 180] width 13 height 13
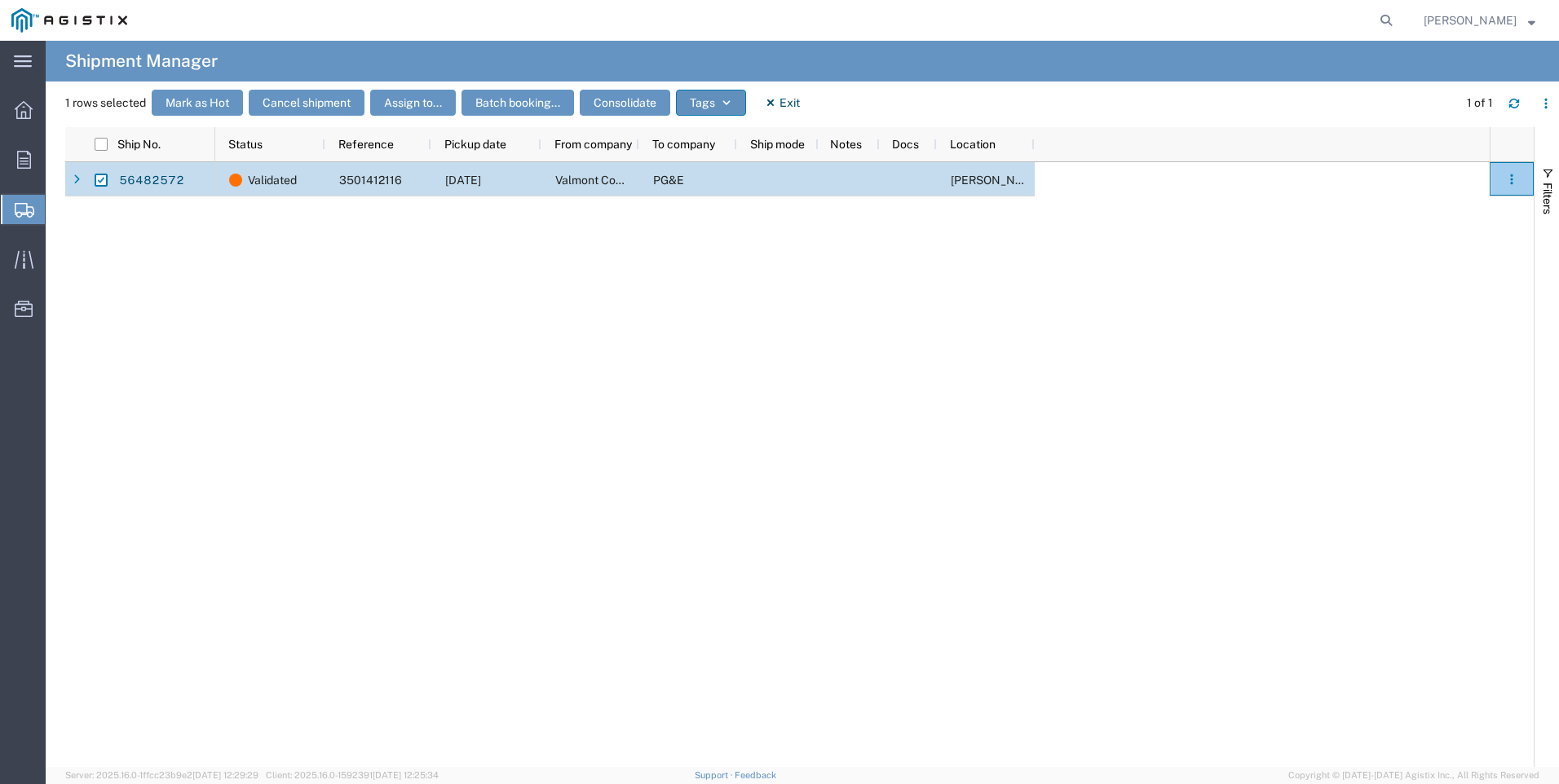
click at [732, 100] on icon "button" at bounding box center [726, 102] width 11 height 11
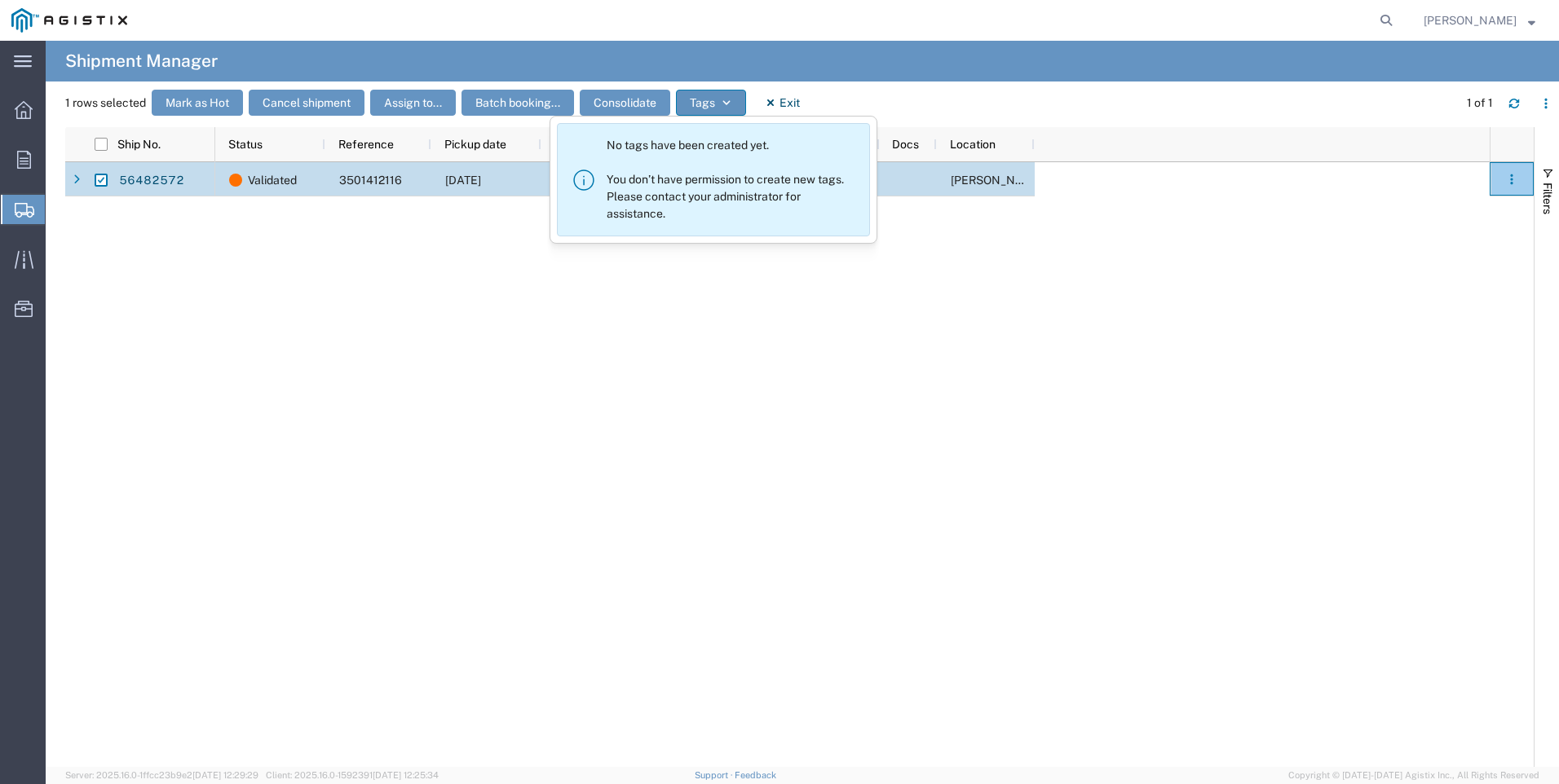
drag, startPoint x: 733, startPoint y: 100, endPoint x: 727, endPoint y: 106, distance: 8.5
click at [727, 106] on icon "button" at bounding box center [726, 102] width 11 height 11
click at [947, 465] on div "Validated 3501412116 [DATE] Valmont Composite Structures PG&E [PERSON_NAME]" at bounding box center [851, 465] width 1274 height 605
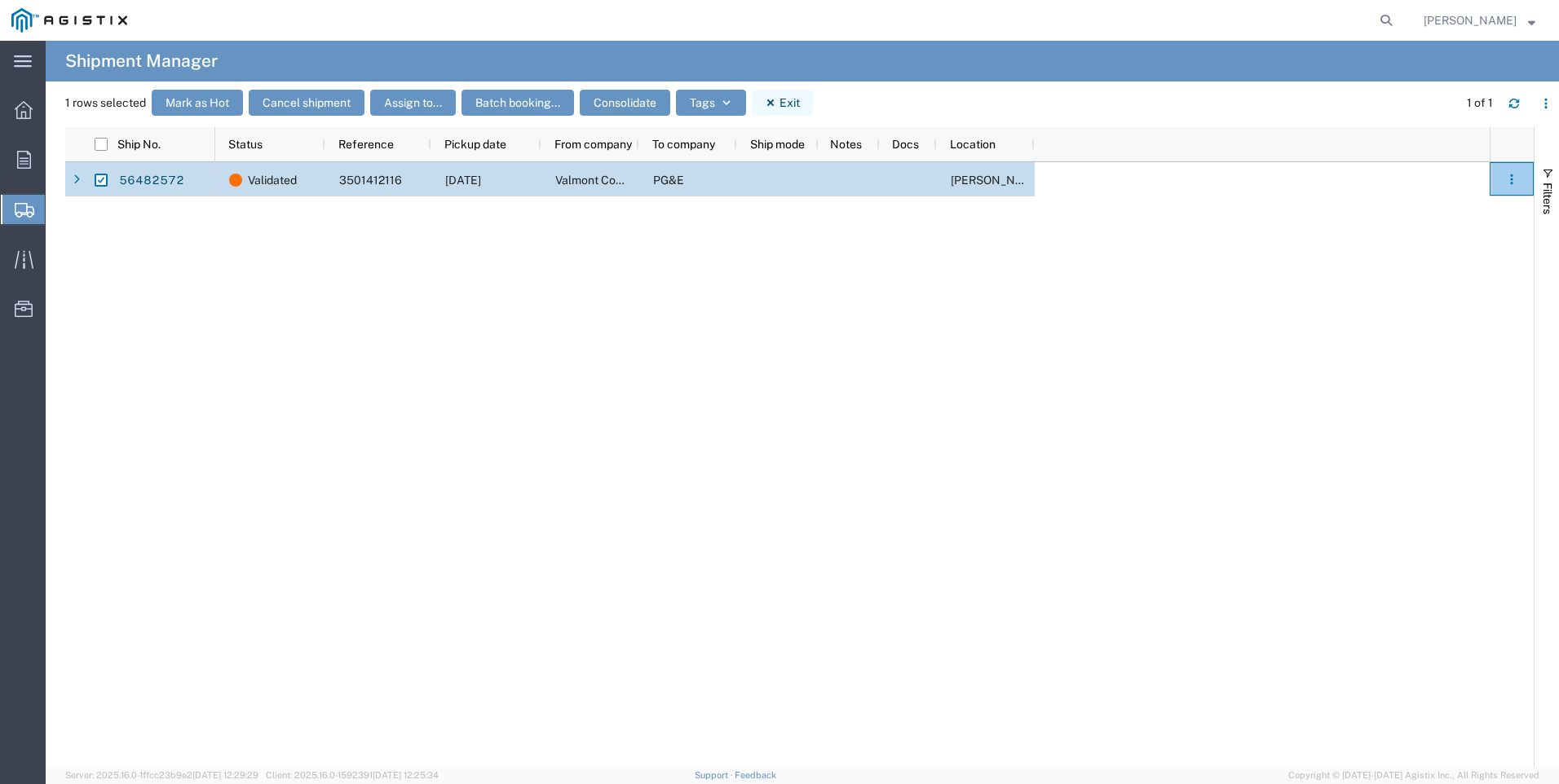
click at [770, 91] on button "Exit" at bounding box center [782, 102] width 61 height 26
checkbox input "false"
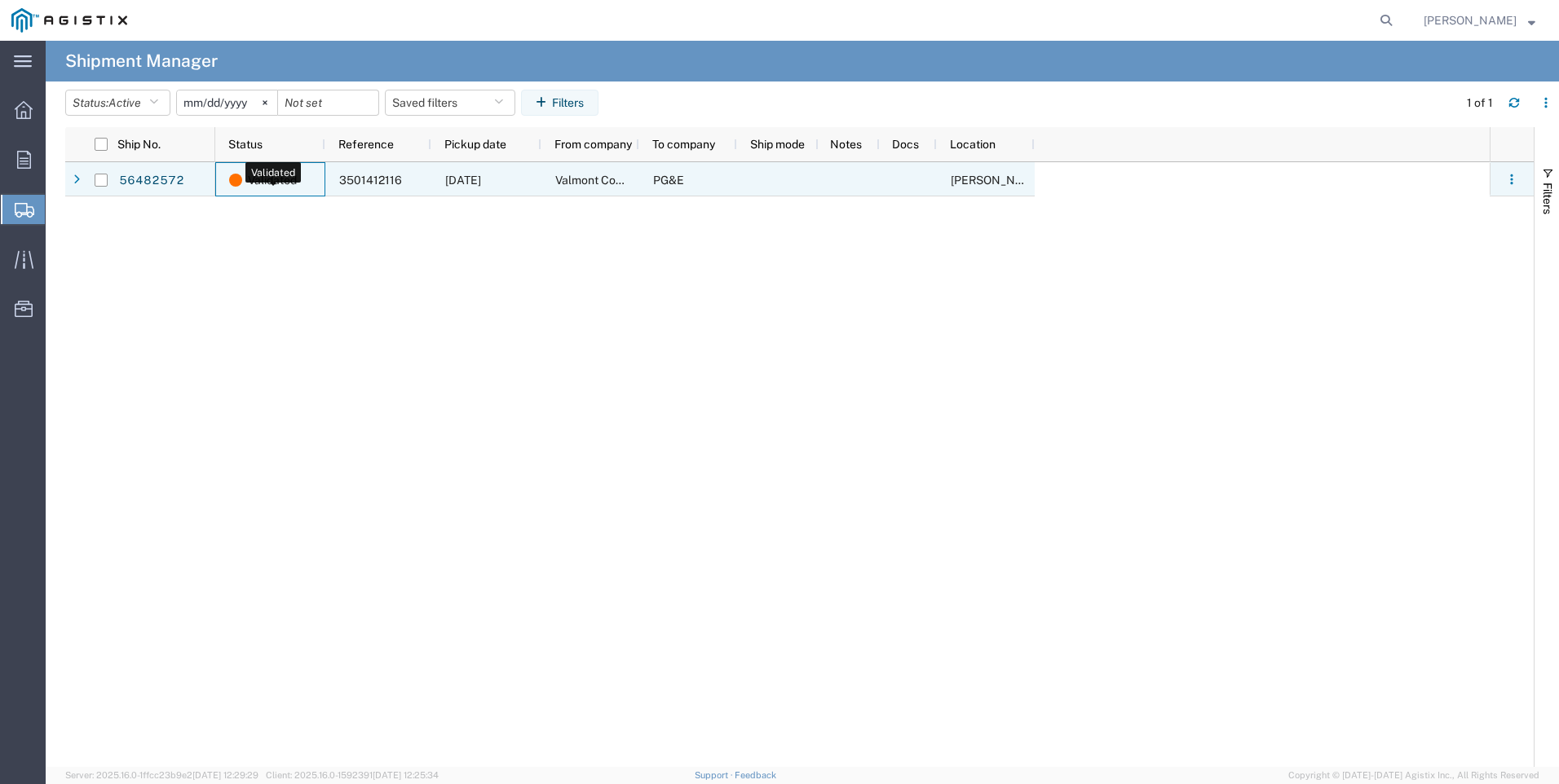
click at [269, 175] on span "Validated" at bounding box center [272, 180] width 49 height 34
click at [264, 183] on span "Validated" at bounding box center [272, 180] width 49 height 34
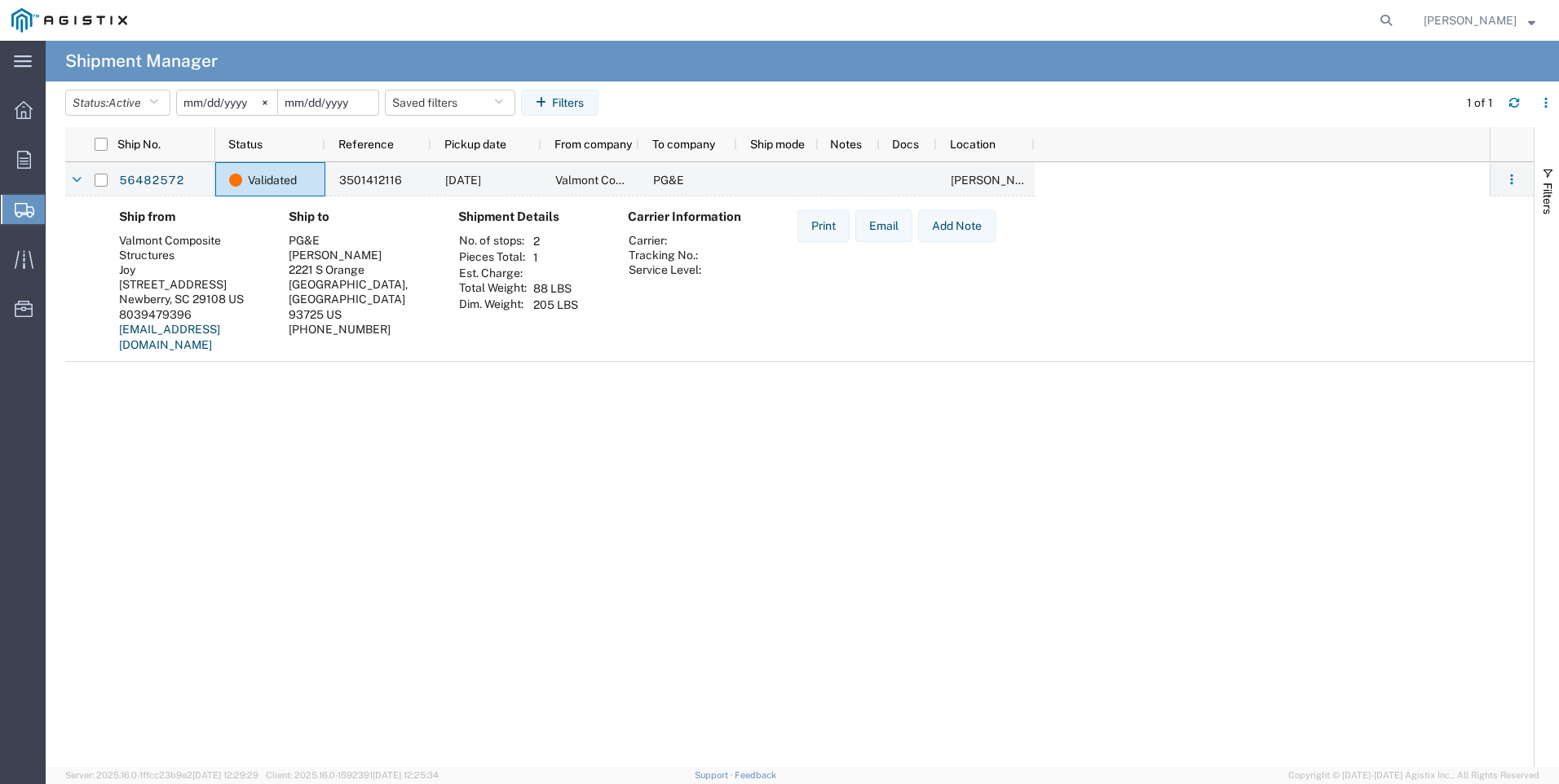
drag, startPoint x: 264, startPoint y: 183, endPoint x: 348, endPoint y: 99, distance: 118.8
click at [348, 99] on input "date" at bounding box center [327, 102] width 101 height 25
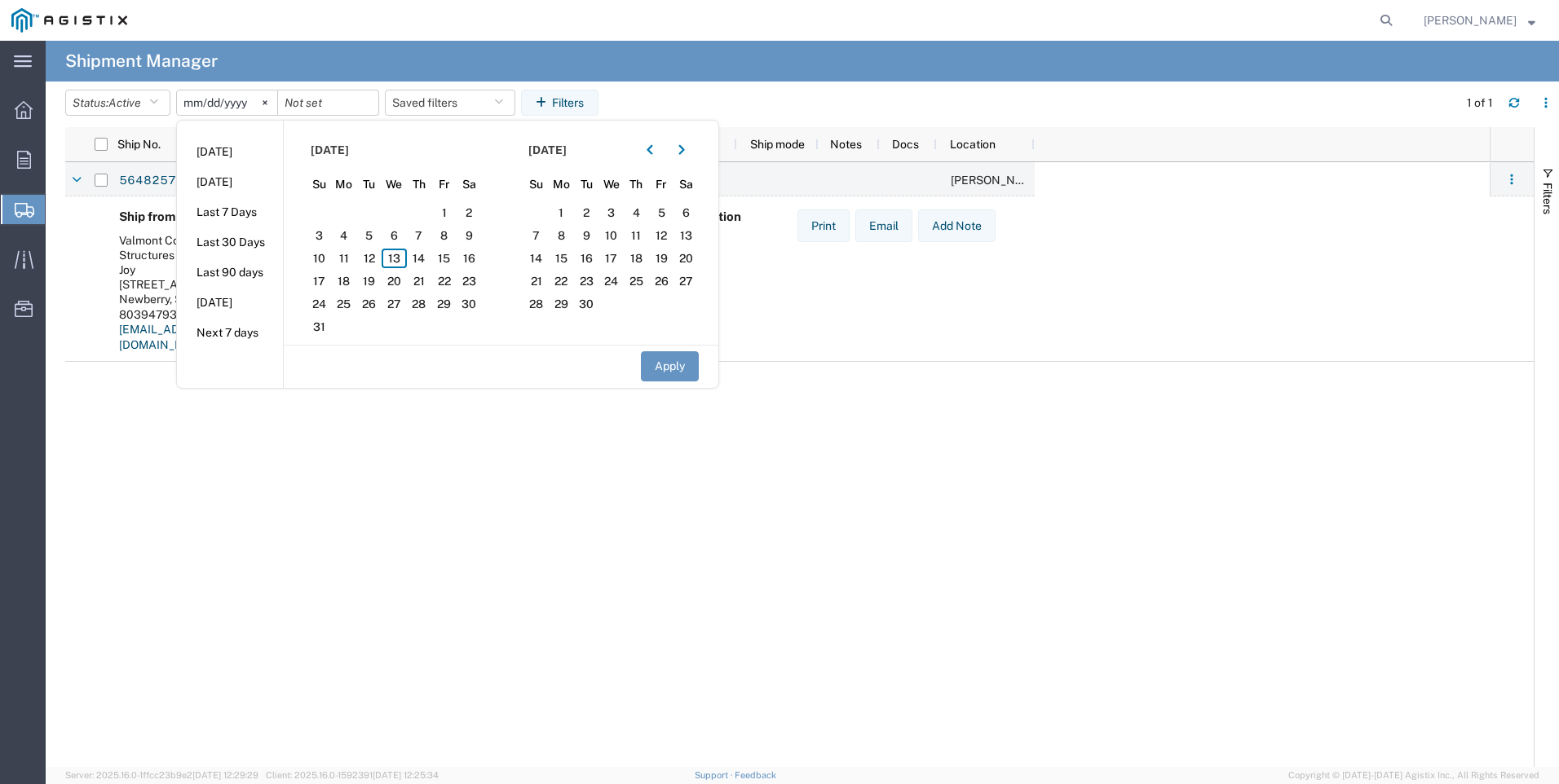
click at [392, 580] on div "Validated 3501412116 [DATE] Valmont Composite Structures PG&E [PERSON_NAME]" at bounding box center [851, 465] width 1274 height 605
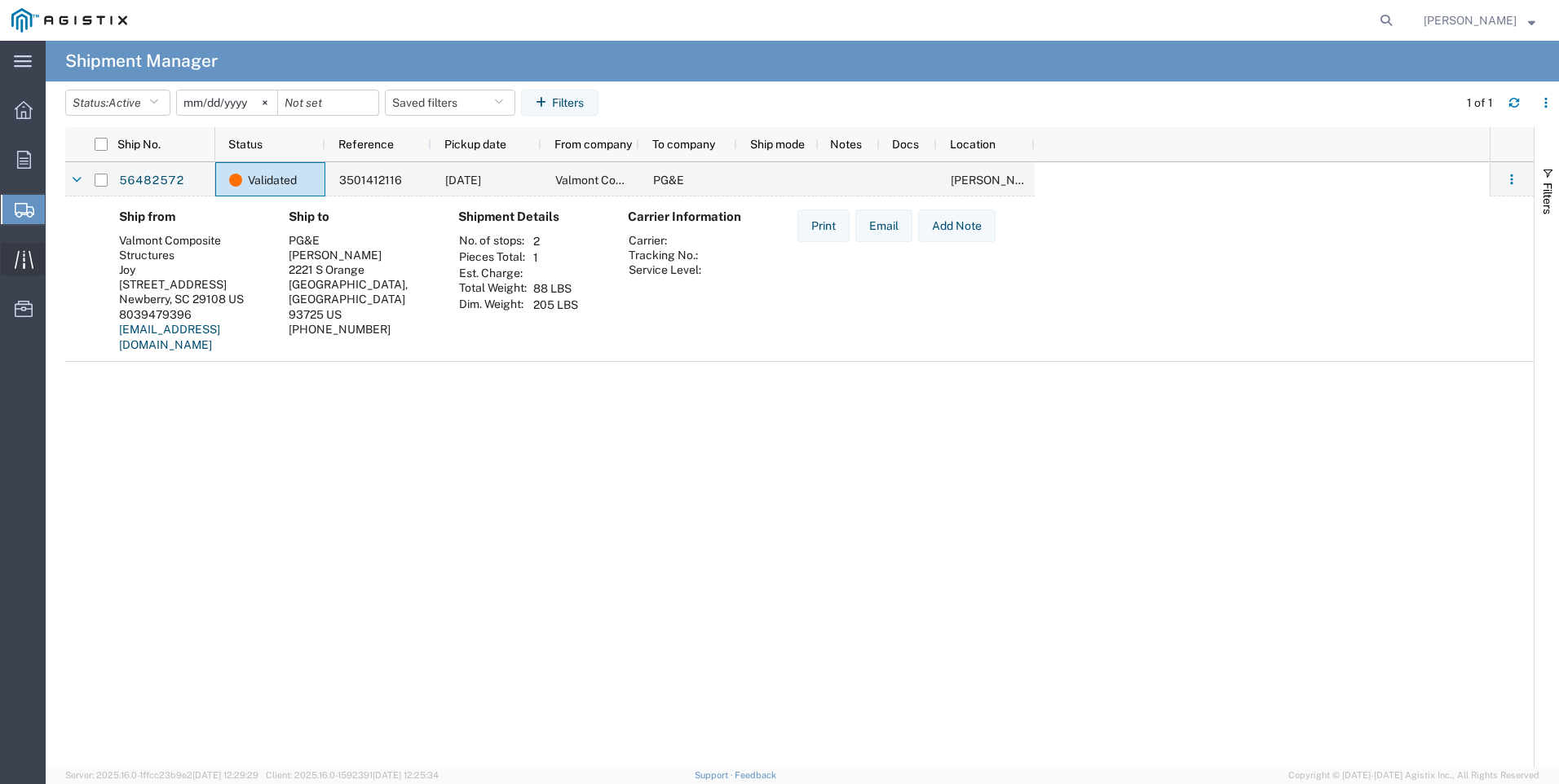
click at [20, 262] on icon at bounding box center [24, 259] width 18 height 18
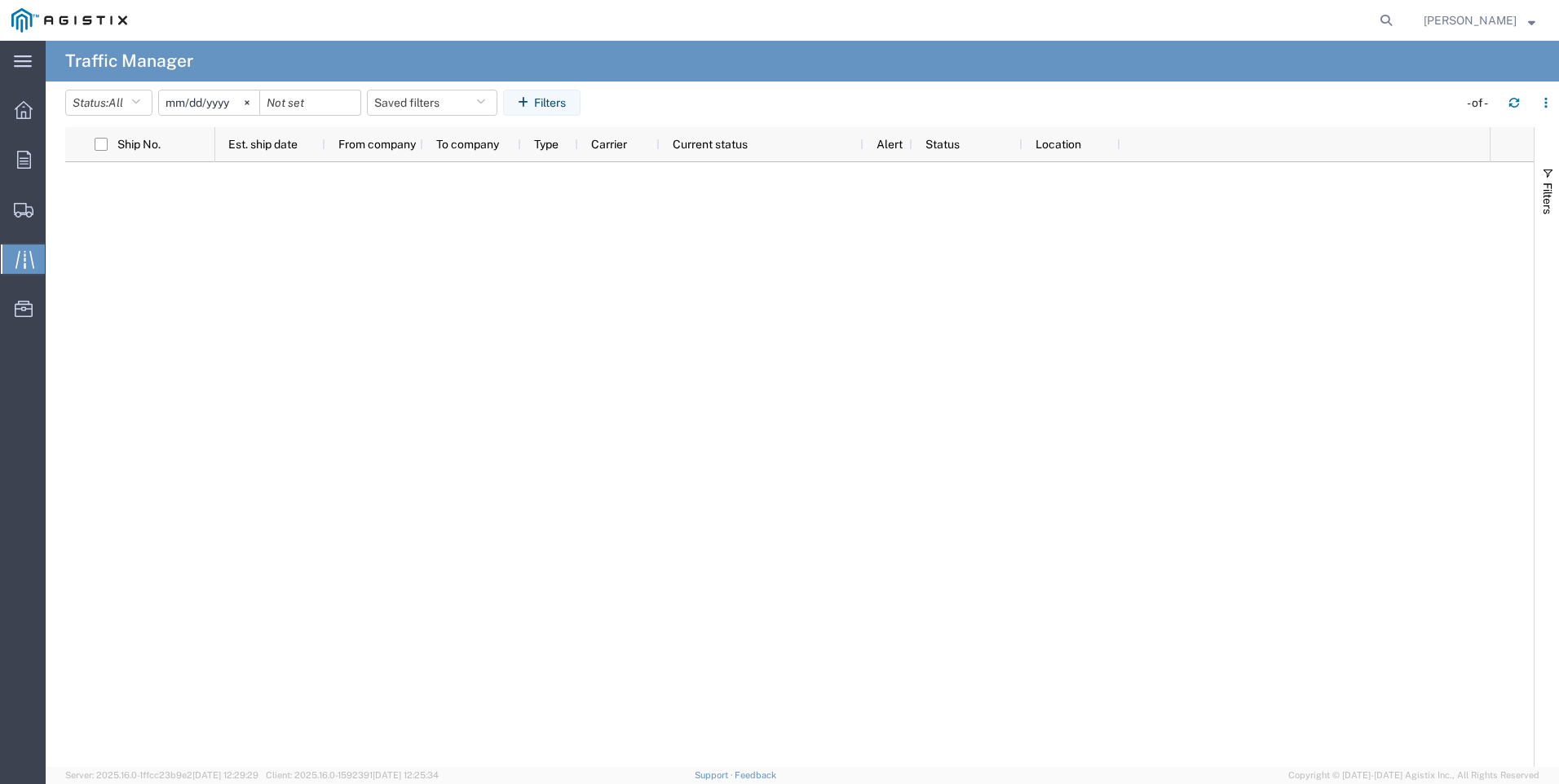
click at [21, 176] on ul "Overview Orders Shipments Shipment Manager Create Shipment Create from Template…" at bounding box center [22, 219] width 45 height 249
click at [23, 163] on icon at bounding box center [24, 159] width 14 height 18
click at [15, 55] on icon at bounding box center [22, 61] width 18 height 12
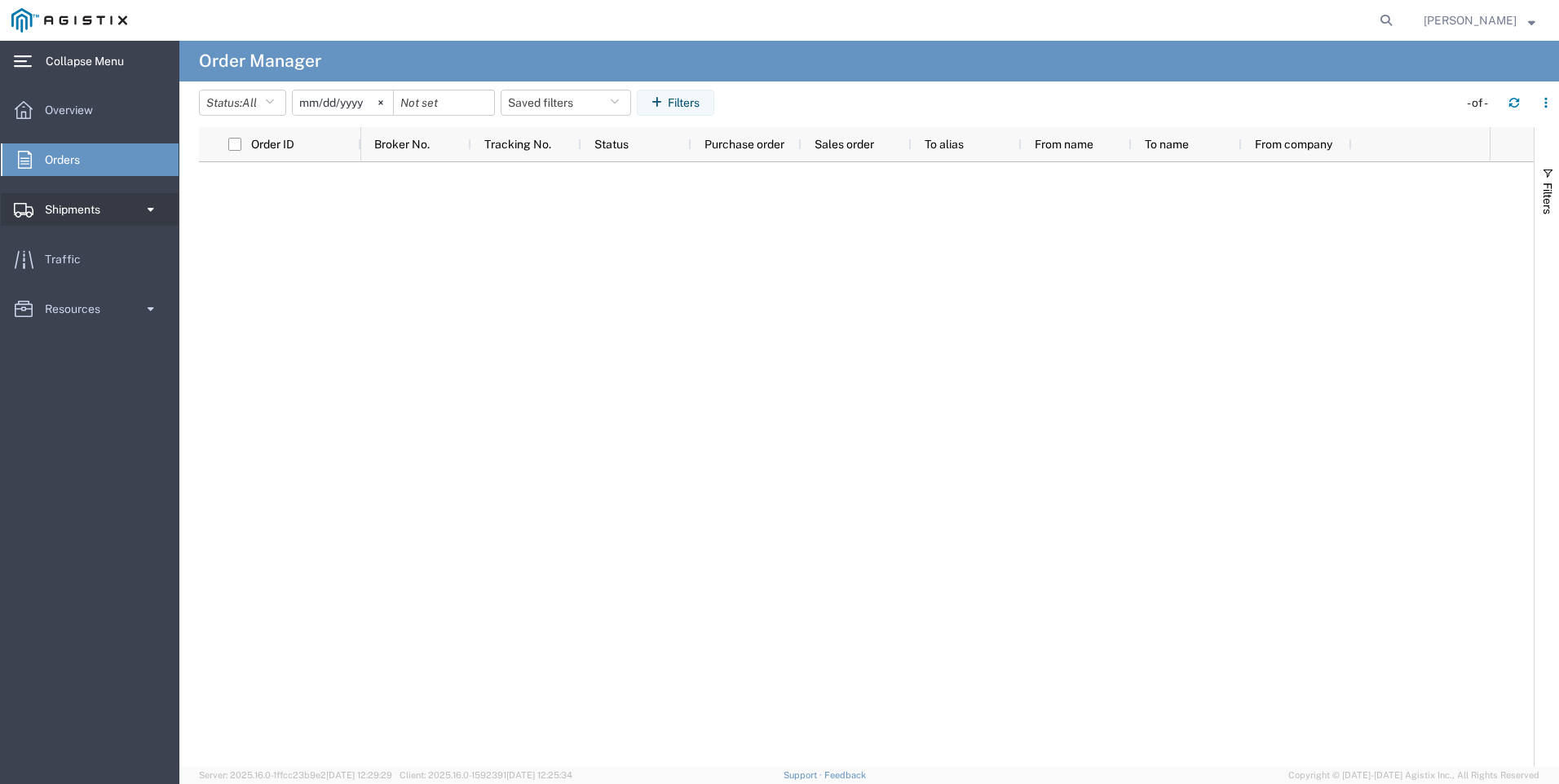
click at [151, 207] on span at bounding box center [150, 208] width 14 height 32
click at [60, 207] on span "Shipments" at bounding box center [78, 208] width 66 height 32
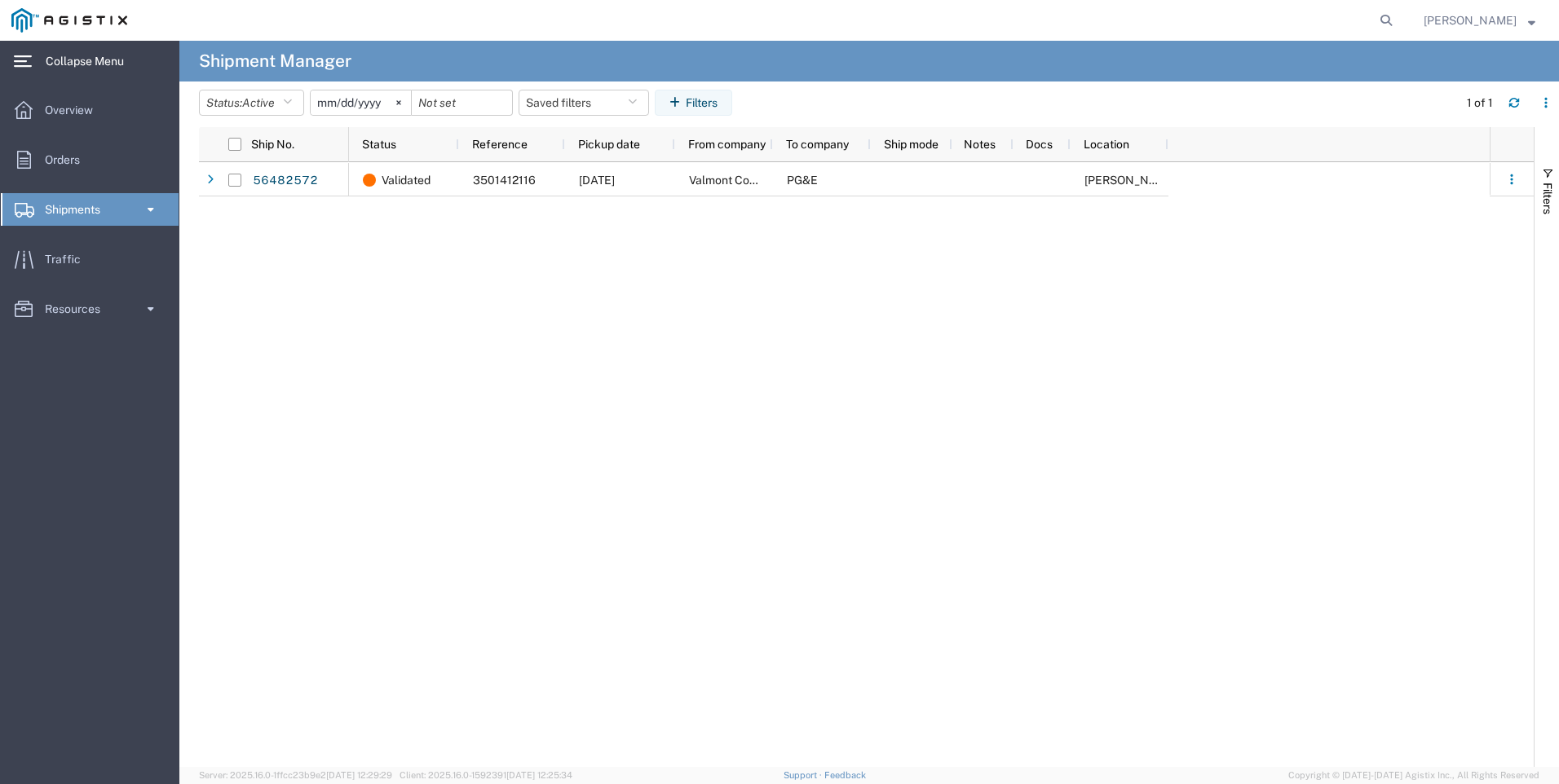
click at [60, 207] on span "Shipments" at bounding box center [78, 208] width 66 height 32
click at [80, 13] on img at bounding box center [68, 20] width 115 height 25
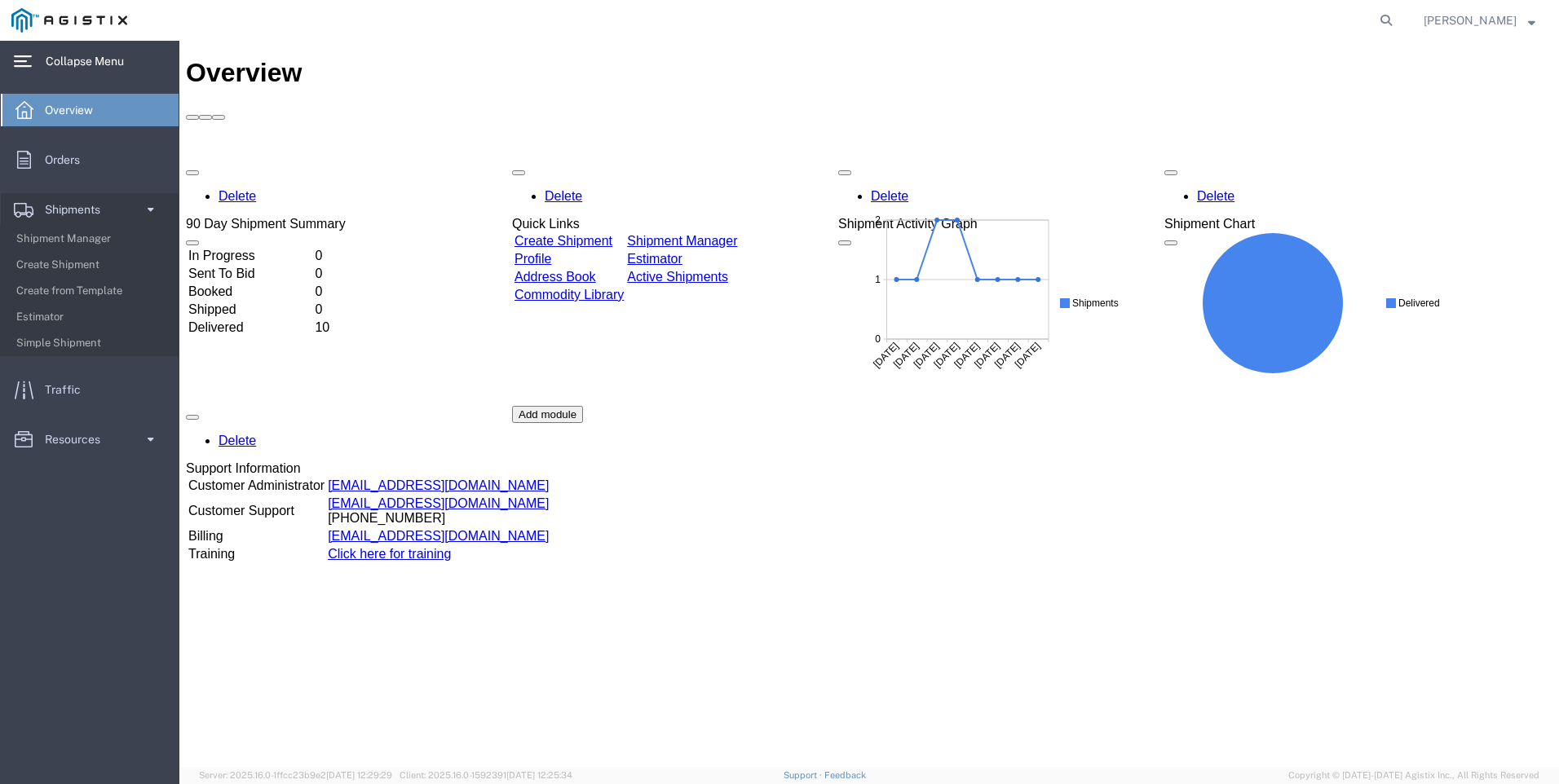
click at [363, 547] on link "Click here for training" at bounding box center [388, 553] width 123 height 14
click at [613, 234] on link "Create Shipment" at bounding box center [564, 241] width 98 height 14
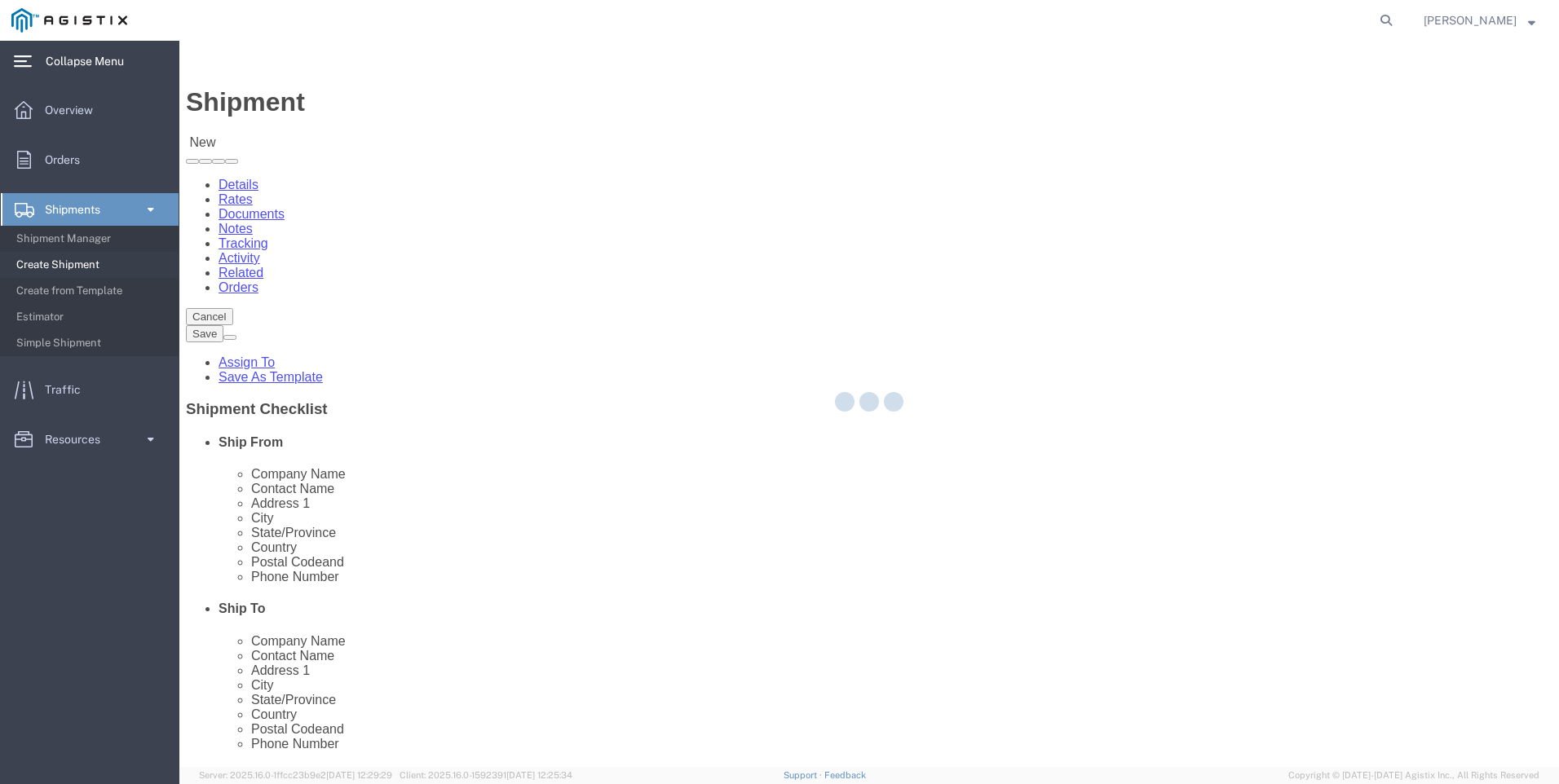
select select
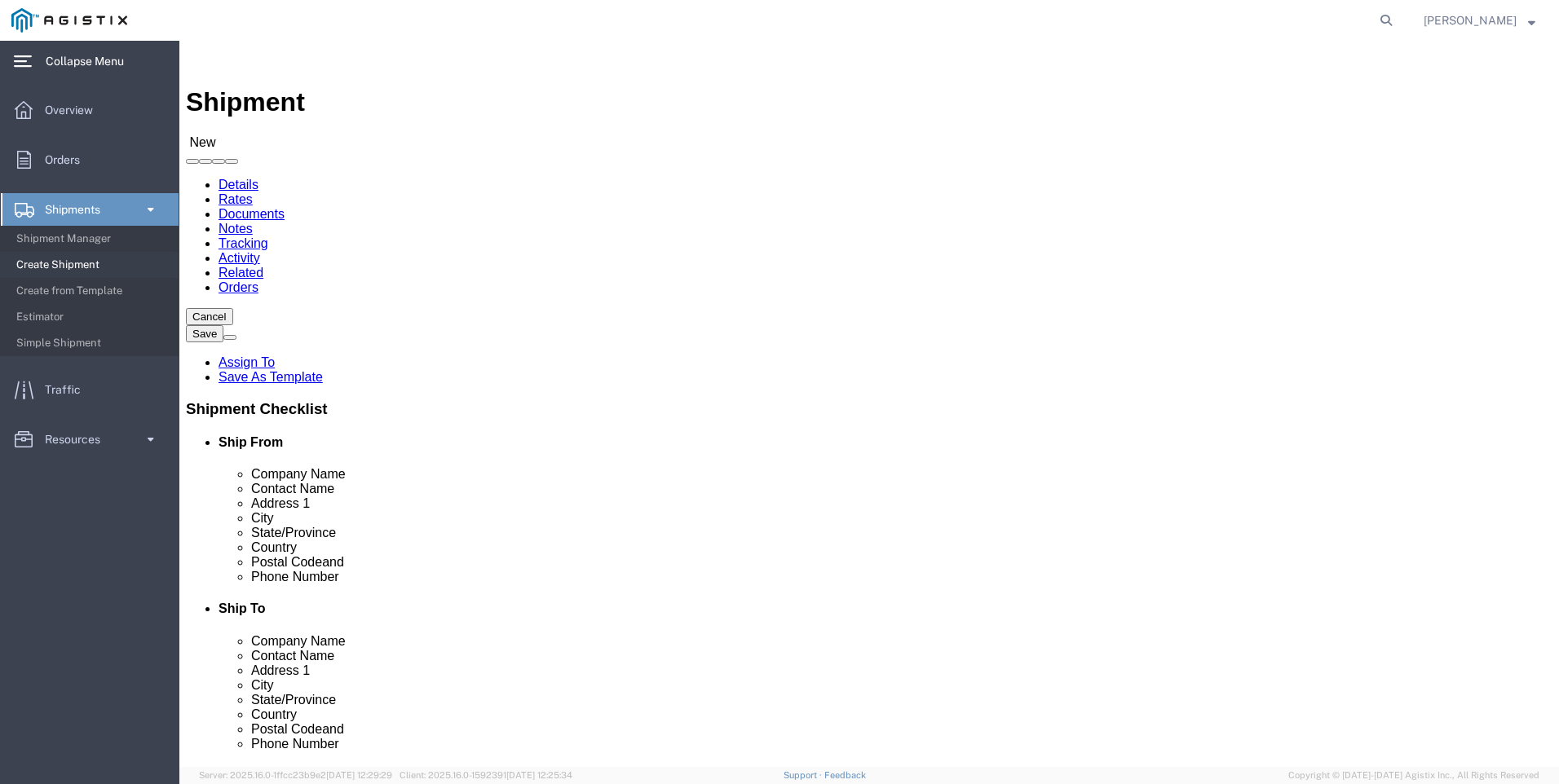
click select "Select PG&E Valmont Composite Structures"
select select "9596"
click select "Select PG&E Valmont Composite Structures"
select select "PURCHORD"
select select
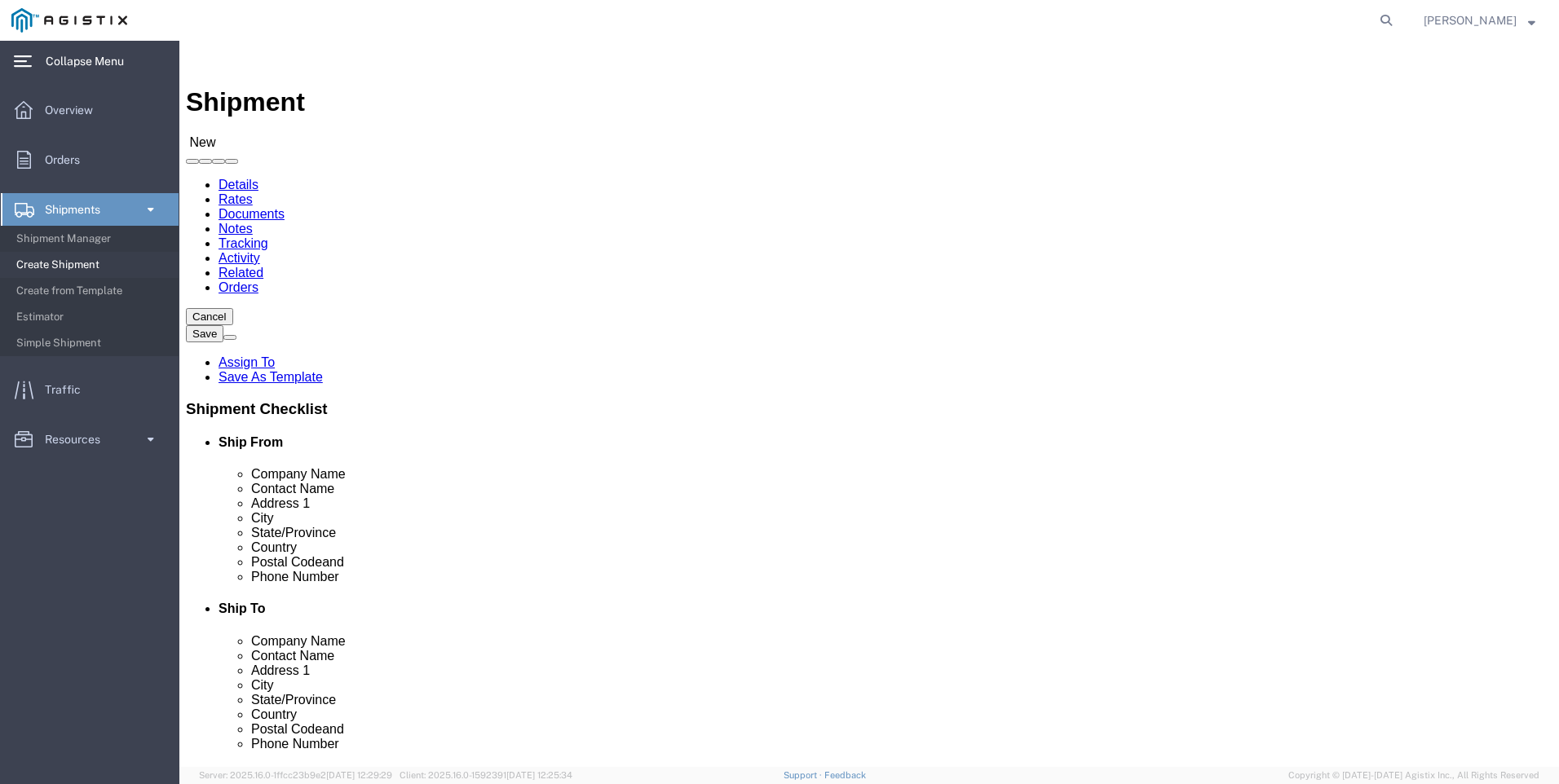
select select
click select "Select All Others [GEOGRAPHIC_DATA] [GEOGRAPHIC_DATA] [GEOGRAPHIC_DATA] [GEOGRA…"
select select "19745"
click select "Select All Others [GEOGRAPHIC_DATA] [GEOGRAPHIC_DATA] [GEOGRAPHIC_DATA] [GEOGRA…"
click input "text"
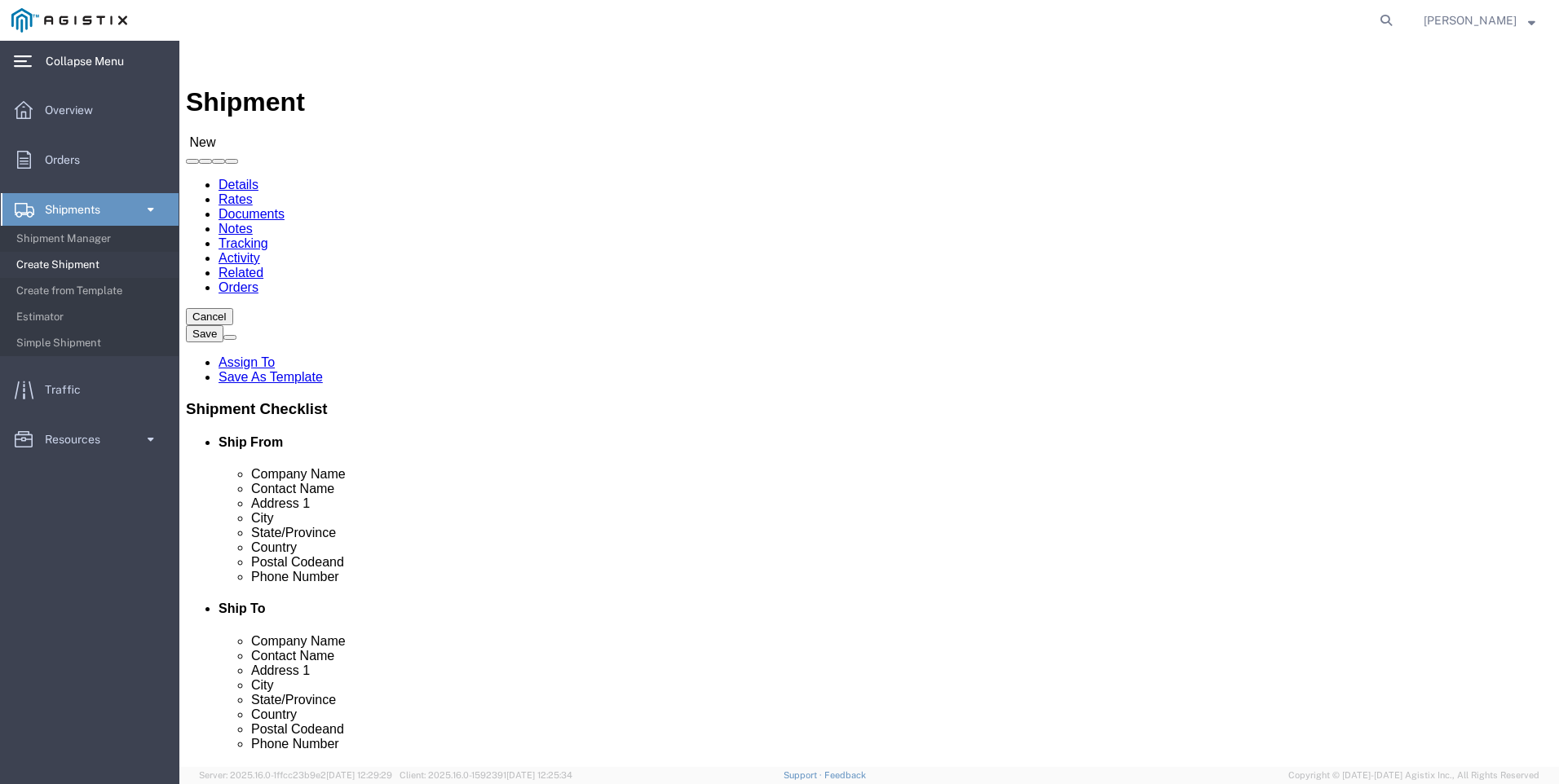
type input "p"
click icon
click input "PG"
type input "PGE"
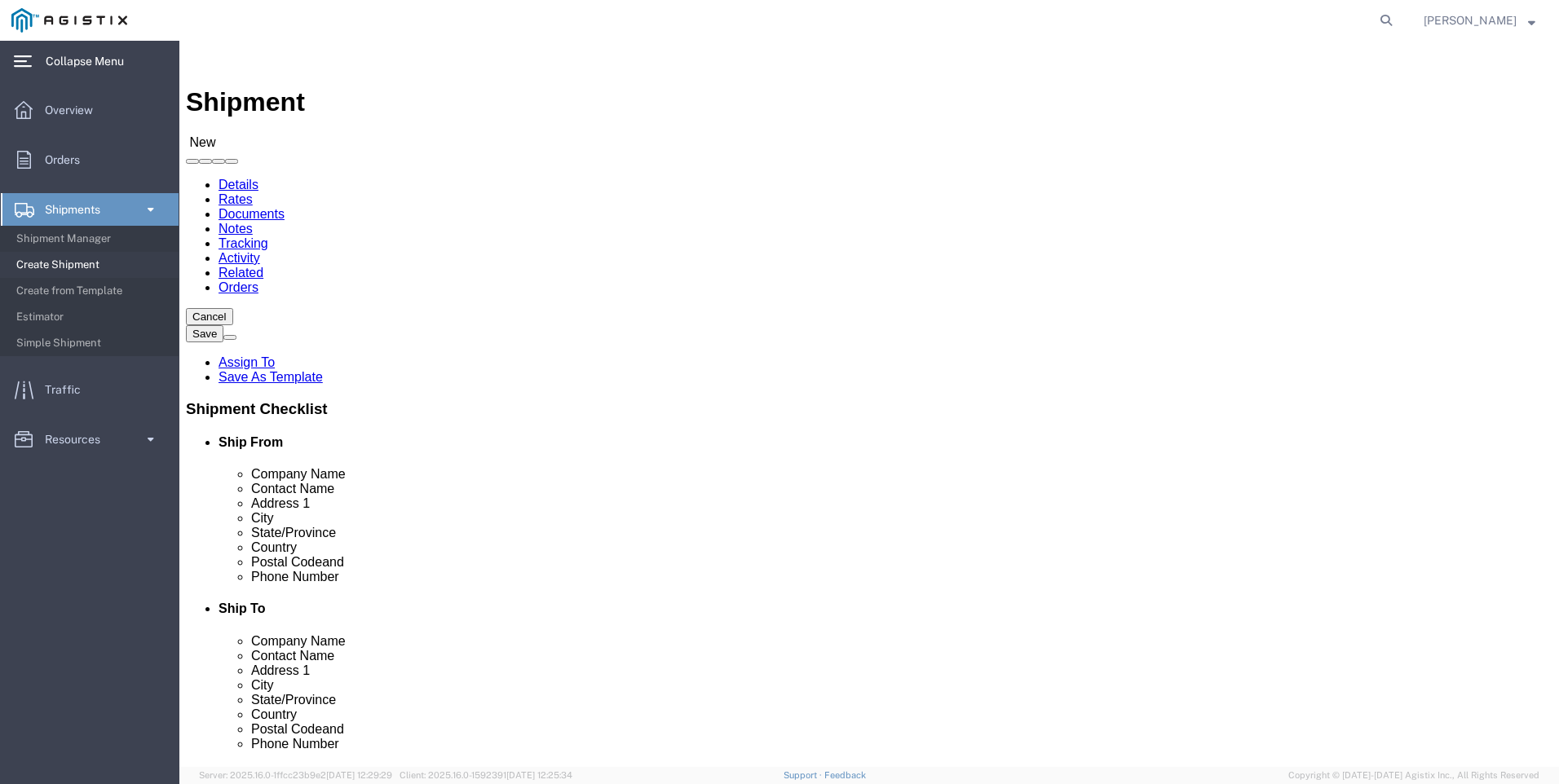
click input "PGE"
click input "text"
type input "valm"
click p "- Valmont Composite Structures - ([PERSON_NAME]) [STREET_ADDRESS]"
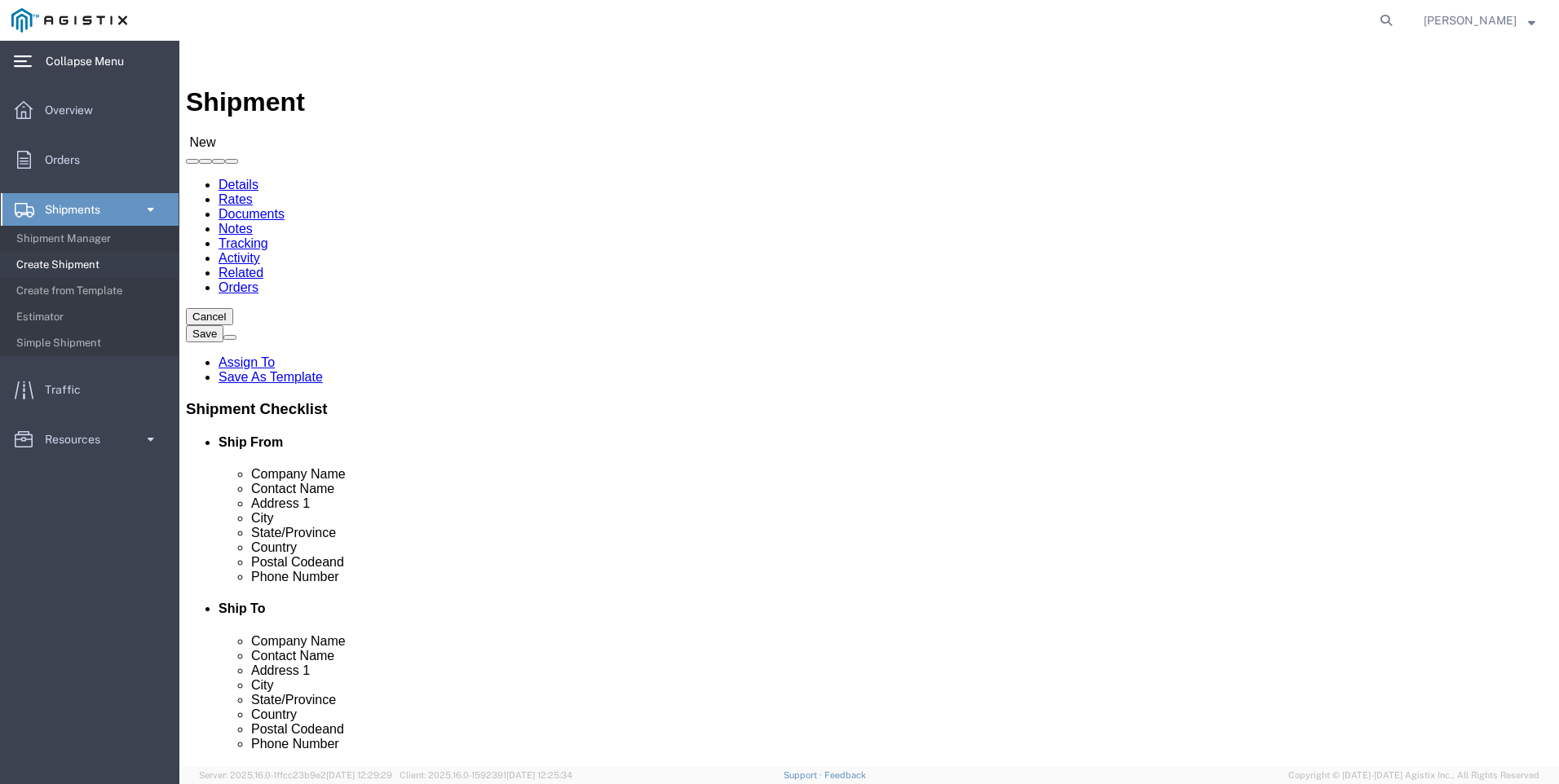
select select "SC"
type input "Valmont Composite Structures"
drag, startPoint x: 318, startPoint y: 464, endPoint x: 88, endPoint y: 483, distance: 230.8
click div "Location My Profile Location (OBSOLETE) [PERSON_NAME] SC - GC TRAILER (OBSOLETE…"
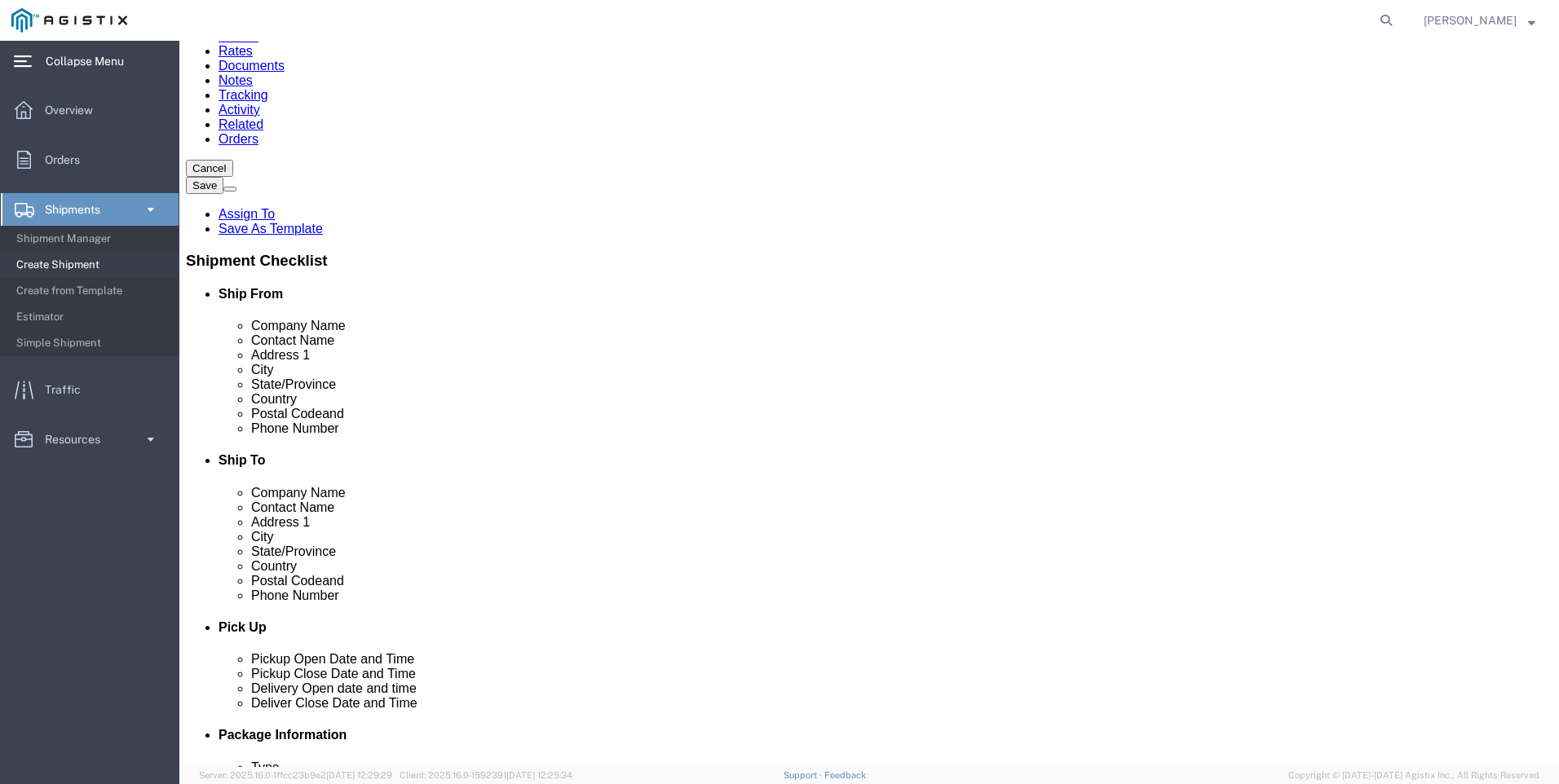
scroll to position [163, 0]
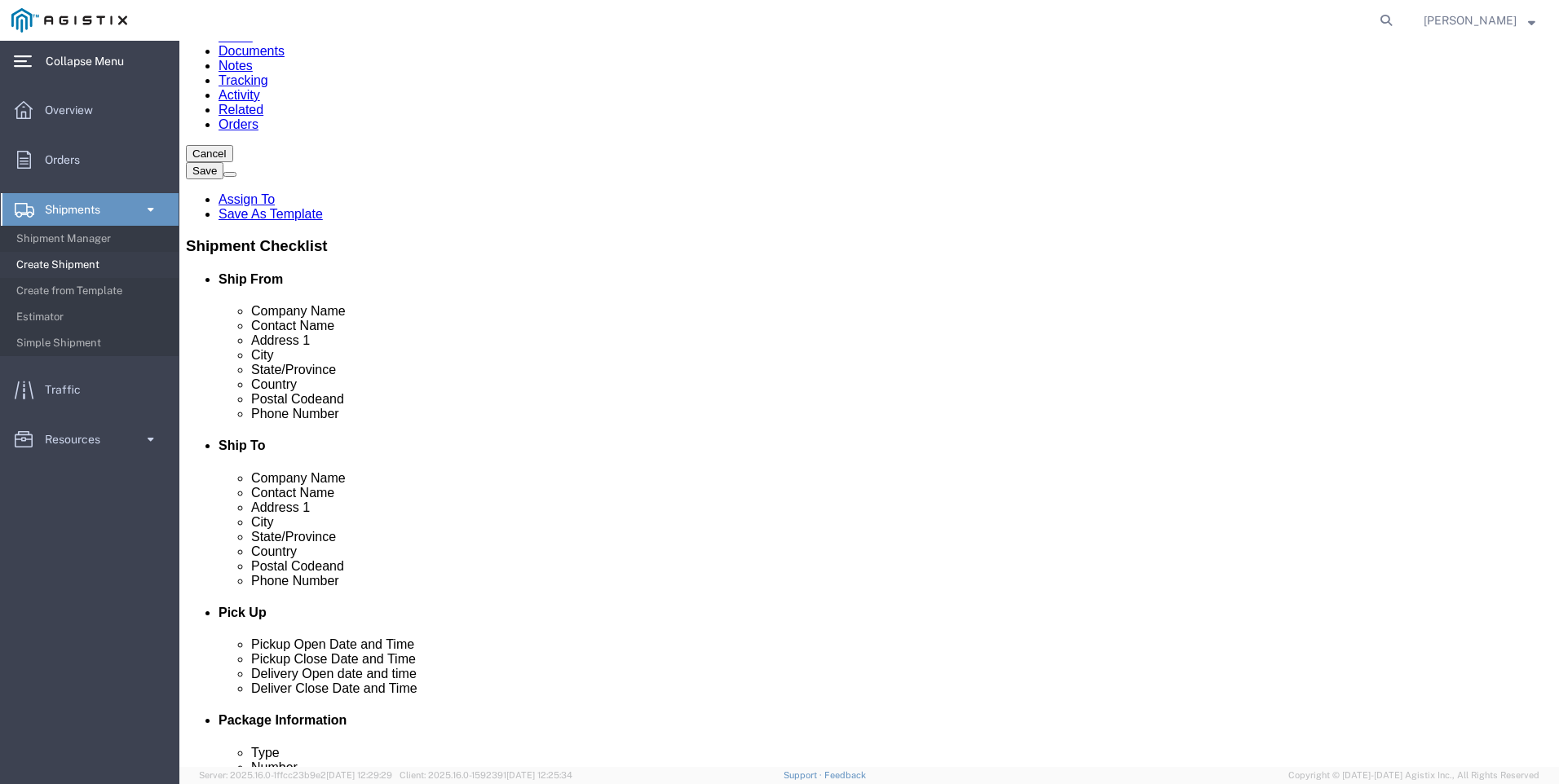
type input "Joy"
click input "text"
type input "[PHONE_NUMBER]"
click input "text"
type input "[EMAIL_ADDRESS][PERSON_NAME][DOMAIN_NAME]"
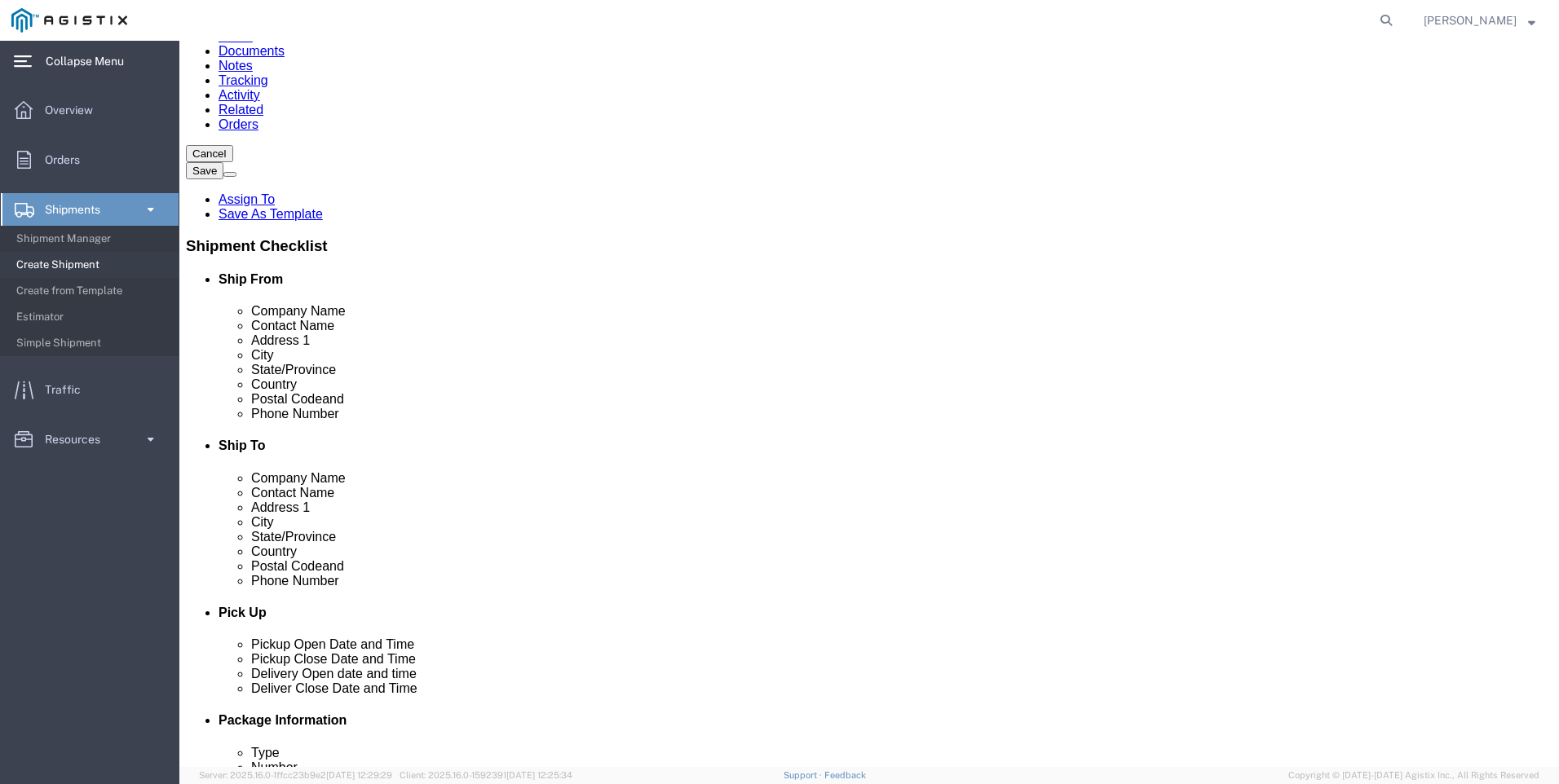
checkbox input "true"
click input "text"
type input "p"
click div "Shipment Information Package Information Special Services"
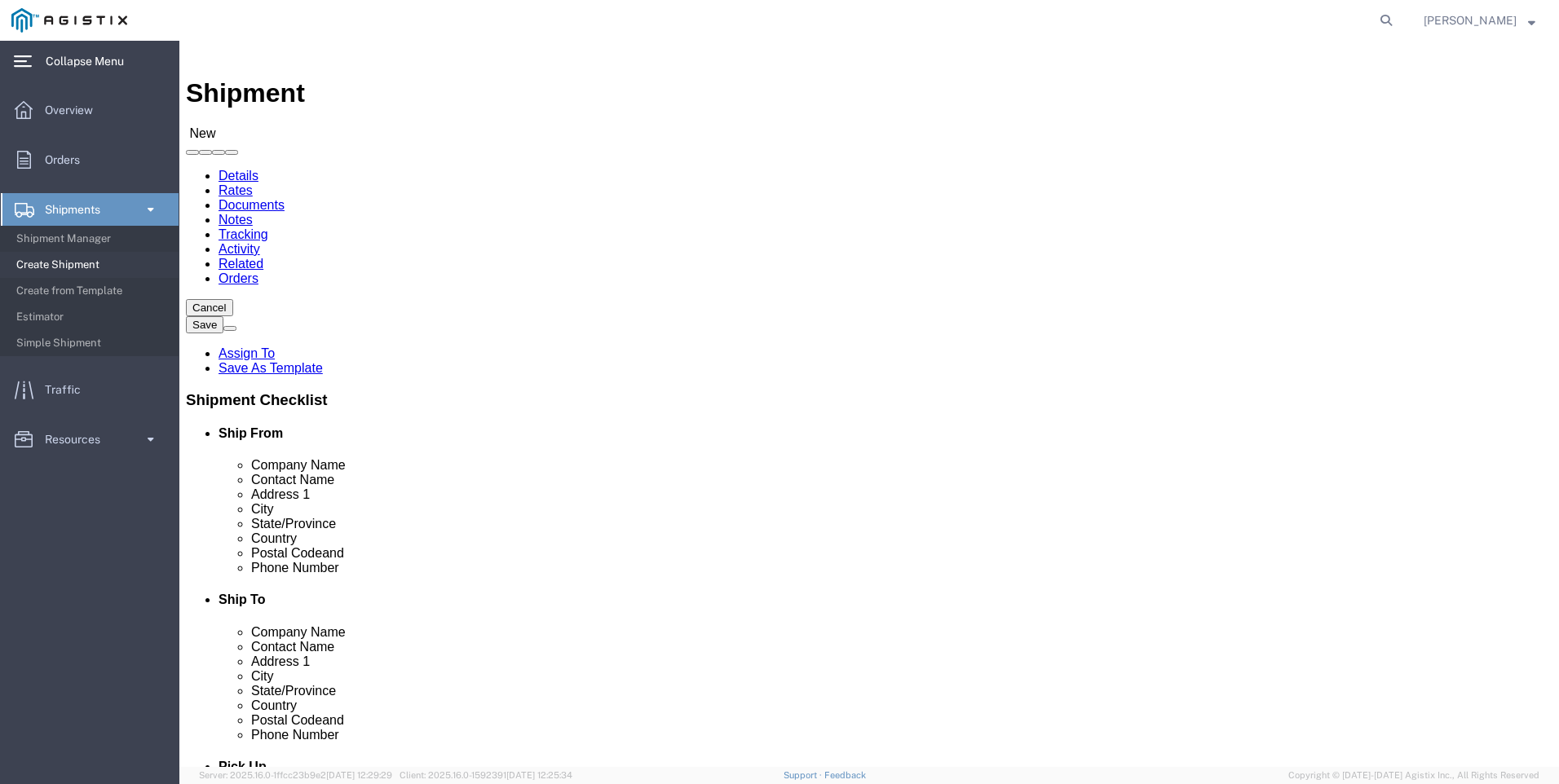
scroll to position [0, 0]
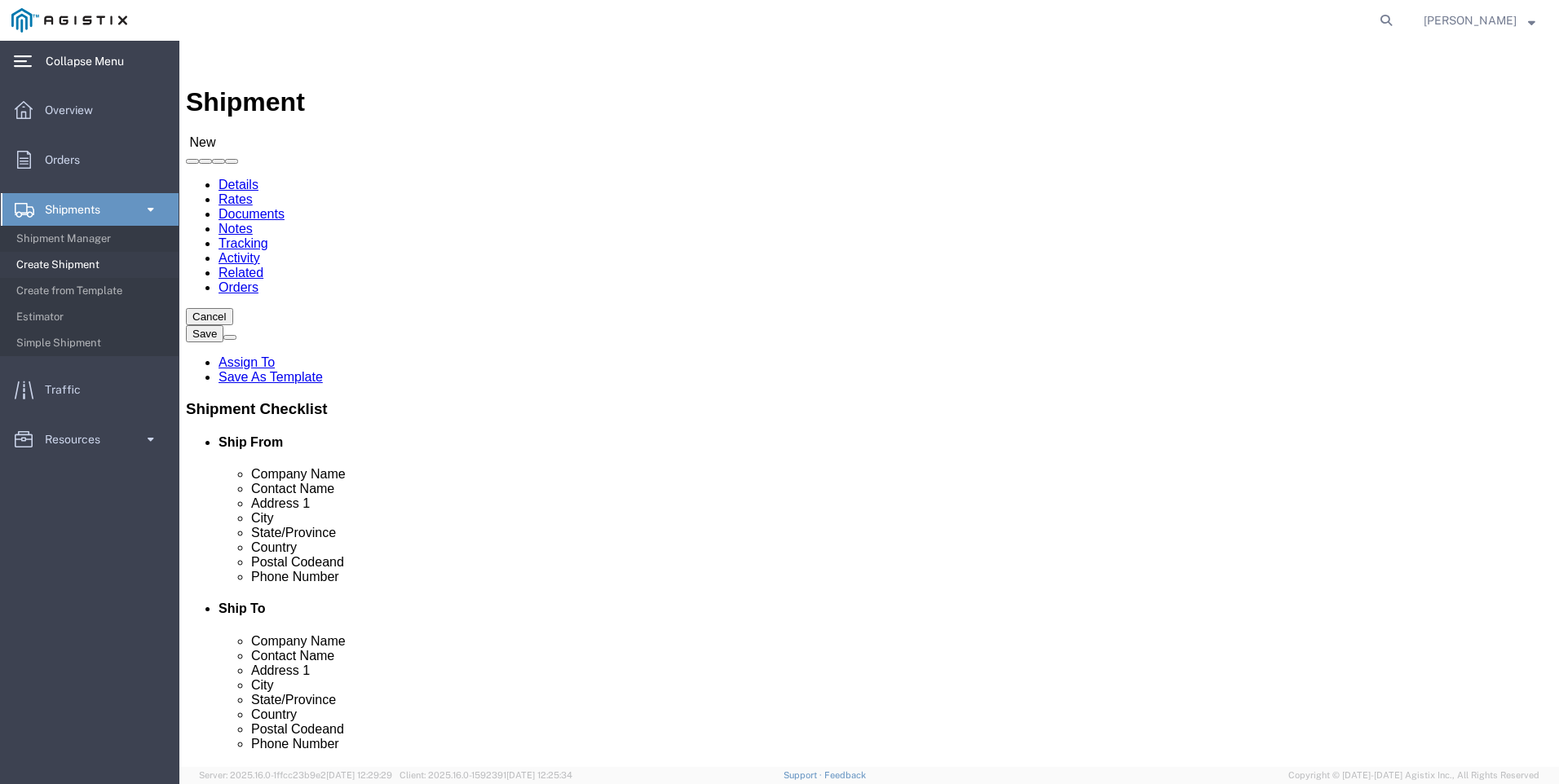
click input "p"
click select "Select All Others [GEOGRAPHIC_DATA] [GEOGRAPHIC_DATA] [GEOGRAPHIC_DATA] [GEOGRA…"
select select "23082"
click select "Select All Others [GEOGRAPHIC_DATA] [GEOGRAPHIC_DATA] [GEOGRAPHIC_DATA] [GEOGRA…"
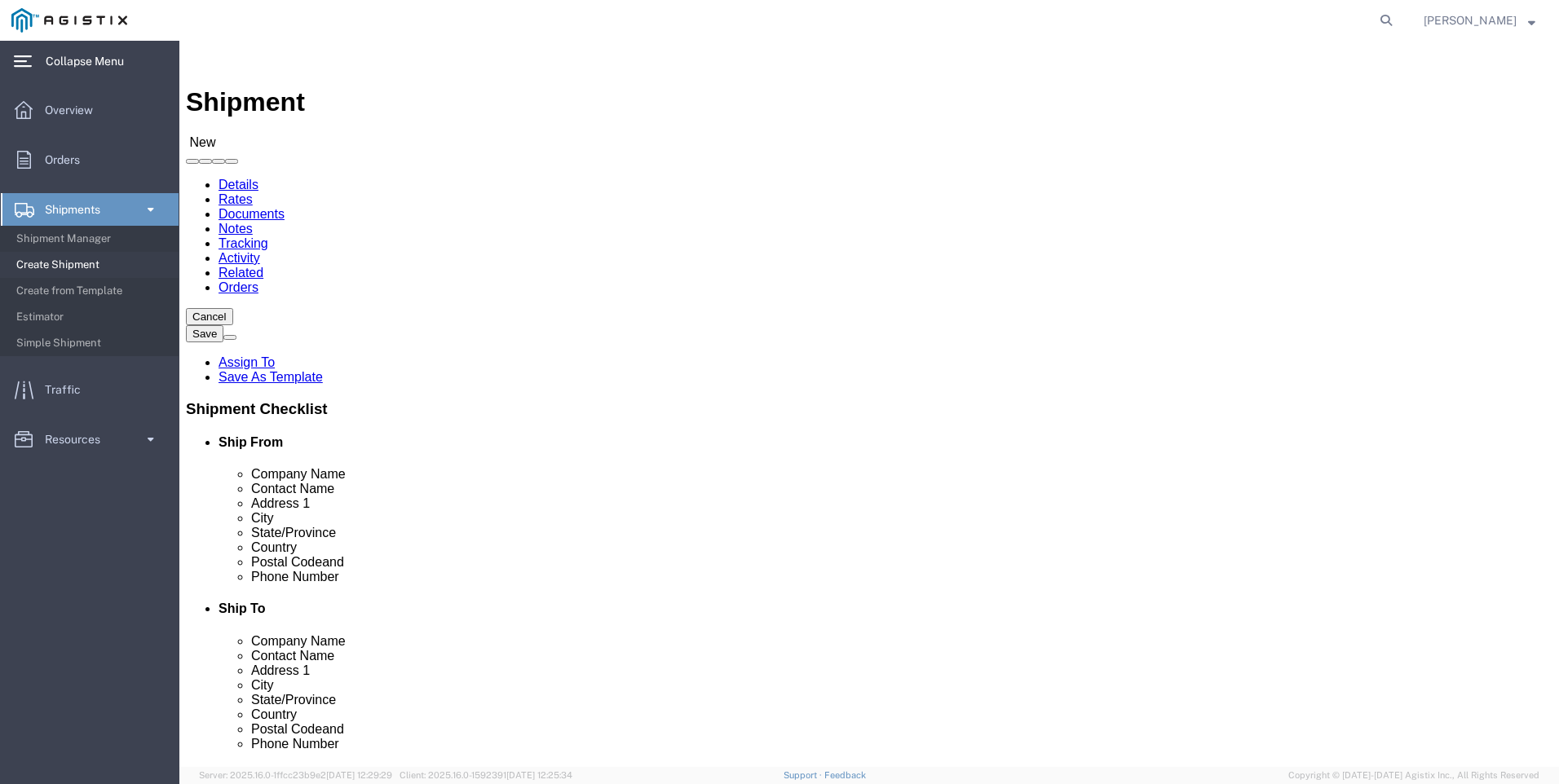
click input "p"
type input "P"
drag, startPoint x: 322, startPoint y: 247, endPoint x: 321, endPoint y: 233, distance: 14.0
click select "Select PG&E Valmont Composite Structures"
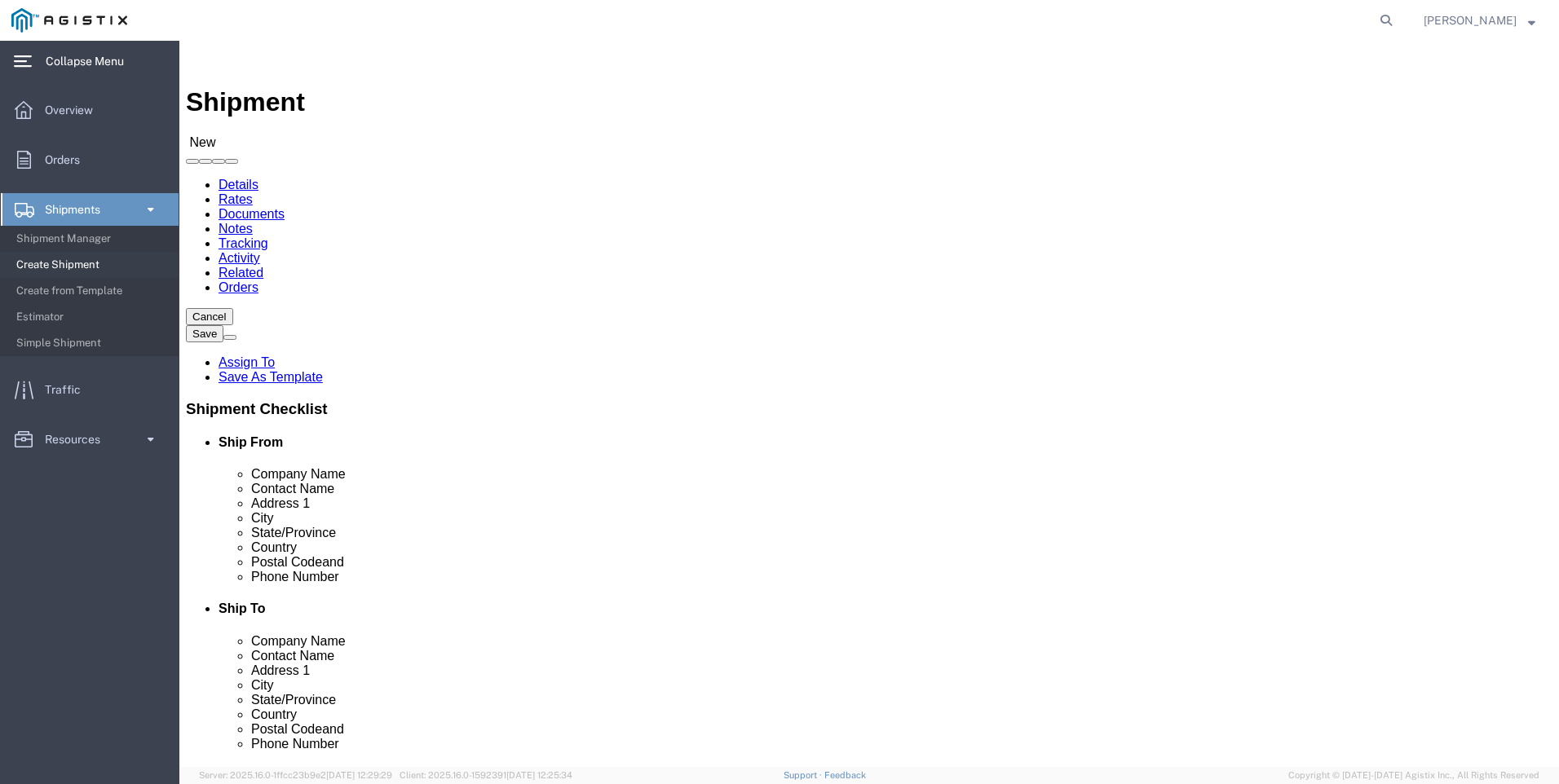
click select "Select PG&E Valmont Composite Structures"
click div "Account Select PG&E Valmont Composite Structures Location Select All Others Fre…"
click select "Select PG&E Valmont Composite Structures"
select select
click select "Select PG&E Valmont Composite Structures"
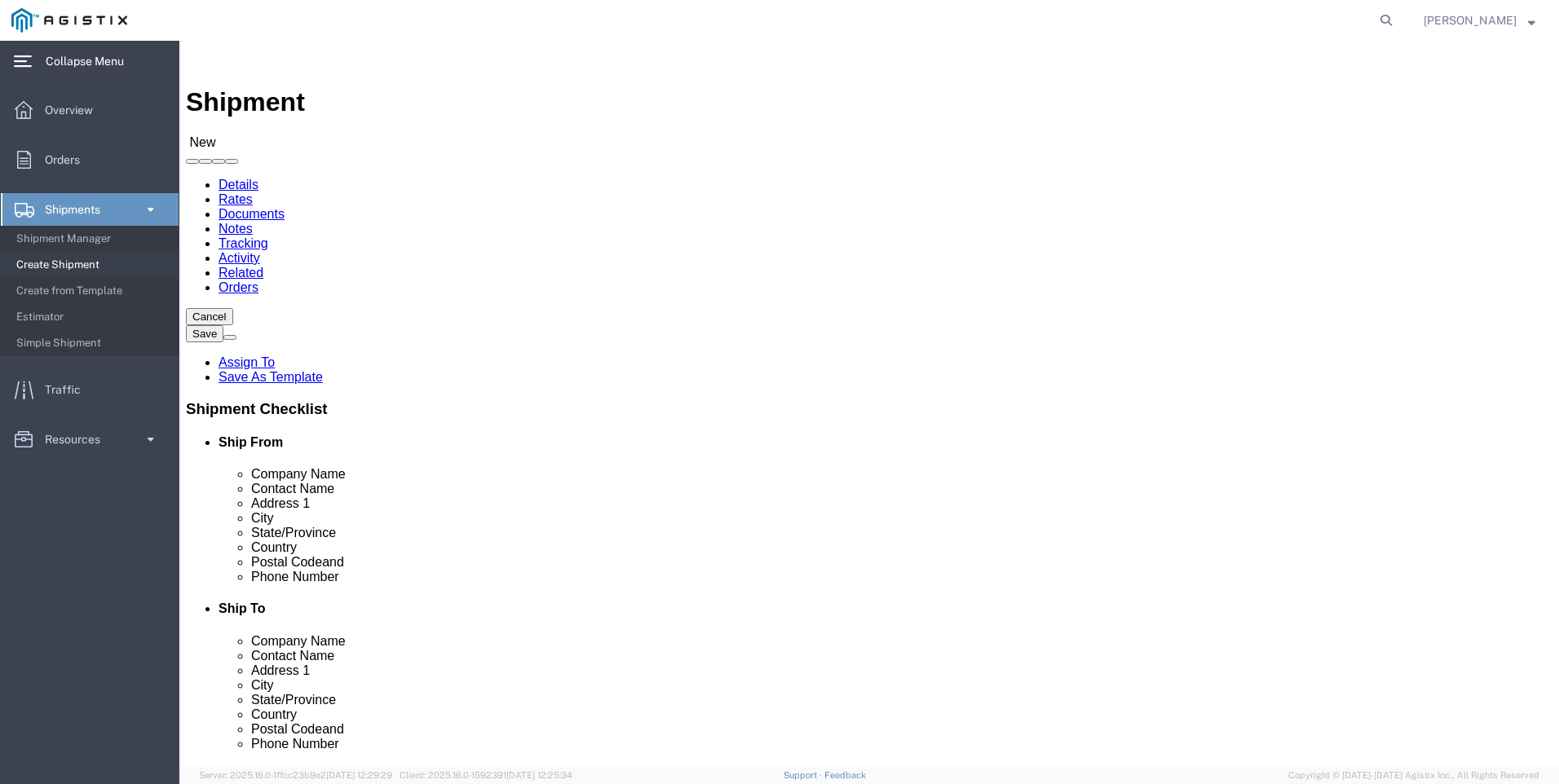
select select "CUSTREF"
select select
click input "P"
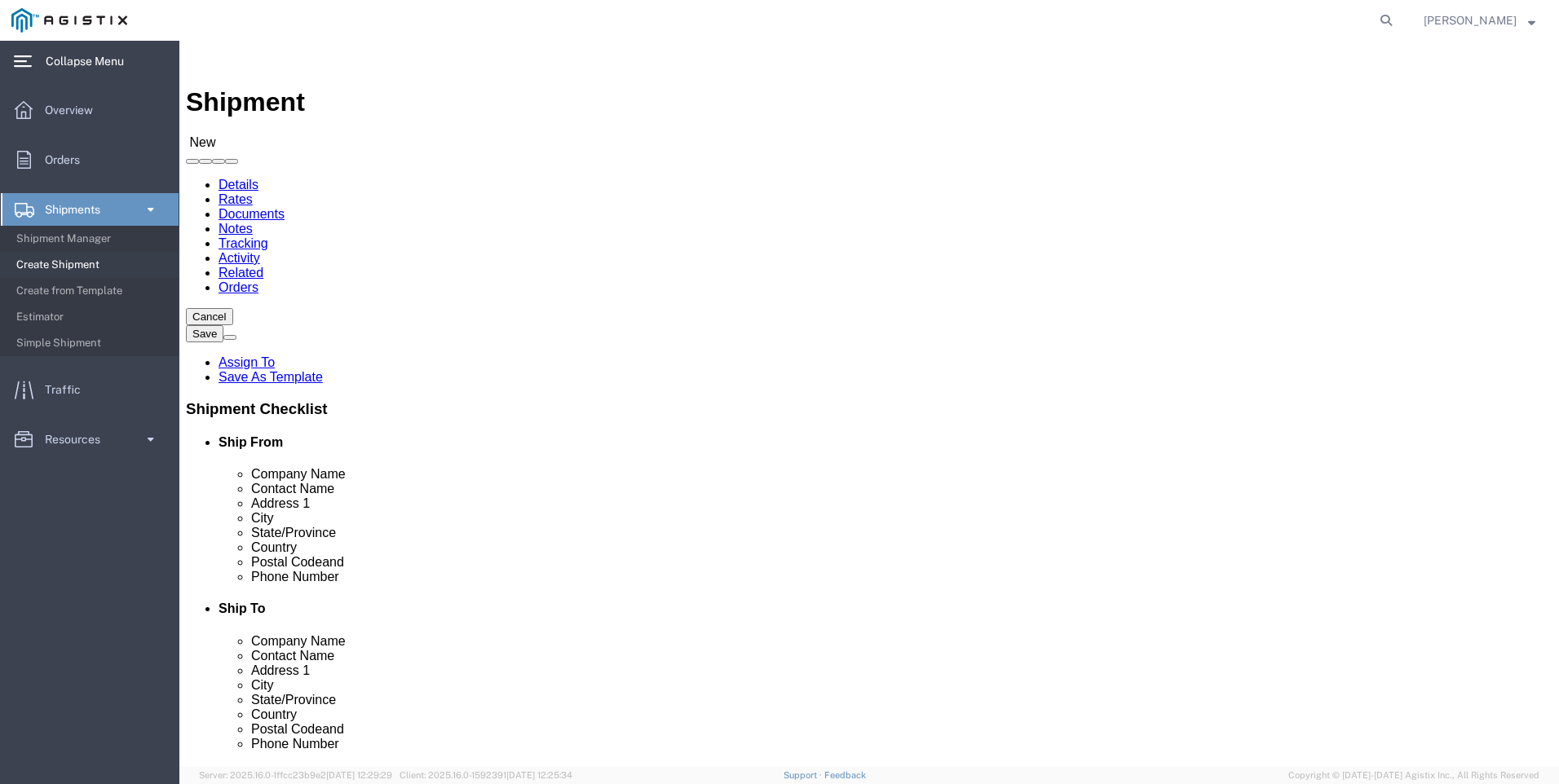
type input "P"
click p "- PG&E - ([PERSON_NAME]) [STREET_ADDRESS]"
select select
type input "PG&E"
type input "[PERSON_NAME]"
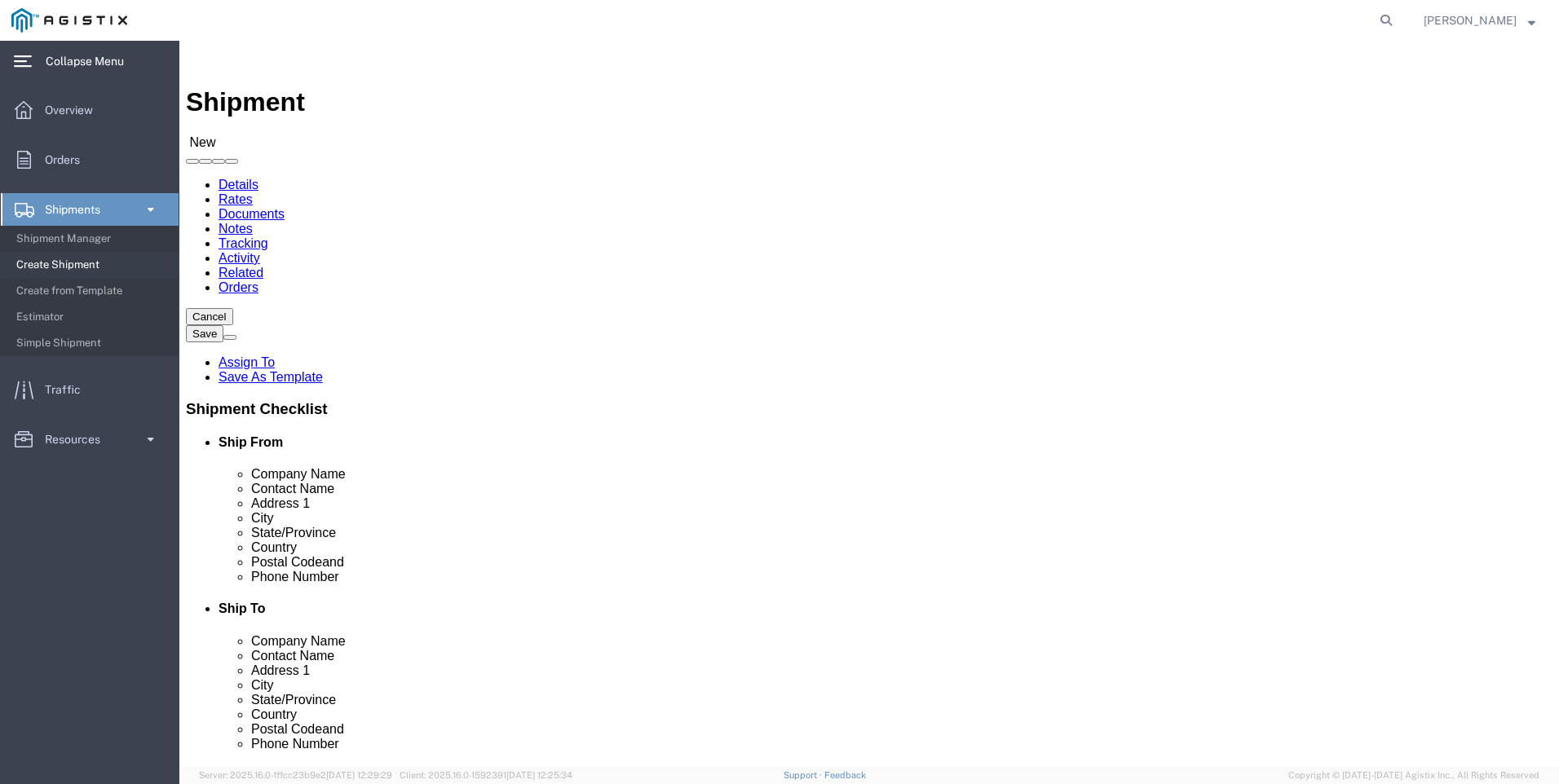
type input "2221 S Orange"
type input "[GEOGRAPHIC_DATA]"
type input "93725"
select select "CA"
type input "PG&E"
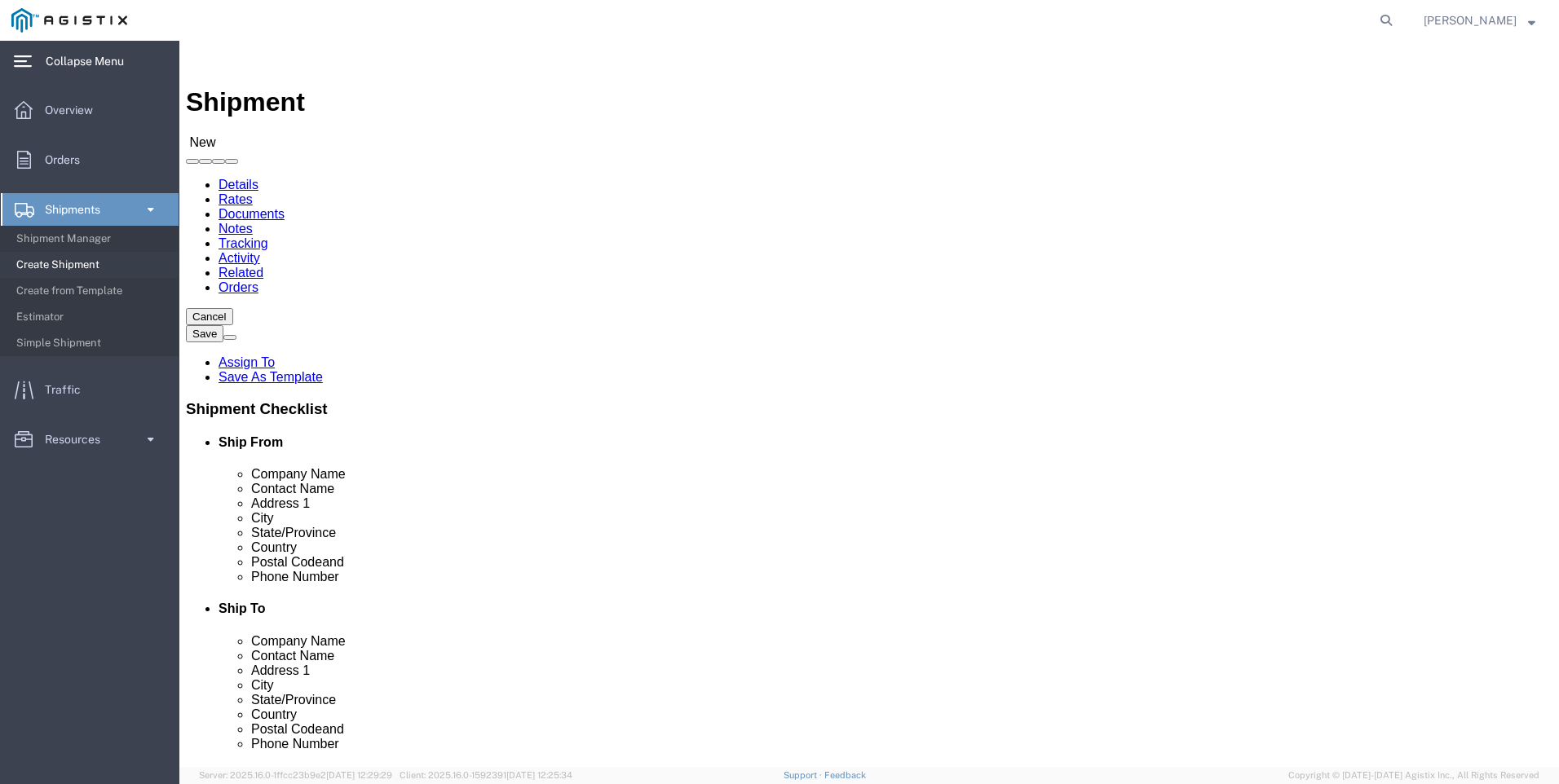
click select "Select PG&E Valmont Composite Structures"
select select "9596"
click select "Select PG&E Valmont Composite Structures"
select select "PURCHORD"
select select
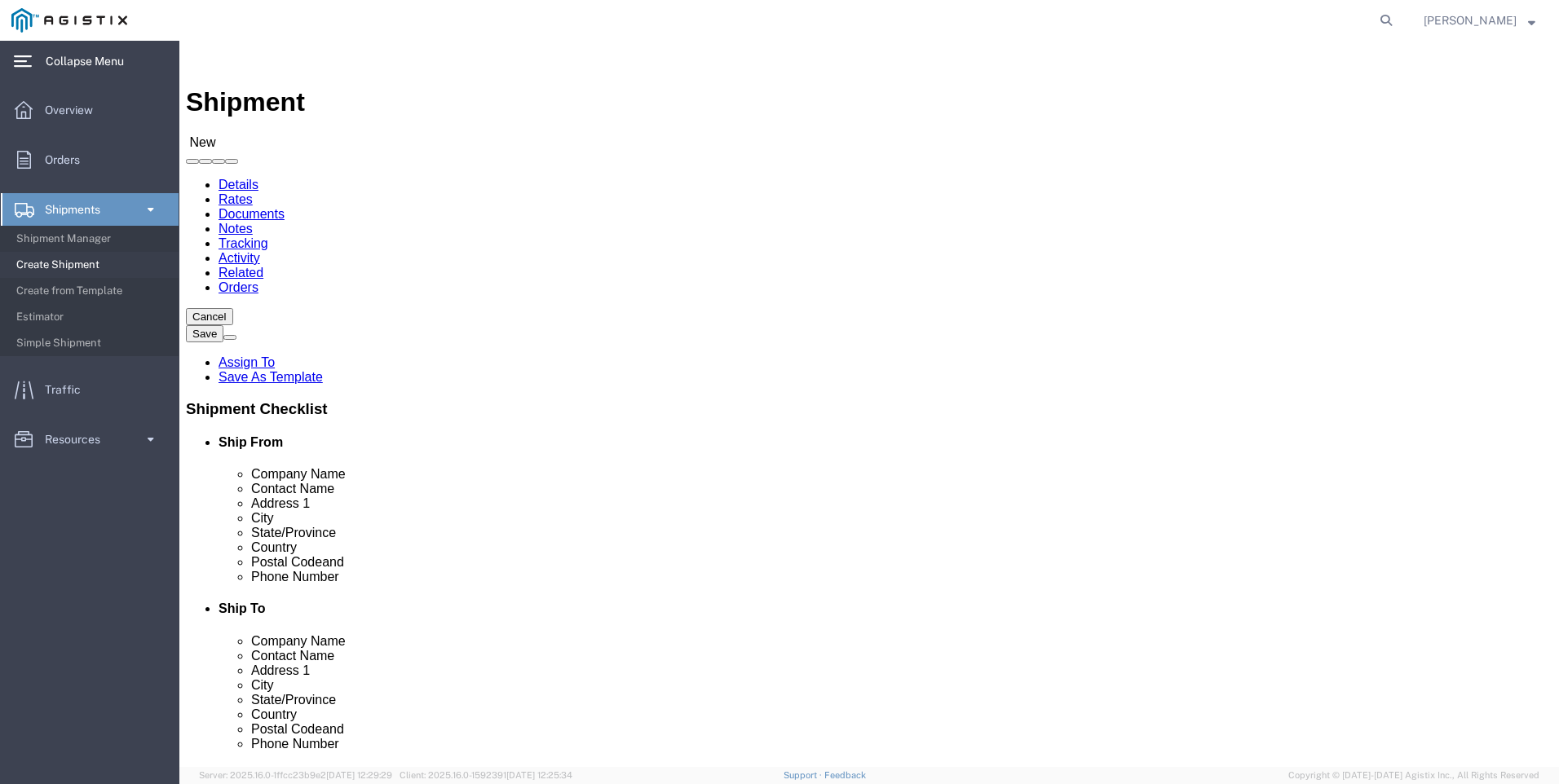
select select
click select "Select All Others [GEOGRAPHIC_DATA] [GEOGRAPHIC_DATA] [GEOGRAPHIC_DATA] [GEOGRA…"
select select "19745"
click select "Select All Others [GEOGRAPHIC_DATA] [GEOGRAPHIC_DATA] [GEOGRAPHIC_DATA] [GEOGRA…"
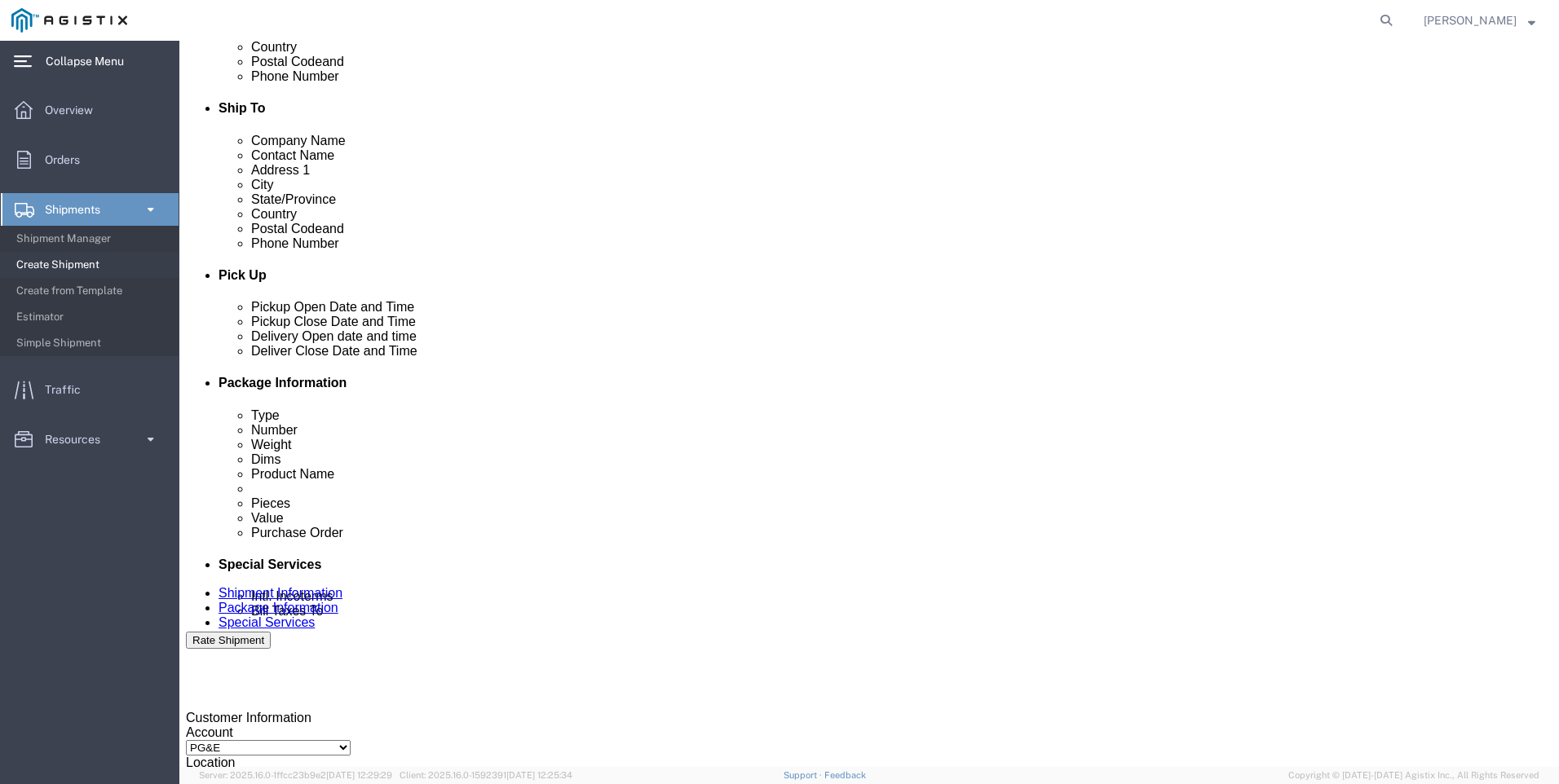
scroll to position [571, 0]
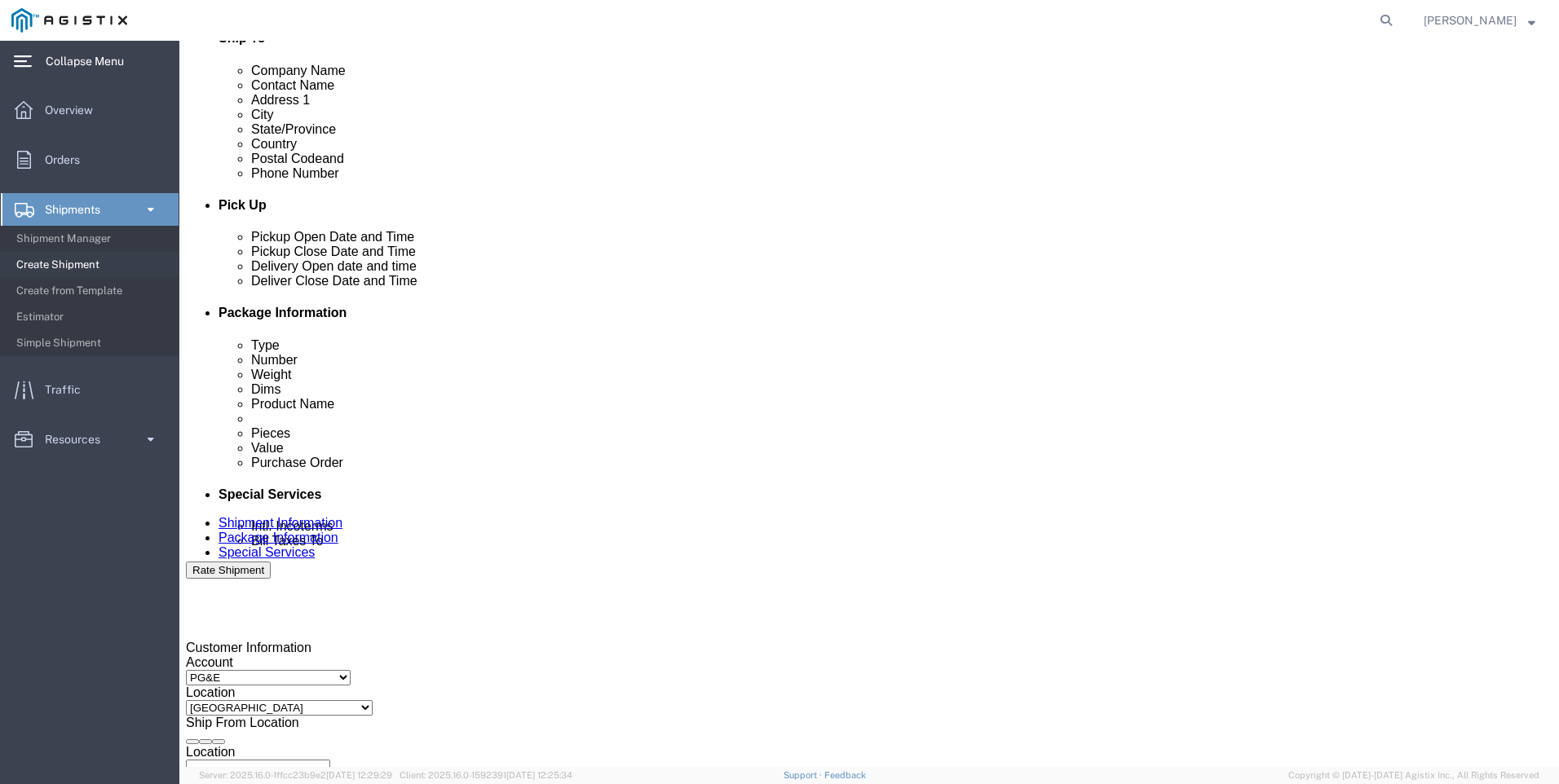
click div "[DATE] 1:00 PM"
type input "2:45 PM"
click button "Apply"
click div
click input "3:45 PM"
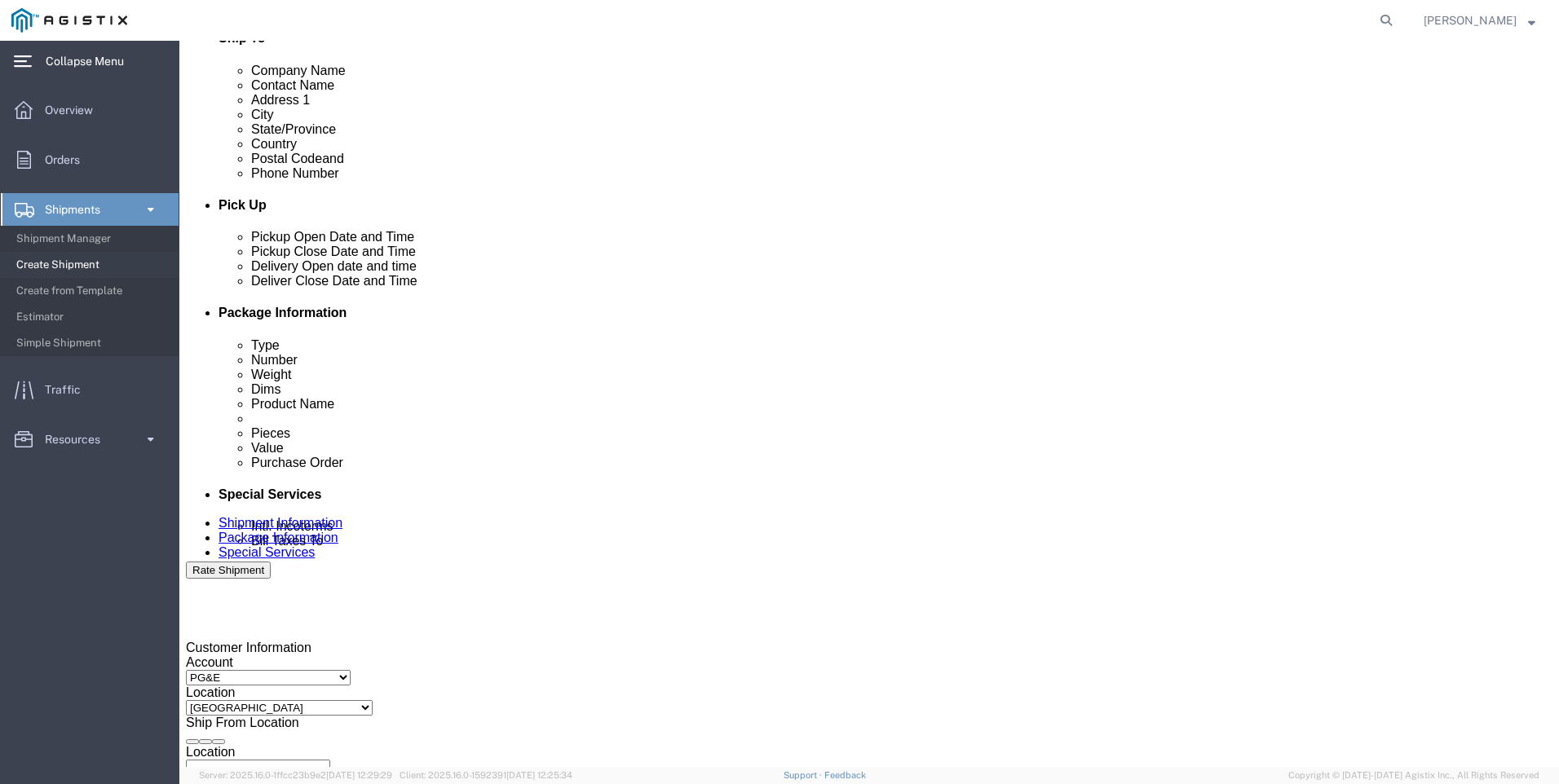
click input "3:45 PM"
click button "Apply"
click div "[DATE] 3:00 PM"
type input "7:00 PM"
click div
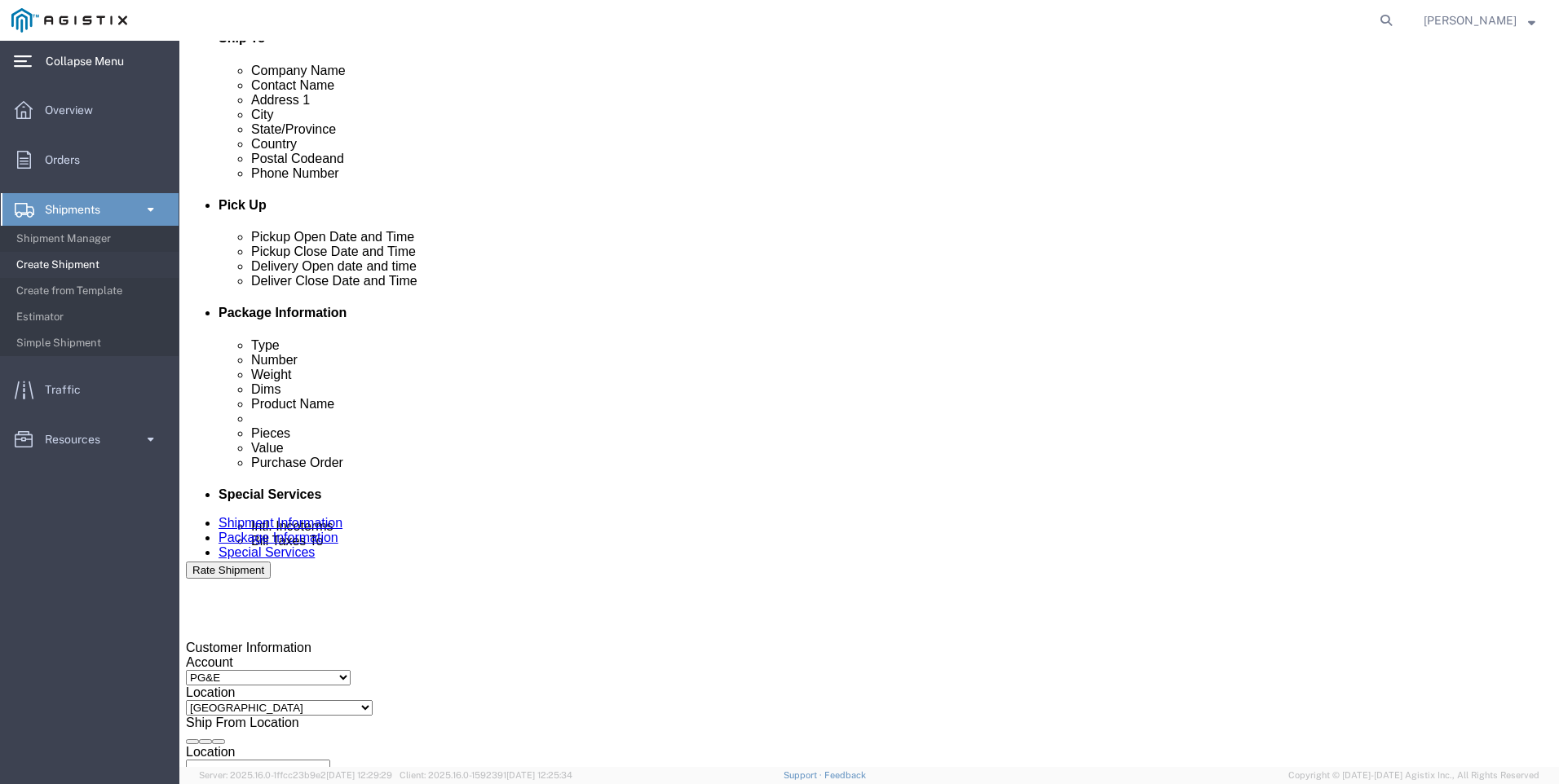
click input "4:00 PM"
type input "3:00 PM"
click button "Apply"
click input "text"
type input "4"
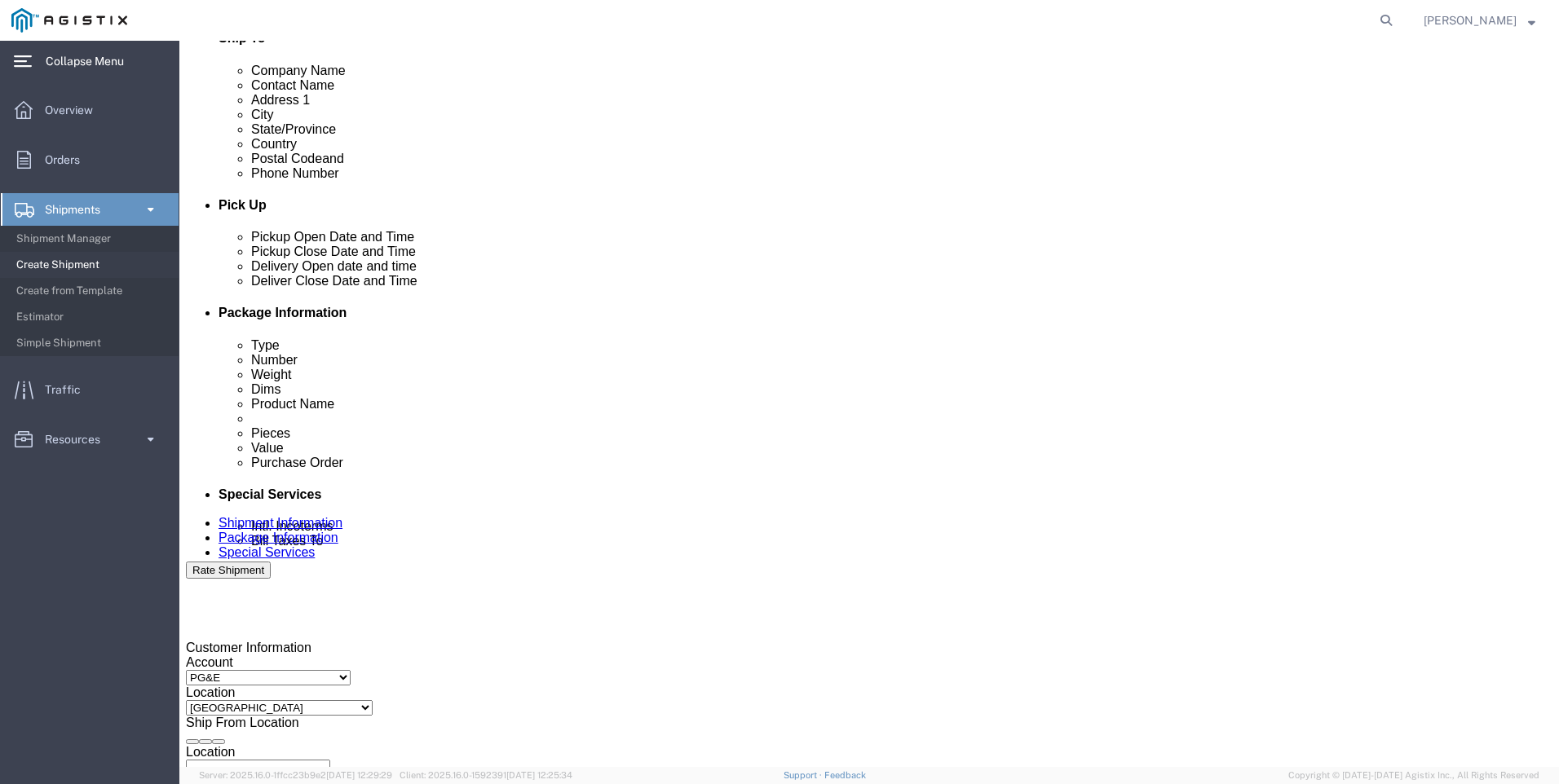
type input "3501412116"
click select "Select Account Type Activity ID Airline Appointment Number ASN Batch Request # …"
select select "CUSTREF"
click select "Select Account Type Activity ID Airline Appointment Number ASN Batch Request # …"
click input "text"
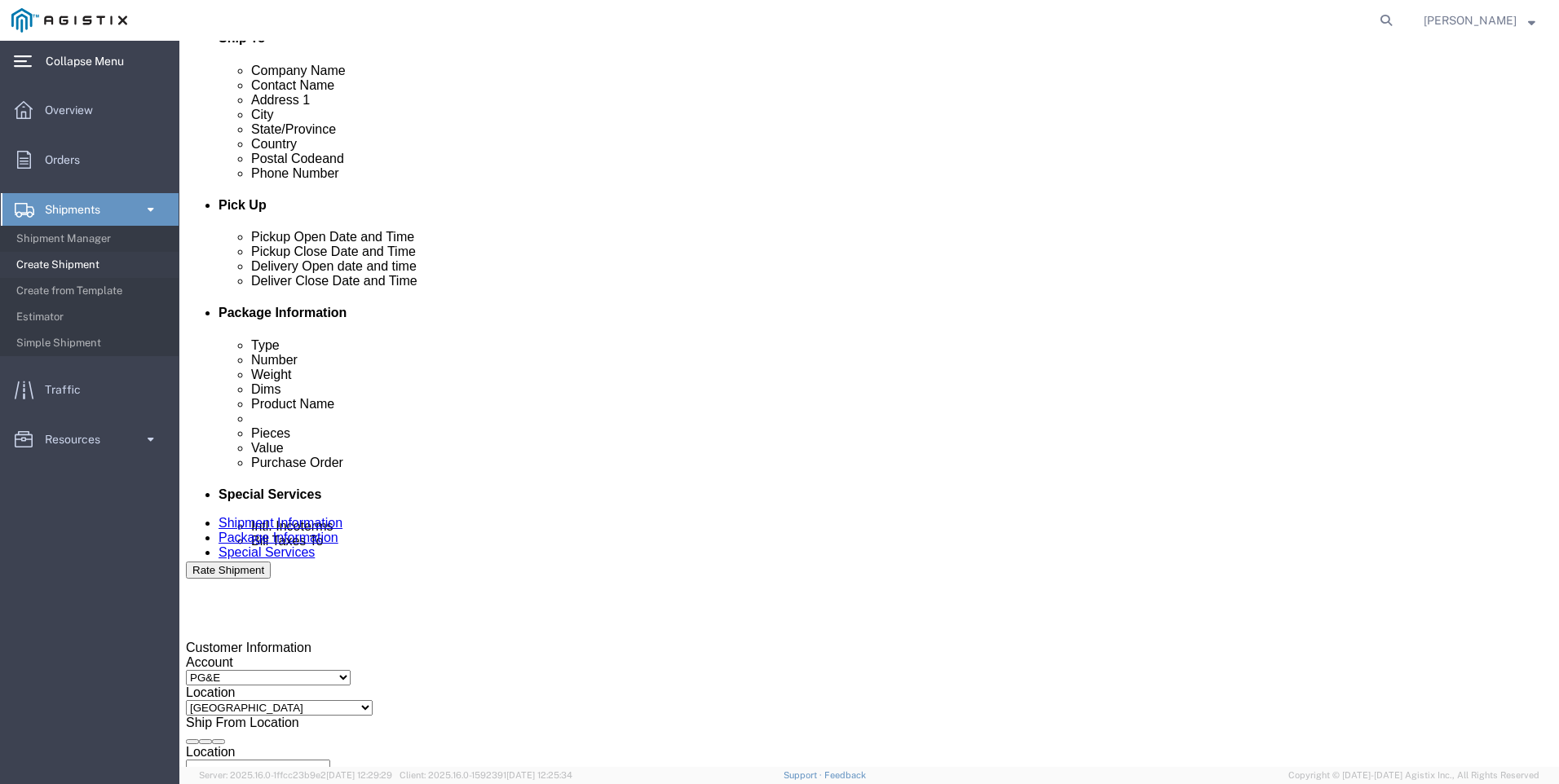
type input "9"
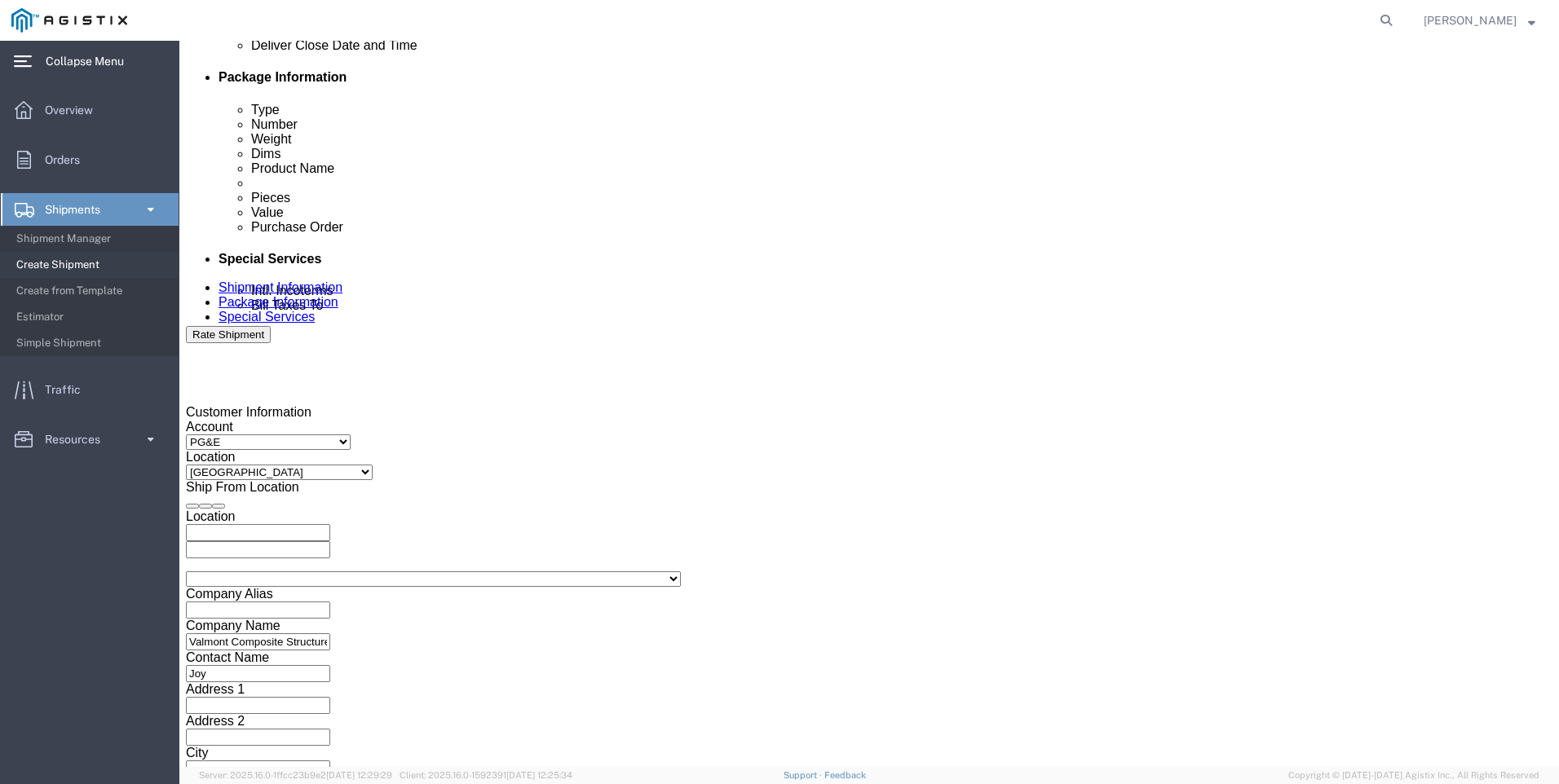
scroll to position [807, 0]
type input "897077"
click button "Continue"
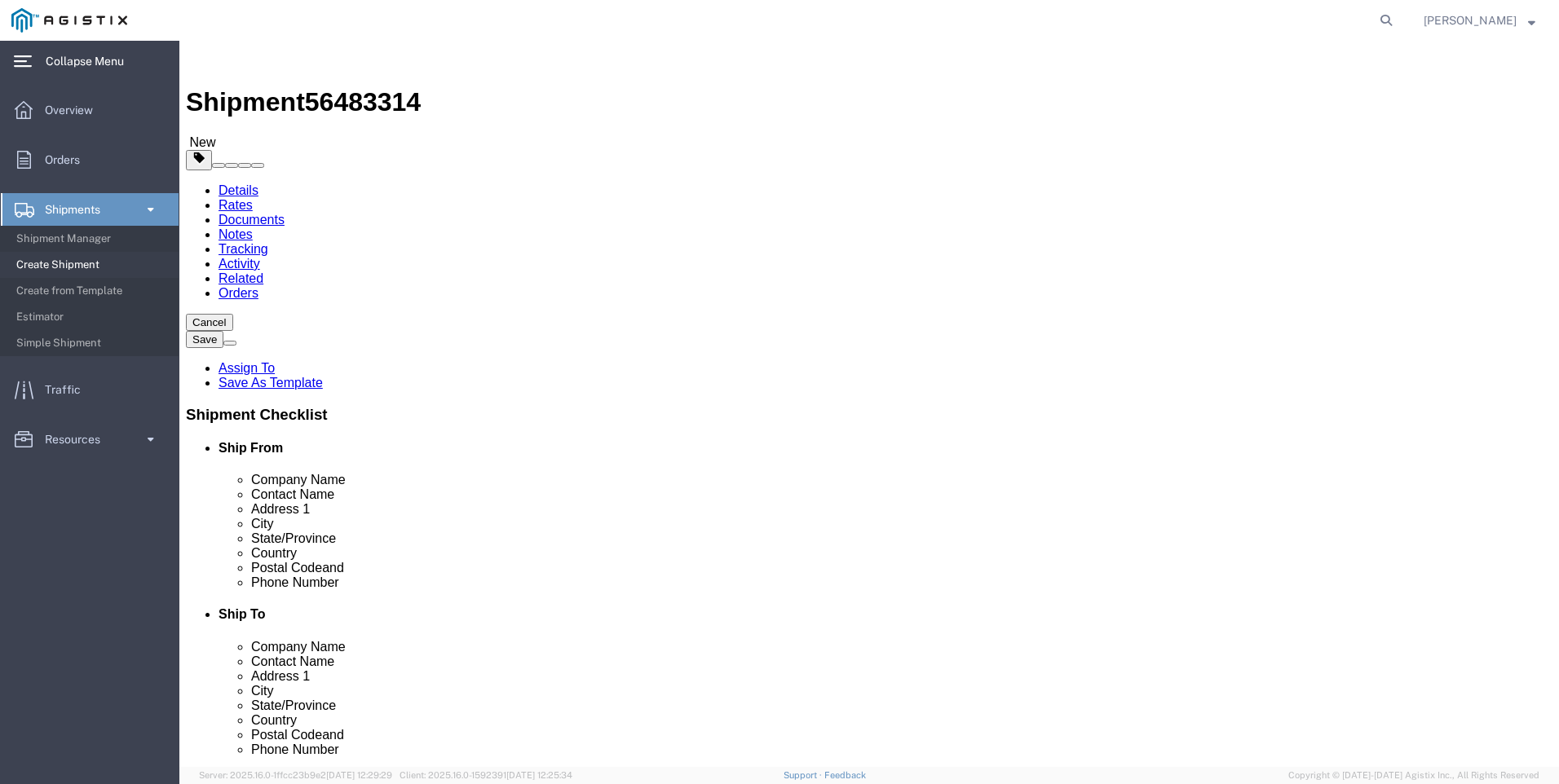
click select "Select Bulk Bundle(s) Cardboard Box(es) Carton(s) Crate(s) Drum(s) (Fiberboard)…"
select select "PSST"
click select "Select Bulk Bundle(s) Cardboard Box(es) Carton(s) Crate(s) Drum(s) (Fiberboard)…"
drag, startPoint x: 212, startPoint y: 333, endPoint x: 220, endPoint y: 355, distance: 23.4
click div "Package Type Select Bulk Bundle(s) Cardboard Box(es) Carton(s) Crate(s) Drum(s)…"
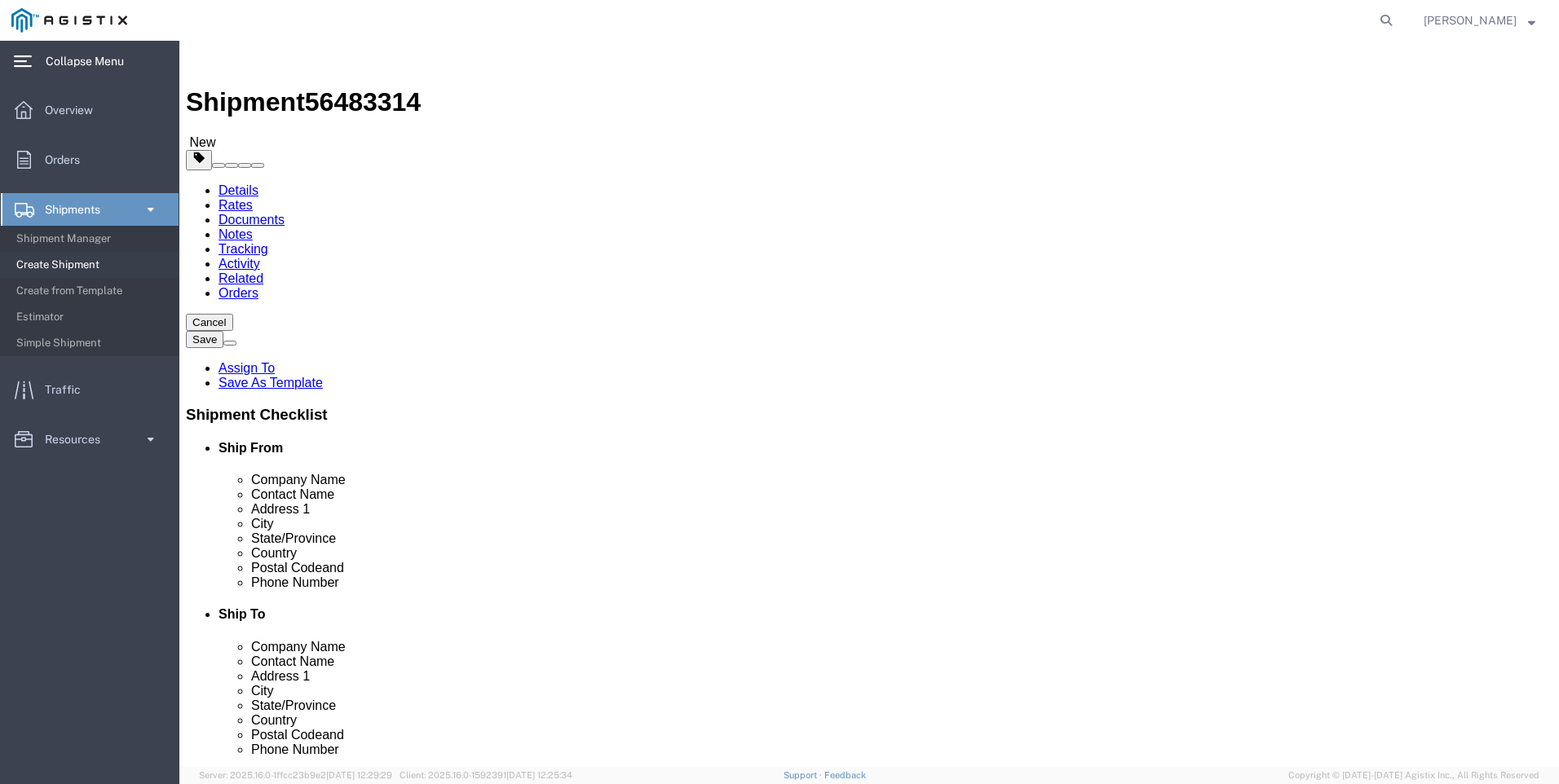
click input "1"
type input "73"
type input "39"
type input "12"
click input "0.00"
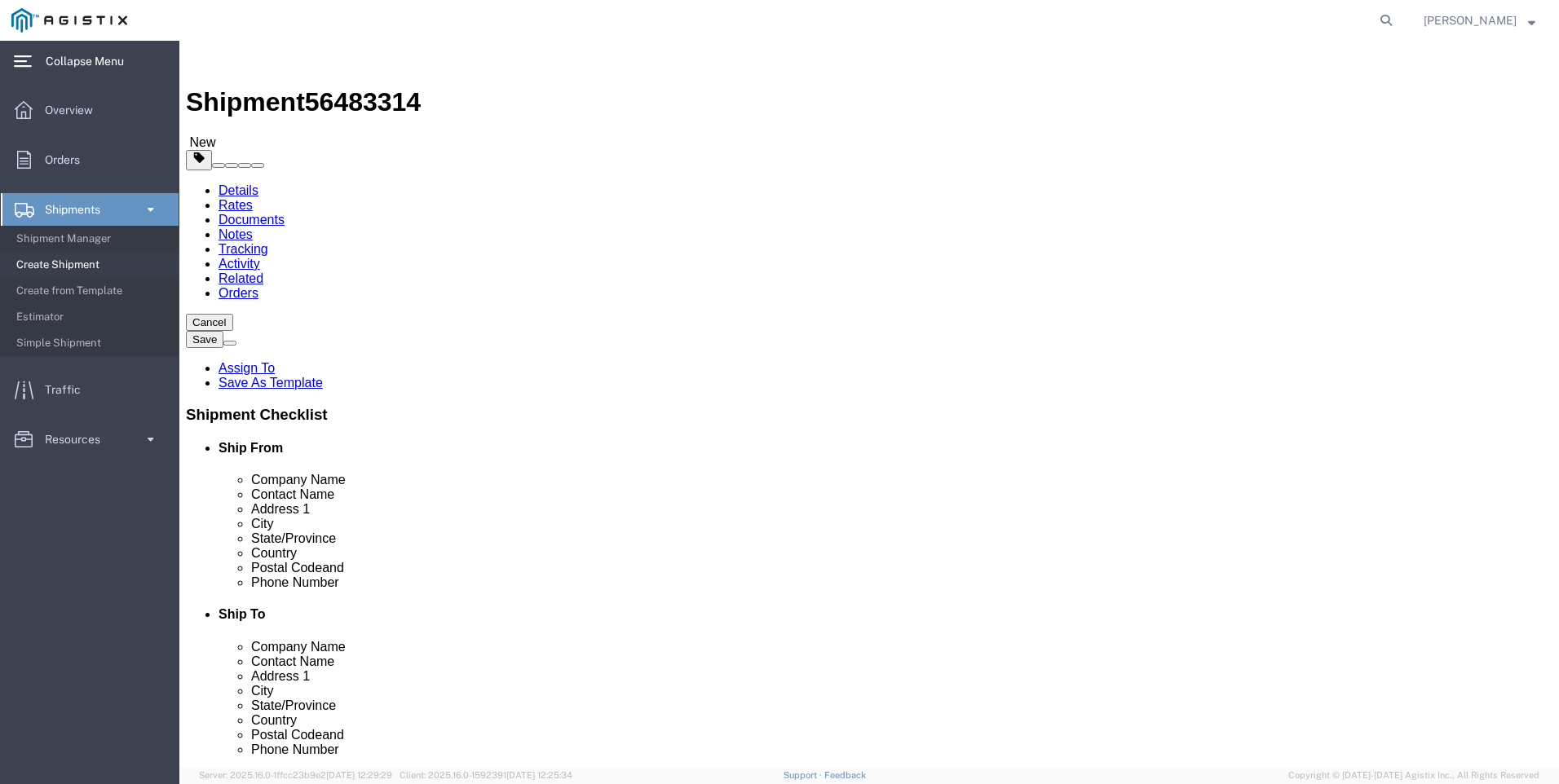
type input "88.00"
click link "Add Content"
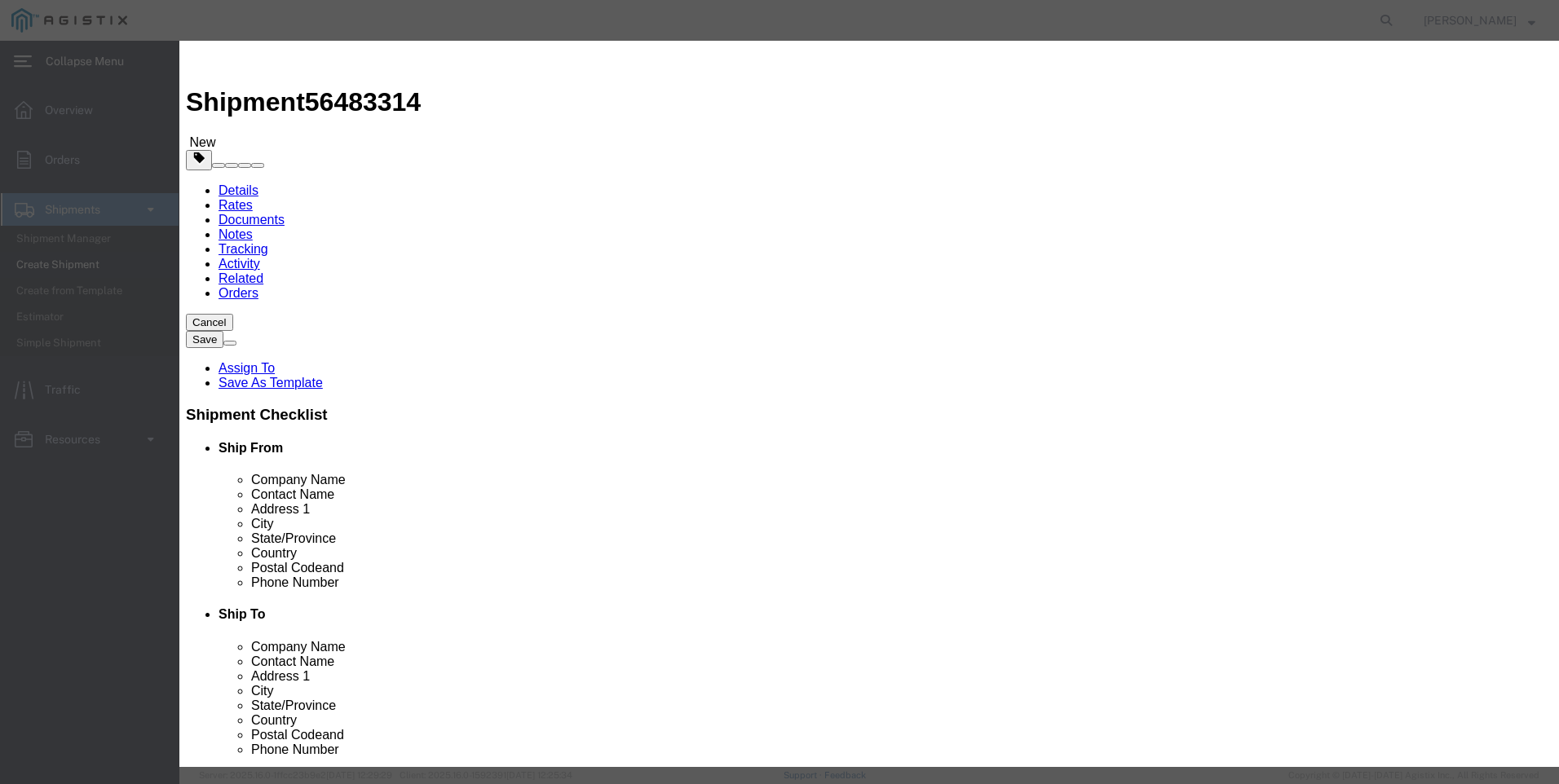
click input "text"
paste input "CLM 96" WITH 24" ORG ENH"
type input "CLM 96" WITH 24" ORG ENH with 1 CLR 2 SIDED LMG GRAPHIC"
type input "4"
click input "text"
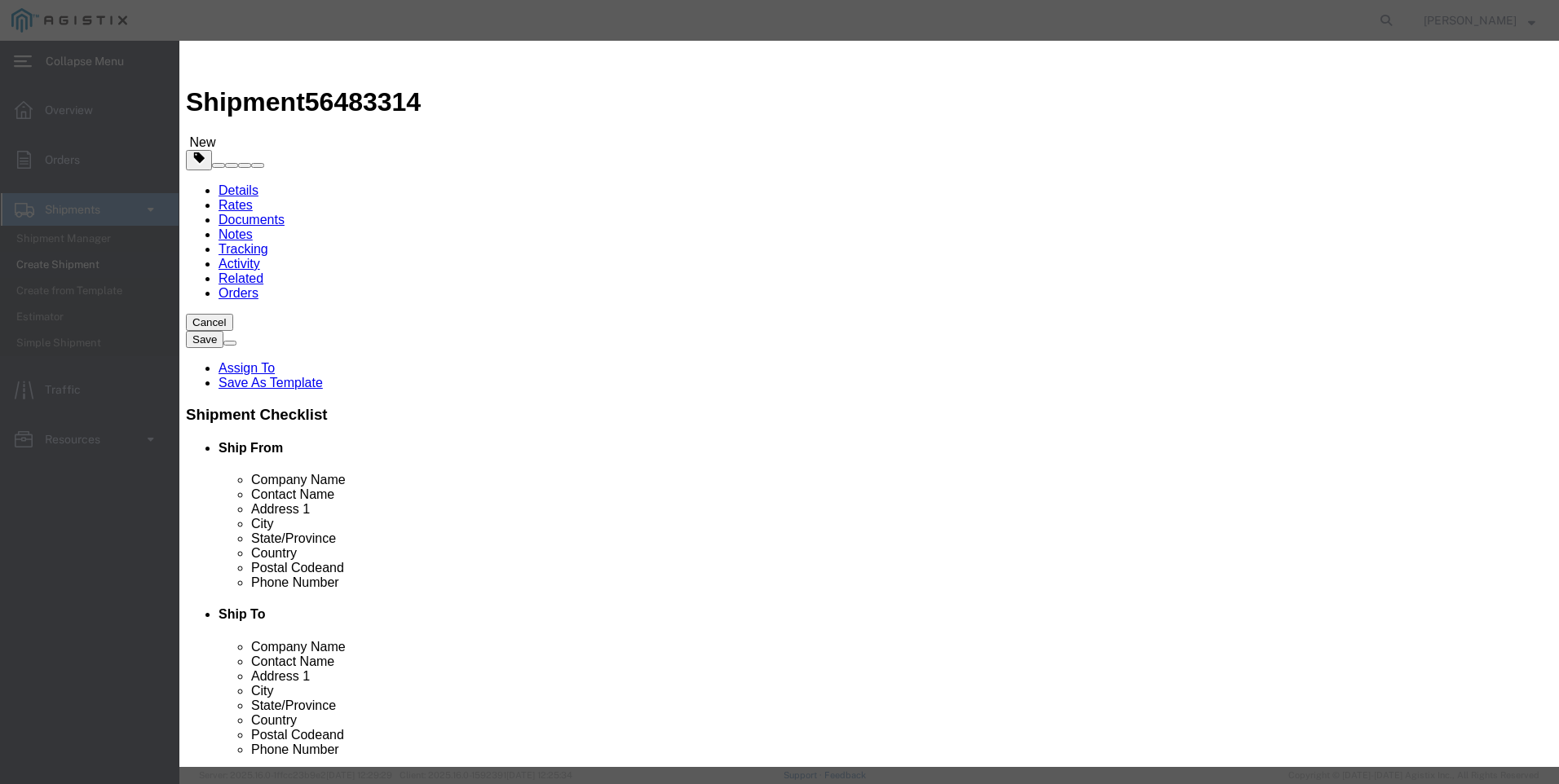
type input "342.00"
click select "Select 50 55 60 65 70 85 92.5 100 125 175 250 300 400"
select select "92.5"
click select "Select 50 55 60 65 70 85 92.5 100 125 175 250 300 400"
click button "Save & Close"
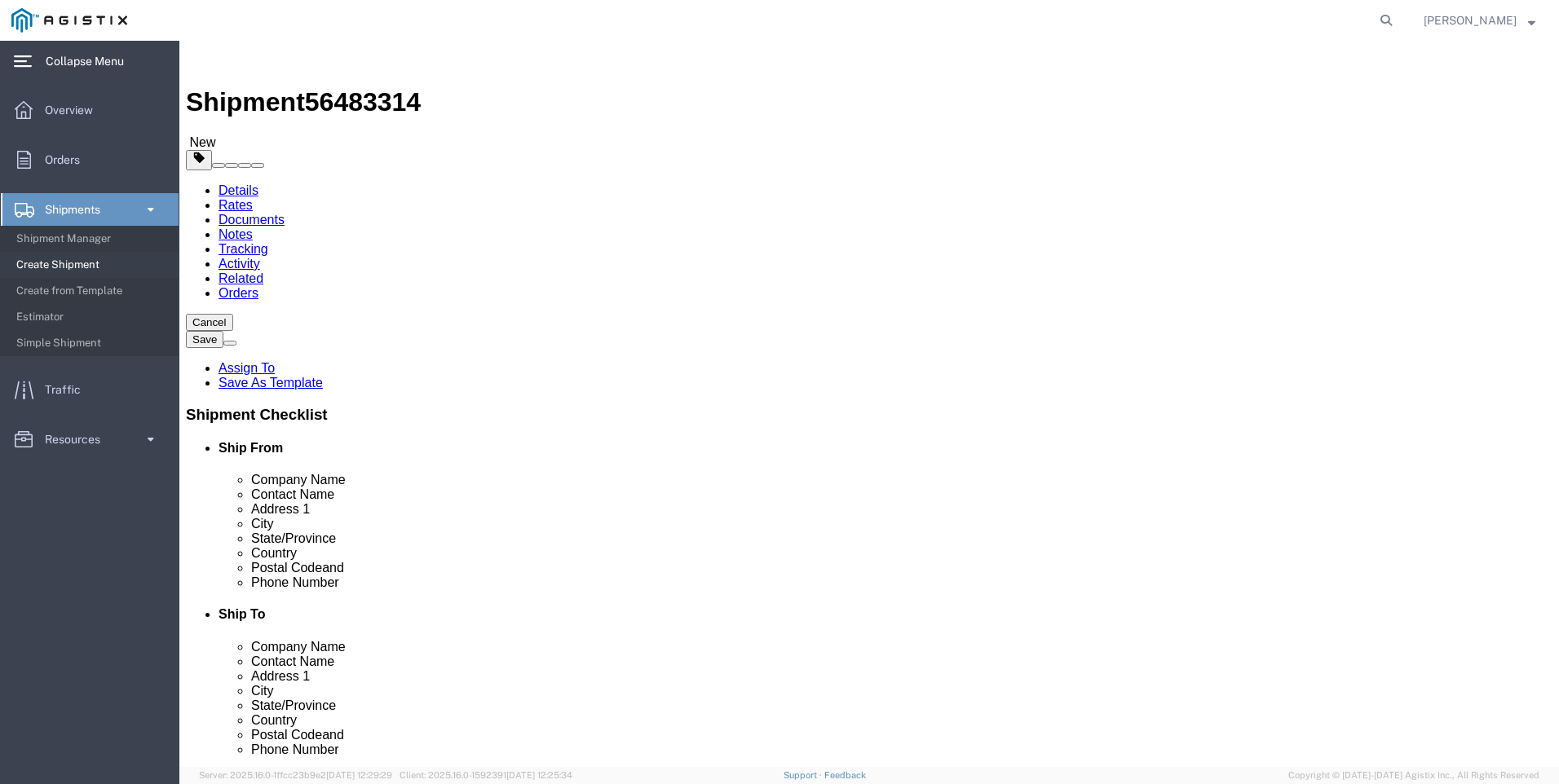
click span "Phone Number"
click li "Postal Code and"
click li "Phone Number"
click h4 "Ship To"
click span "Phone Number"
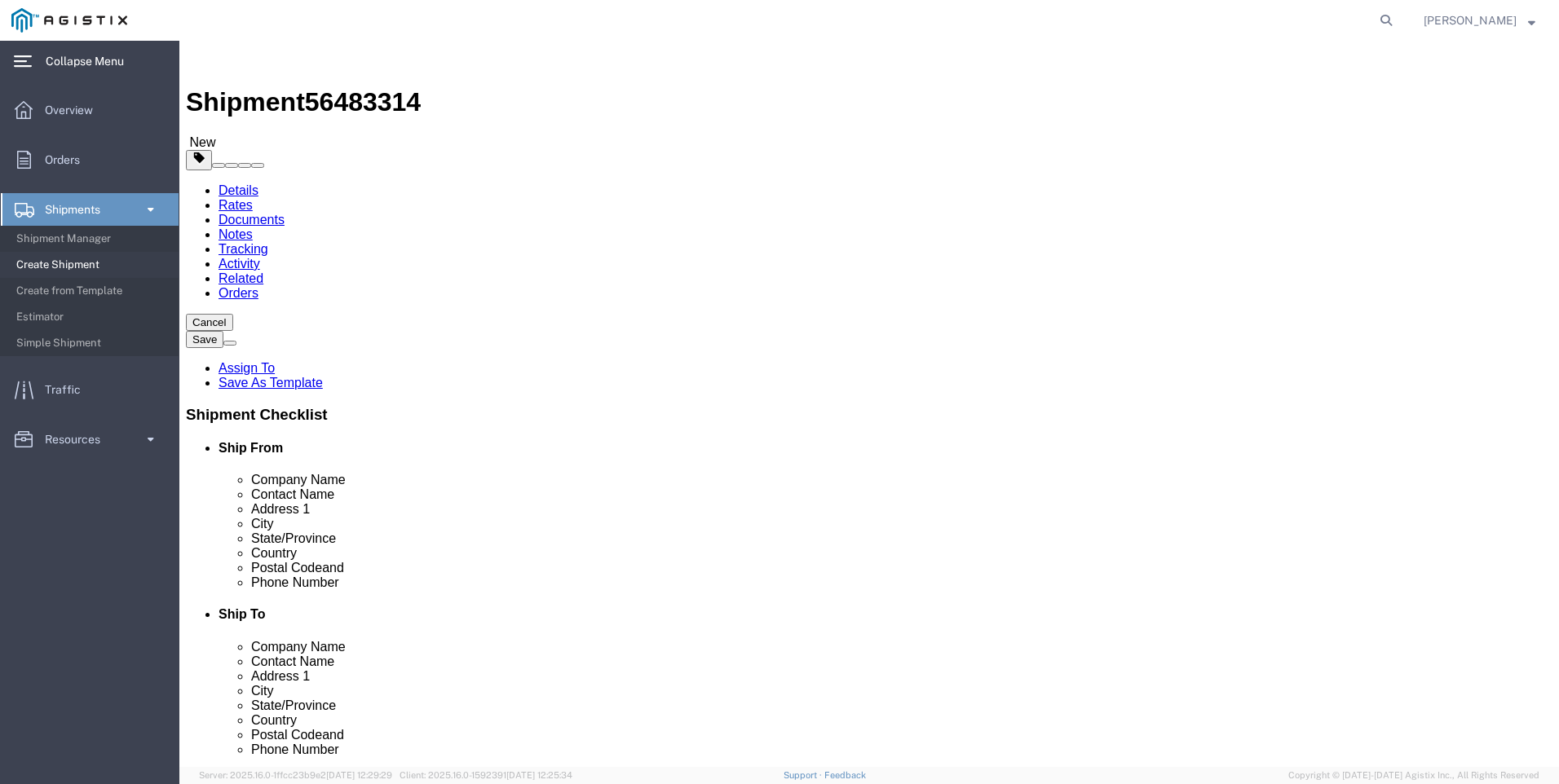
drag, startPoint x: 1208, startPoint y: 291, endPoint x: 1224, endPoint y: 300, distance: 18.4
click span "Phone Number"
click li "Phone Number"
click button "Continue"
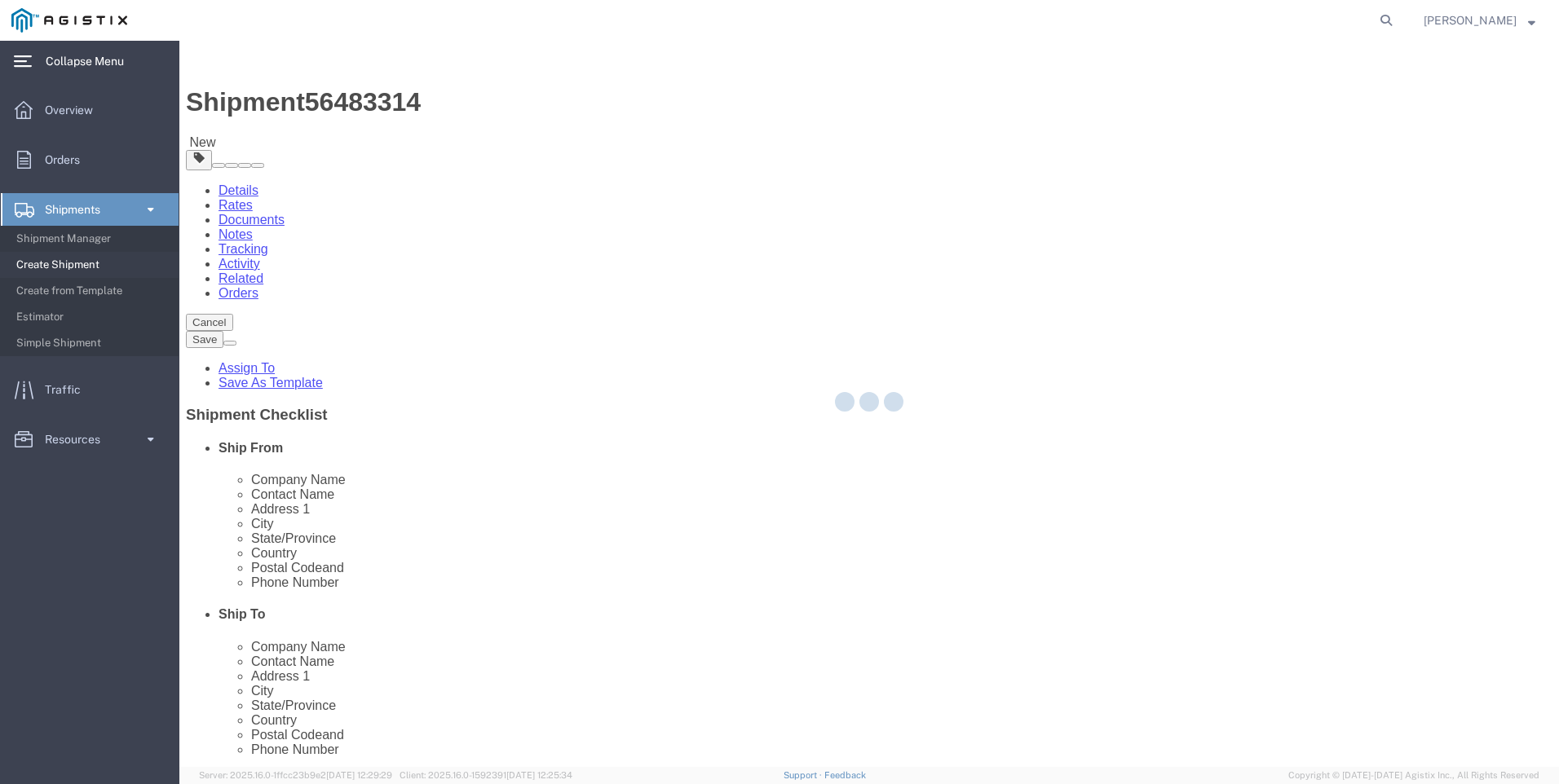
select select
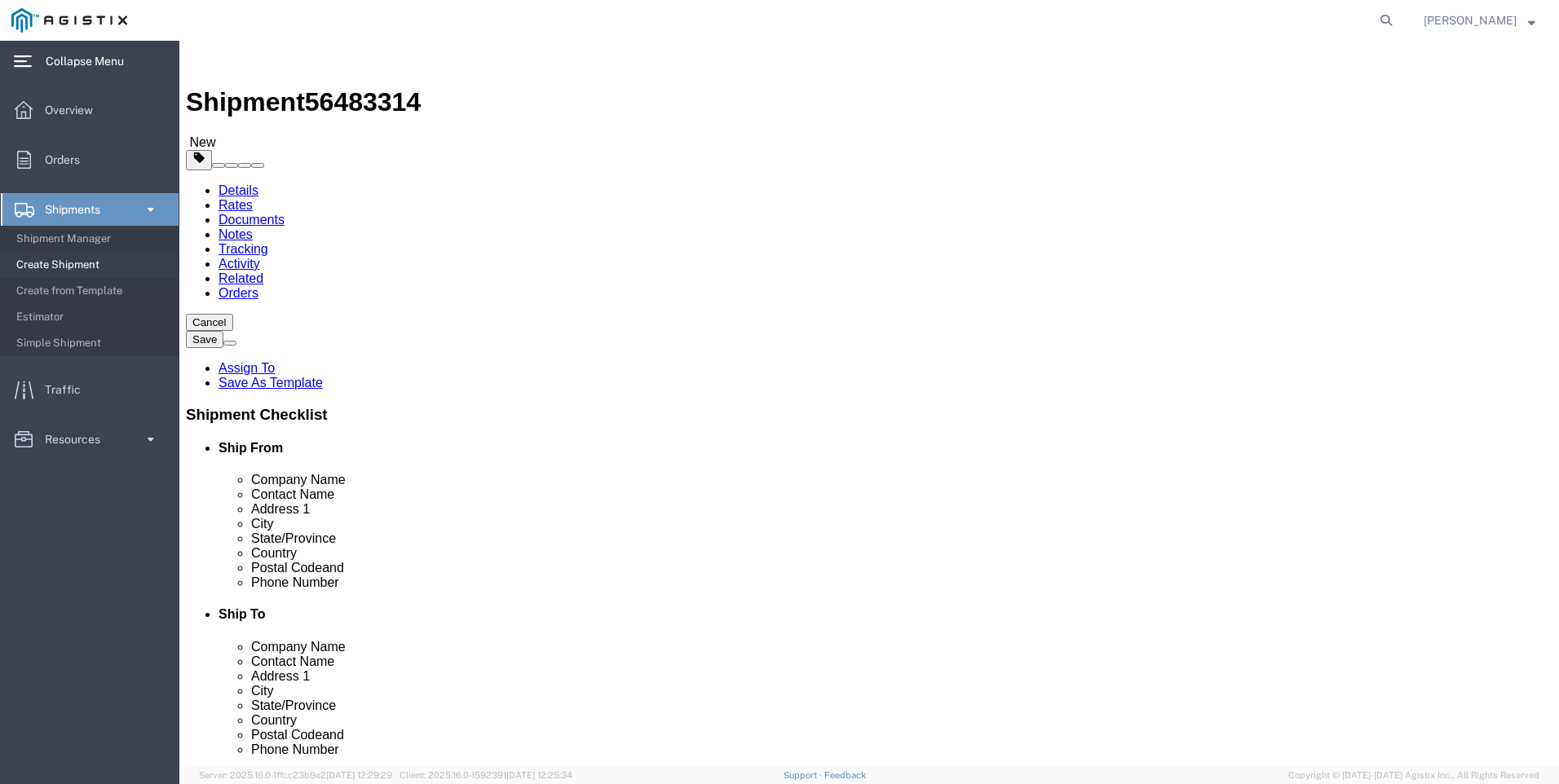
click icon
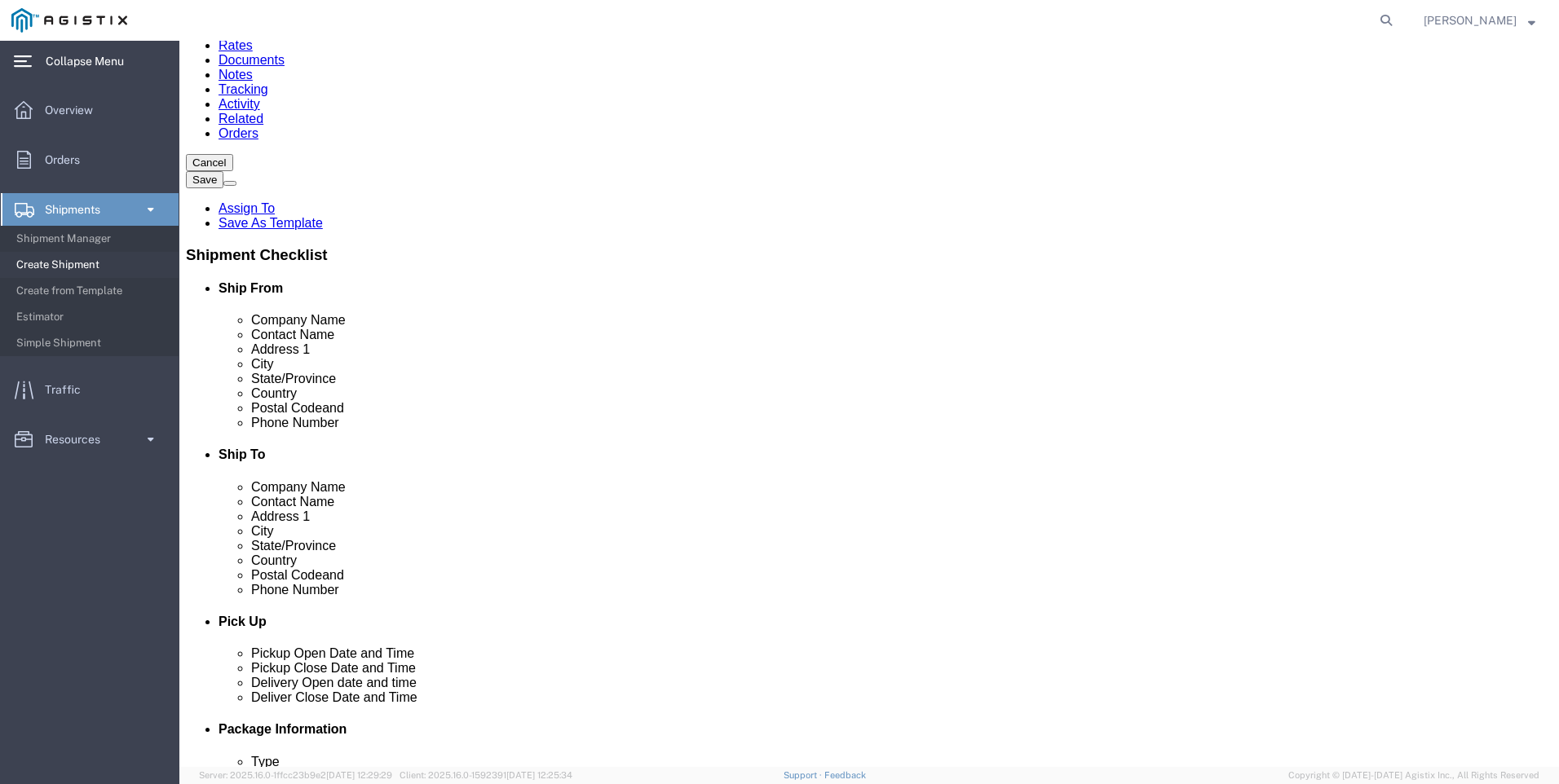
scroll to position [163, 0]
click input "text"
type input "8009995250"
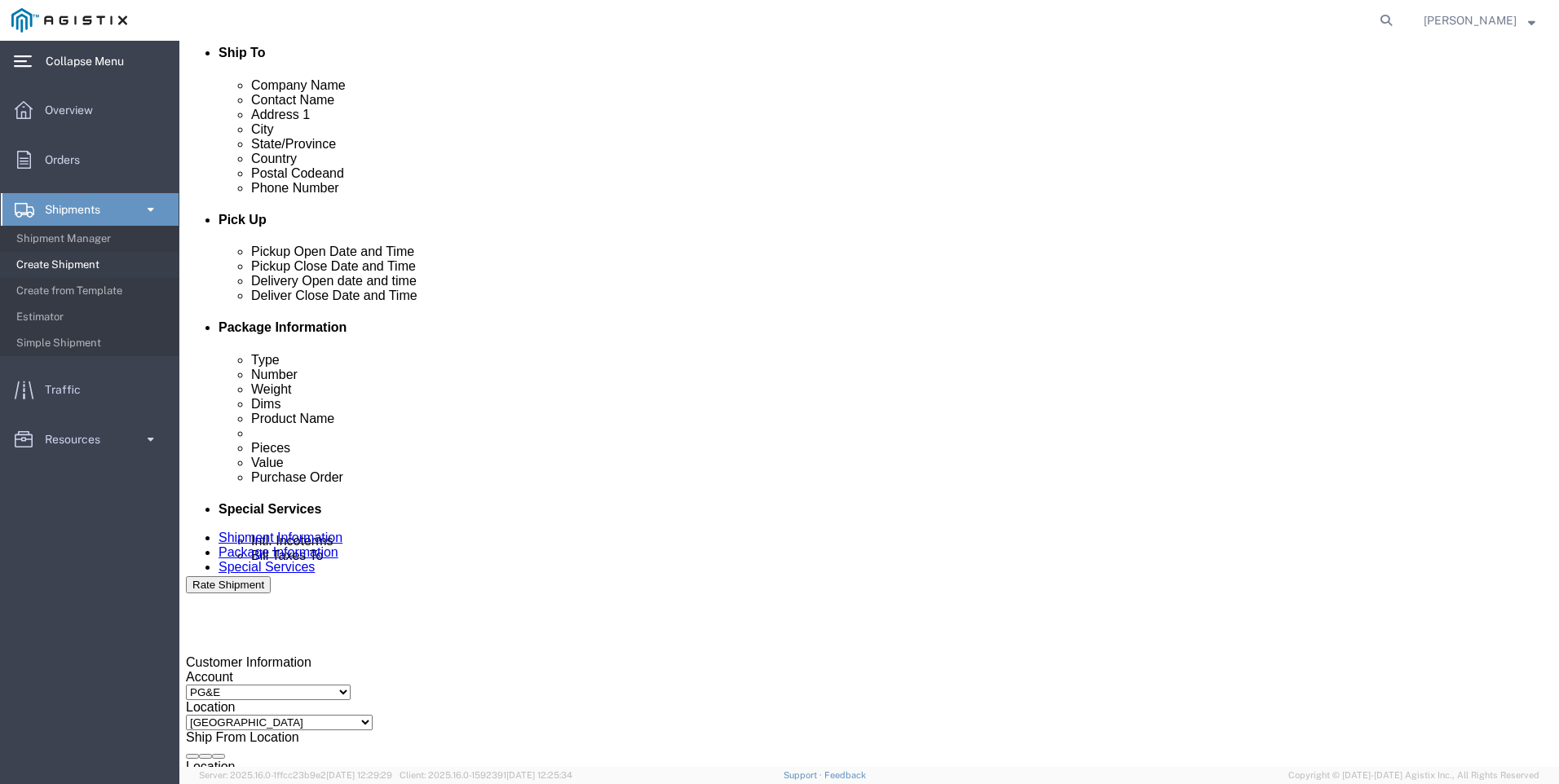
scroll to position [807, 0]
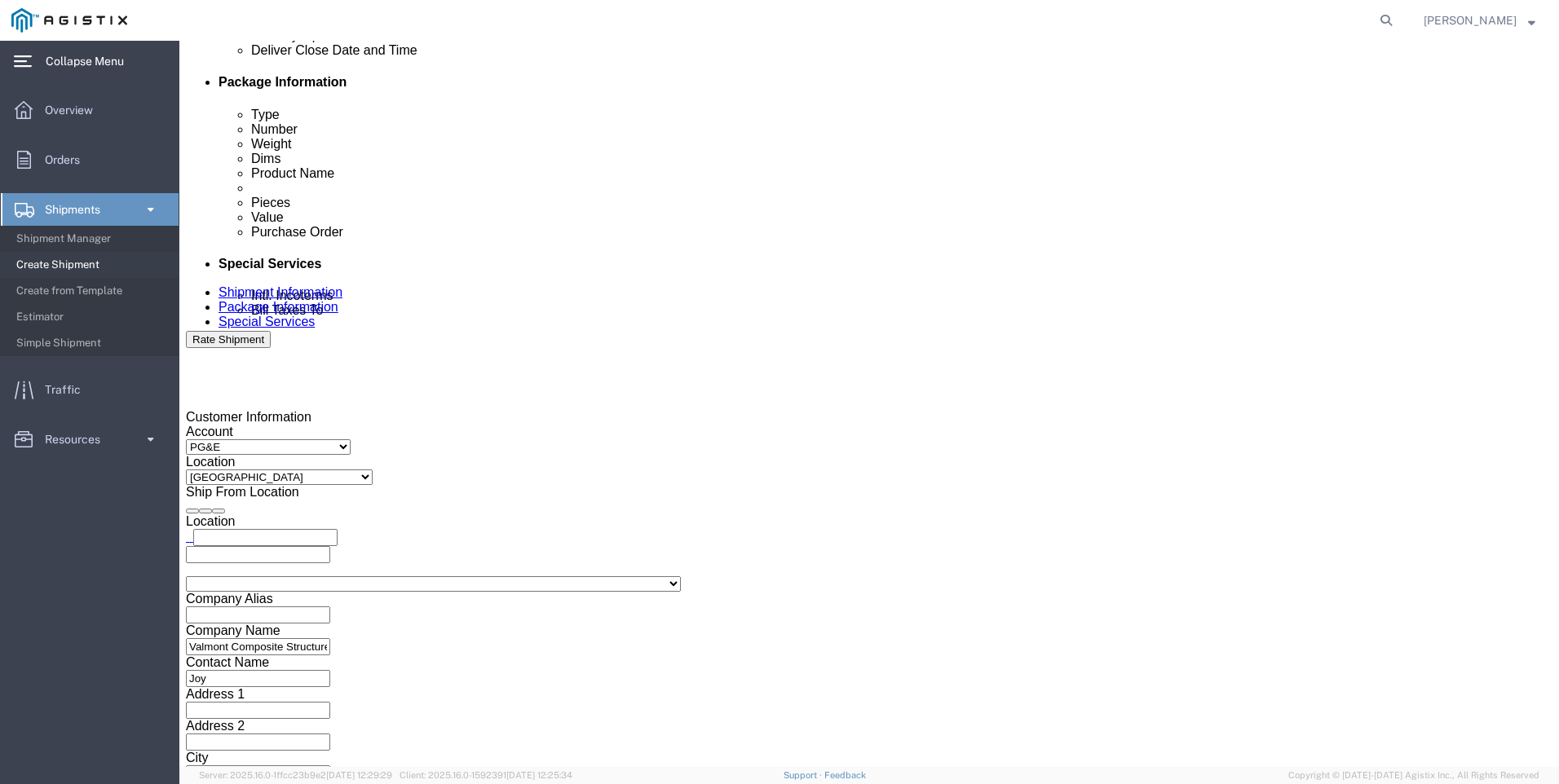
click button "Continue"
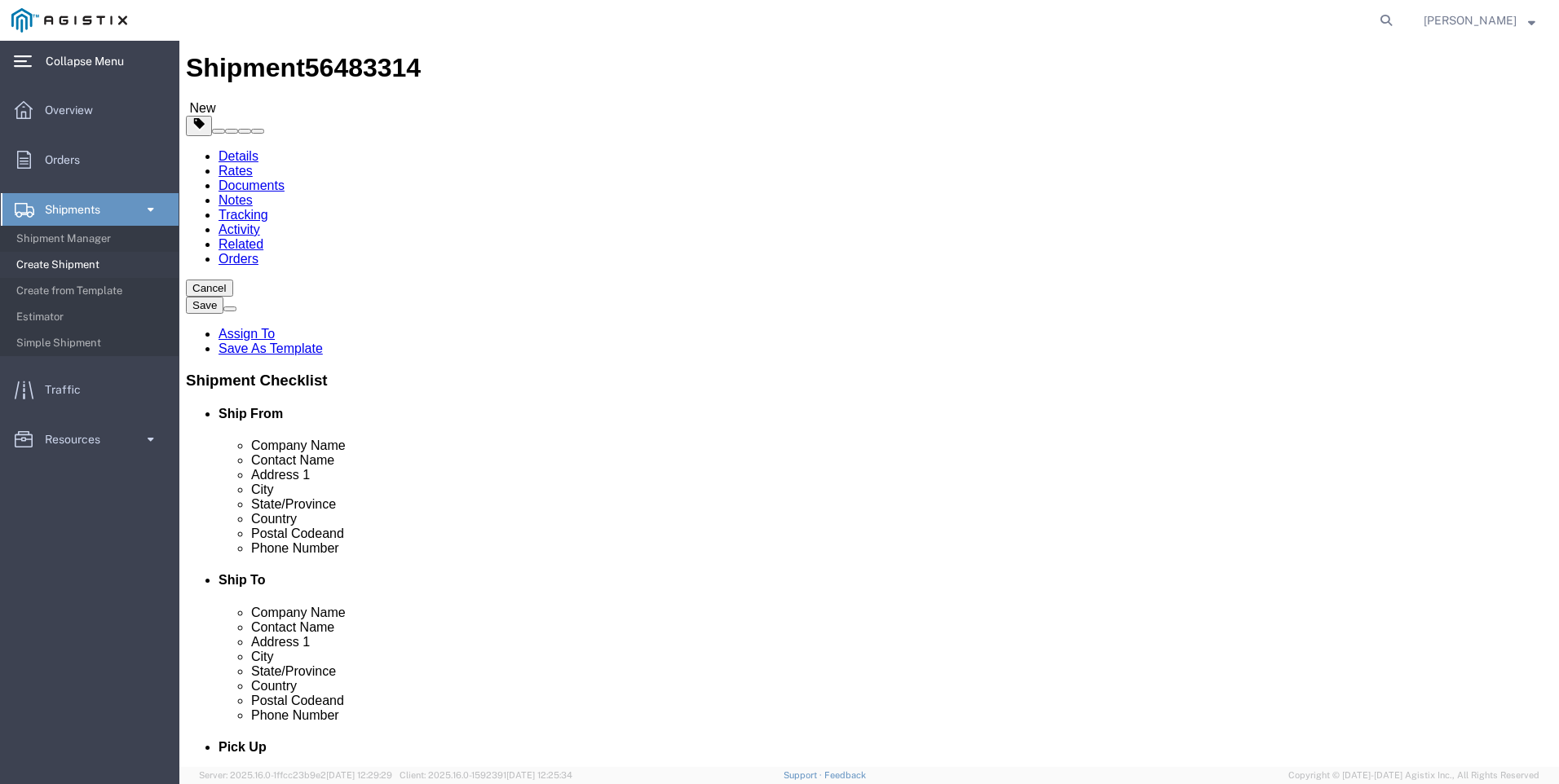
click button "Continue"
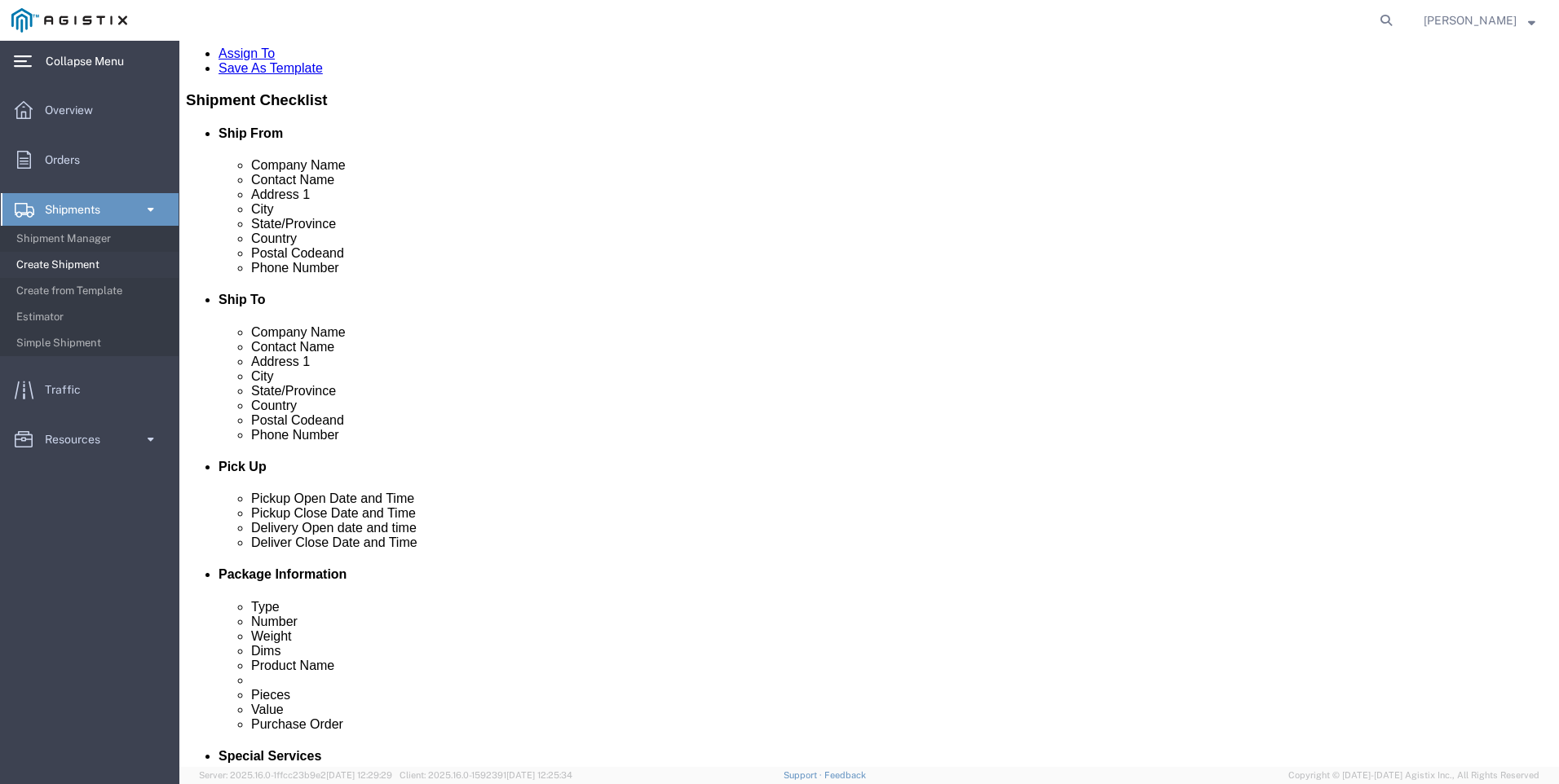
scroll to position [0, 0]
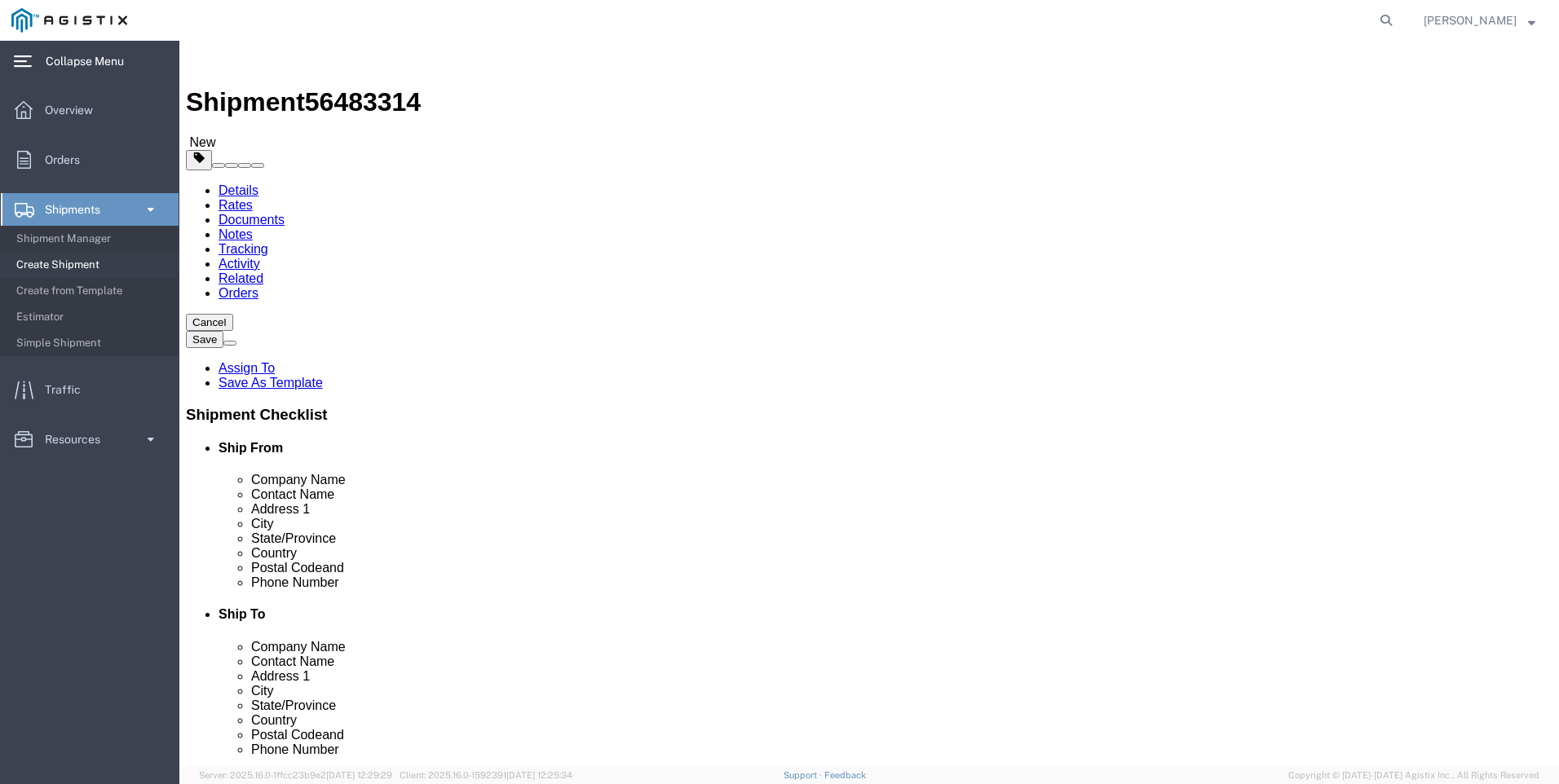
click button "Cancel"
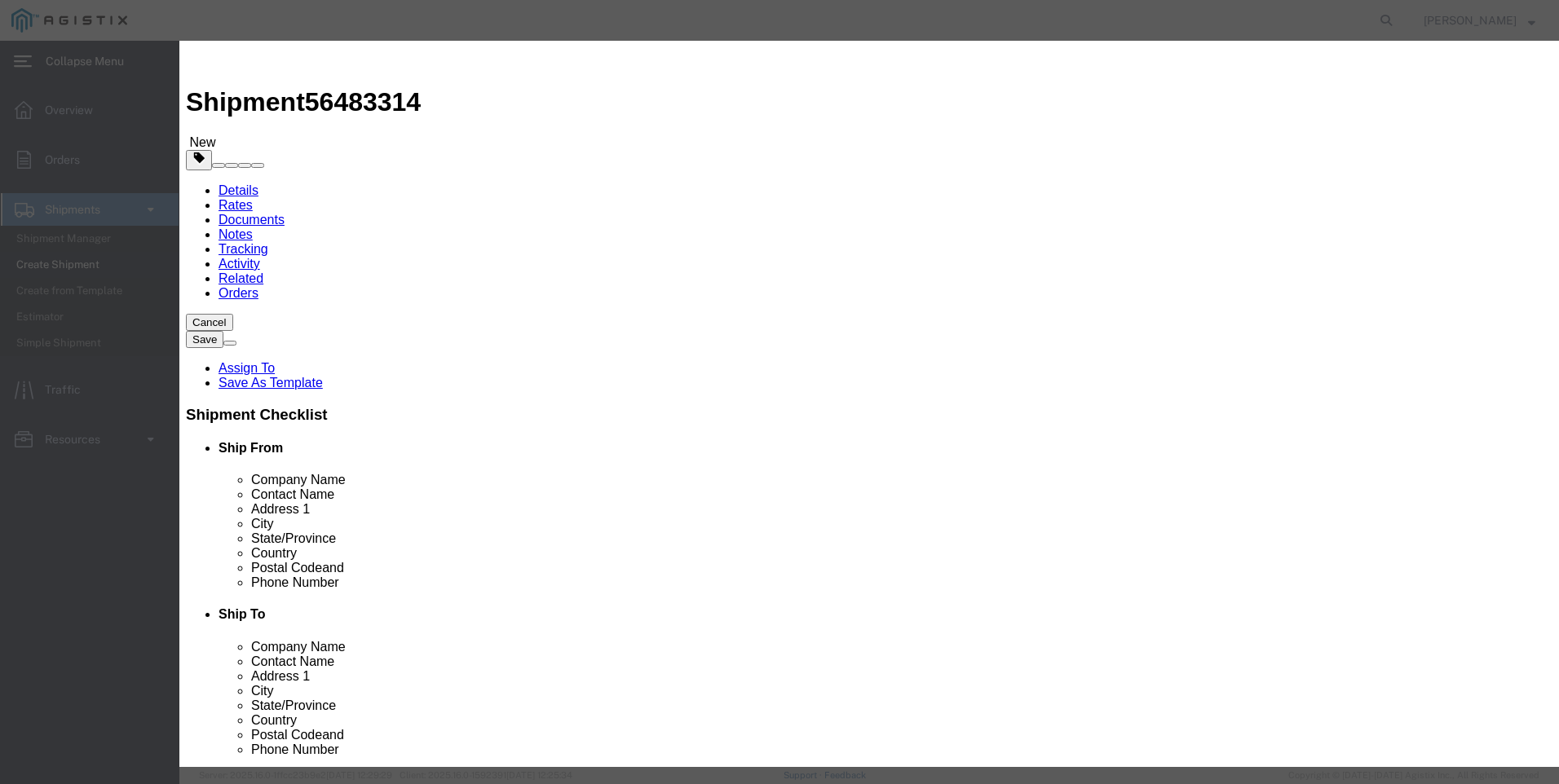
click button "Yes"
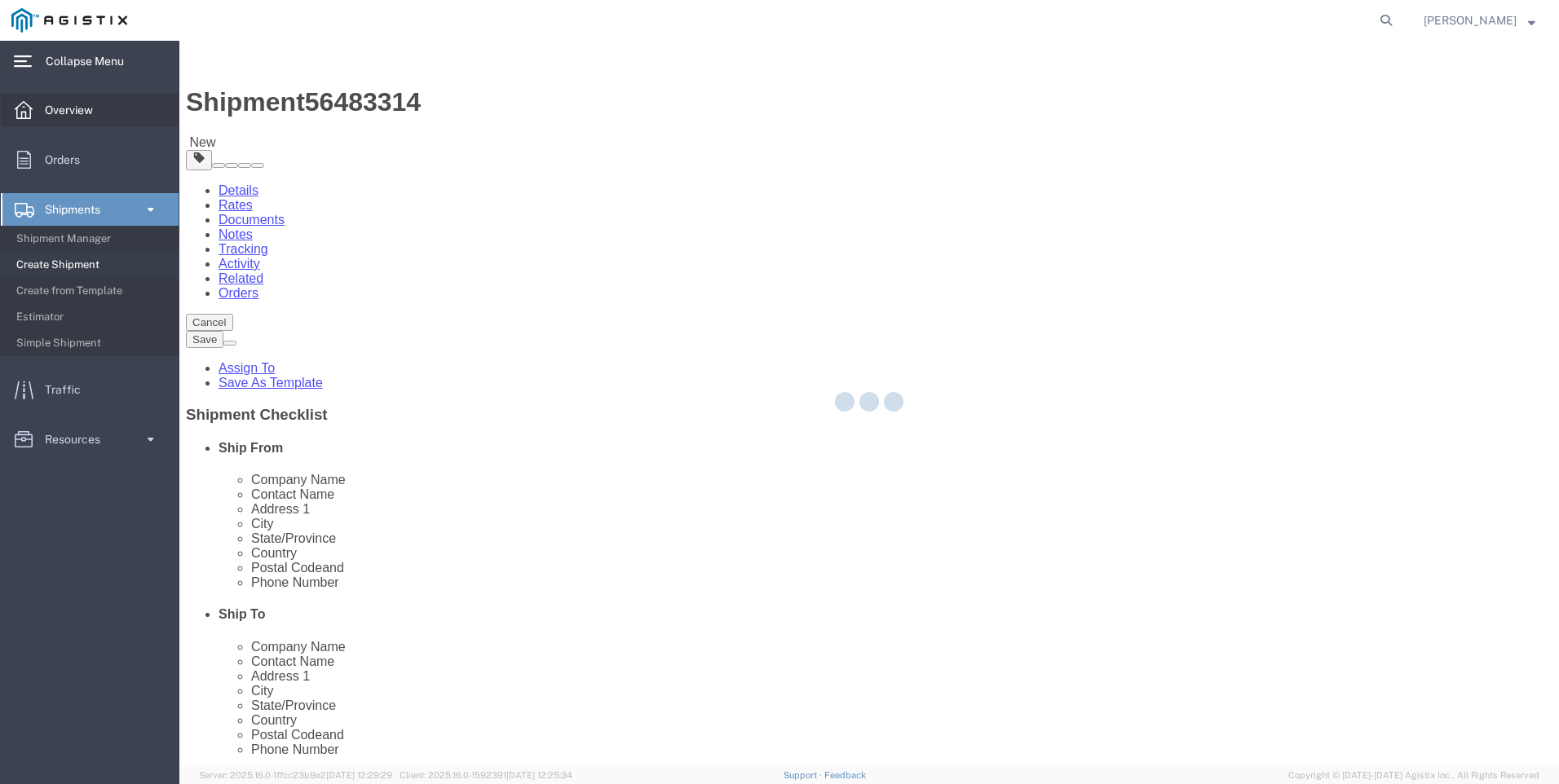
click at [150, 110] on link "Overview" at bounding box center [89, 110] width 178 height 32
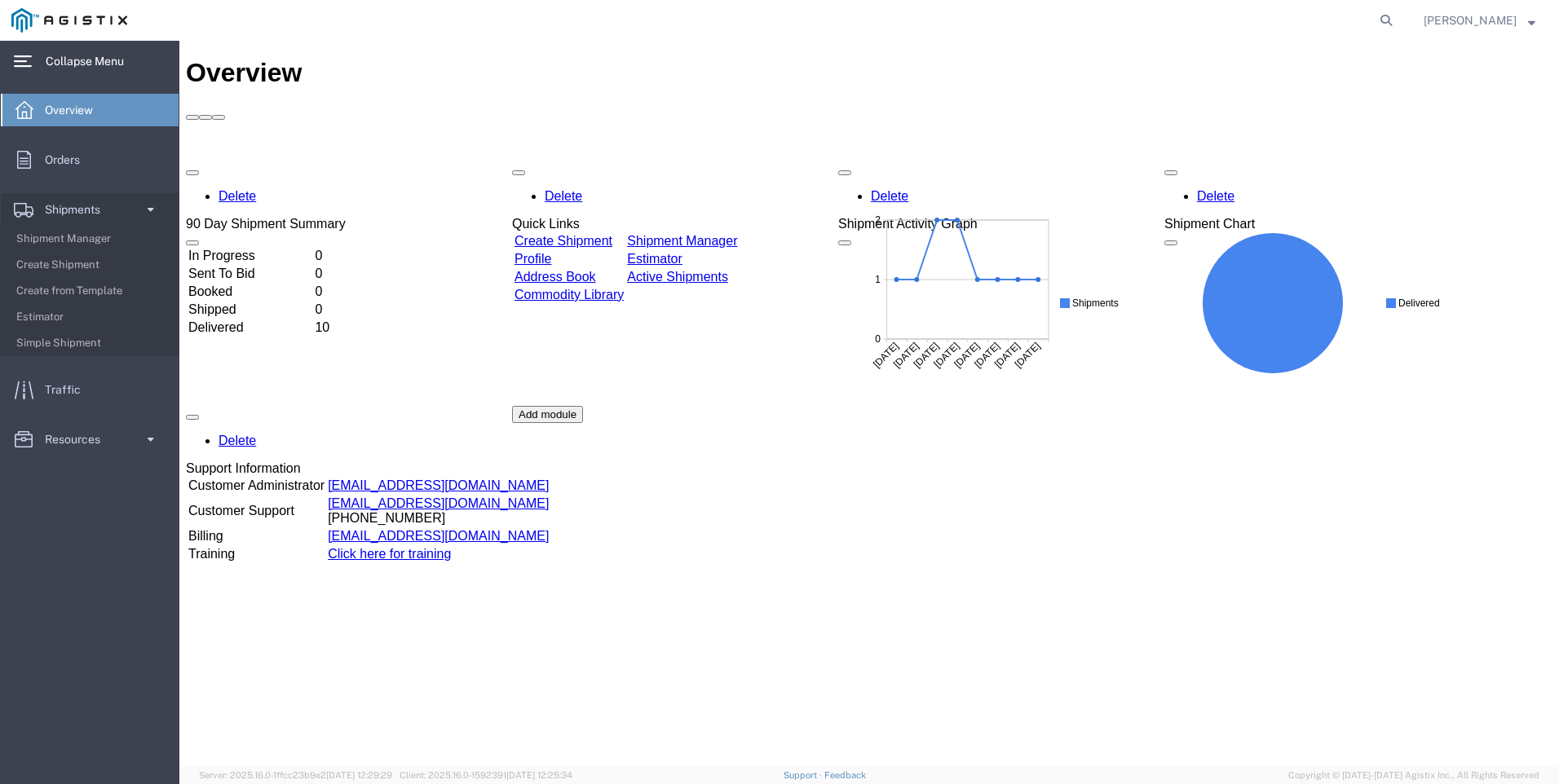
click at [457, 496] on link "[EMAIL_ADDRESS][DOMAIN_NAME]" at bounding box center [437, 503] width 220 height 14
drag, startPoint x: 77, startPoint y: 243, endPoint x: 138, endPoint y: 465, distance: 230.2
click at [77, 243] on span "Shipment Manager" at bounding box center [91, 238] width 150 height 32
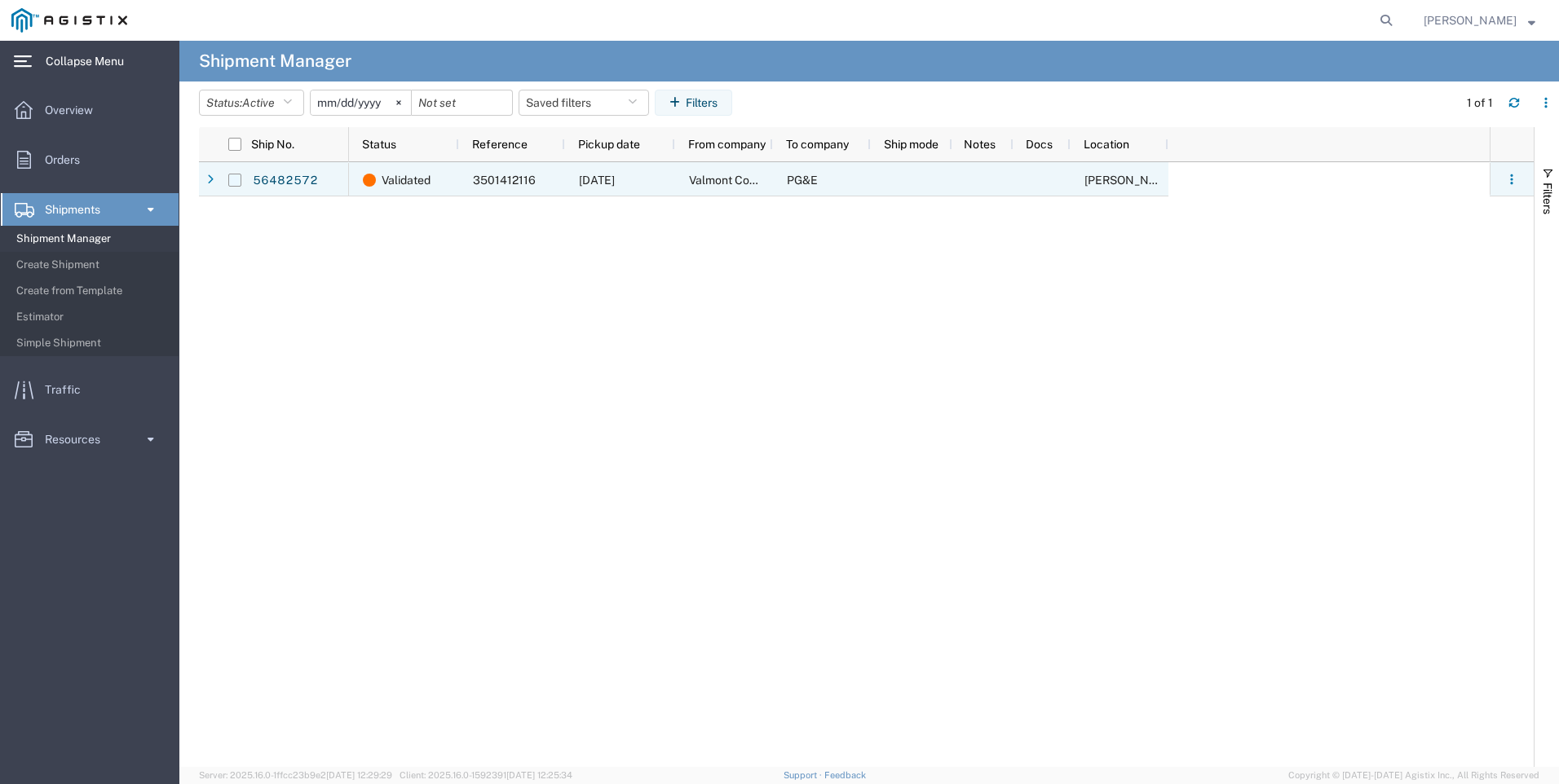
click at [235, 179] on input "Press Space to toggle row selection (unchecked)" at bounding box center [234, 180] width 13 height 13
checkbox input "true"
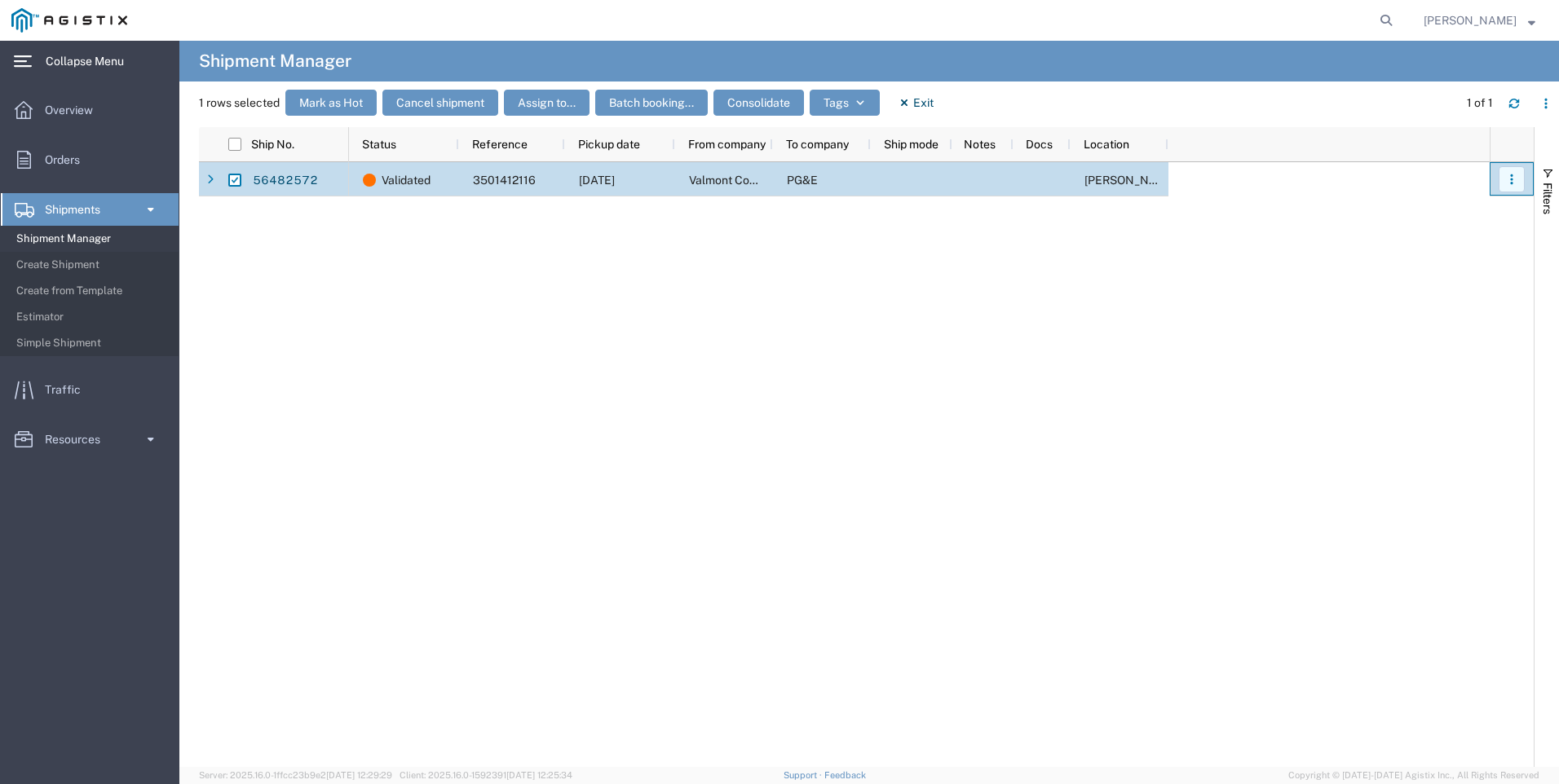
click at [1510, 188] on button "button" at bounding box center [1511, 179] width 26 height 26
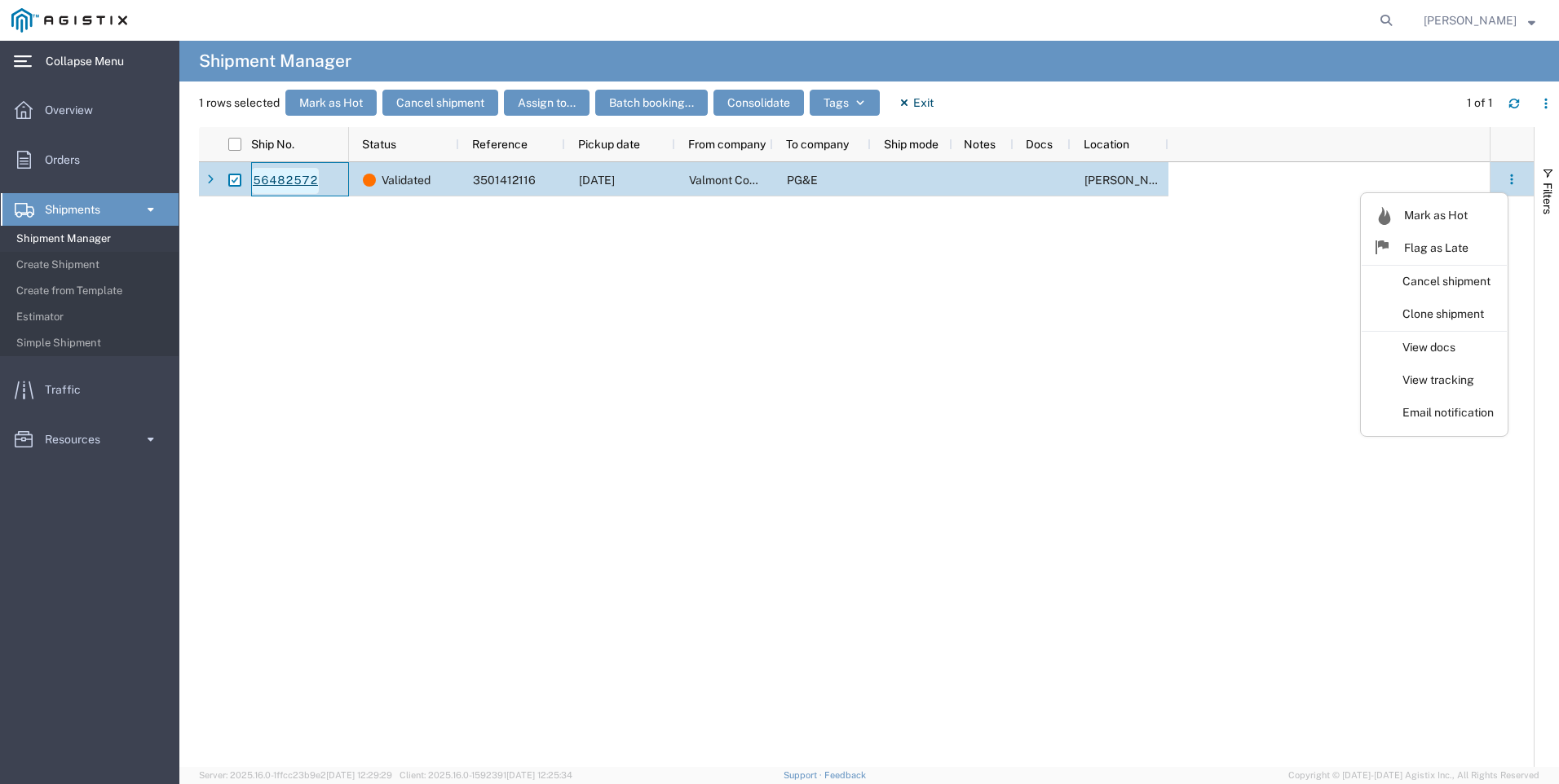
click at [284, 184] on link "56482572" at bounding box center [285, 181] width 66 height 26
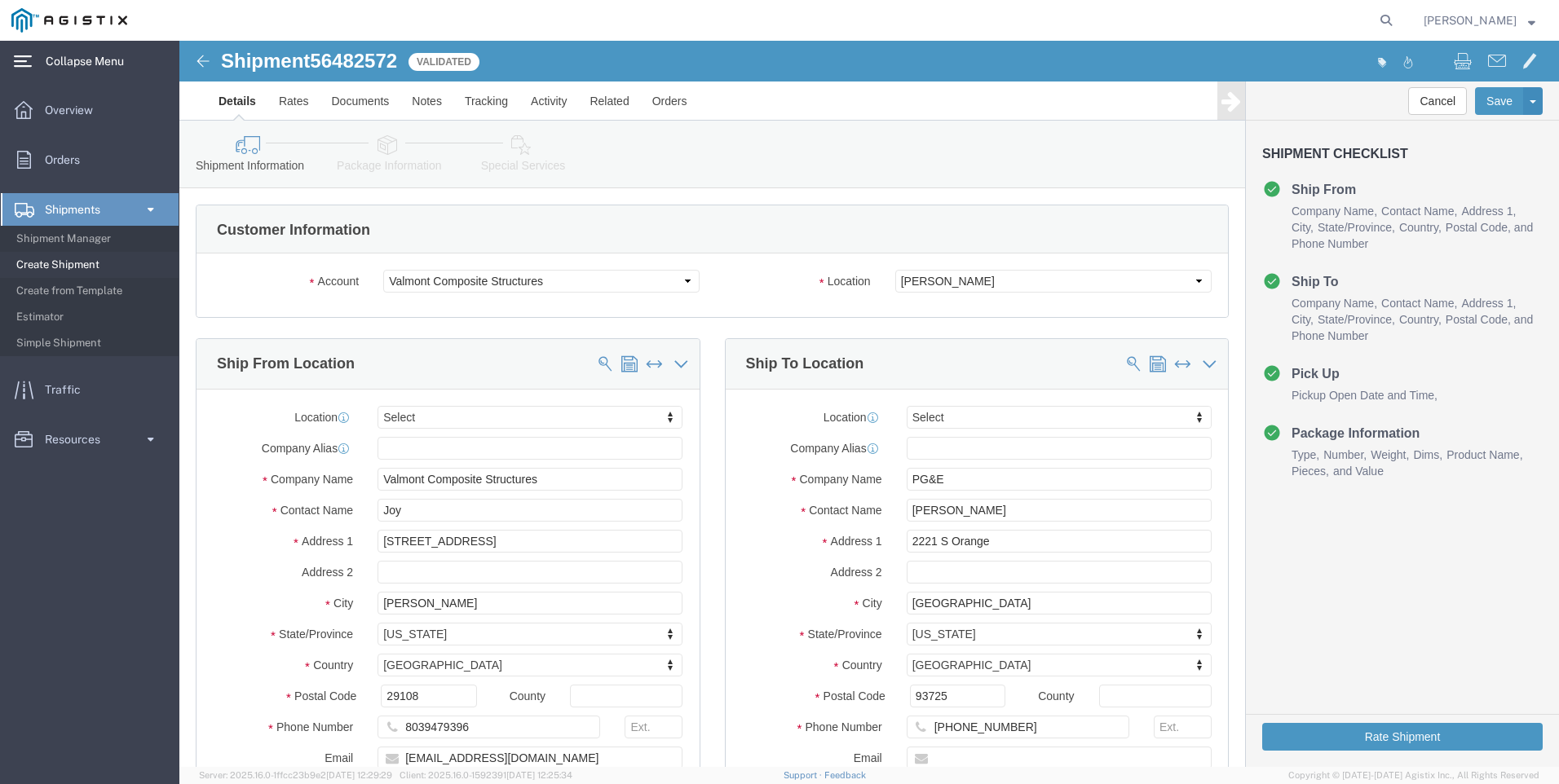
select select
click select "Select PG&E Valmont Composite Structures"
select select "9596"
click select "Select PG&E Valmont Composite Structures"
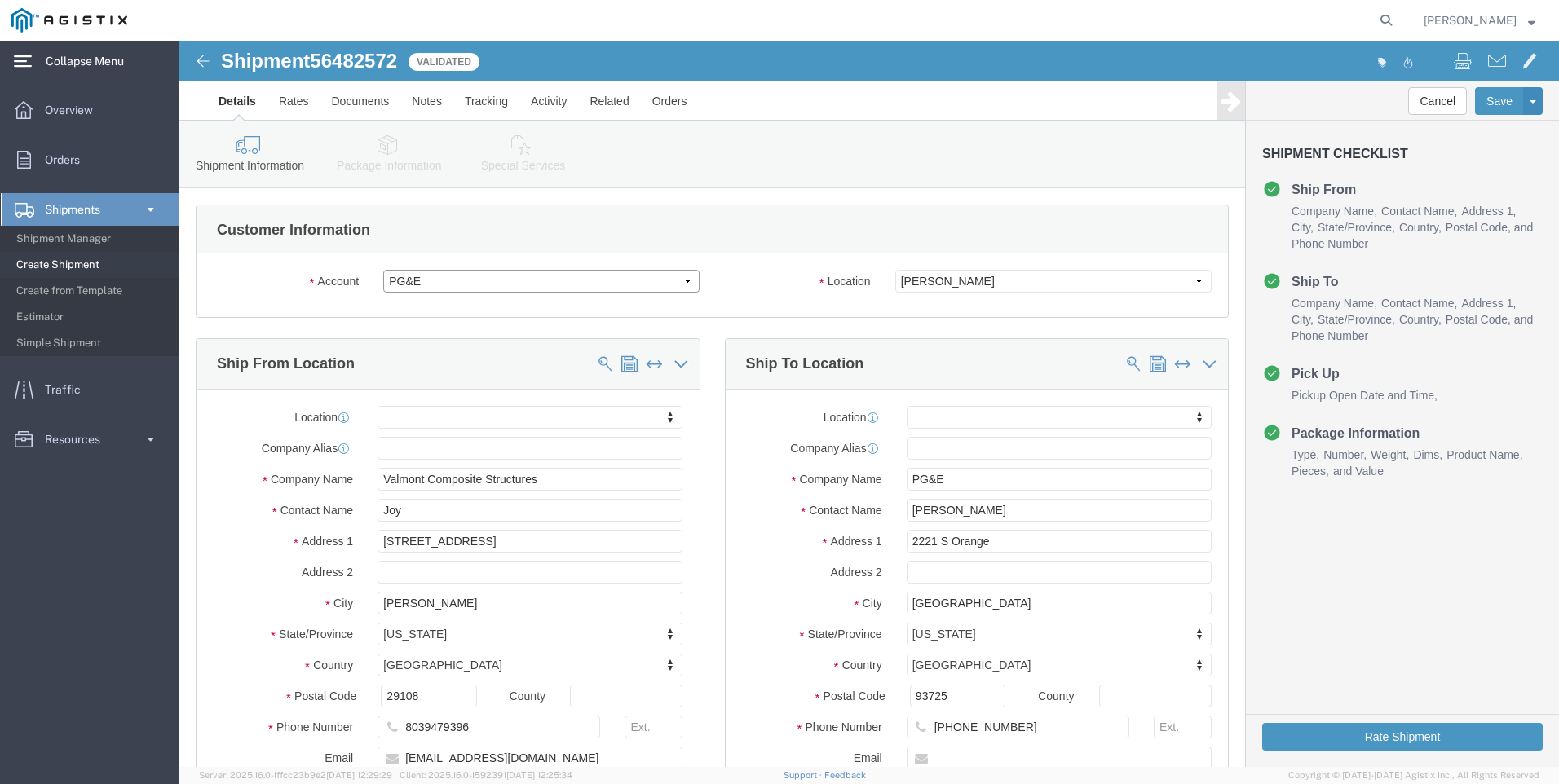
select select "PURCHORD"
select select
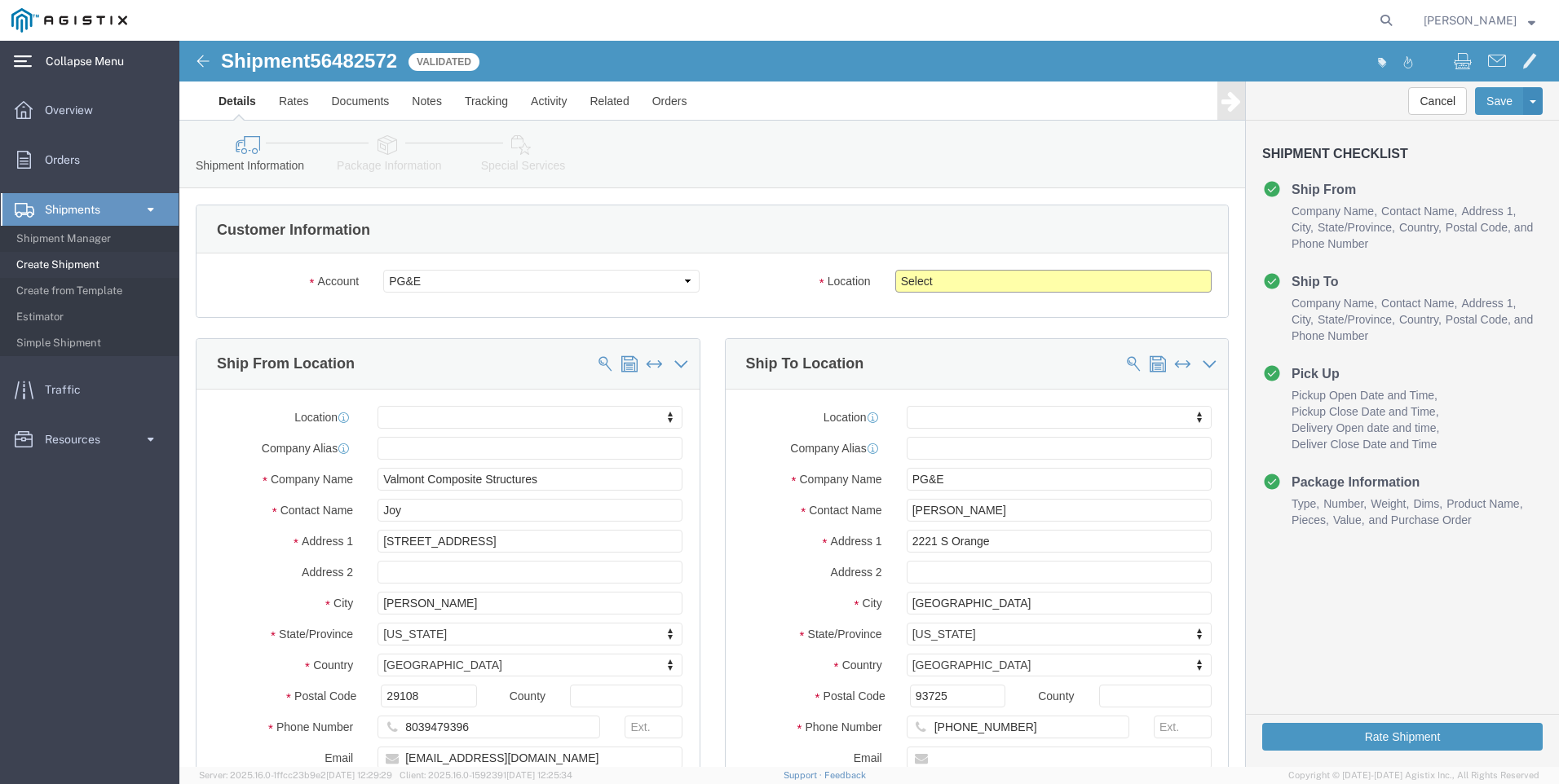
click select "Select All Others [GEOGRAPHIC_DATA] [GEOGRAPHIC_DATA] [GEOGRAPHIC_DATA] [GEOGRA…"
select select "19745"
click select "Select All Others [GEOGRAPHIC_DATA] [GEOGRAPHIC_DATA] [GEOGRAPHIC_DATA] [GEOGRA…"
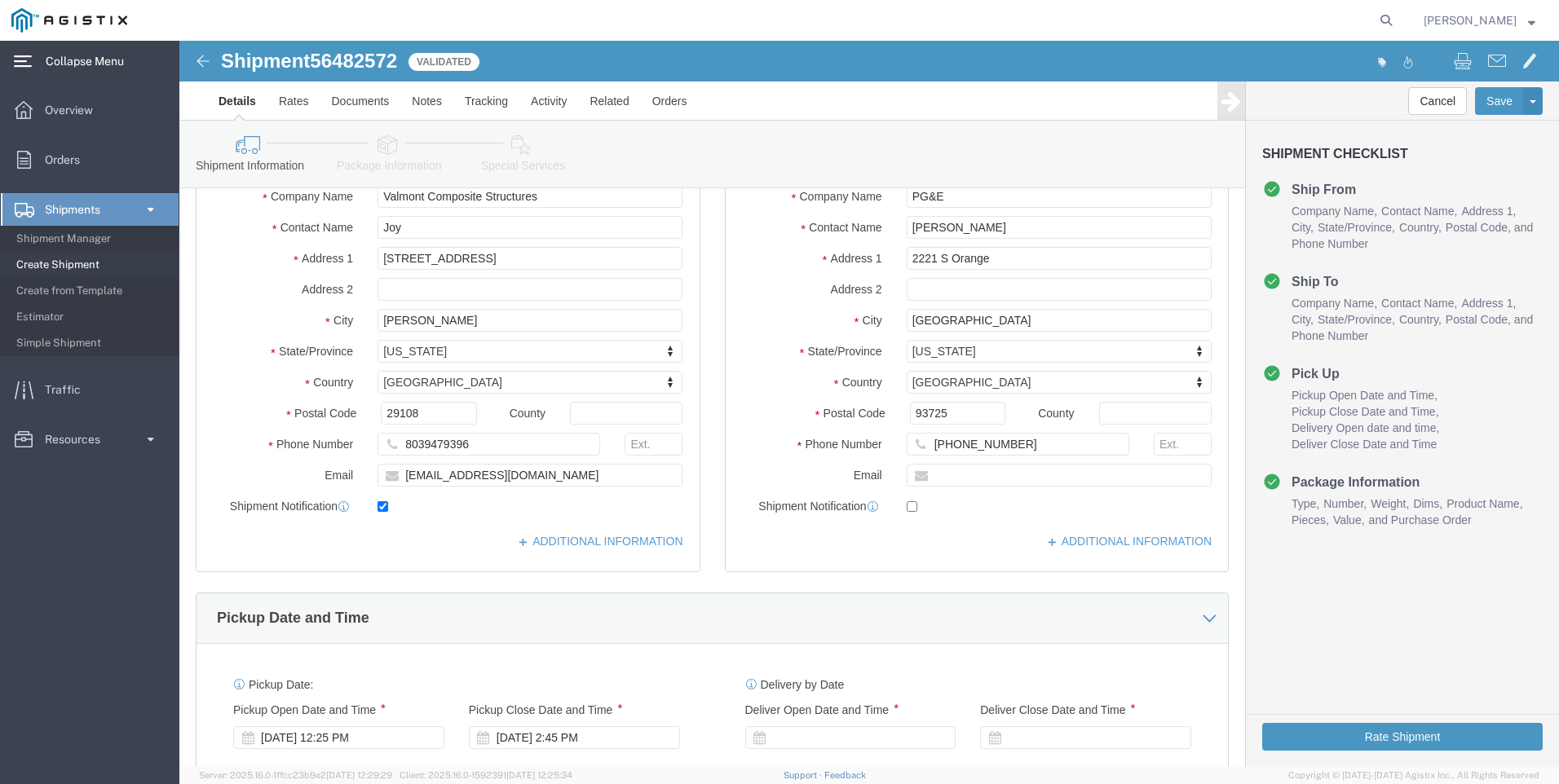
scroll to position [326, 0]
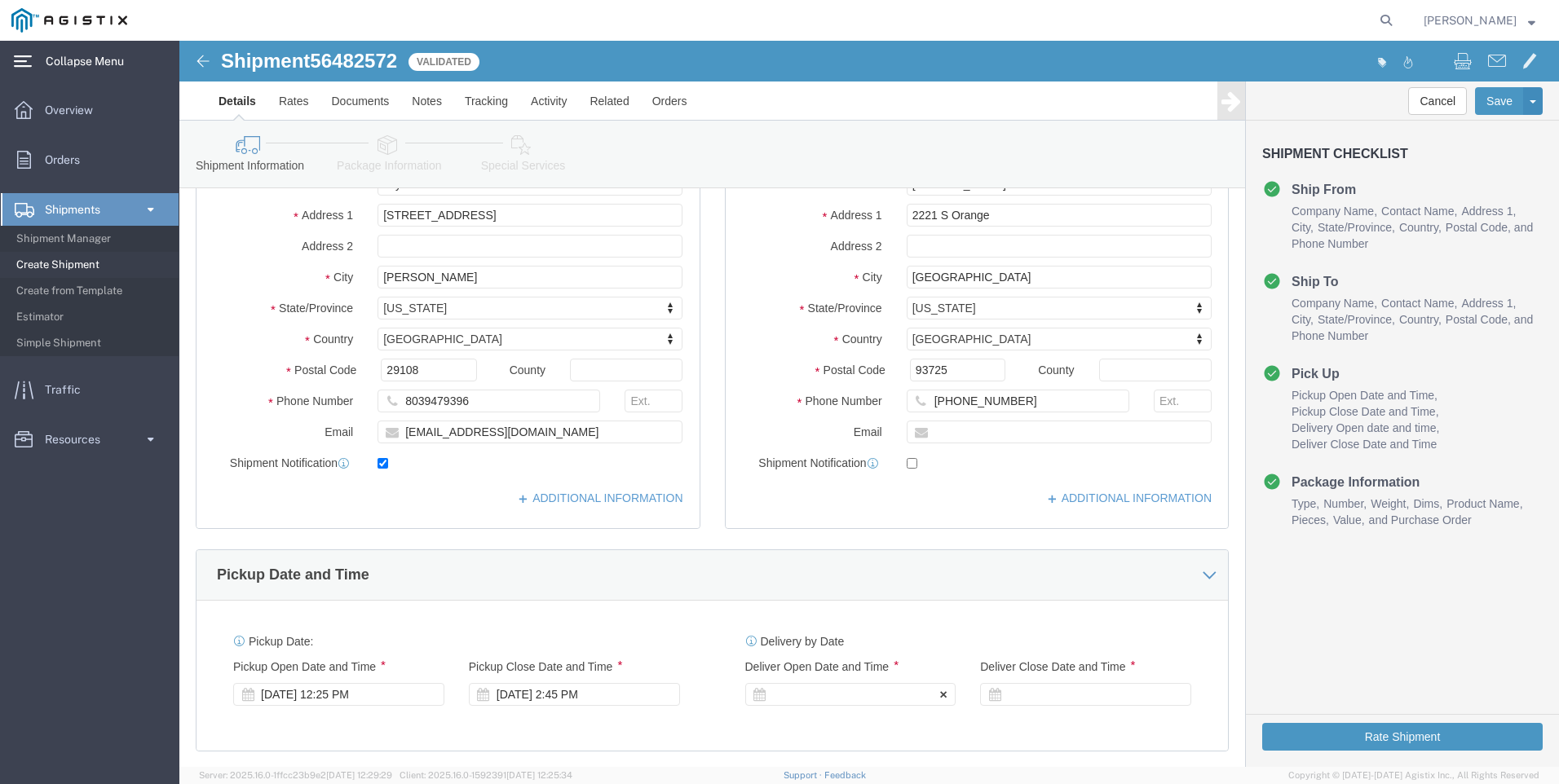
click icon
click div
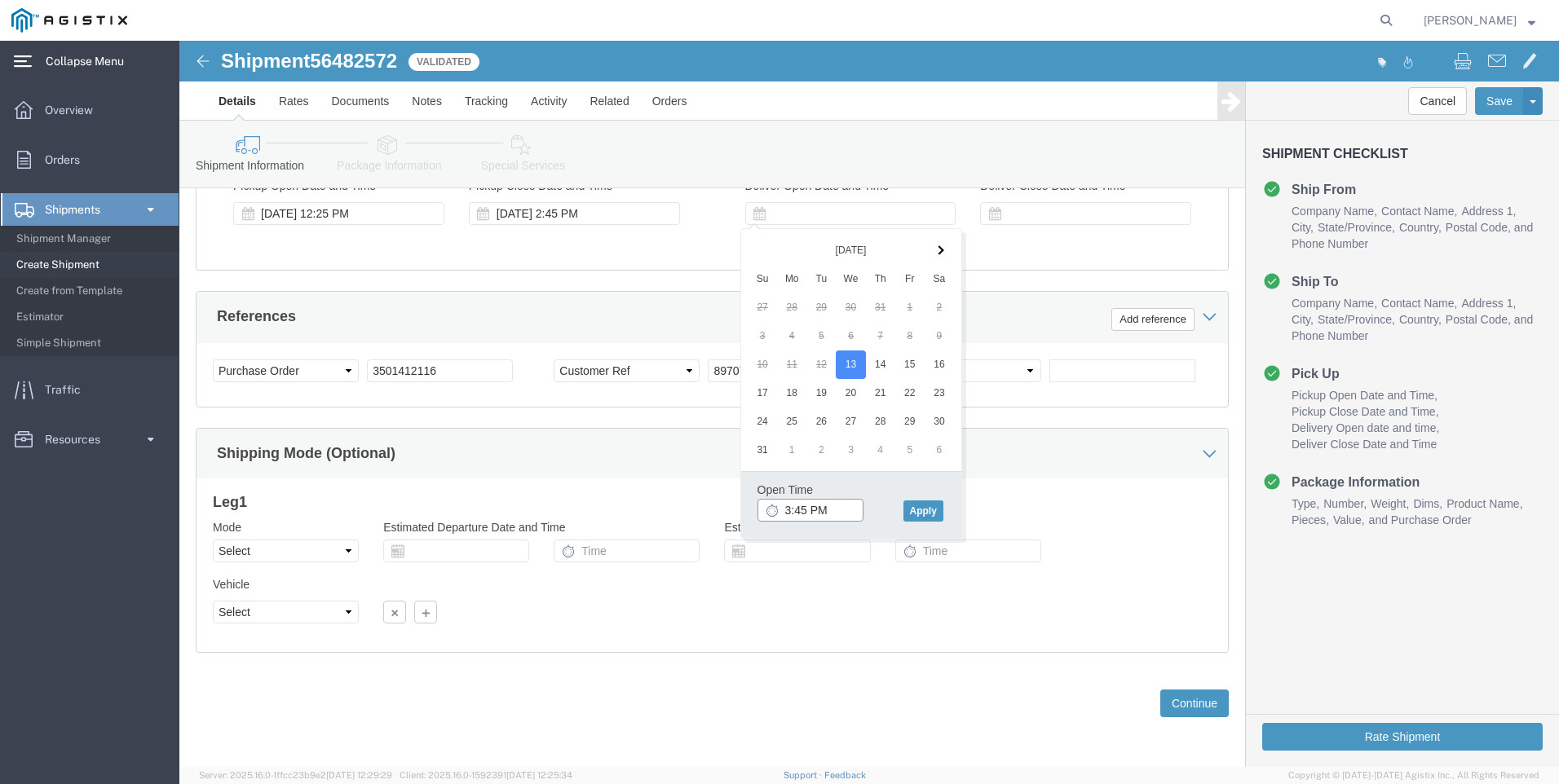
click input "3:45 PM"
type input "8:00 AM"
click button "Apply"
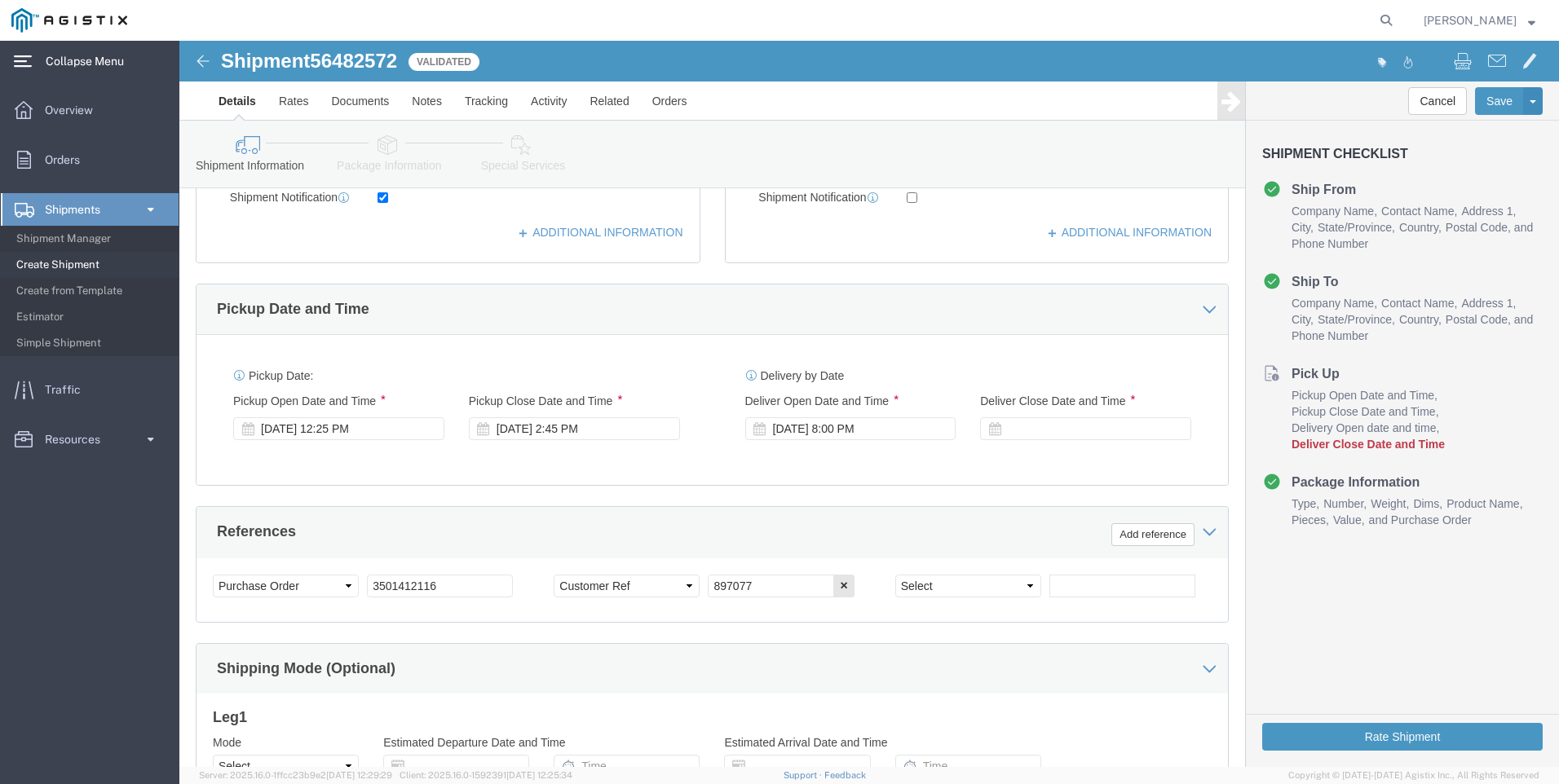
scroll to position [563, 0]
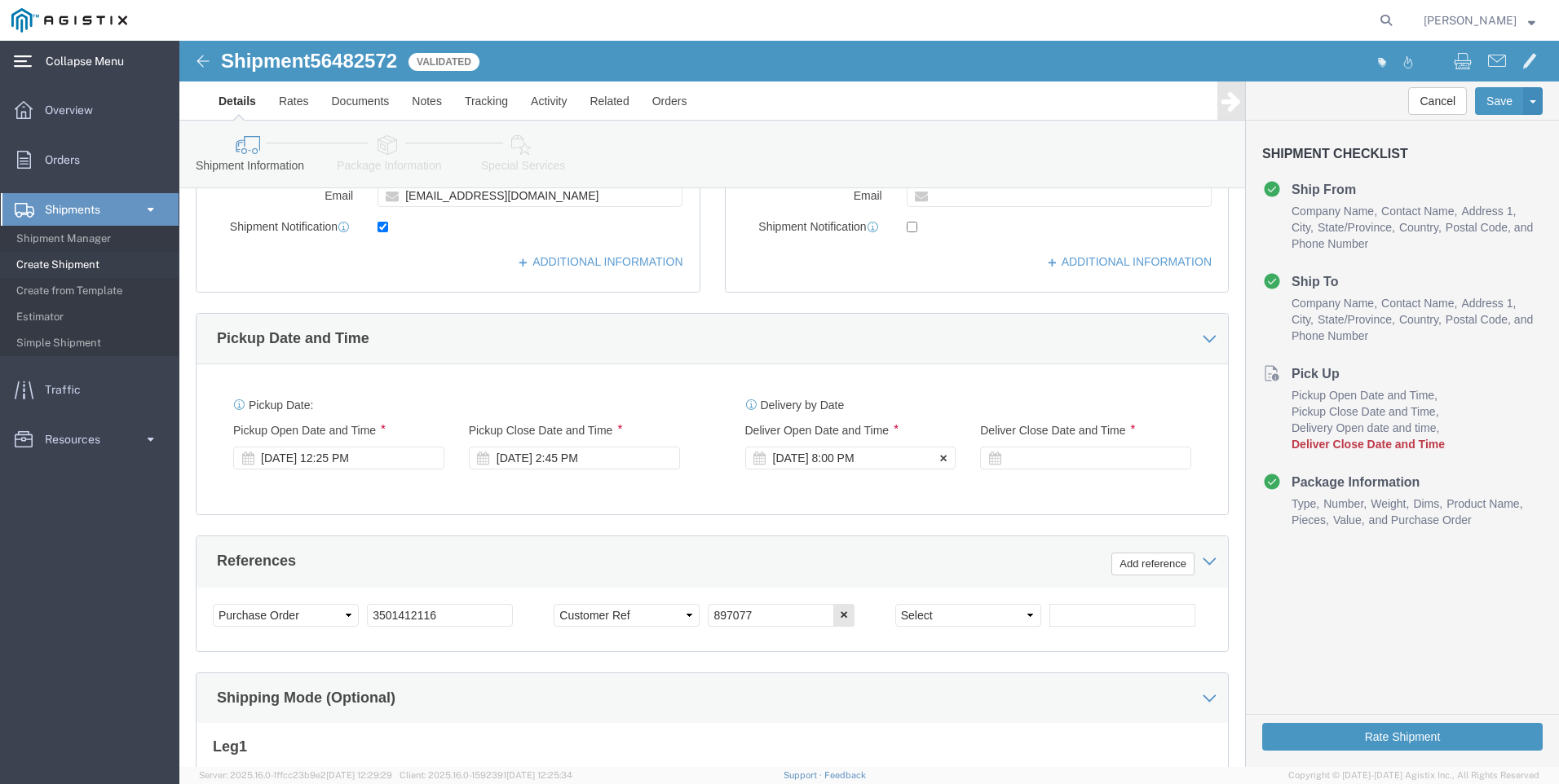
click icon
click div "[DATE] 8:00 PM"
click button "Apply"
click div
type input "2:00 PM"
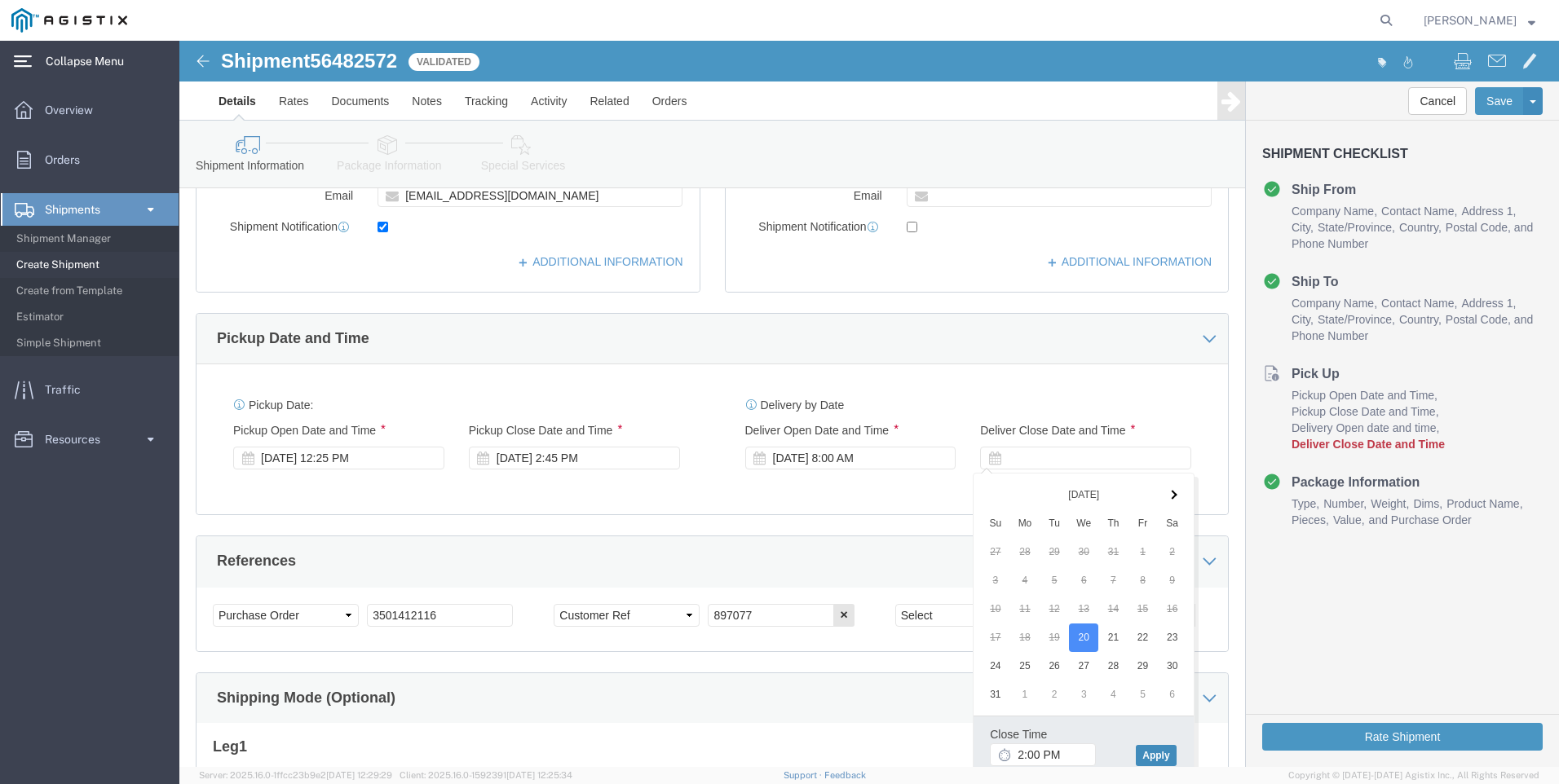
click button "Apply"
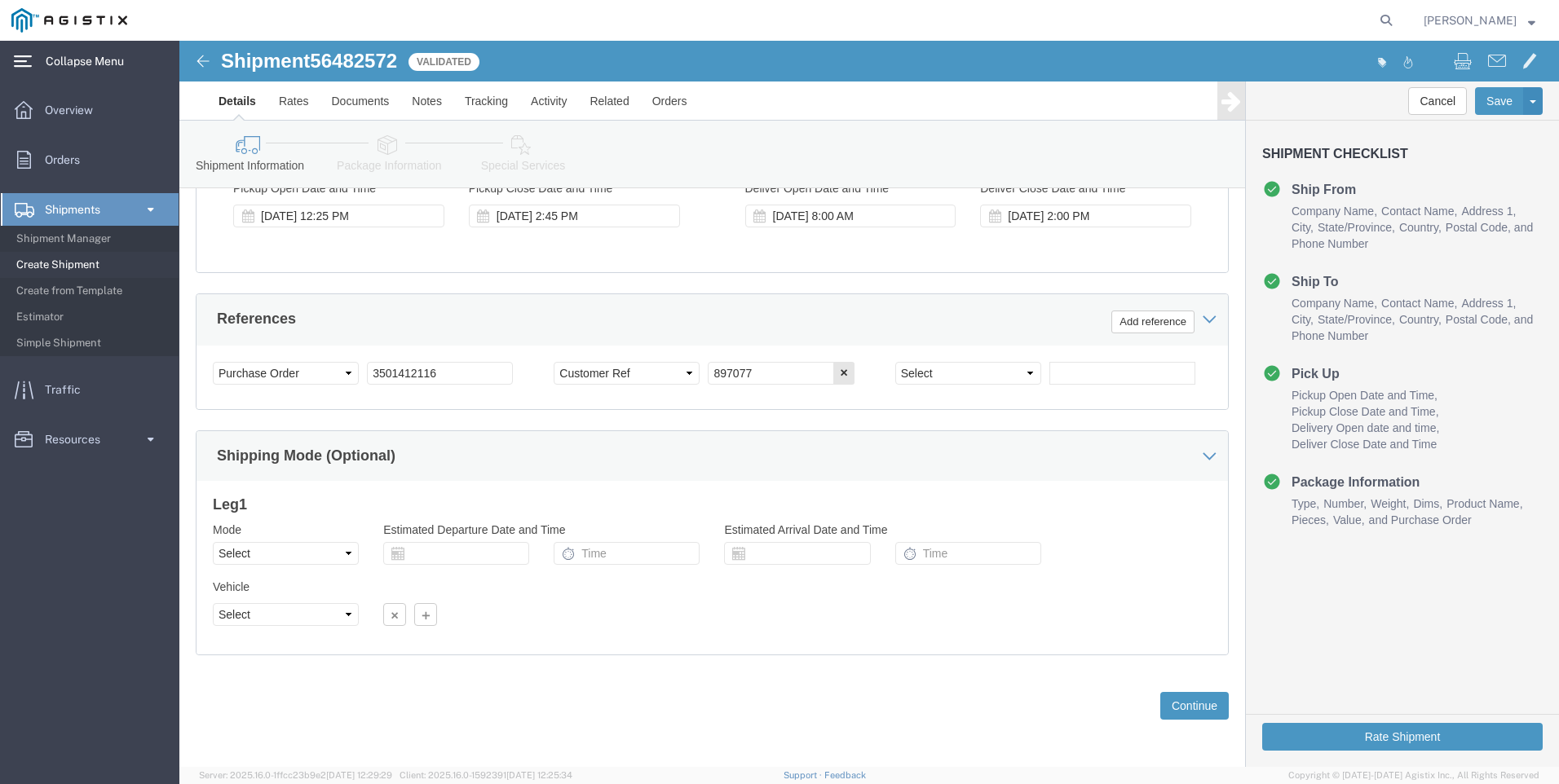
scroll to position [807, 0]
click button "Continue"
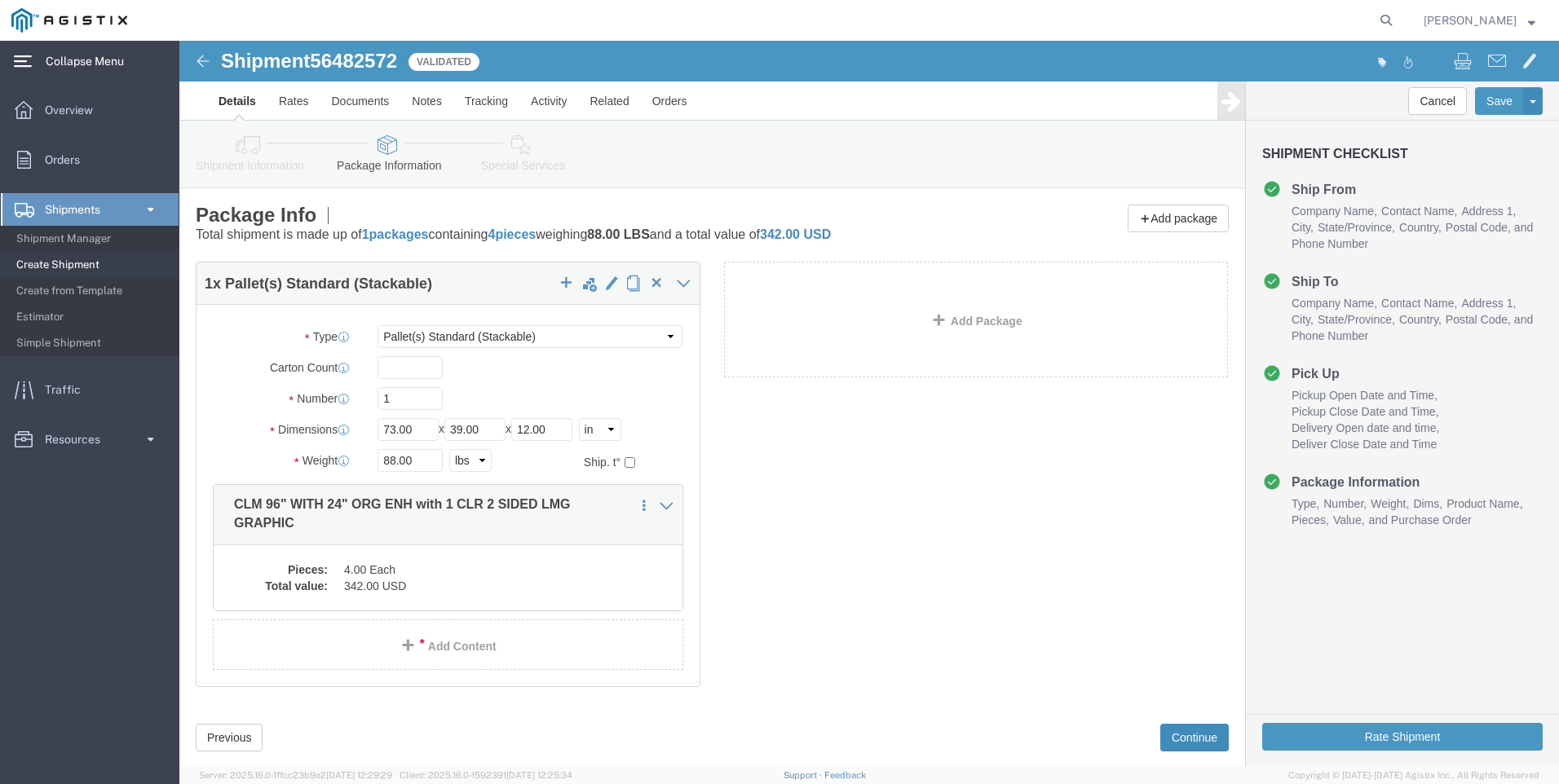
scroll to position [34, 0]
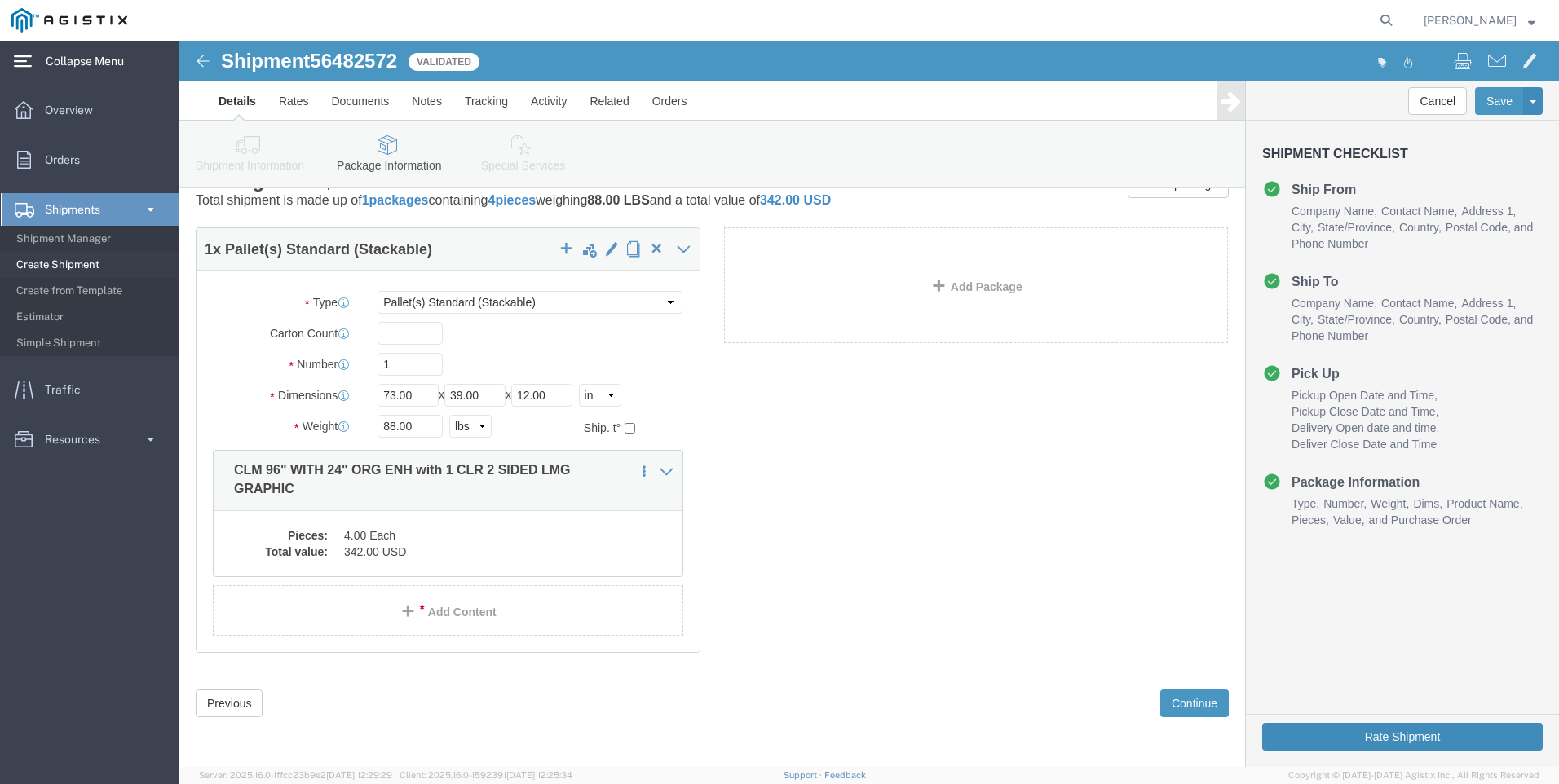
click button "Rate Shipment"
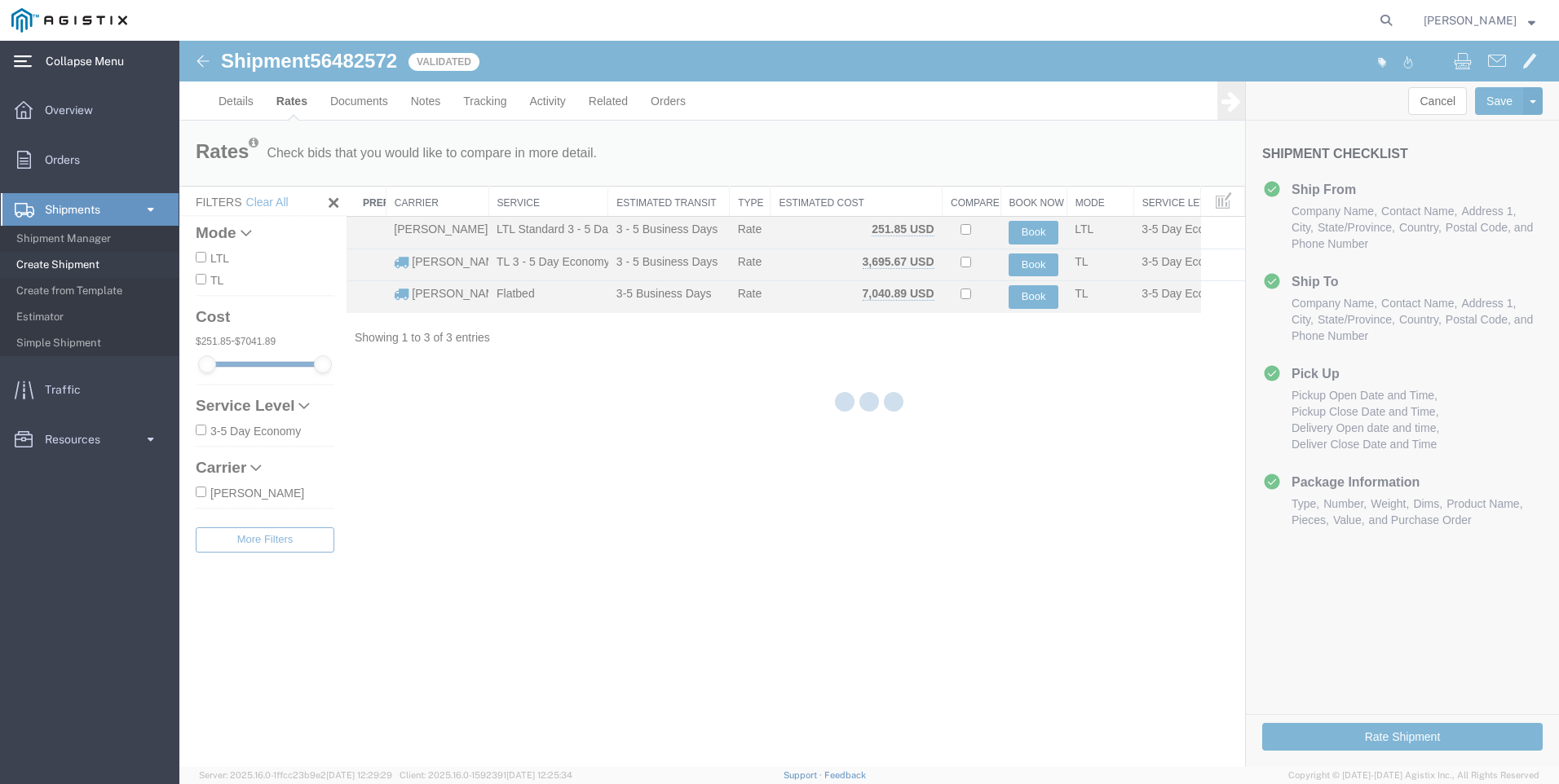
scroll to position [0, 0]
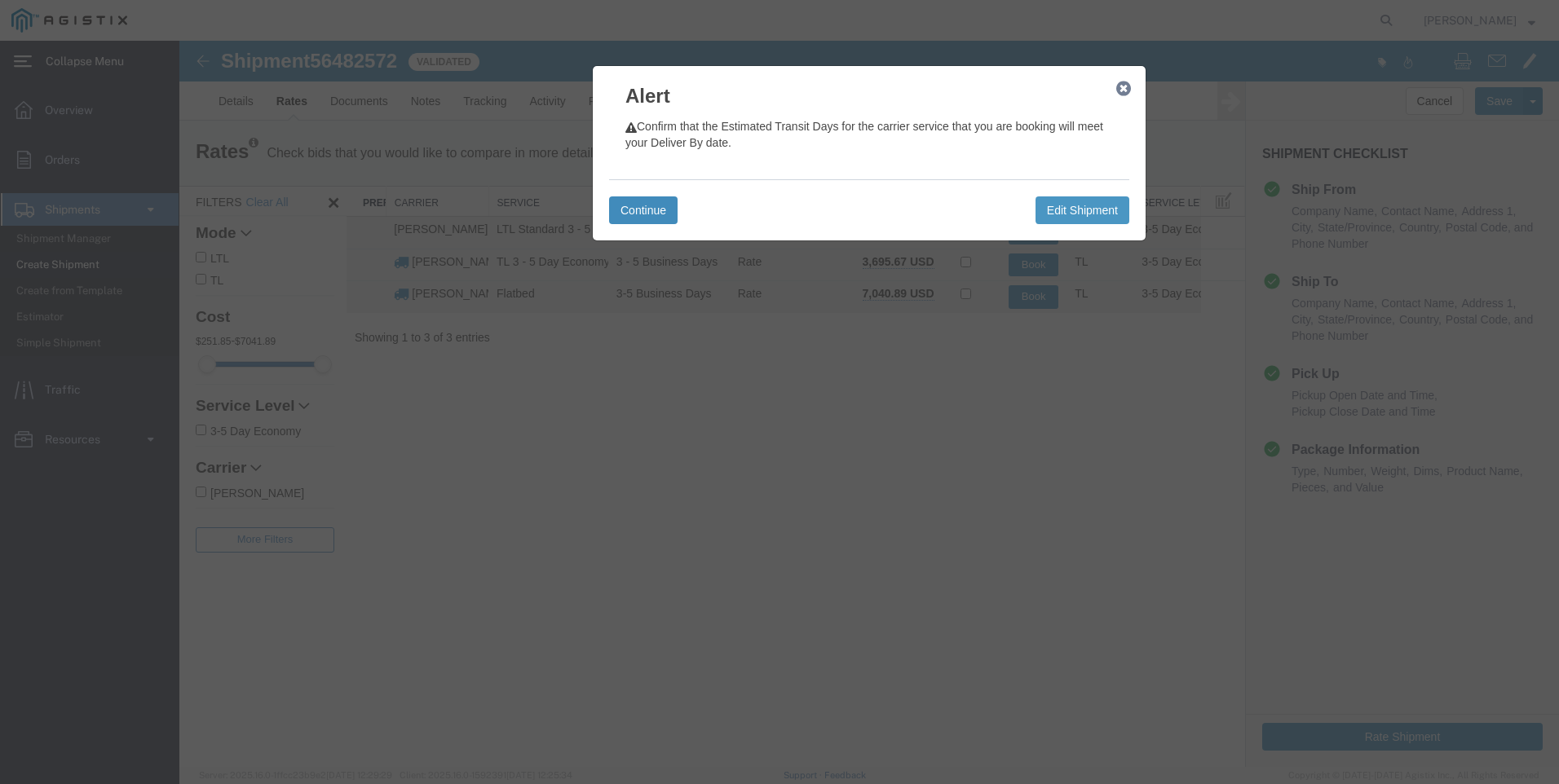
click at [635, 215] on button "Continue" at bounding box center [643, 210] width 68 height 28
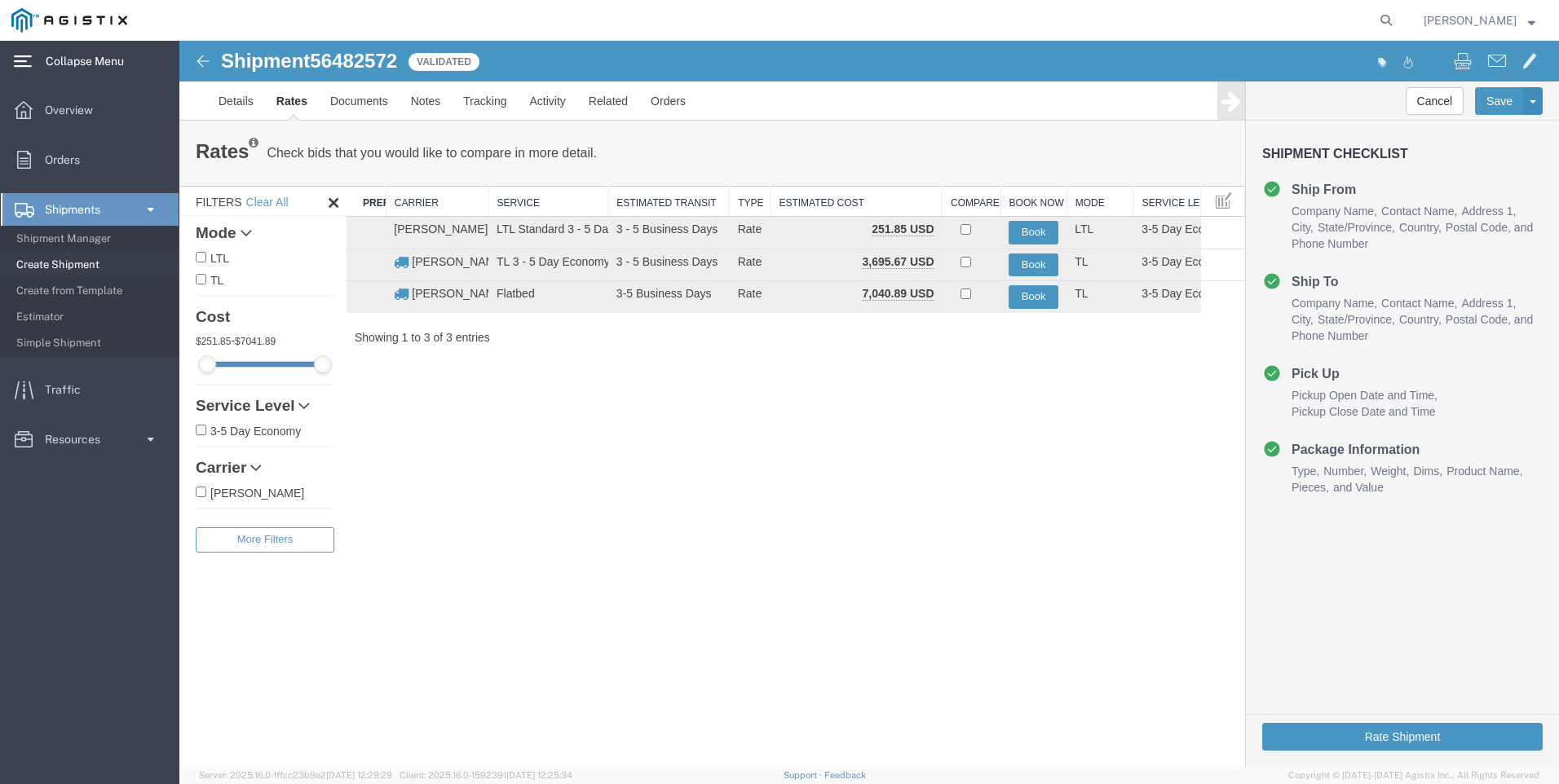
click at [200, 257] on input "LTL" at bounding box center [200, 256] width 10 height 10
checkbox input "true"
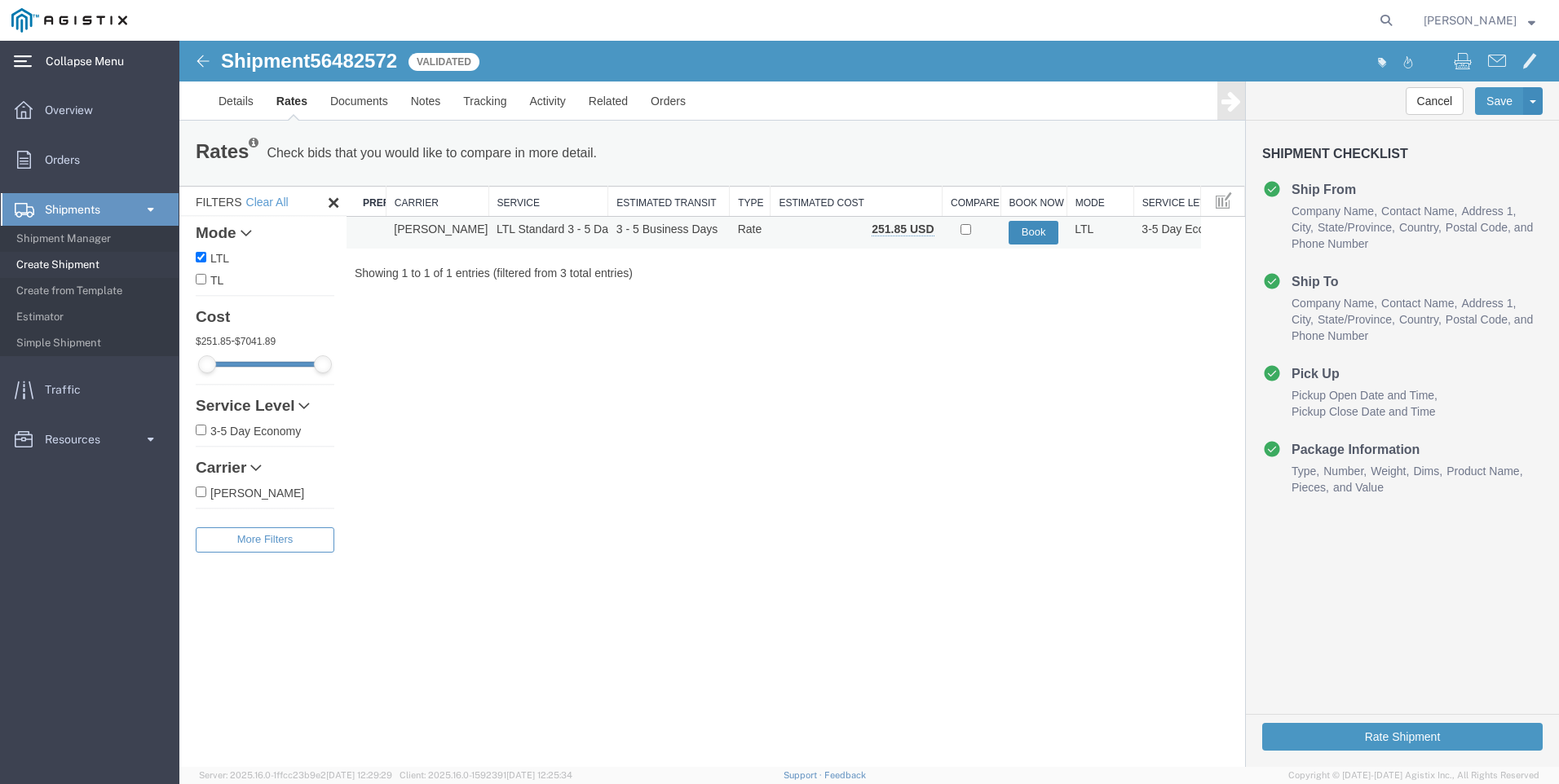
click at [1042, 229] on button "Book" at bounding box center [1033, 232] width 50 height 24
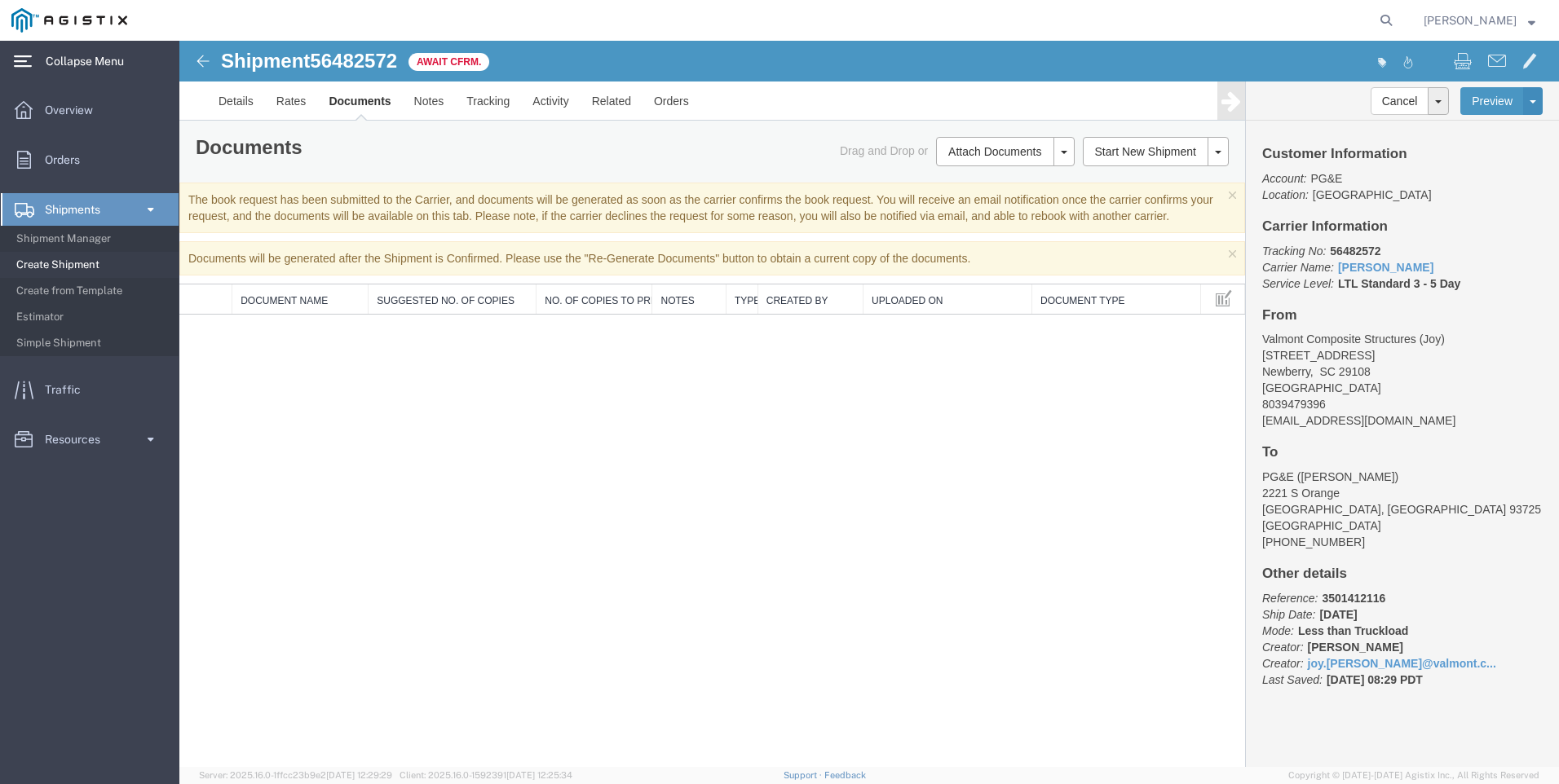
click at [144, 208] on span at bounding box center [150, 208] width 14 height 32
click at [54, 160] on span "Orders" at bounding box center [68, 160] width 46 height 32
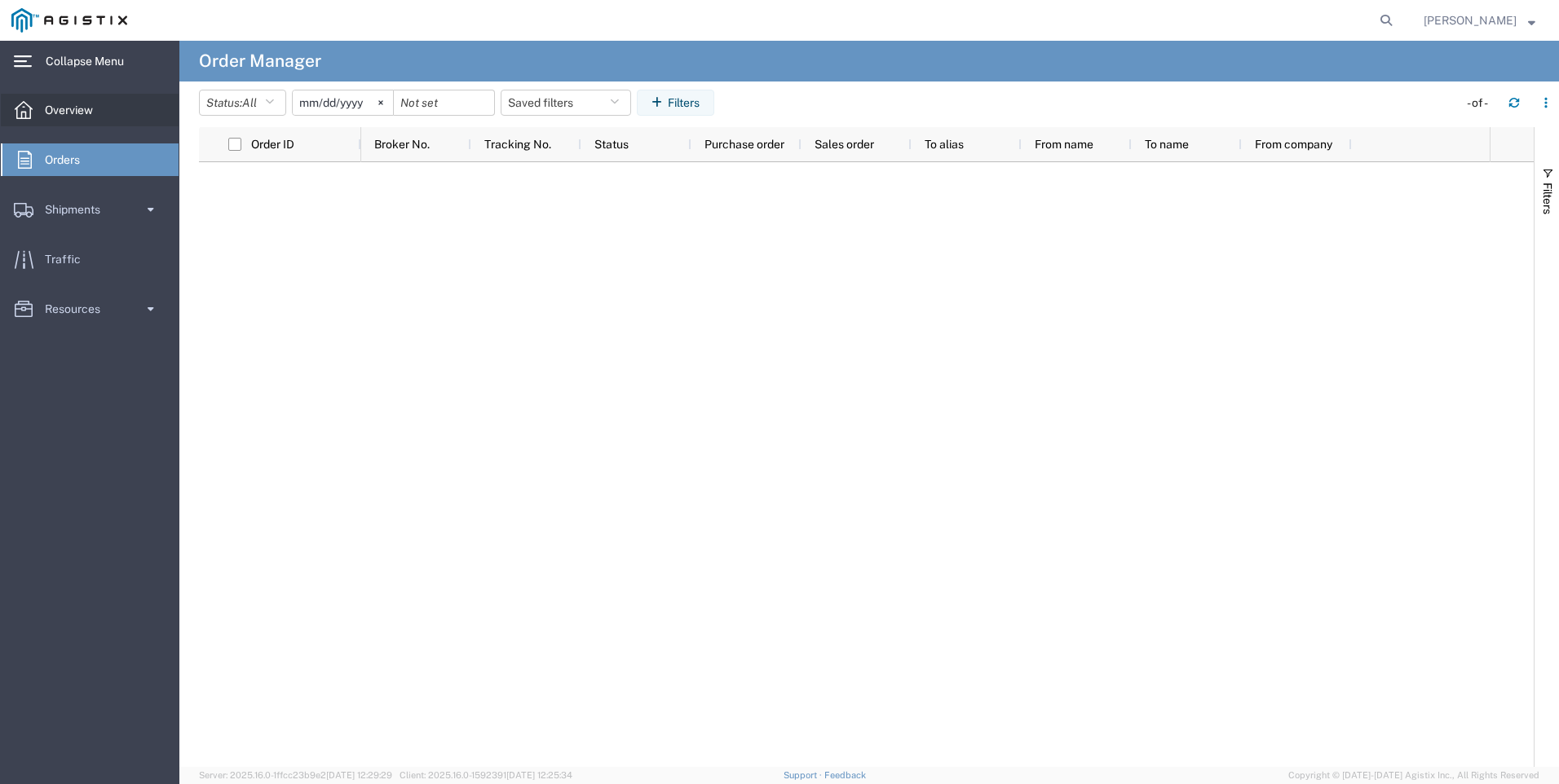
click at [65, 99] on span "Overview" at bounding box center [75, 110] width 60 height 32
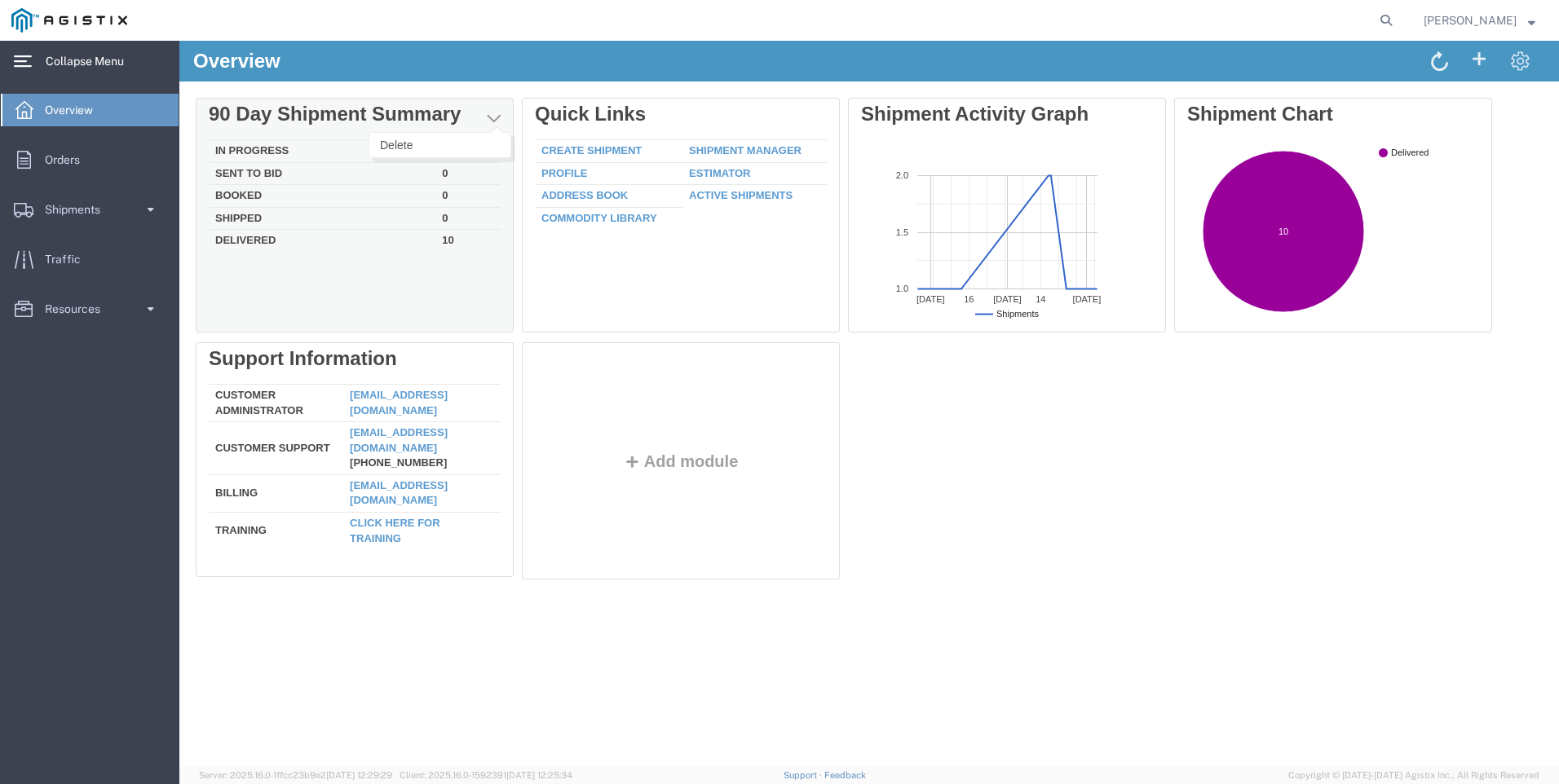
click at [501, 113] on button "button" at bounding box center [493, 121] width 27 height 24
click at [487, 113] on span "button" at bounding box center [494, 118] width 14 height 17
click at [374, 275] on div "Delete 90 Day Shipment Summary In Progress 0 Sent To Bid 0 Booked 0 Shipped 0 D…" at bounding box center [869, 342] width 1347 height 489
click at [263, 172] on td "Sent To Bid" at bounding box center [322, 173] width 227 height 23
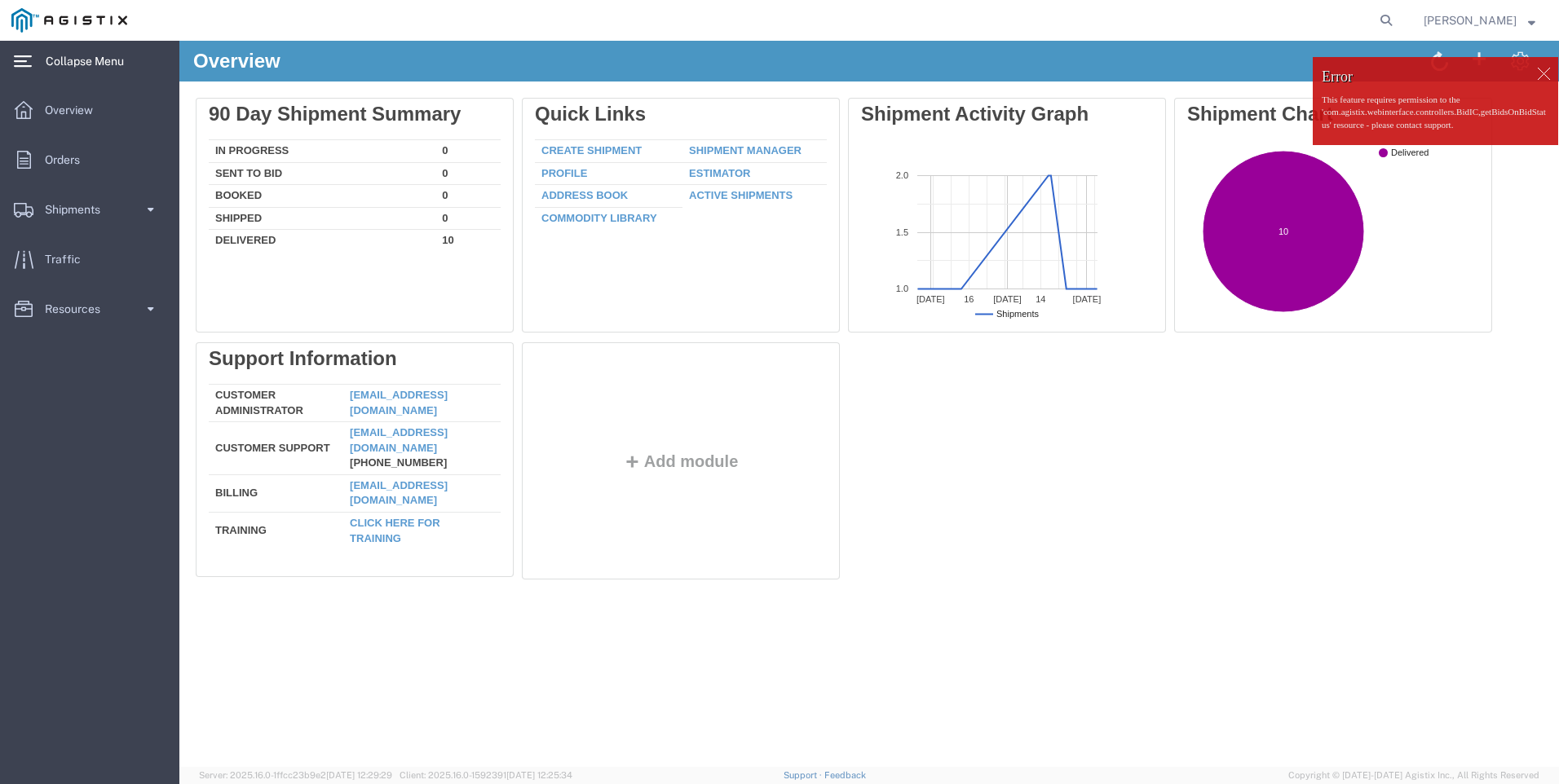
click at [1541, 72] on div at bounding box center [1542, 73] width 25 height 25
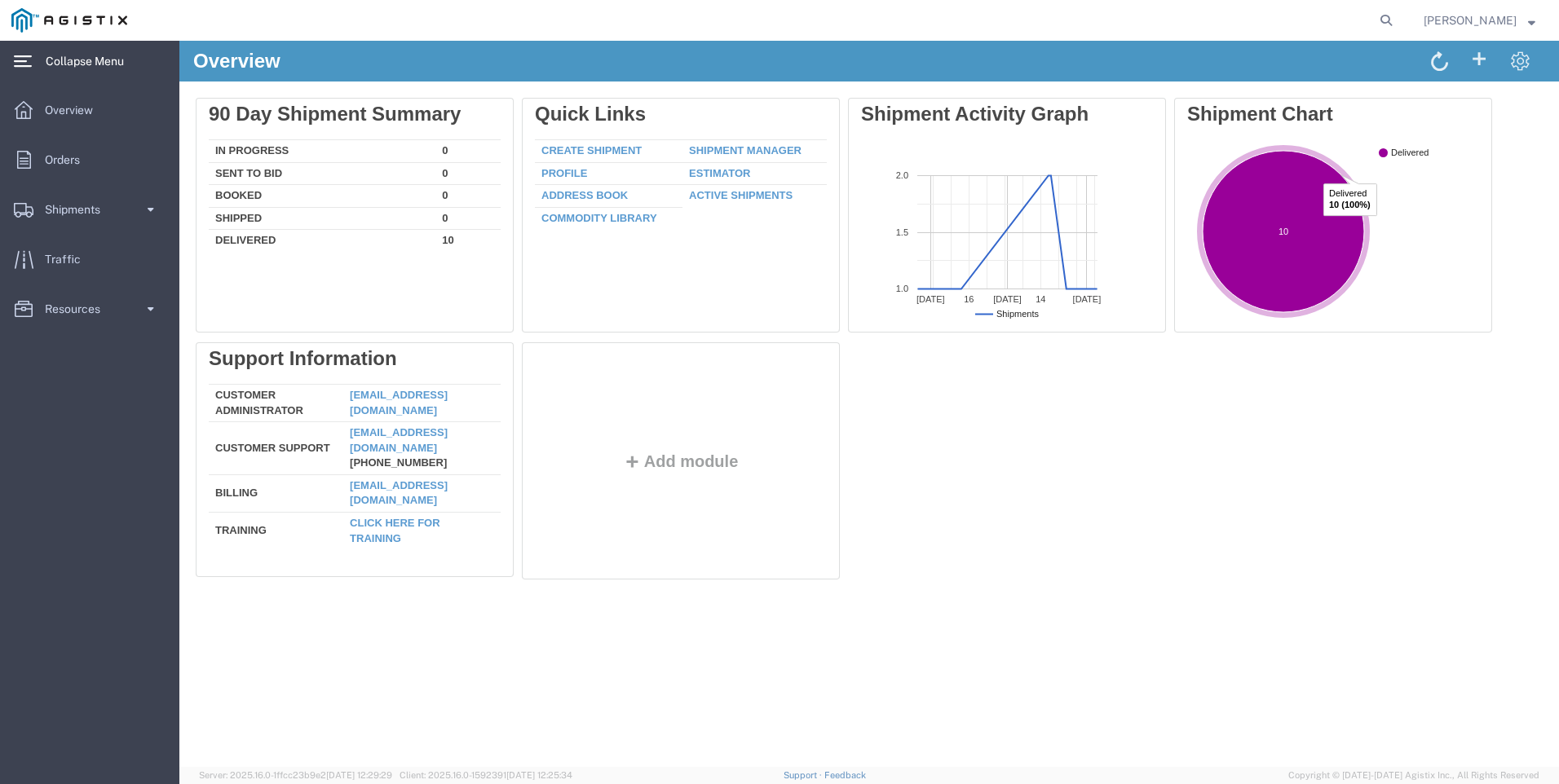
click at [1305, 201] on ellipse "A chart." at bounding box center [1282, 231] width 161 height 161
click at [71, 170] on span "Orders" at bounding box center [68, 160] width 46 height 32
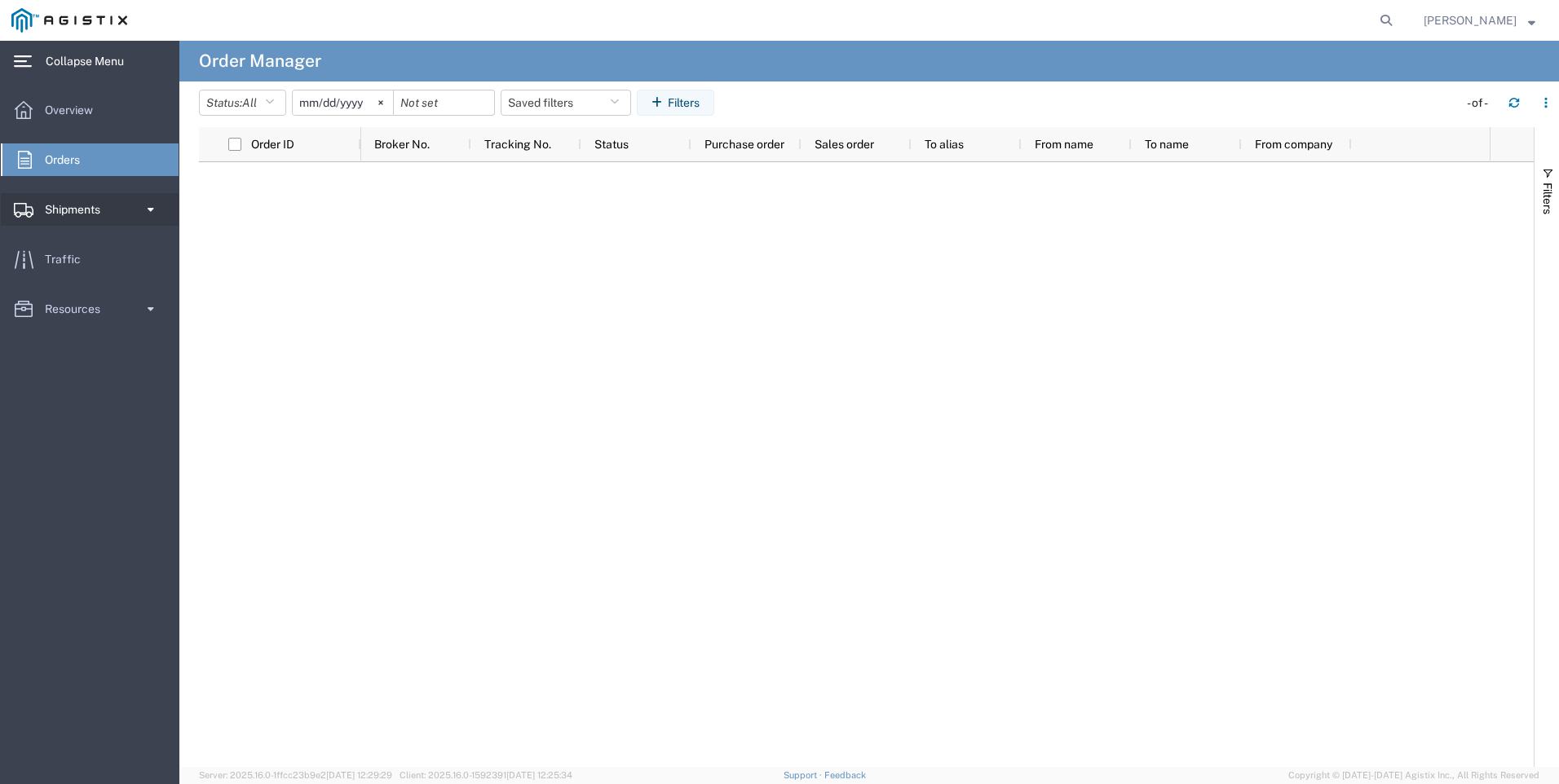
click at [137, 204] on link "Shipments" at bounding box center [89, 208] width 178 height 32
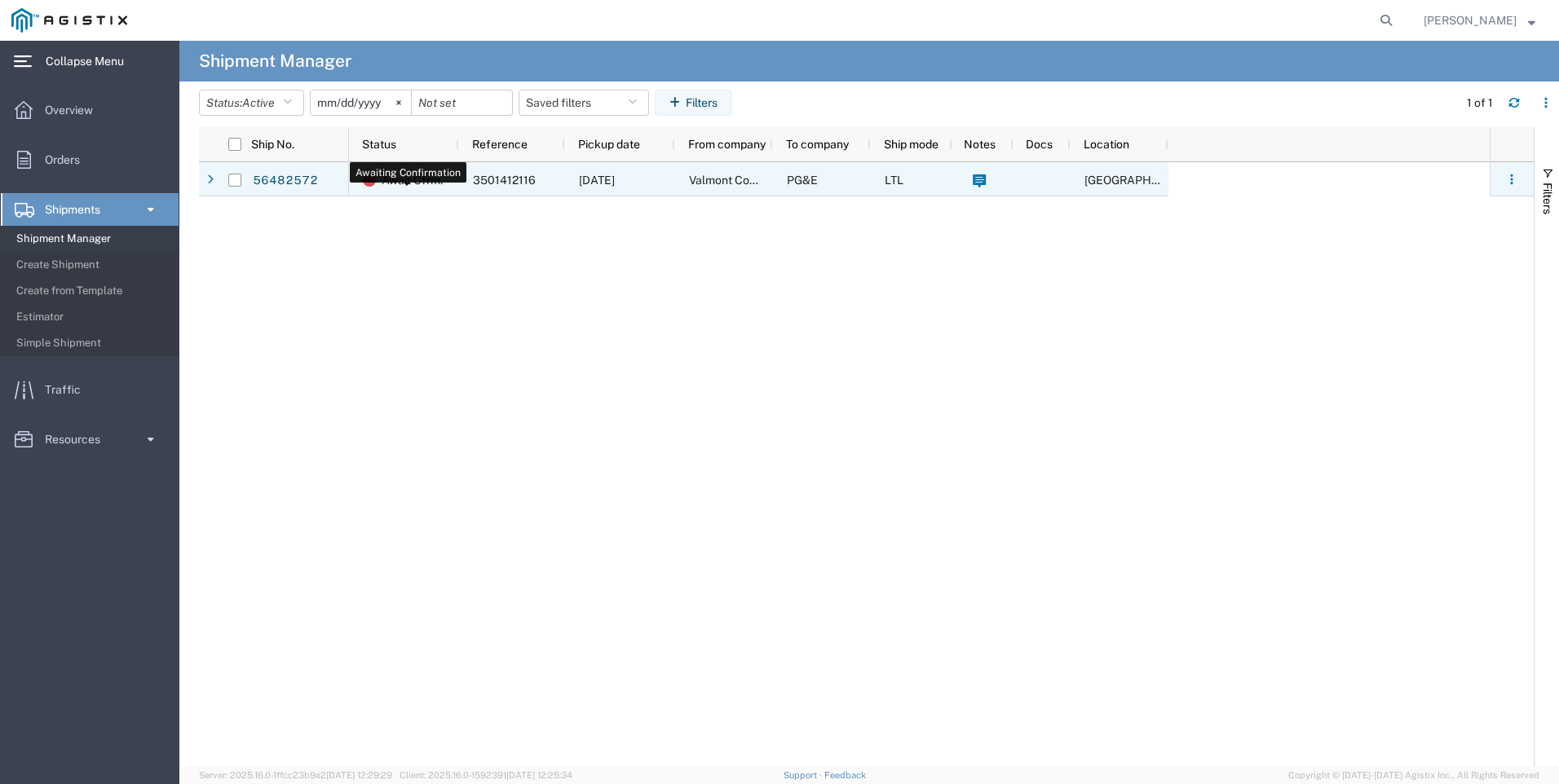
click at [442, 184] on span "Await Cfrm." at bounding box center [412, 180] width 61 height 34
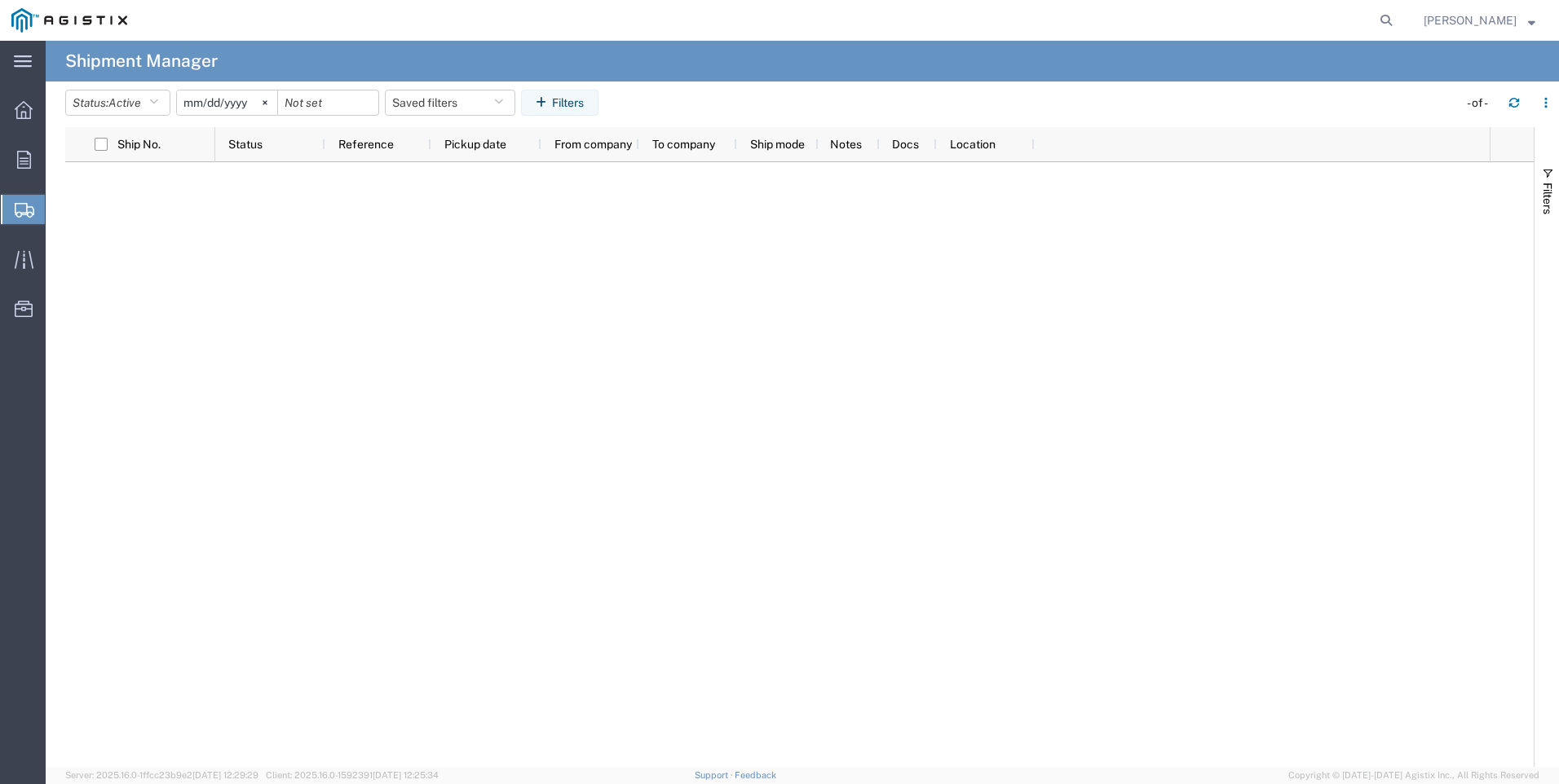
click at [0, 0] on span "Shipment Manager" at bounding box center [0, 0] width 0 height 0
